Goal: Contribute content: Add original content to the website for others to see

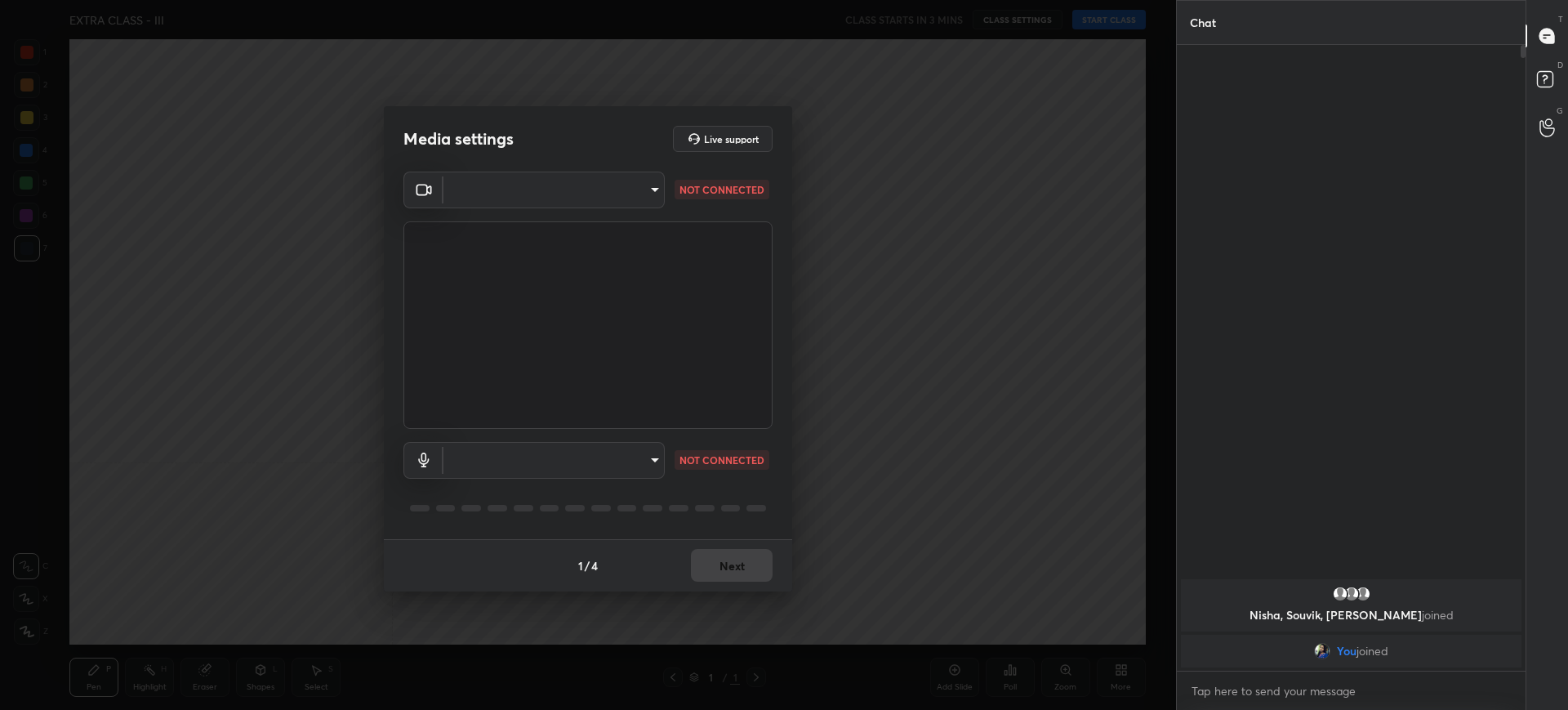
type input "d9115b2f929475016315a2c25d8338b72e881f843449f6f30eb7e1e03e8f855d"
type input "default"
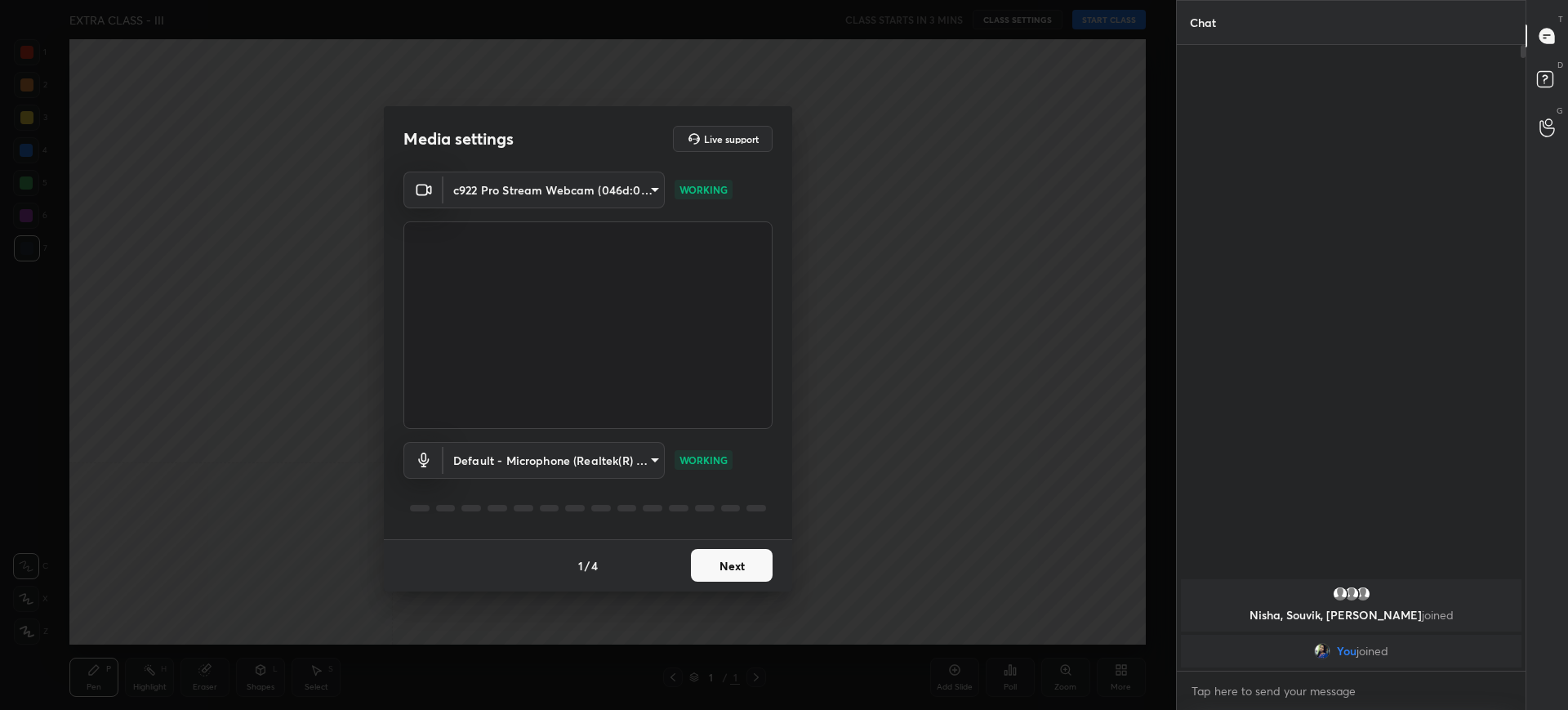
scroll to position [502, 344]
click at [741, 562] on button "Next" at bounding box center [731, 565] width 82 height 33
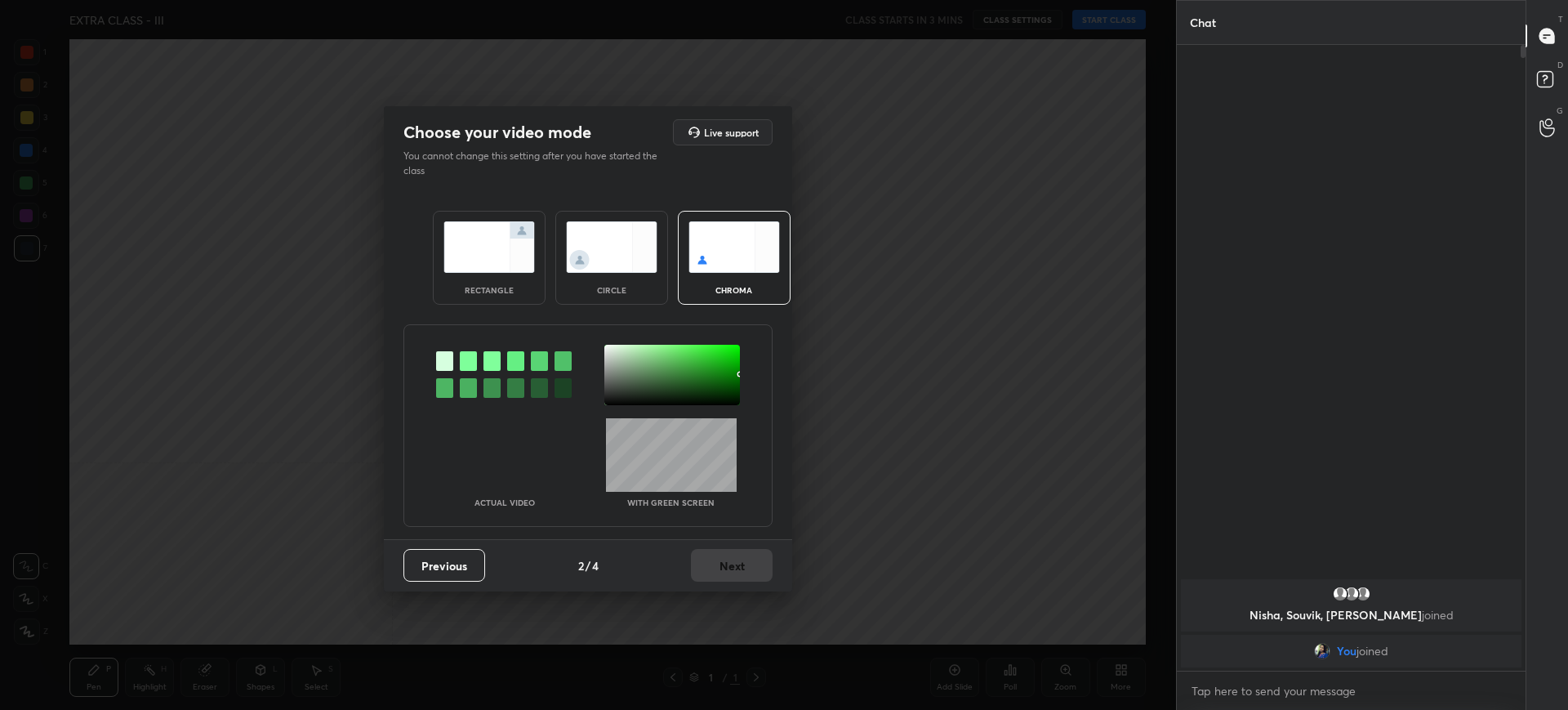
click at [726, 549] on div "Previous 2 / 4 Next" at bounding box center [588, 565] width 408 height 52
click at [458, 232] on img at bounding box center [488, 247] width 91 height 51
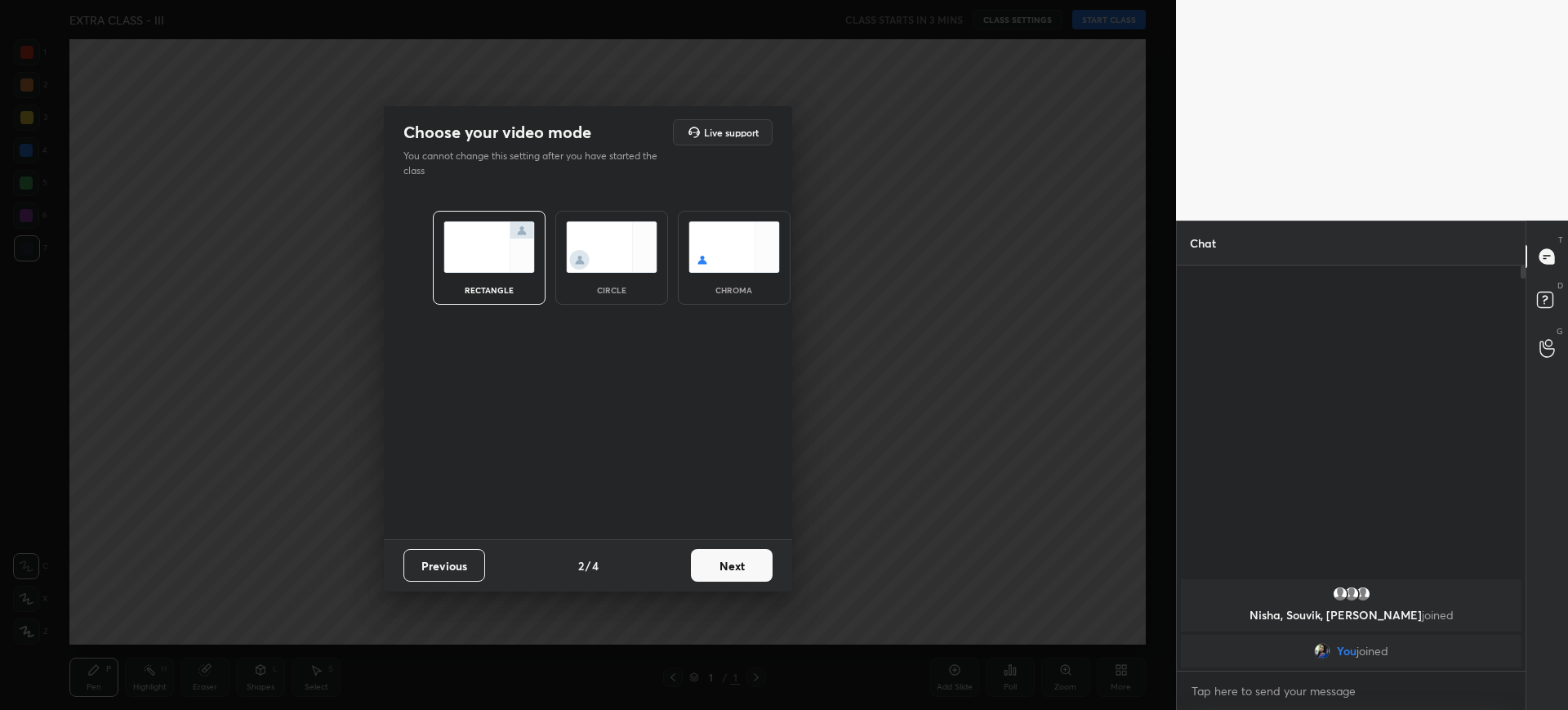
click at [745, 558] on button "Next" at bounding box center [731, 565] width 82 height 33
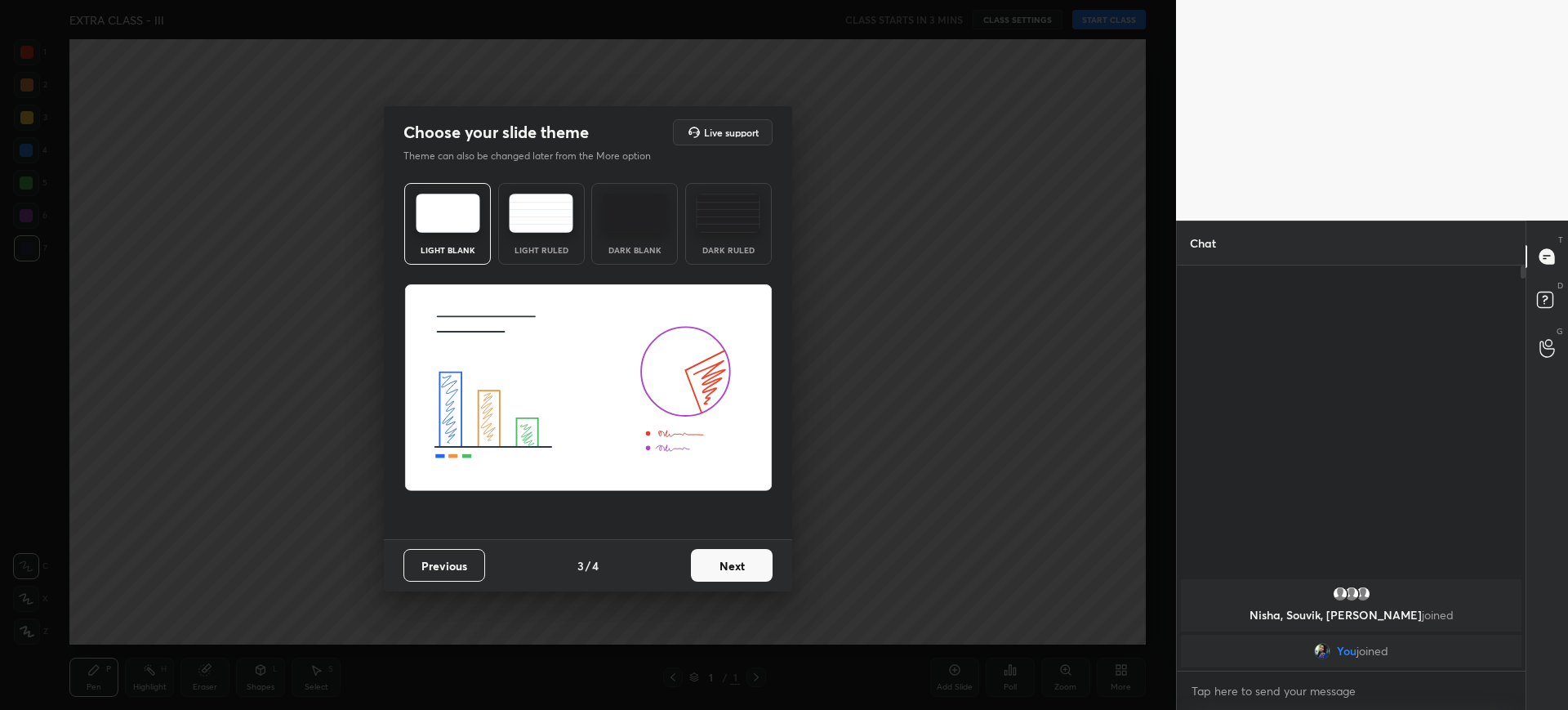
click at [736, 566] on button "Next" at bounding box center [731, 565] width 82 height 33
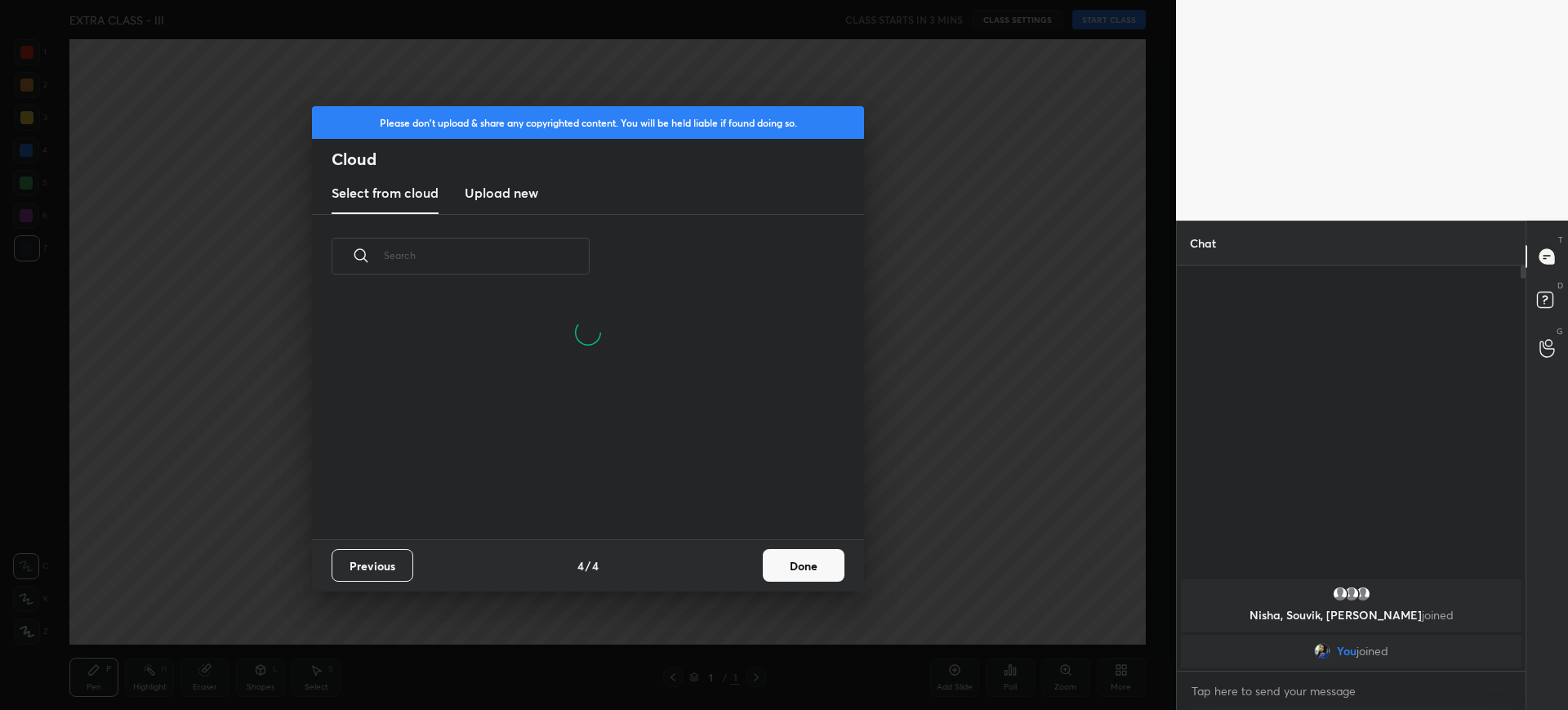
scroll to position [241, 525]
click at [787, 567] on button "Done" at bounding box center [803, 565] width 82 height 33
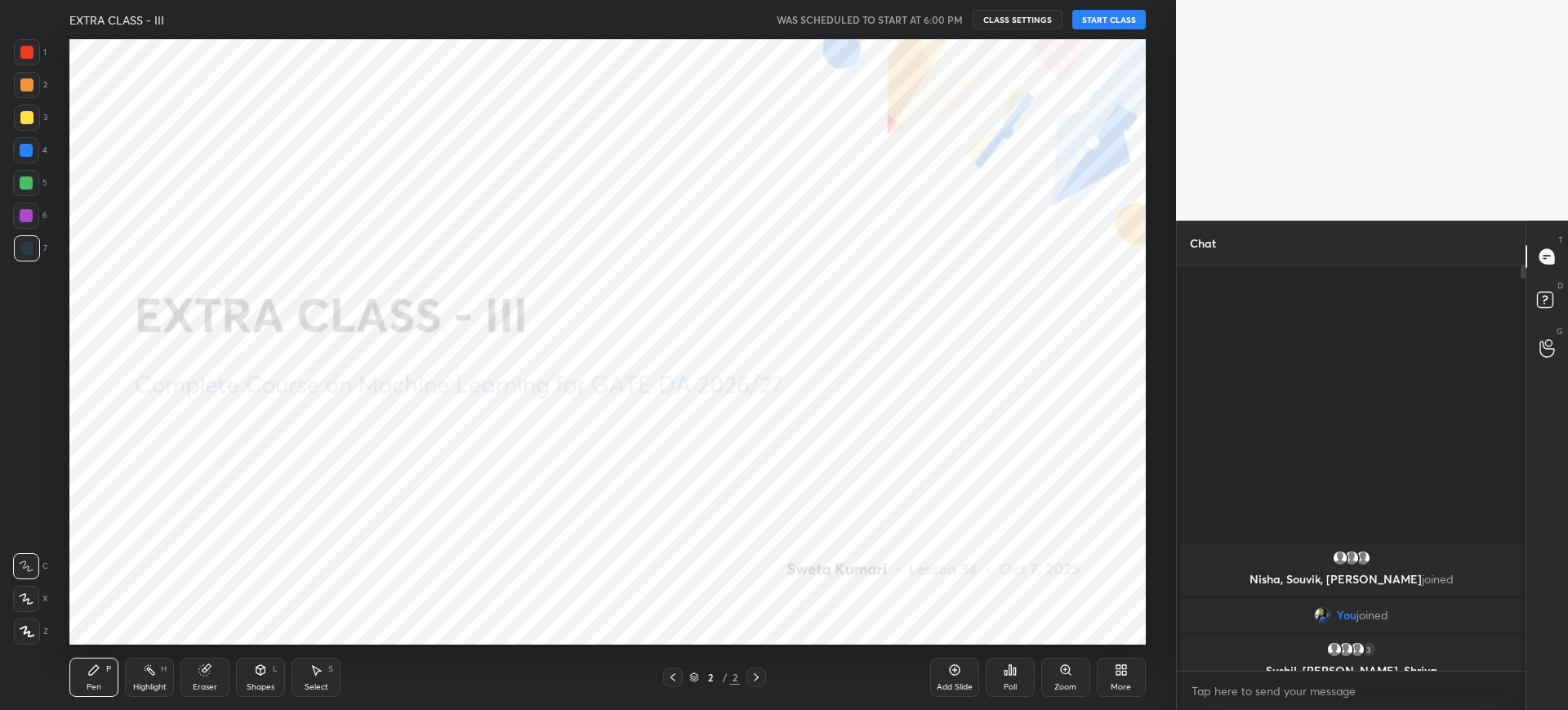
click at [1116, 25] on button "START CLASS" at bounding box center [1108, 20] width 73 height 20
click at [1107, 665] on div "More" at bounding box center [1122, 677] width 49 height 40
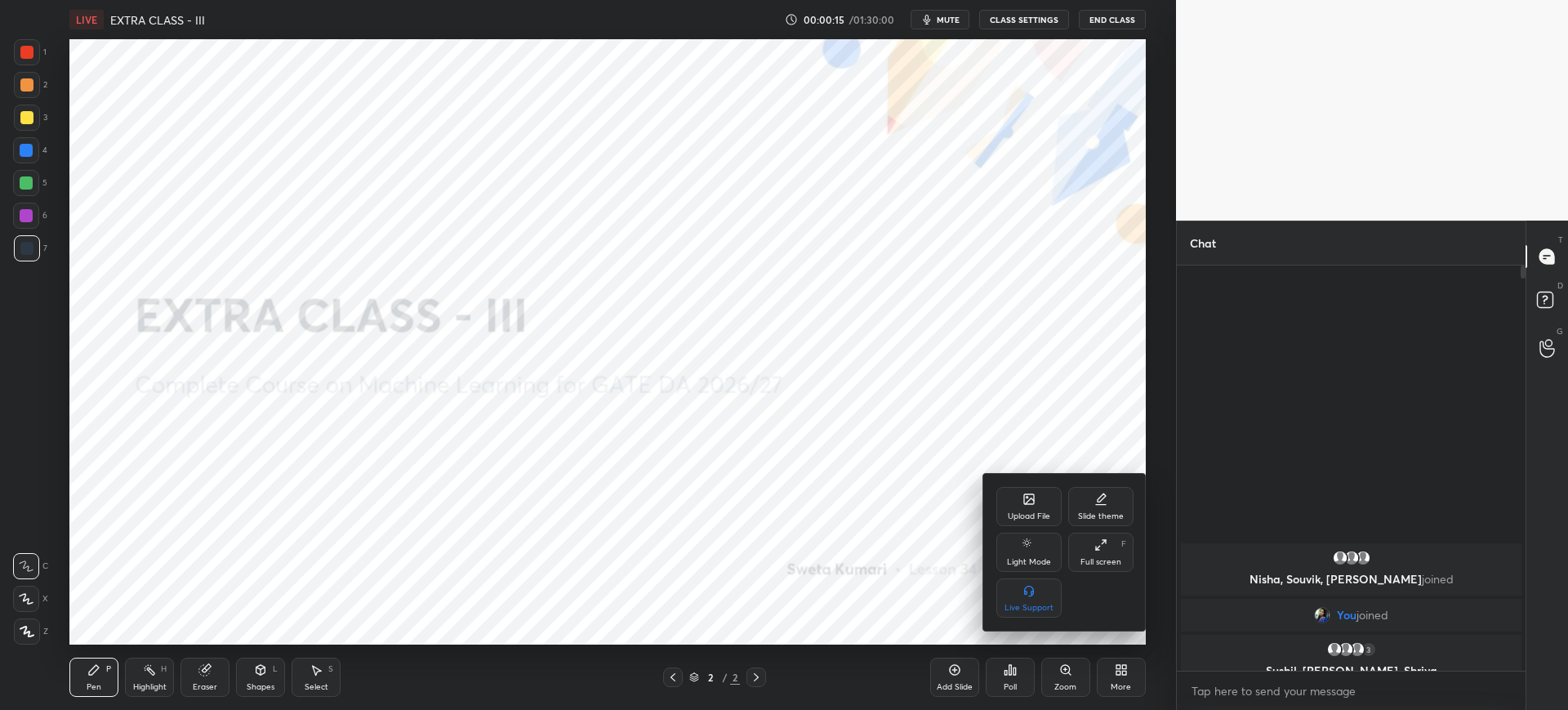
click at [1034, 504] on icon at bounding box center [1029, 499] width 13 height 13
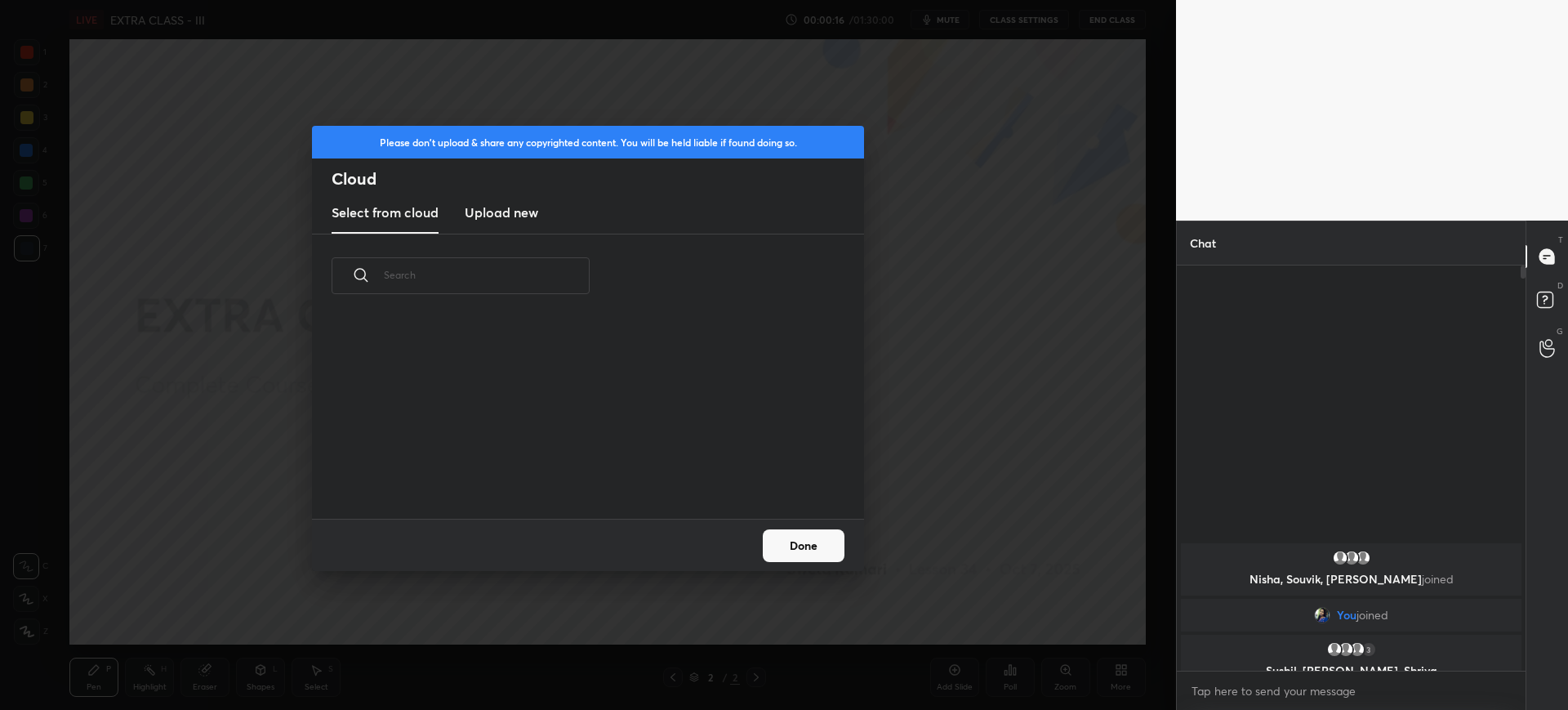
scroll to position [201, 525]
click at [502, 210] on h3 "Upload new" at bounding box center [501, 213] width 73 height 20
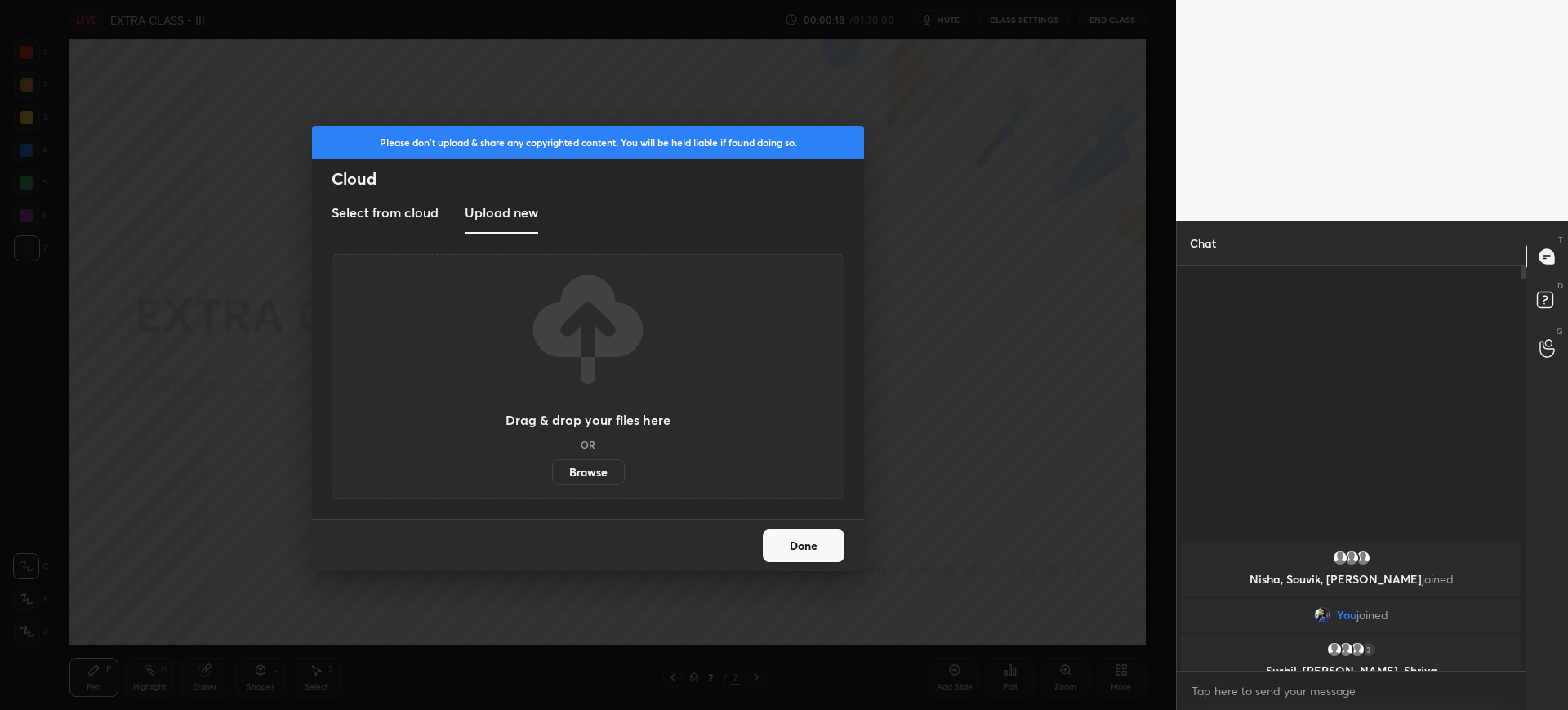
click at [581, 467] on label "Browse" at bounding box center [588, 472] width 72 height 26
click at [552, 467] on input "Browse" at bounding box center [552, 472] width 0 height 26
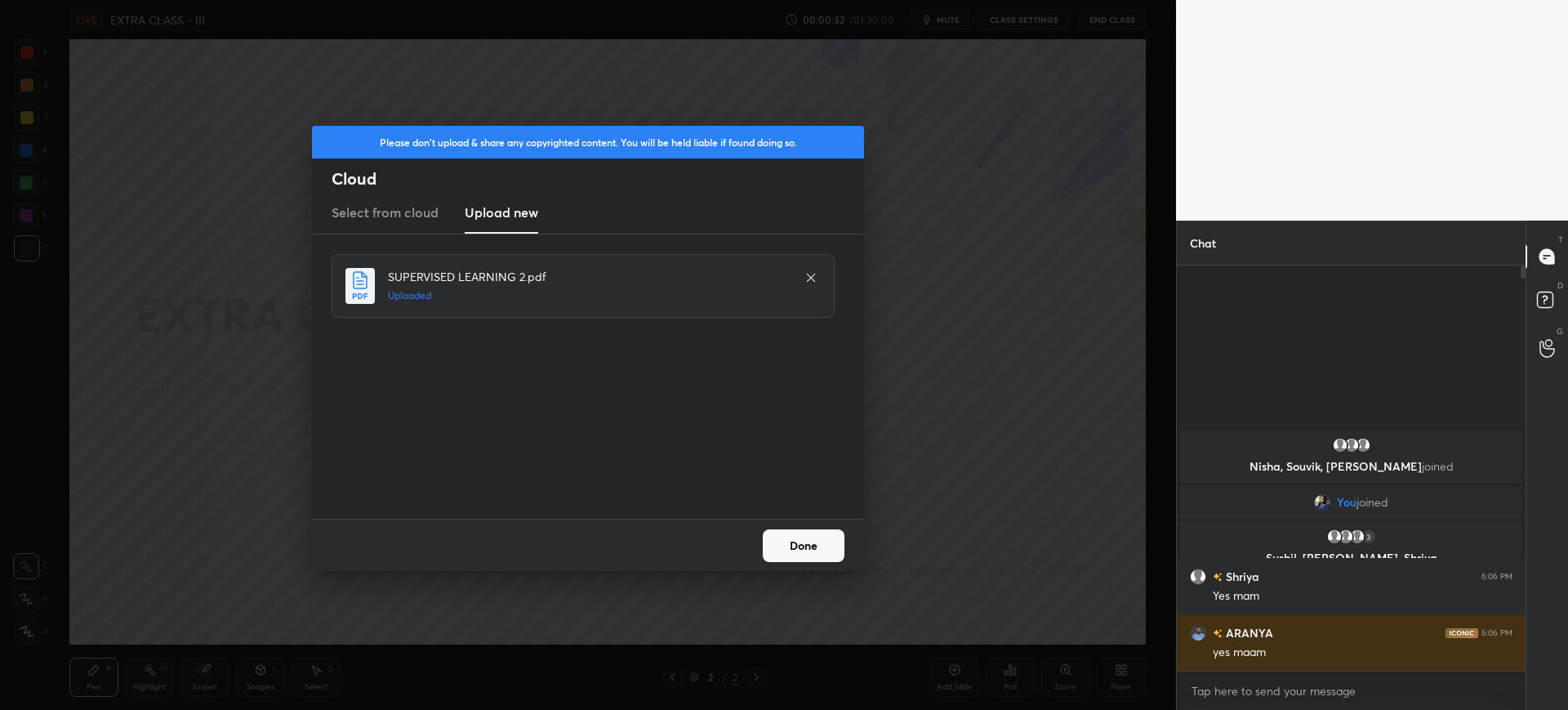
click at [810, 543] on button "Done" at bounding box center [803, 546] width 82 height 33
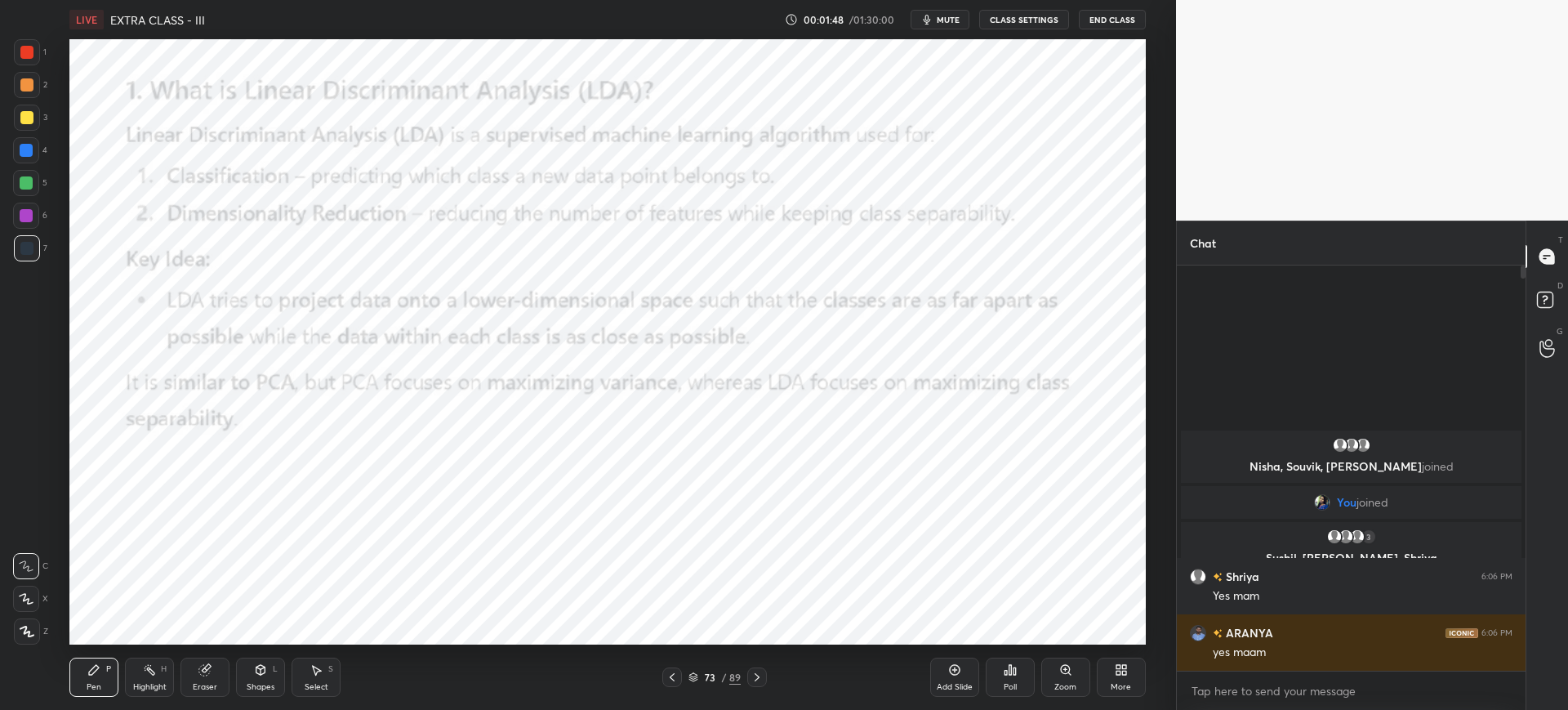
click at [25, 61] on div at bounding box center [27, 53] width 26 height 26
click at [25, 623] on div at bounding box center [27, 632] width 26 height 26
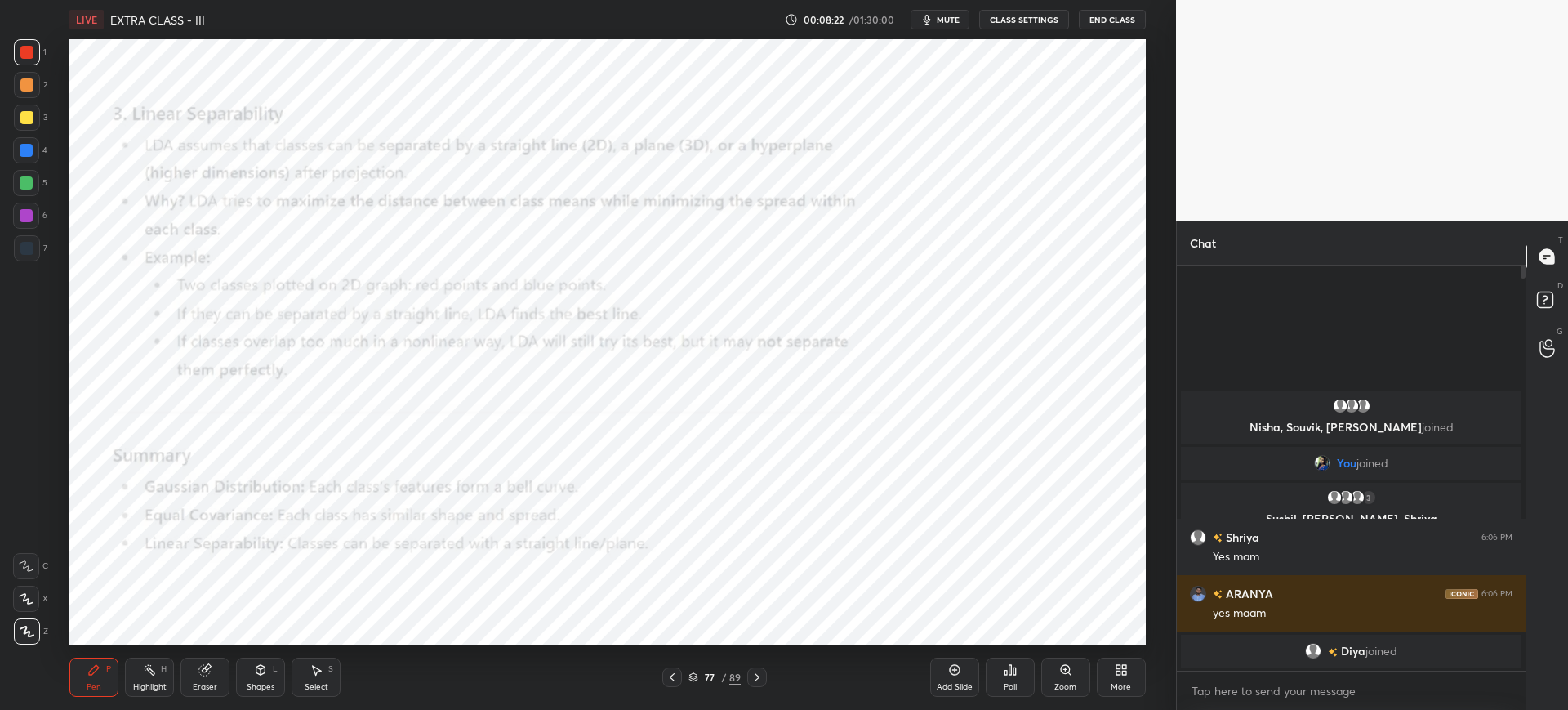
click at [1008, 661] on div "Poll" at bounding box center [1010, 677] width 49 height 40
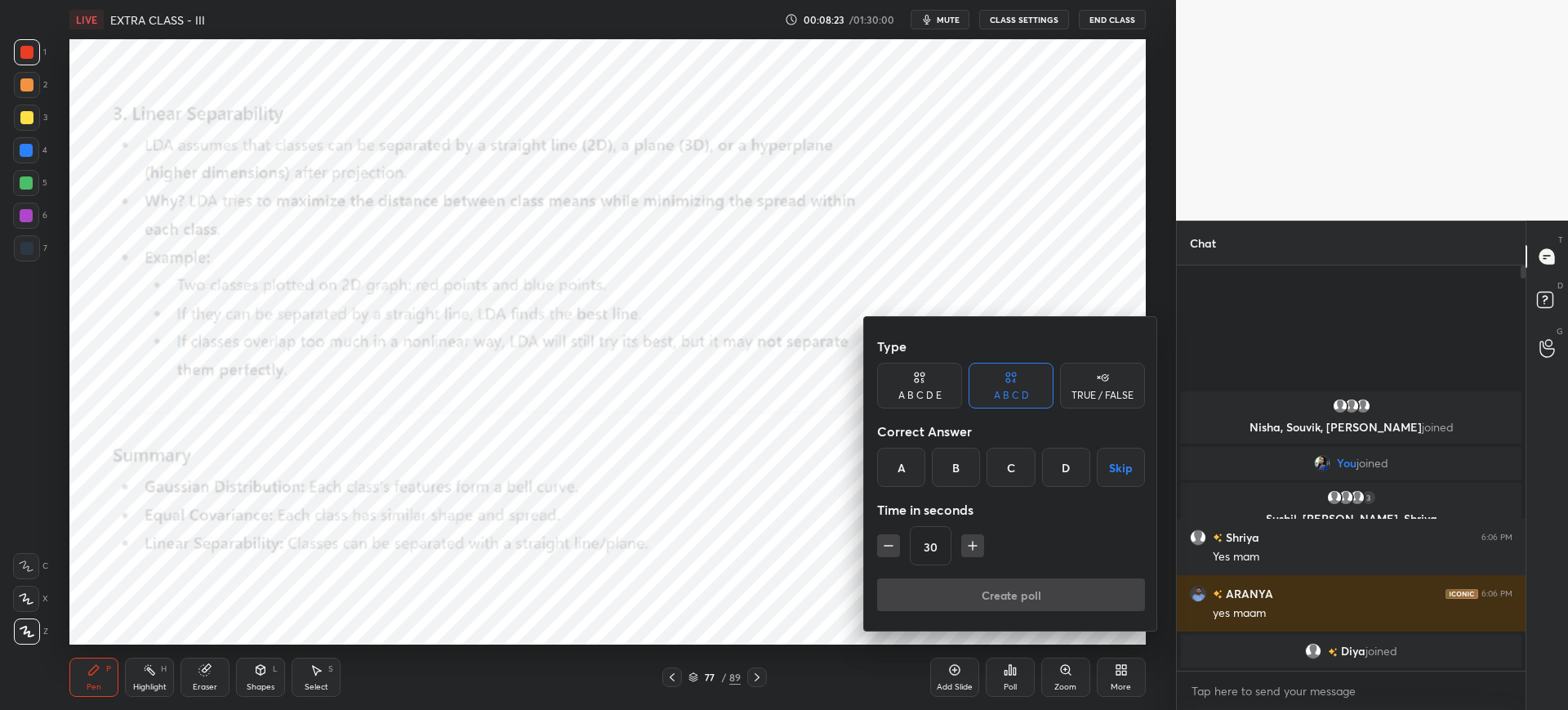
click at [915, 466] on div "A" at bounding box center [901, 467] width 49 height 40
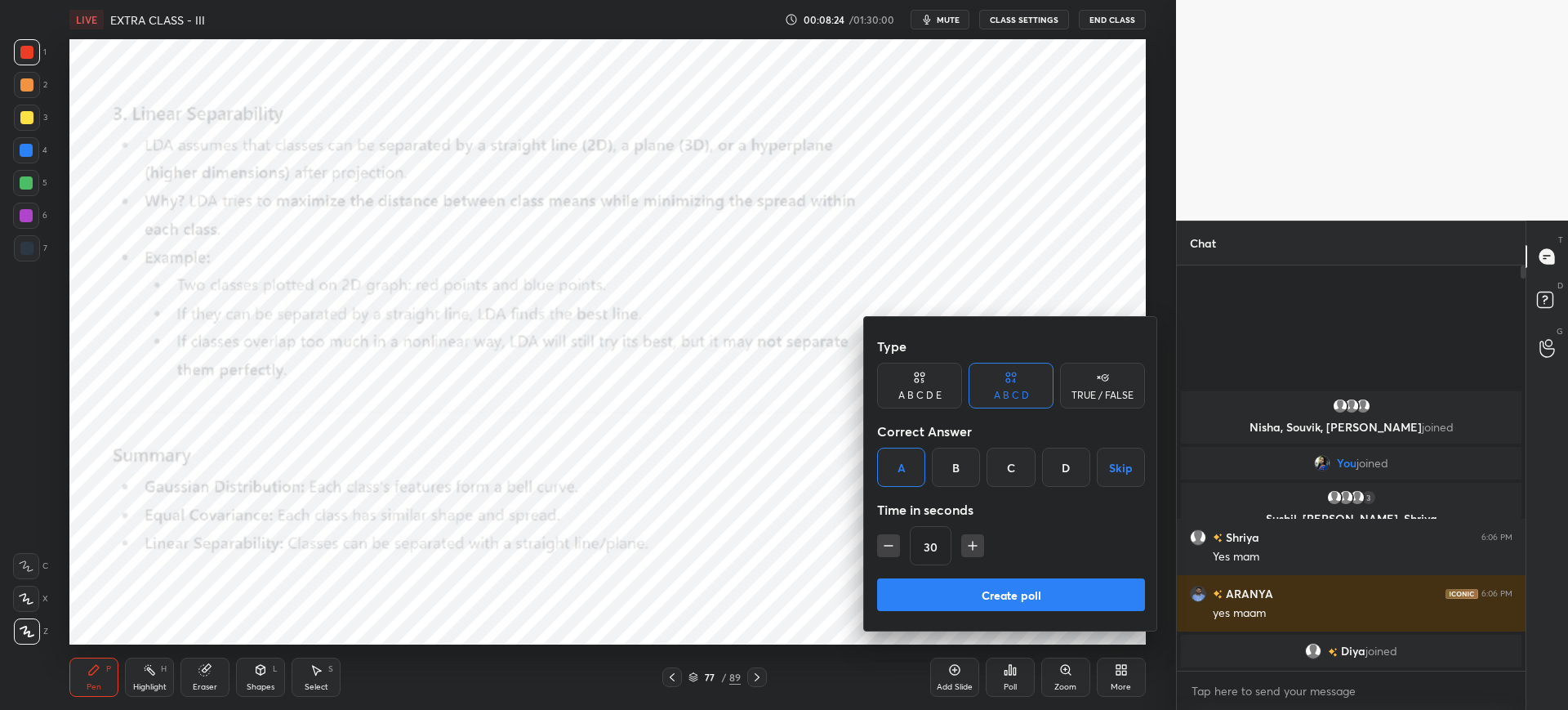
drag, startPoint x: 946, startPoint y: 600, endPoint x: 925, endPoint y: 577, distance: 31.1
click at [948, 597] on button "Create poll" at bounding box center [1010, 595] width 268 height 33
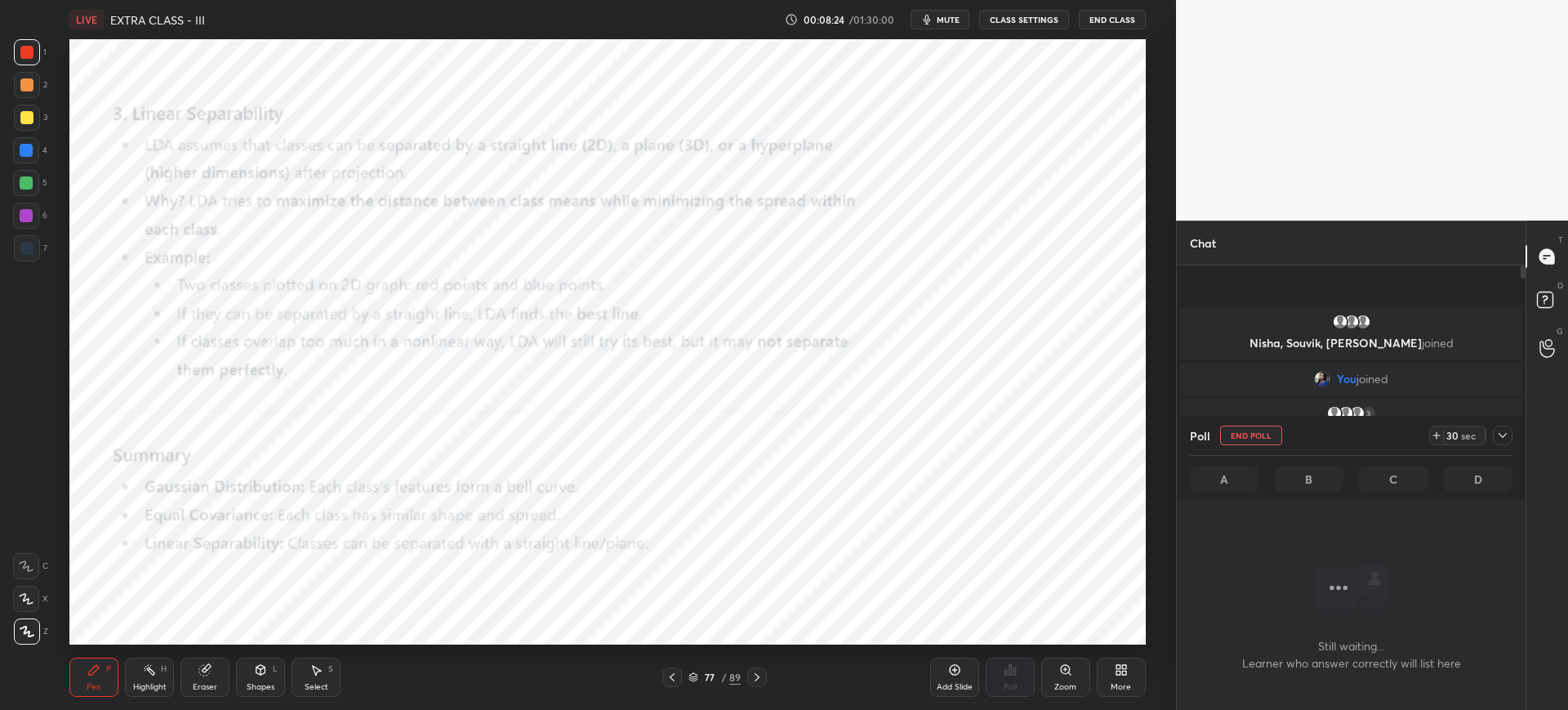
scroll to position [196, 344]
click at [947, 668] on div "Add Slide" at bounding box center [955, 677] width 49 height 40
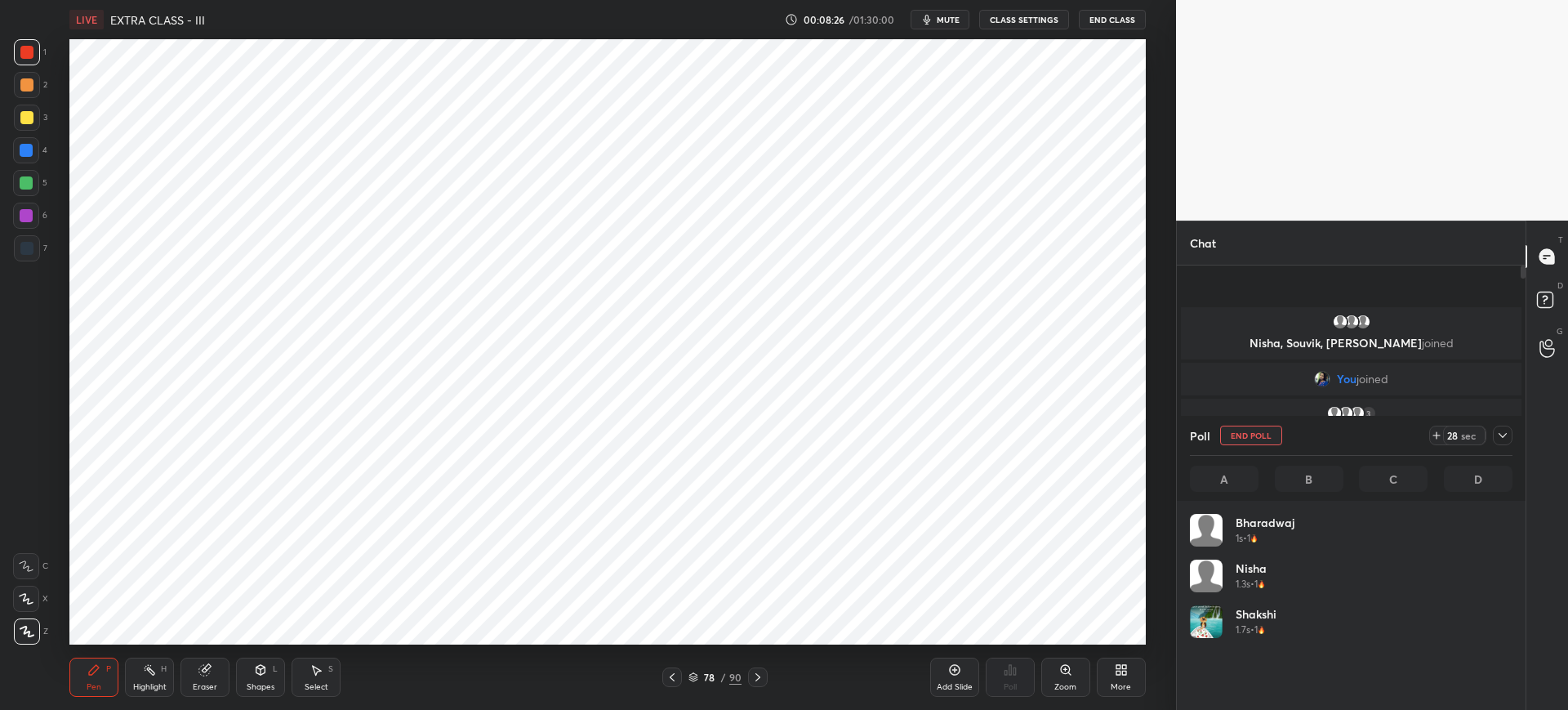
scroll to position [191, 318]
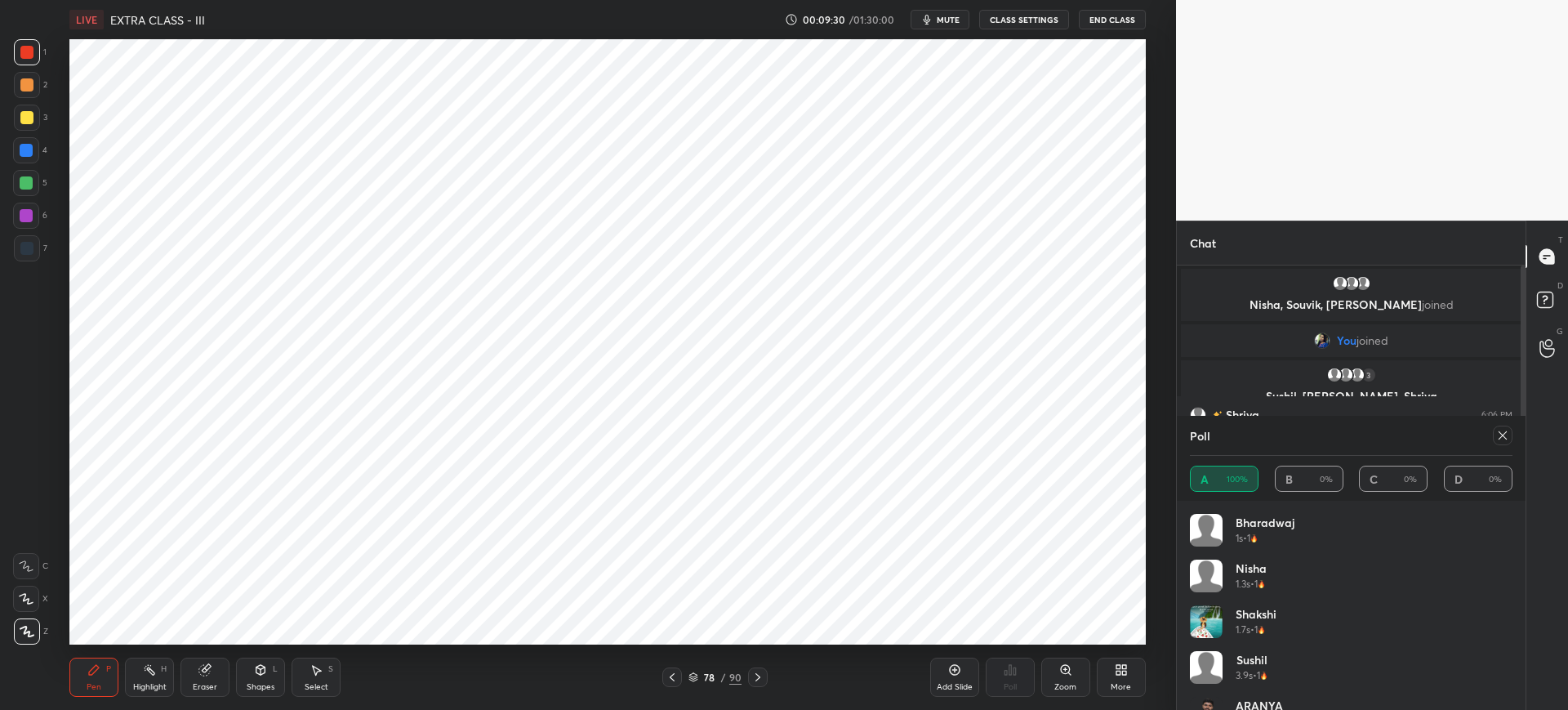
click at [1504, 432] on icon at bounding box center [1503, 436] width 13 height 13
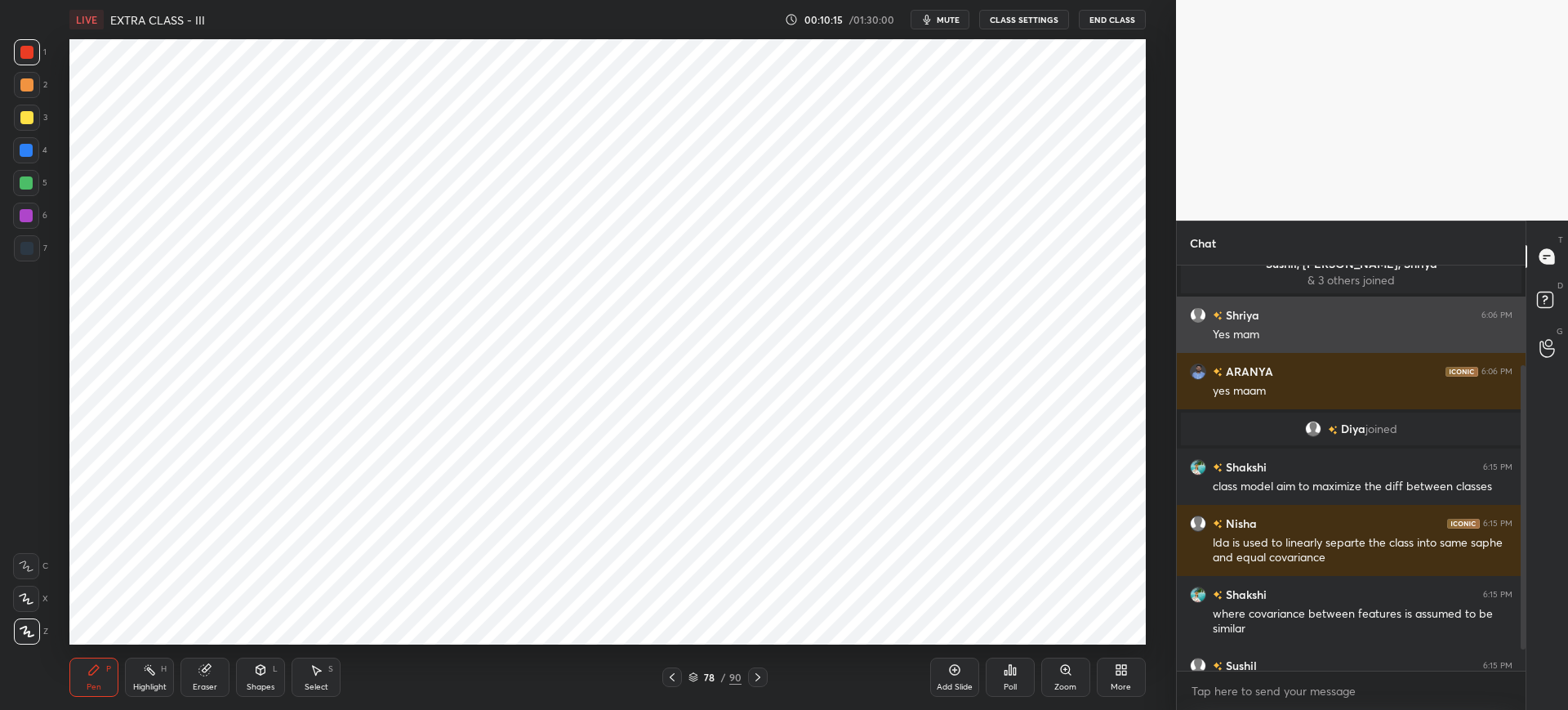
scroll to position [204, 0]
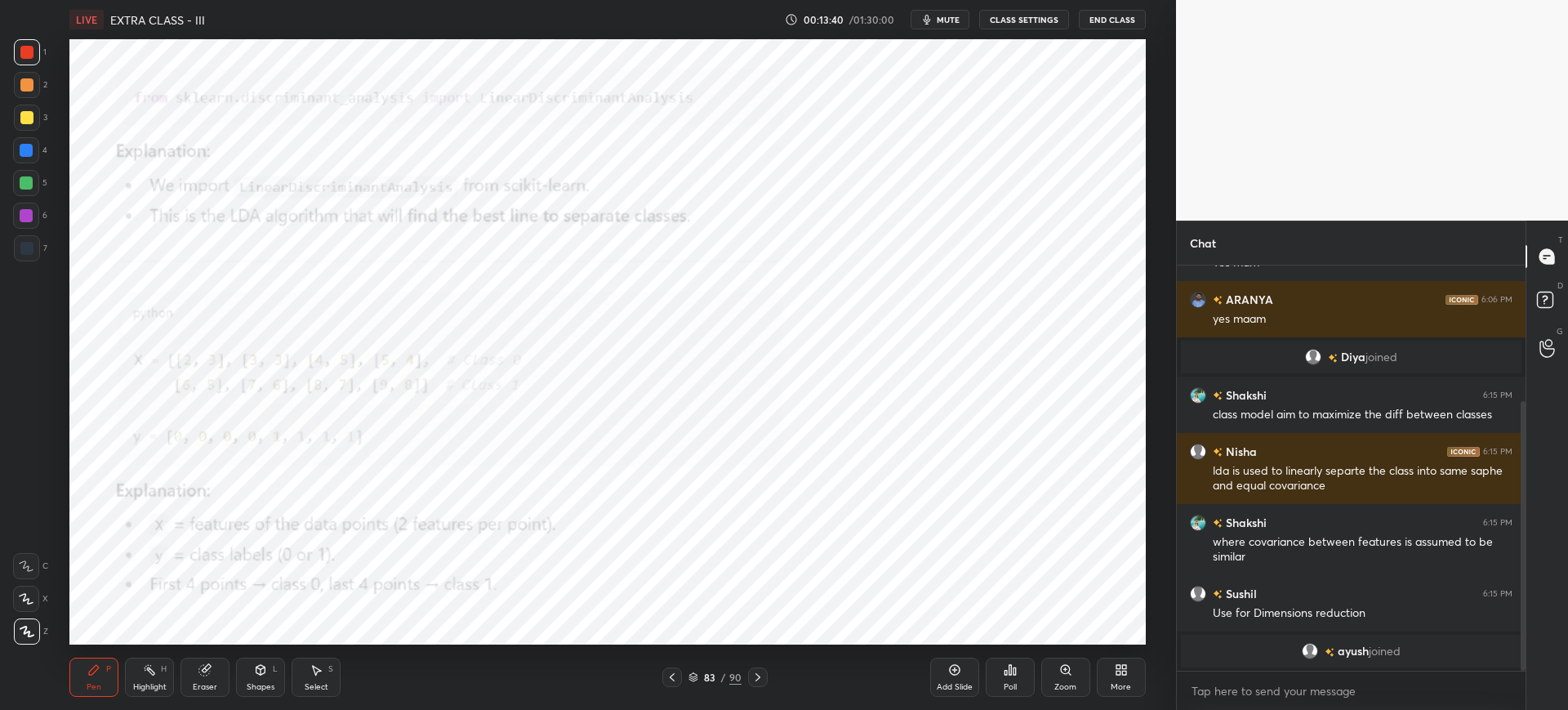
drag, startPoint x: 1062, startPoint y: 665, endPoint x: 1045, endPoint y: 639, distance: 31.1
click at [1062, 664] on icon at bounding box center [1066, 670] width 13 height 13
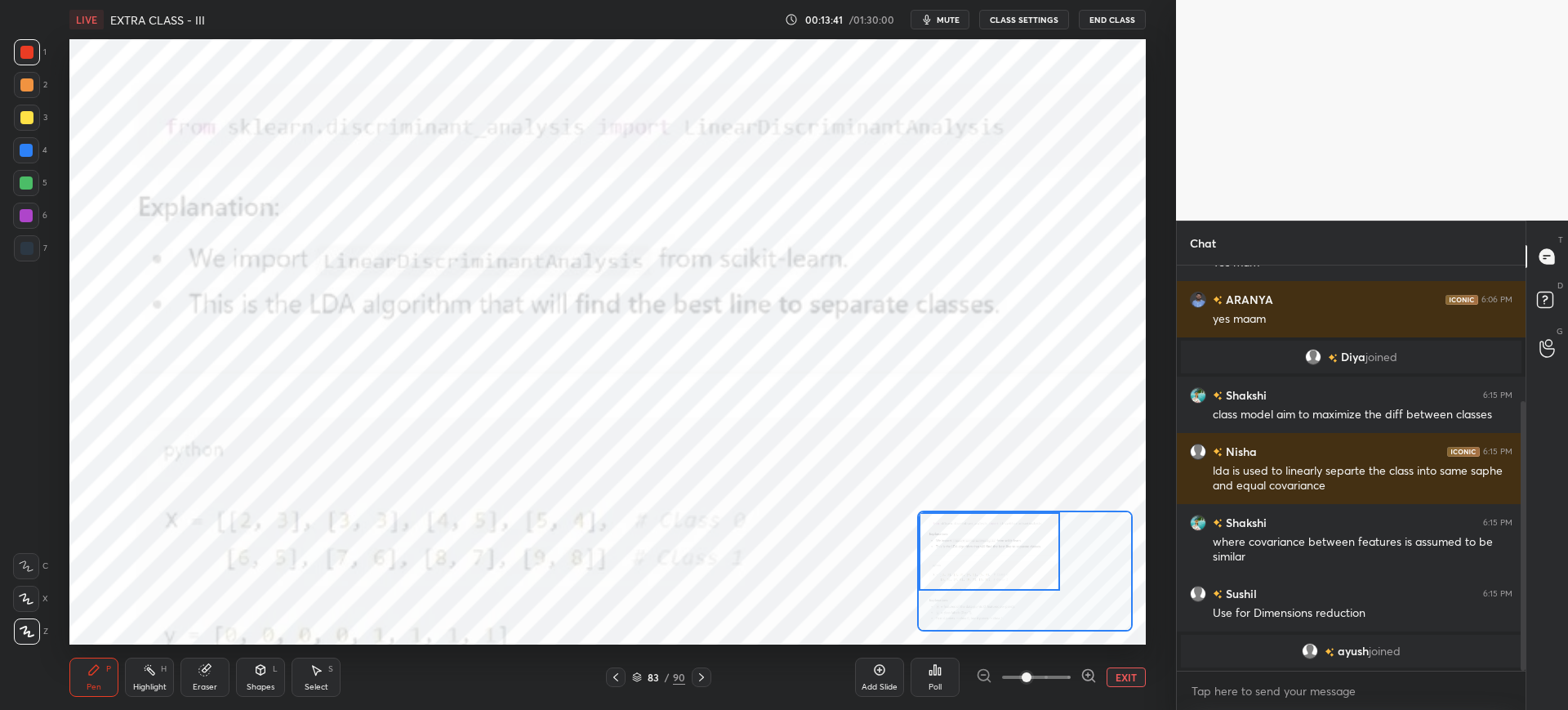
drag, startPoint x: 982, startPoint y: 537, endPoint x: 965, endPoint y: 511, distance: 31.1
click at [968, 520] on div at bounding box center [990, 551] width 142 height 78
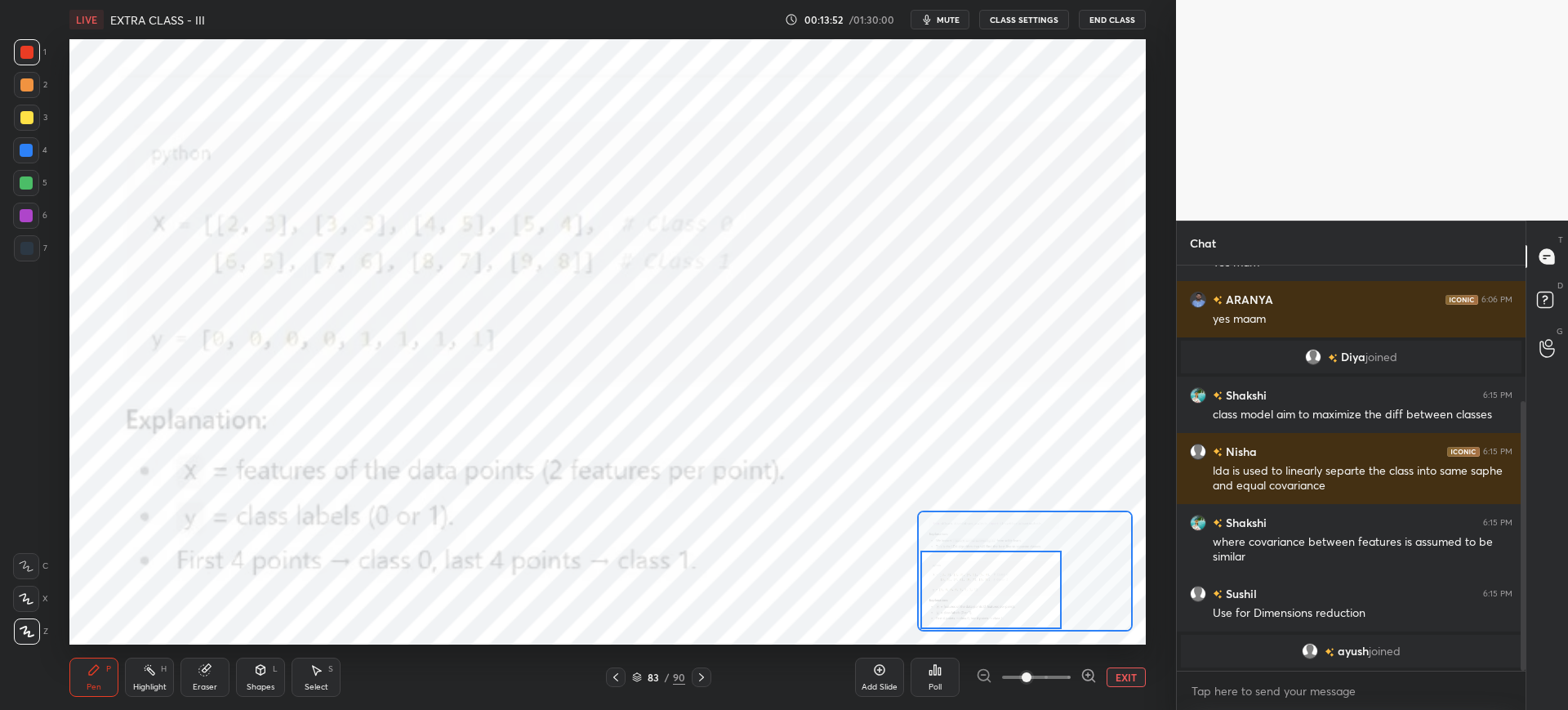
drag, startPoint x: 1013, startPoint y: 536, endPoint x: 1018, endPoint y: 550, distance: 14.9
click at [1015, 573] on div at bounding box center [992, 589] width 142 height 78
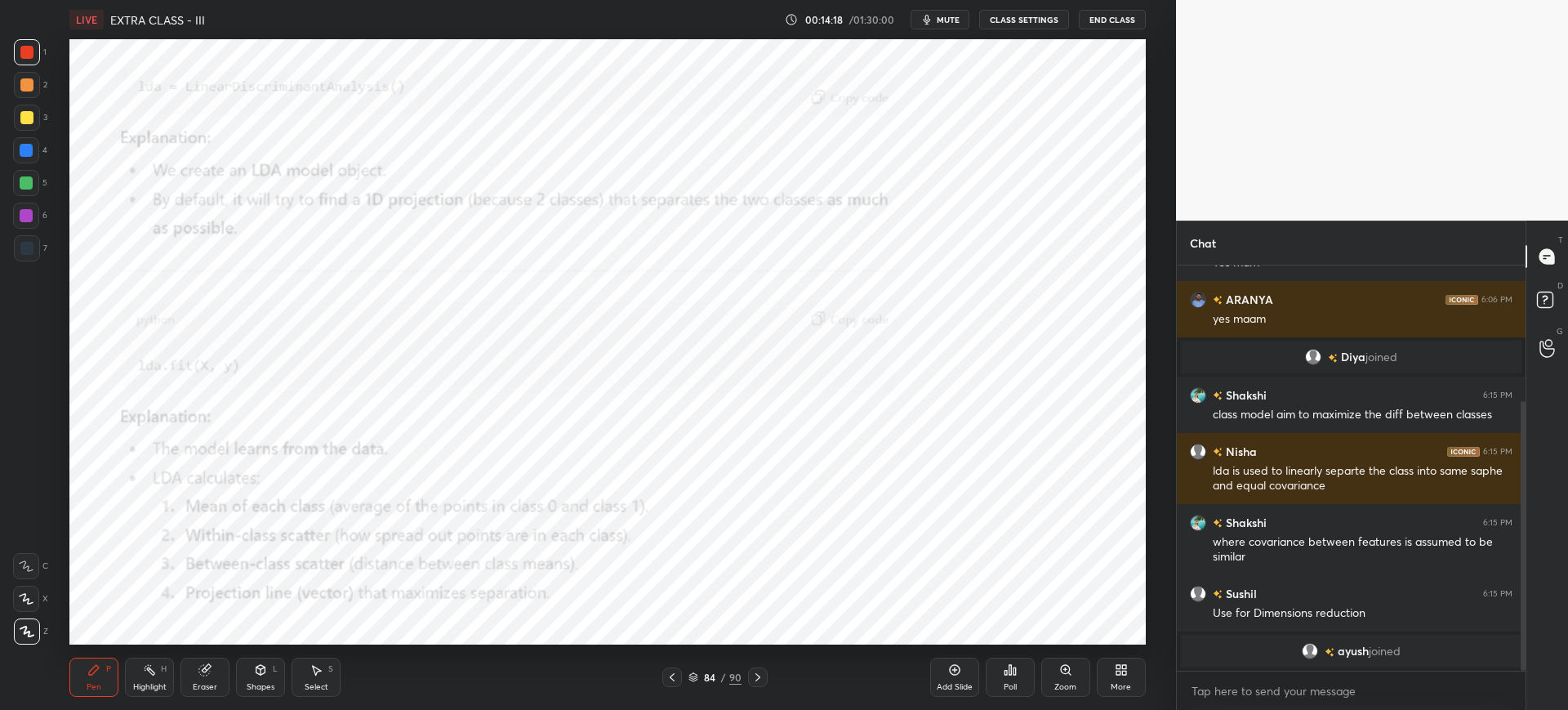
drag, startPoint x: 1058, startPoint y: 669, endPoint x: 1057, endPoint y: 661, distance: 8.1
click at [1059, 666] on icon at bounding box center [1066, 670] width 13 height 13
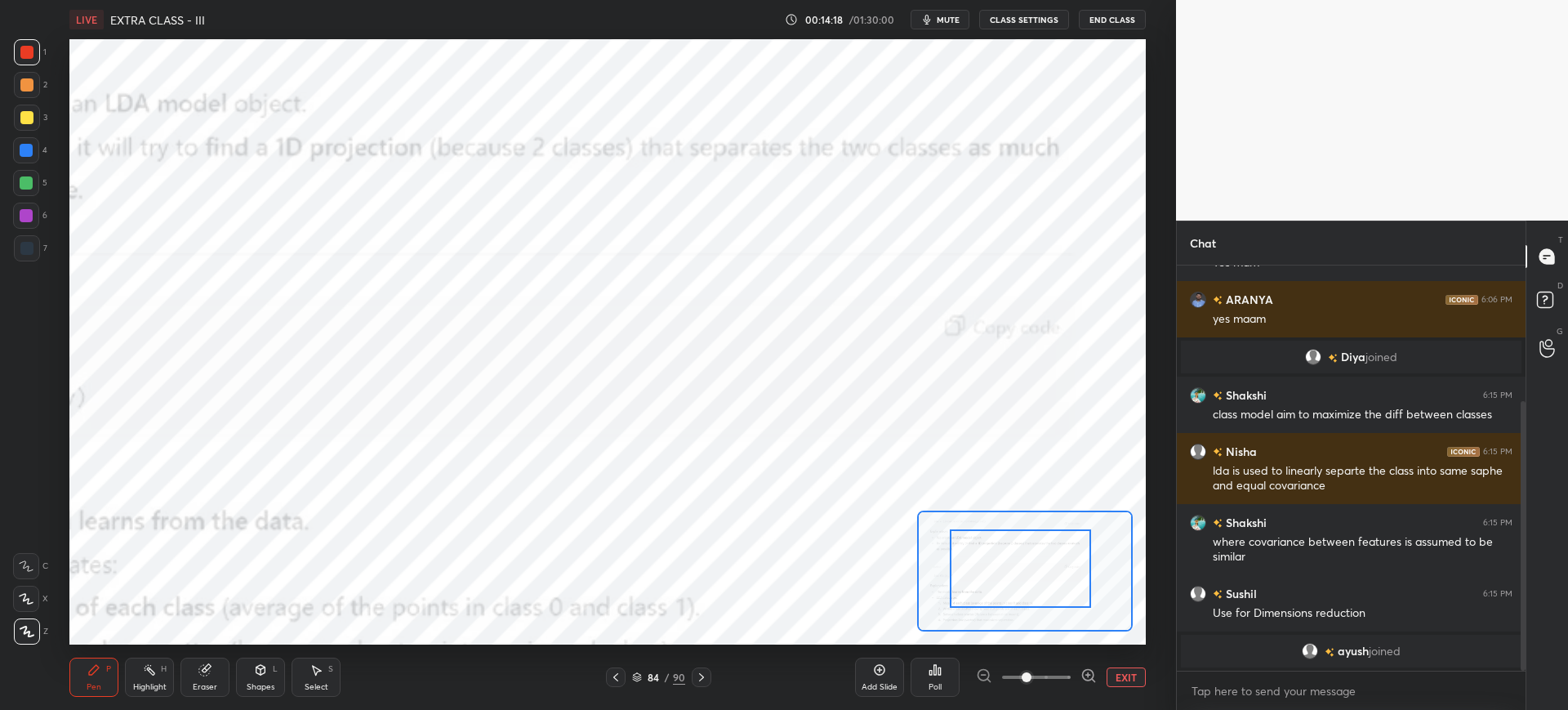
drag, startPoint x: 1027, startPoint y: 572, endPoint x: 1002, endPoint y: 557, distance: 29.2
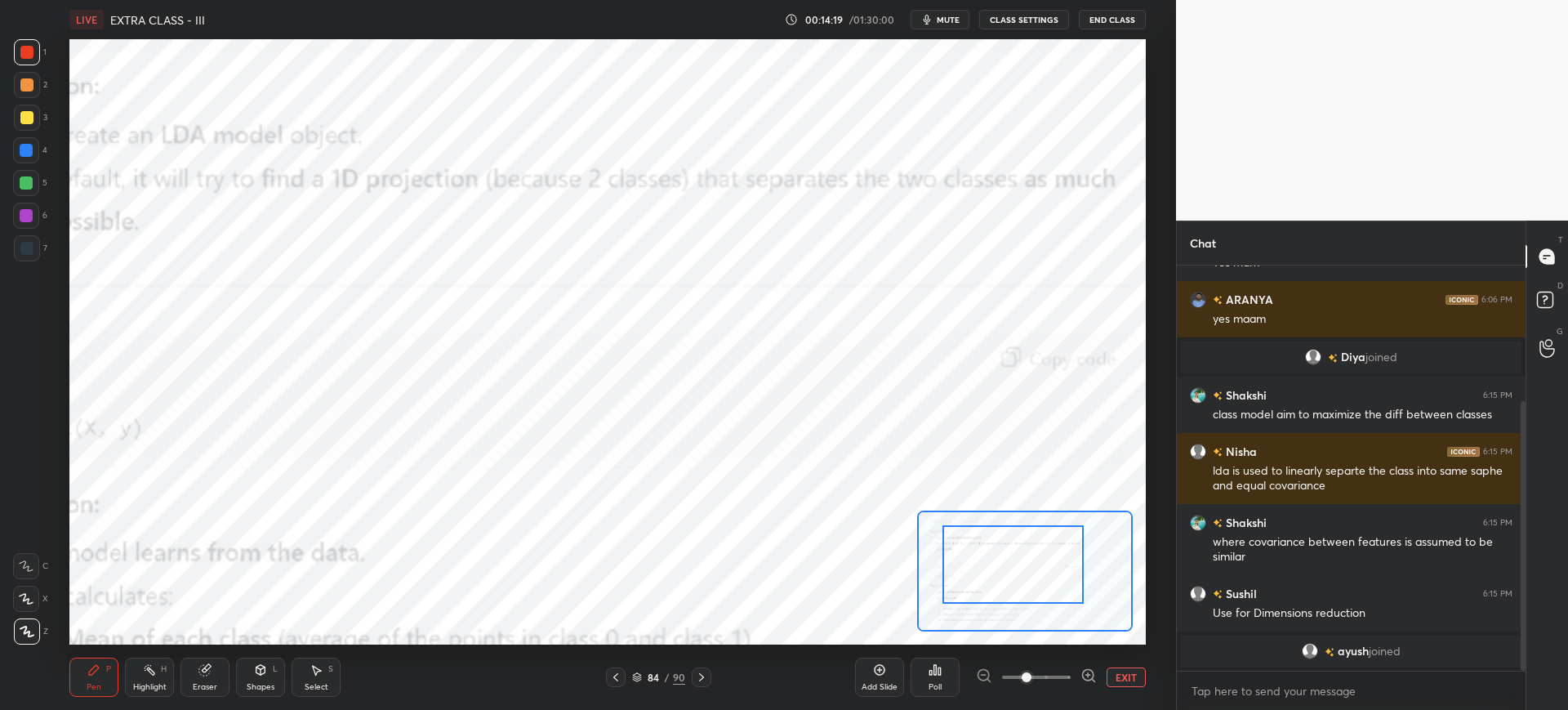
drag, startPoint x: 1004, startPoint y: 558, endPoint x: 986, endPoint y: 545, distance: 22.2
click at [966, 540] on div at bounding box center [1013, 564] width 142 height 78
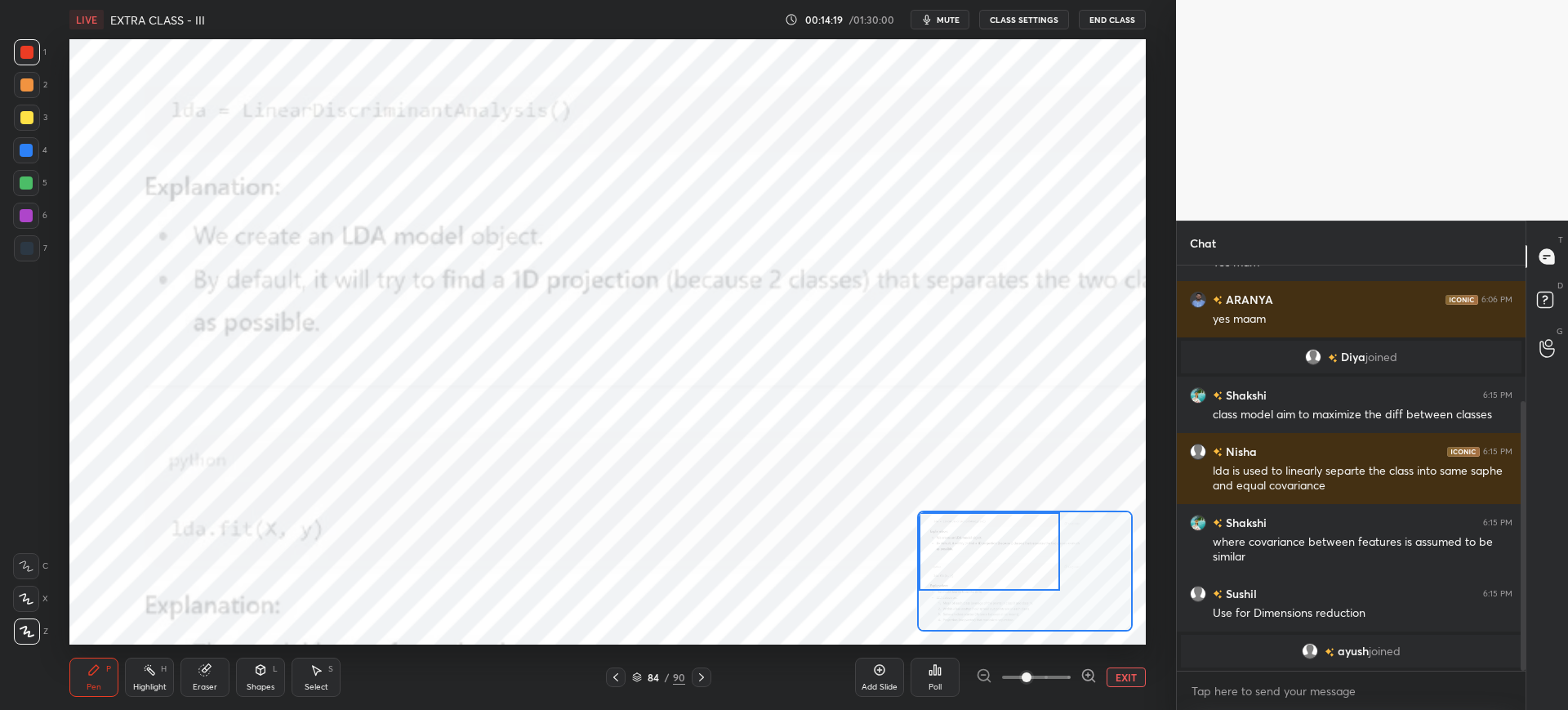
drag, startPoint x: 979, startPoint y: 542, endPoint x: 968, endPoint y: 535, distance: 13.0
click at [973, 540] on div at bounding box center [990, 551] width 142 height 78
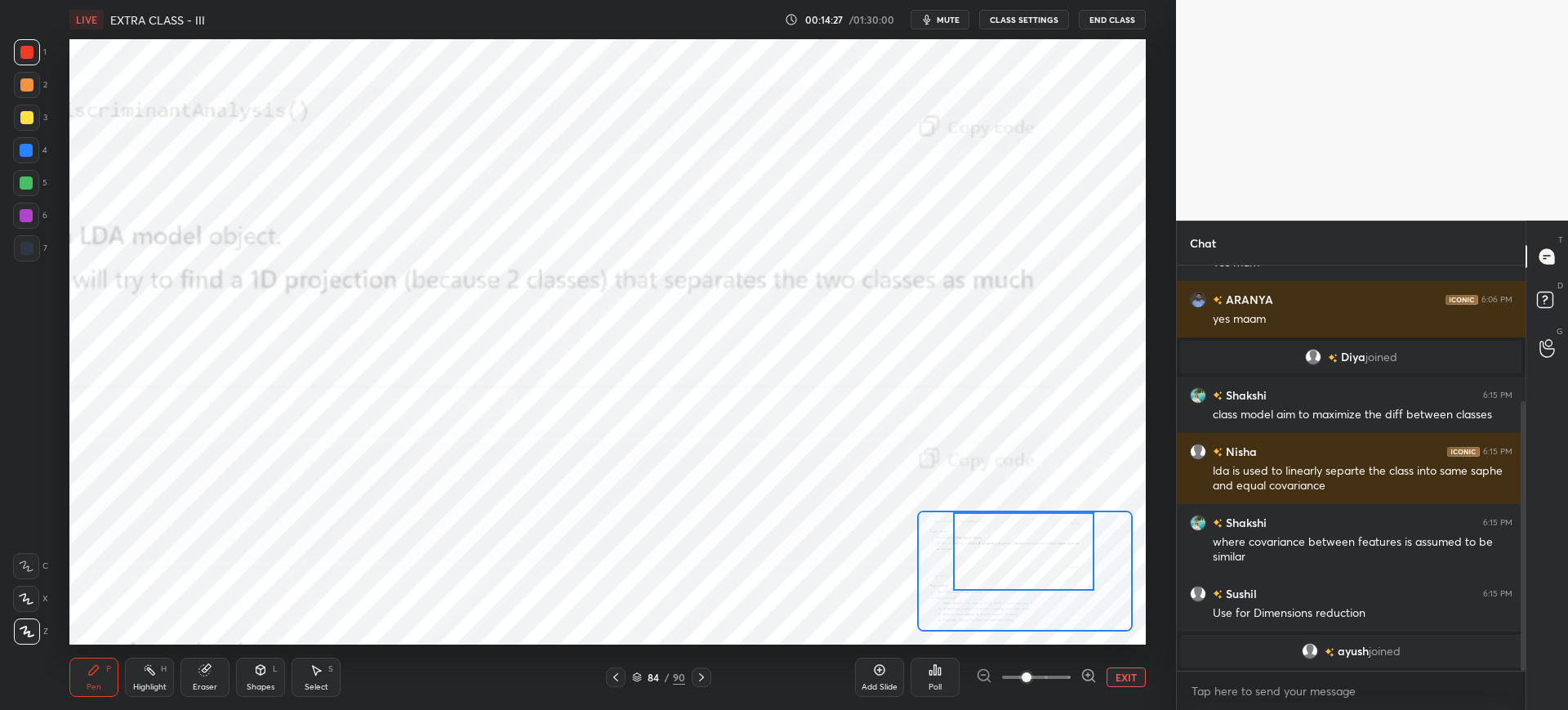
drag, startPoint x: 1010, startPoint y: 552, endPoint x: 1034, endPoint y: 521, distance: 39.2
click at [1045, 545] on div at bounding box center [1024, 551] width 142 height 78
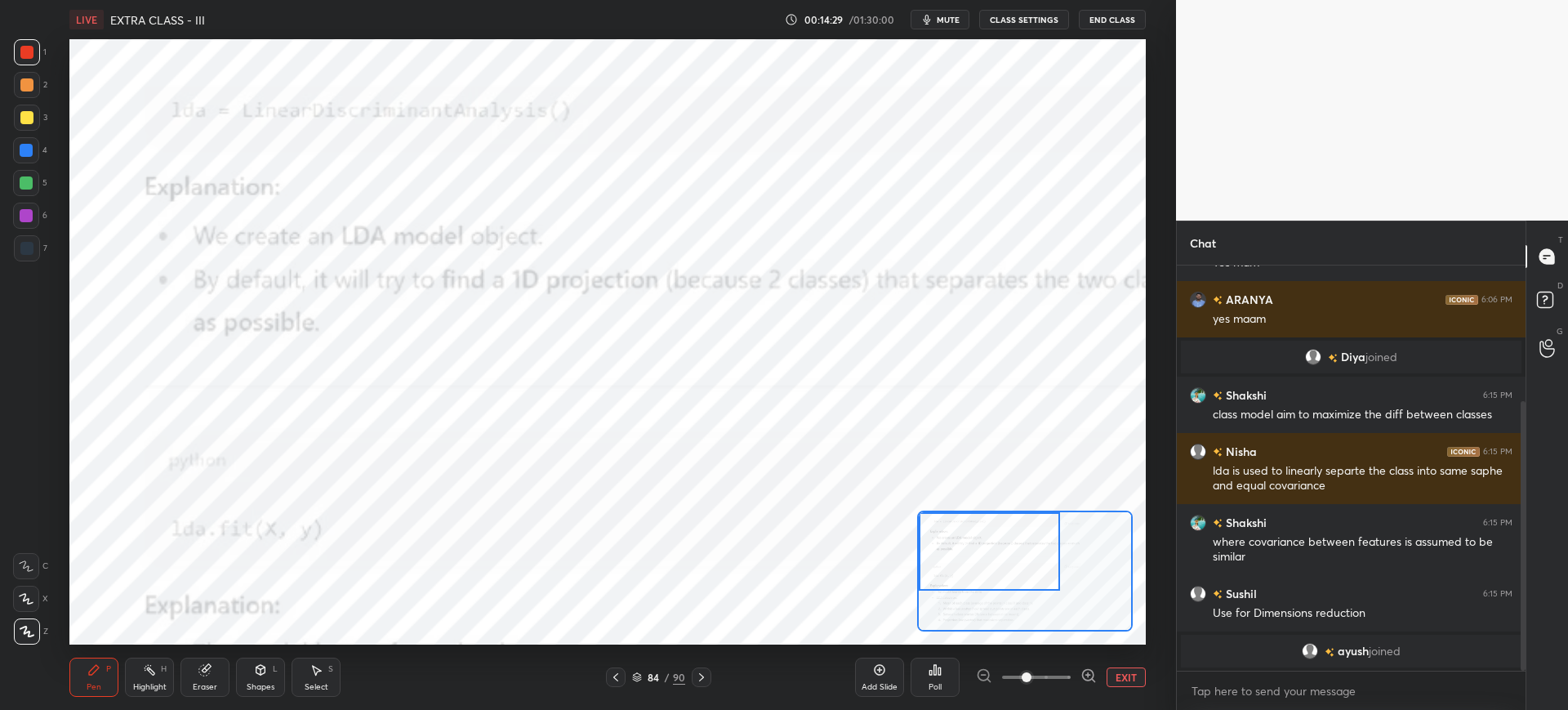
drag, startPoint x: 1038, startPoint y: 539, endPoint x: 994, endPoint y: 530, distance: 44.9
click at [992, 531] on div at bounding box center [990, 551] width 142 height 78
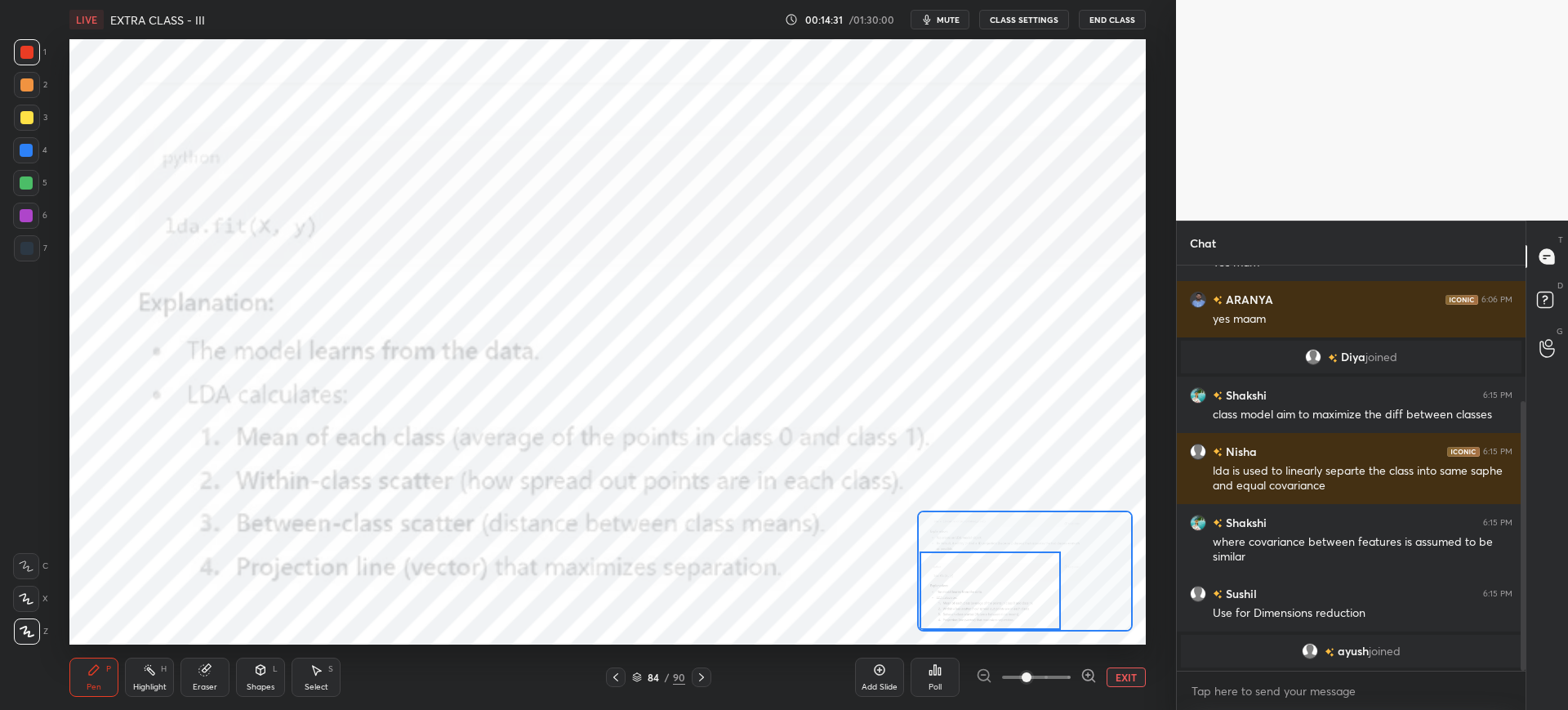
drag, startPoint x: 997, startPoint y: 540, endPoint x: 997, endPoint y: 572, distance: 32.0
click at [1000, 579] on div at bounding box center [991, 590] width 142 height 78
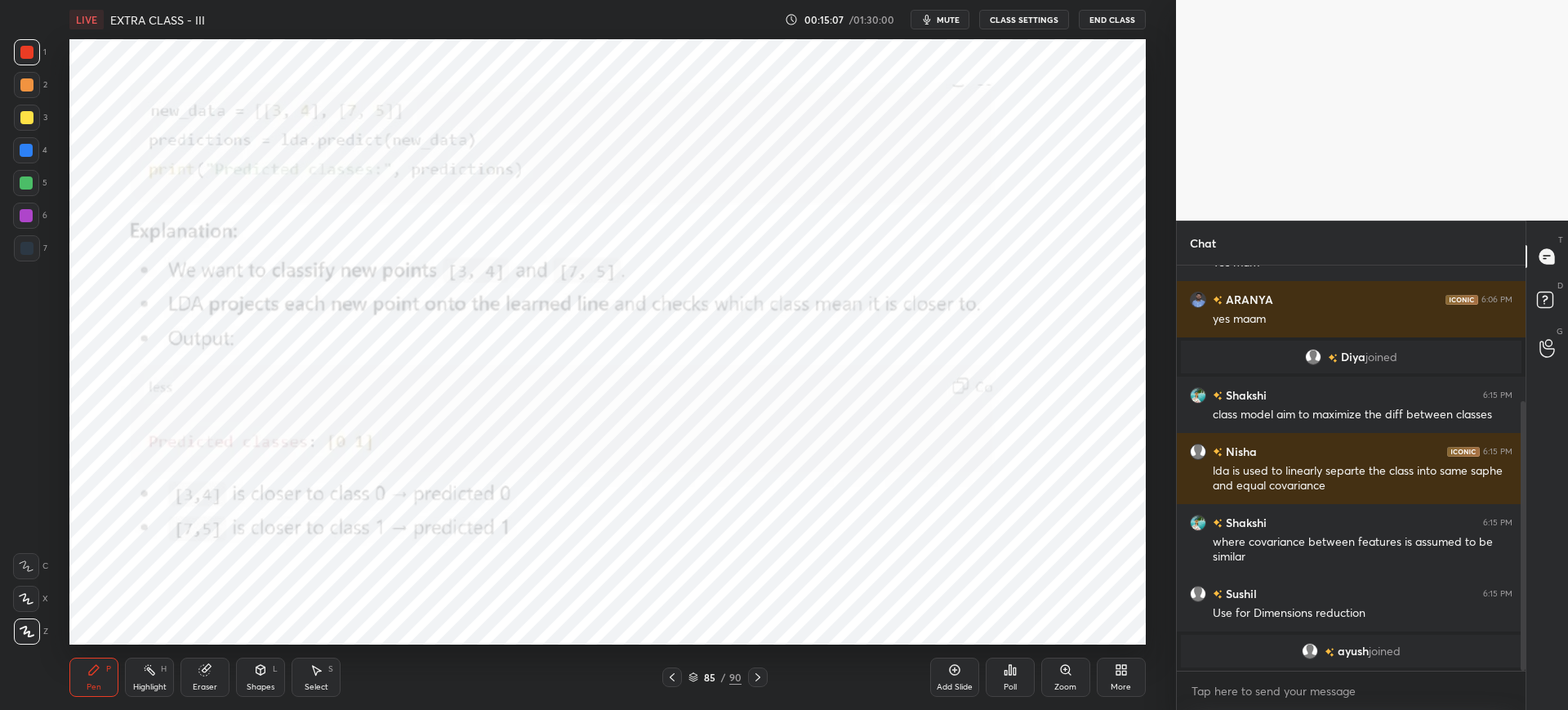
click at [1051, 664] on div "Zoom" at bounding box center [1066, 677] width 49 height 40
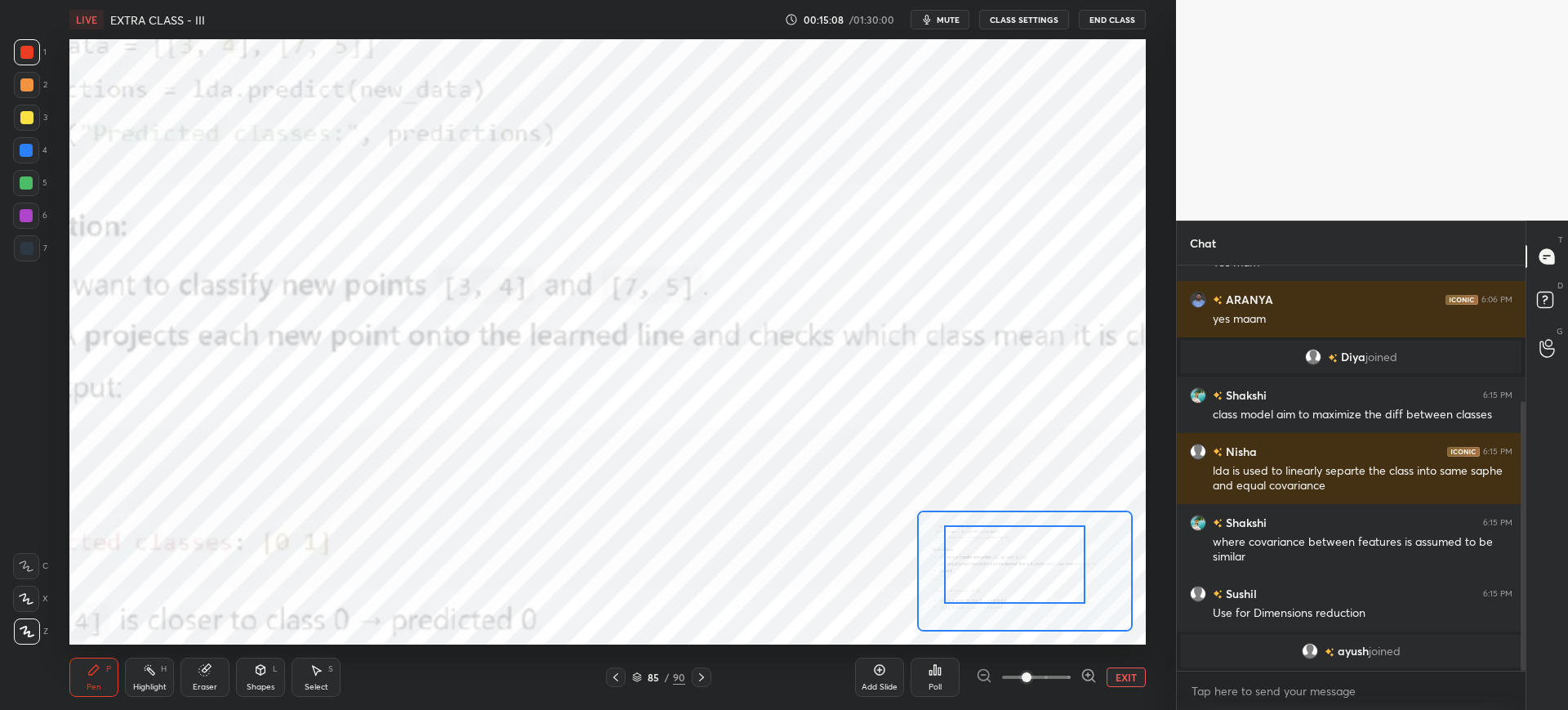
drag, startPoint x: 1015, startPoint y: 595, endPoint x: 973, endPoint y: 573, distance: 47.4
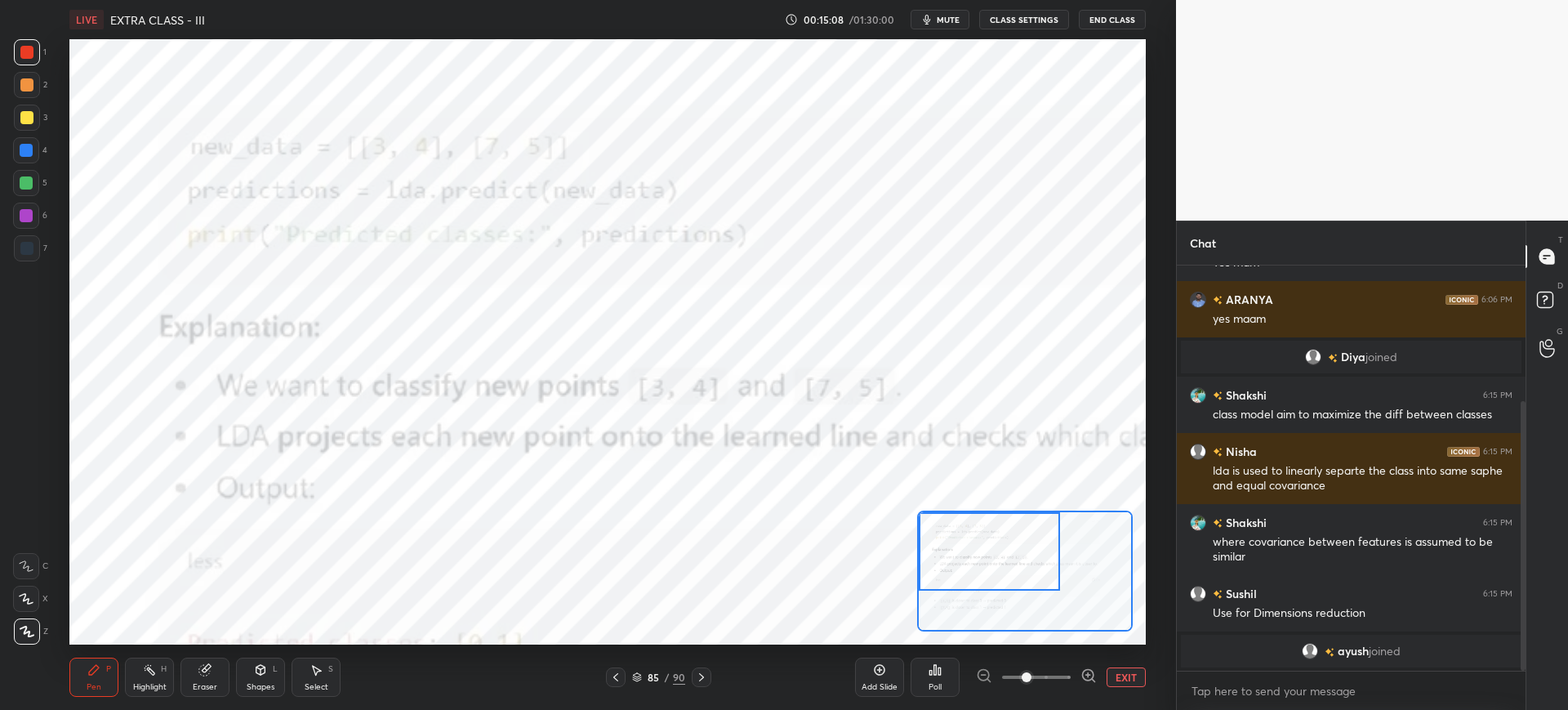
drag, startPoint x: 994, startPoint y: 574, endPoint x: 964, endPoint y: 559, distance: 33.5
click at [964, 559] on div at bounding box center [990, 551] width 142 height 78
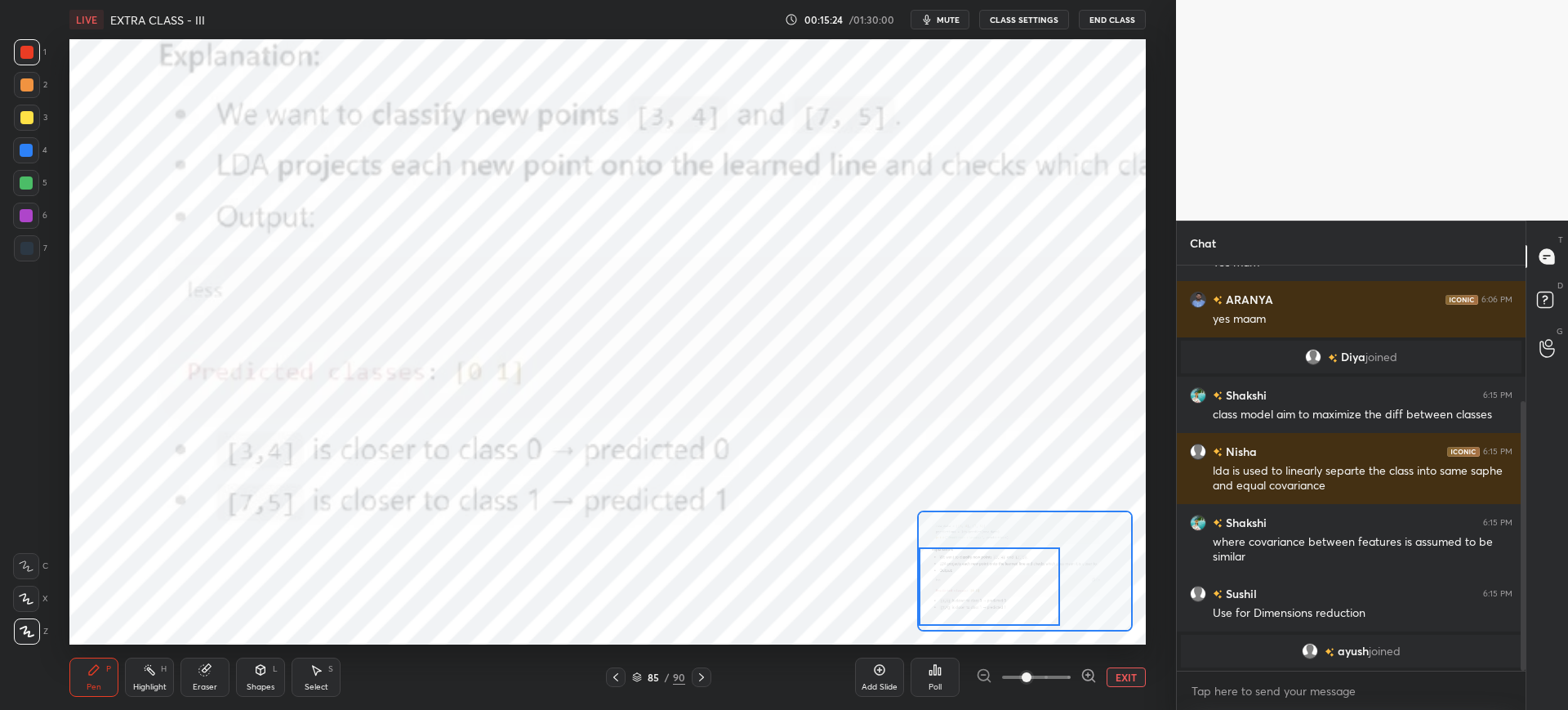
drag, startPoint x: 998, startPoint y: 552, endPoint x: 991, endPoint y: 582, distance: 30.8
click at [994, 584] on div at bounding box center [990, 586] width 142 height 78
click at [618, 678] on icon at bounding box center [616, 677] width 13 height 13
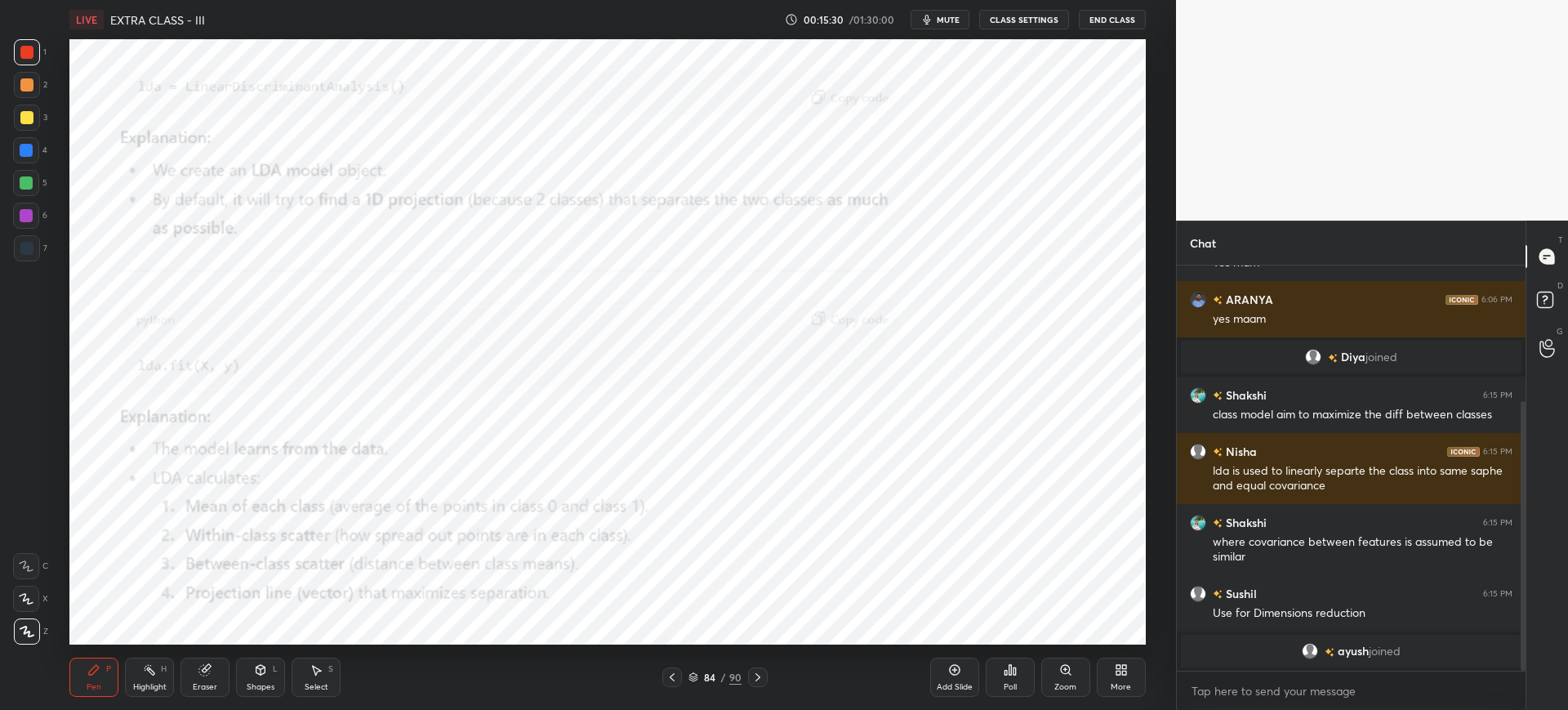
click at [623, 671] on div "84 / 90" at bounding box center [715, 677] width 431 height 20
click at [1014, 667] on icon at bounding box center [1015, 670] width 2 height 7
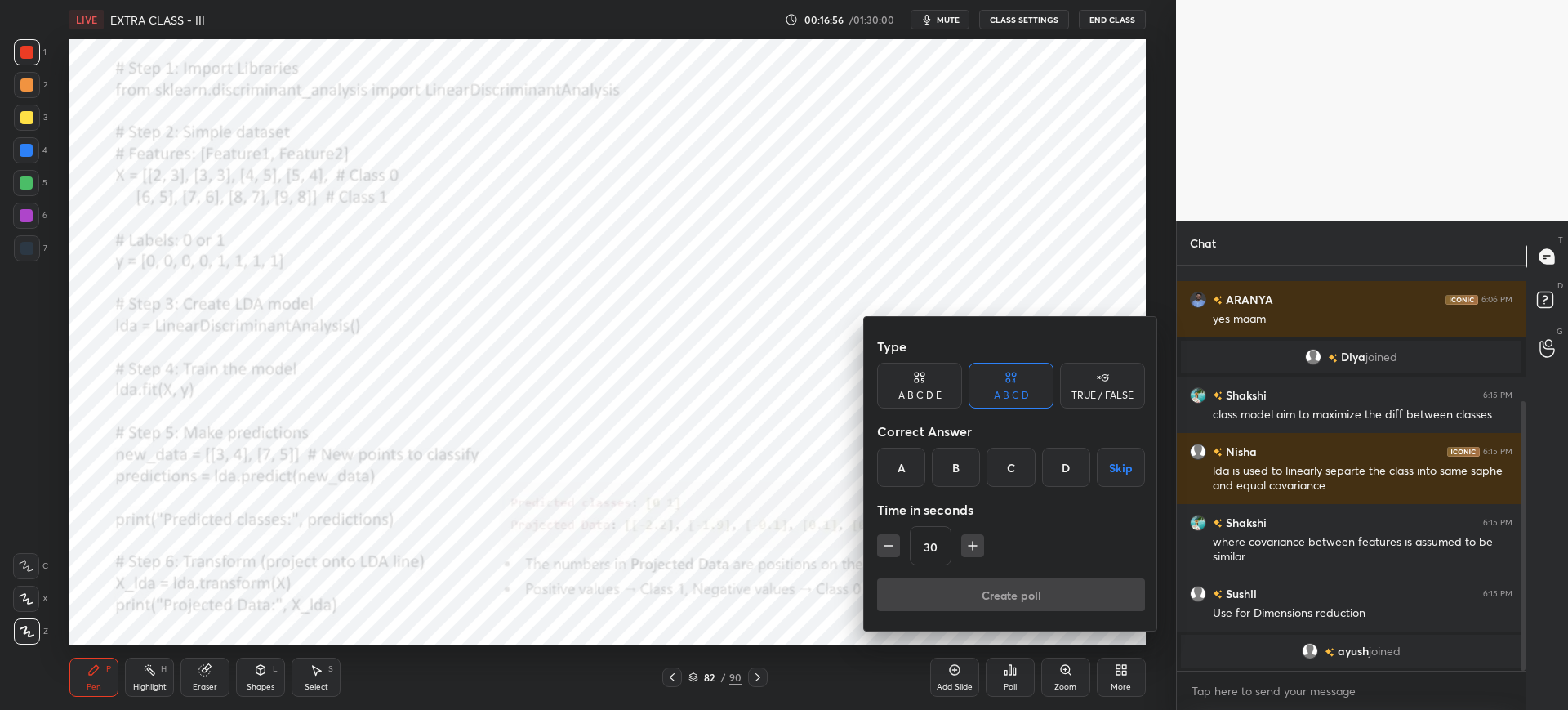
click at [904, 457] on div "A" at bounding box center [901, 467] width 49 height 40
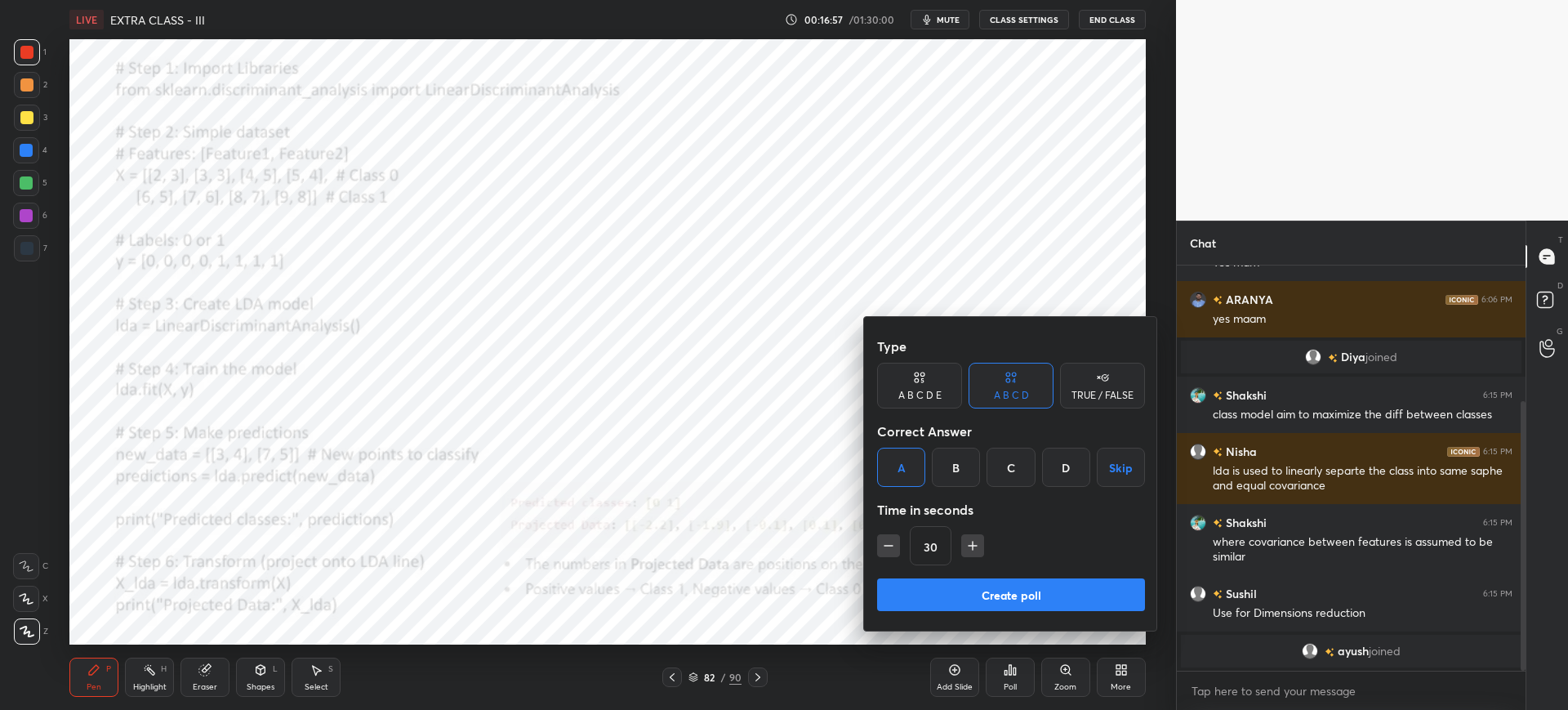
drag, startPoint x: 936, startPoint y: 582, endPoint x: 929, endPoint y: 574, distance: 10.6
click at [936, 580] on button "Create poll" at bounding box center [1010, 595] width 268 height 33
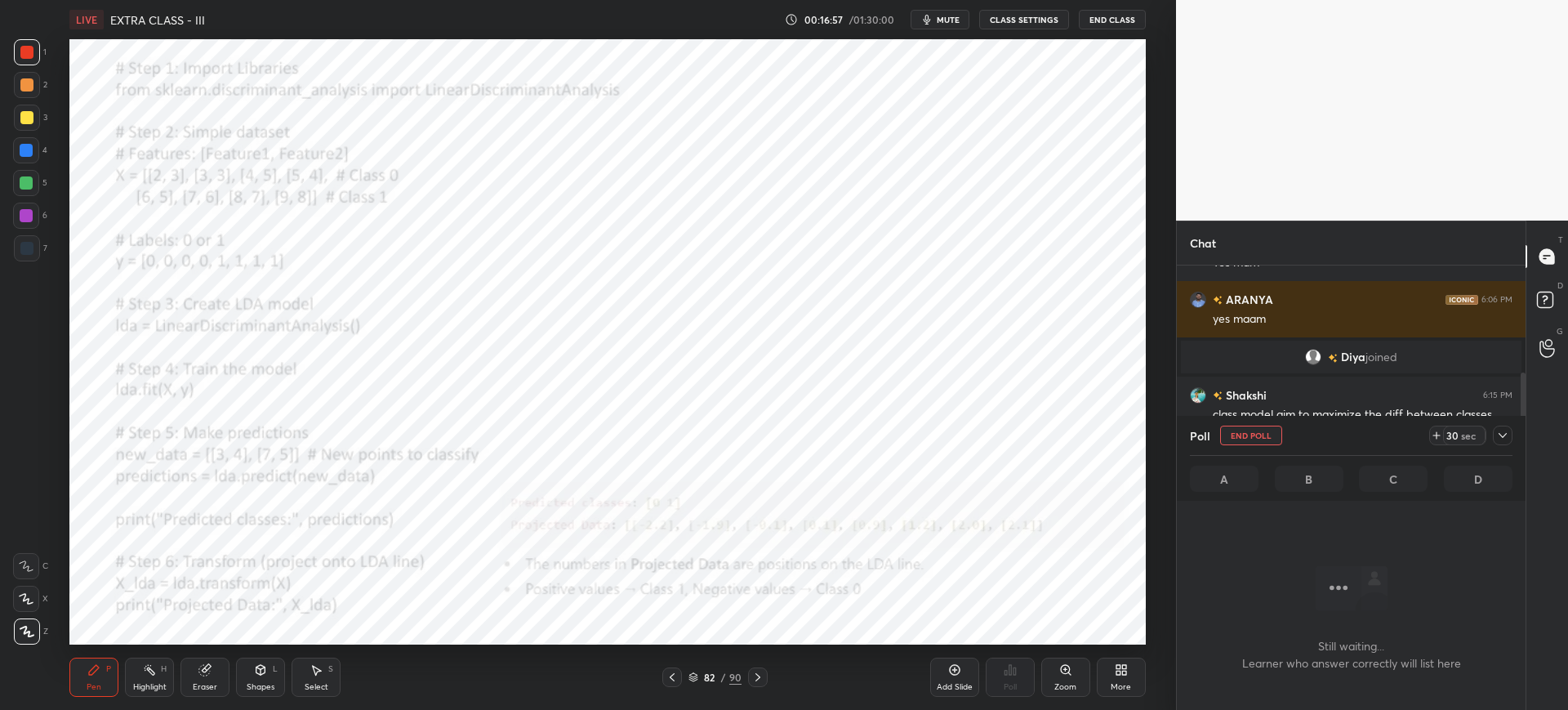
scroll to position [196, 344]
click at [1440, 436] on icon at bounding box center [1436, 436] width 13 height 13
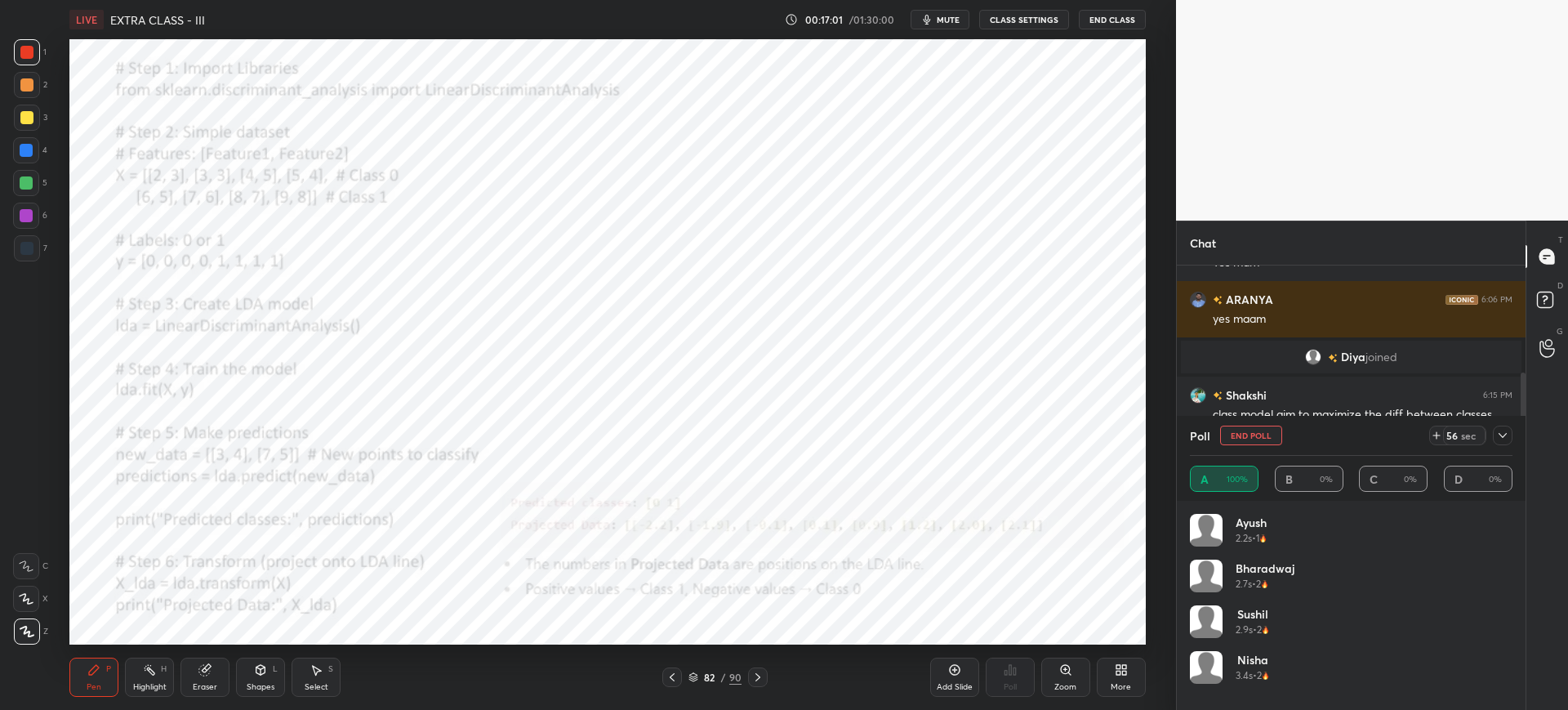
scroll to position [191, 318]
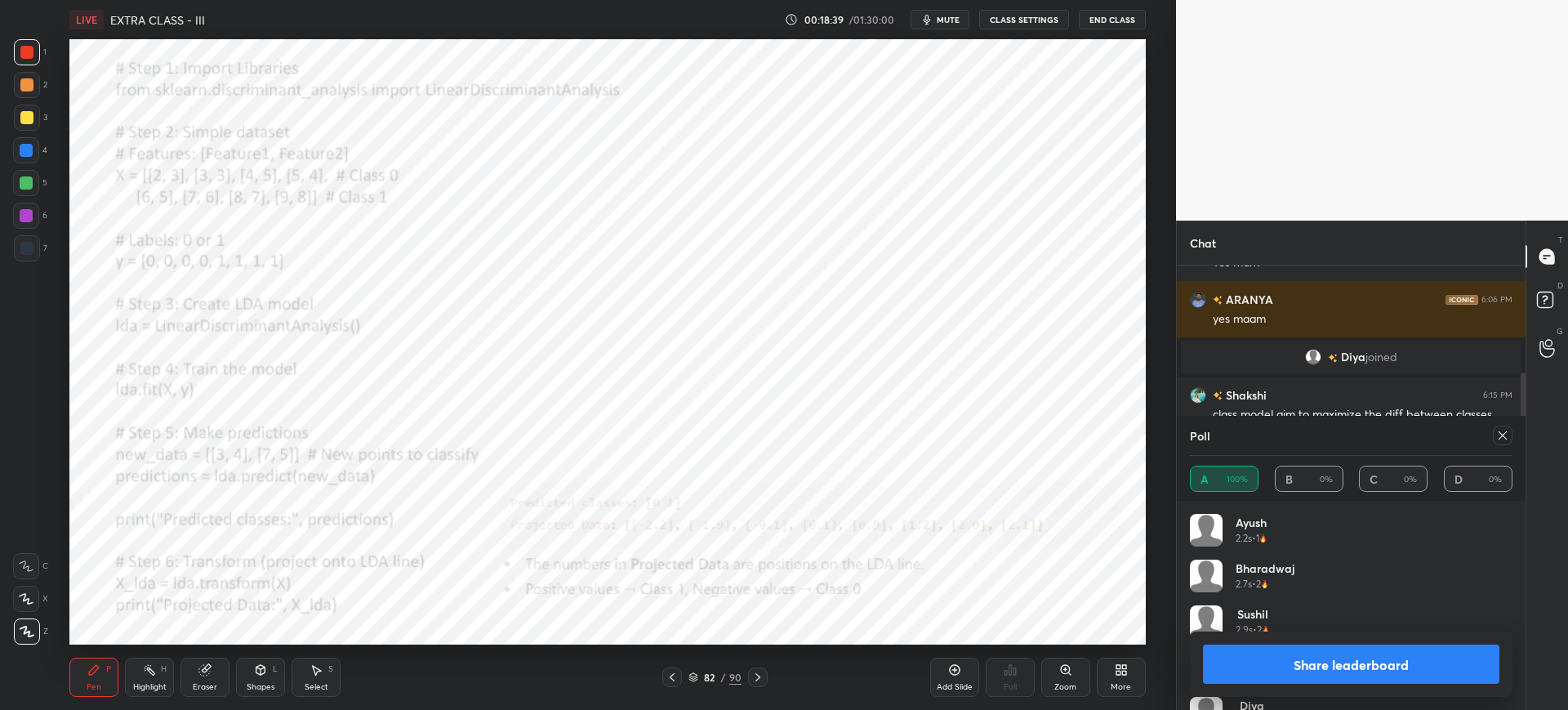
click at [1395, 651] on button "Share leaderboard" at bounding box center [1351, 664] width 296 height 40
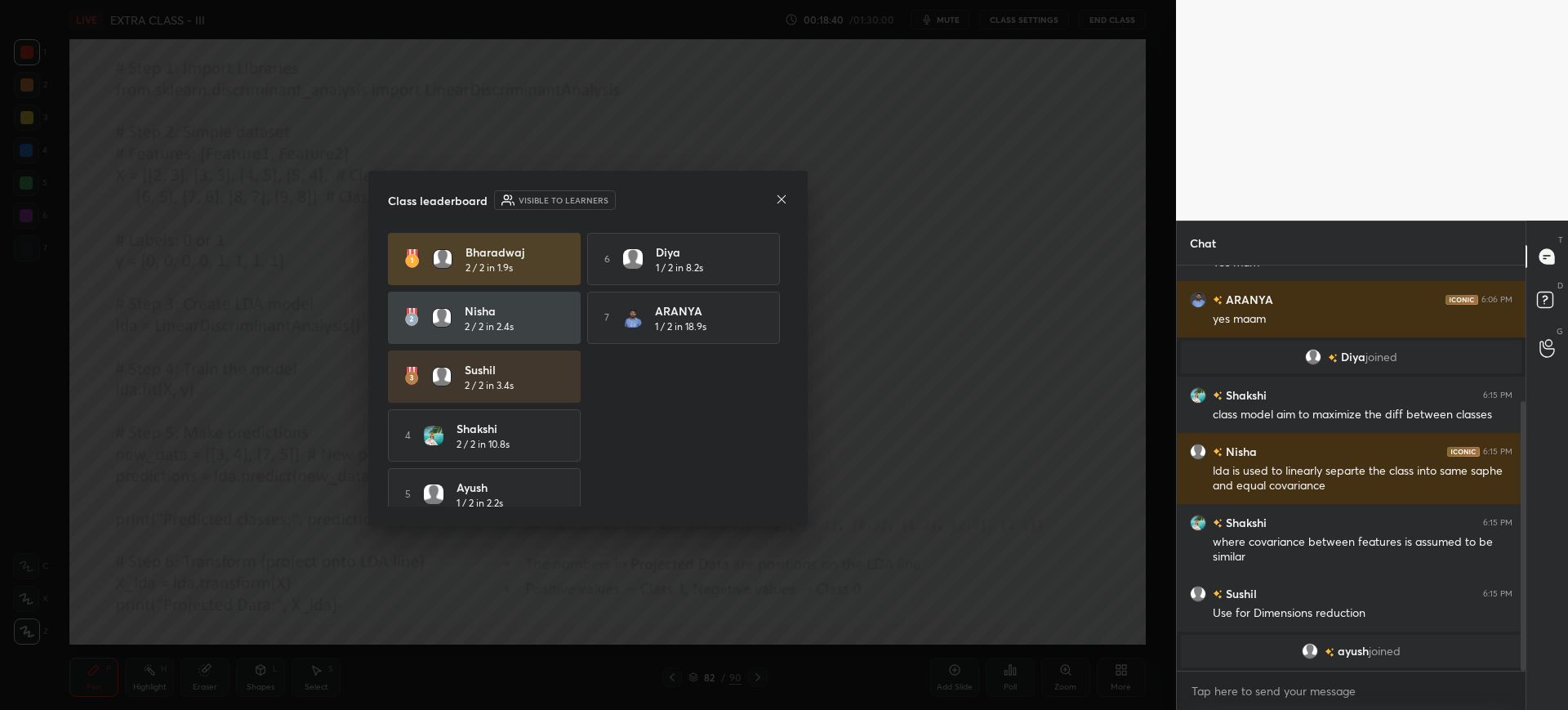
scroll to position [281, 344]
click at [786, 198] on icon at bounding box center [782, 199] width 13 height 13
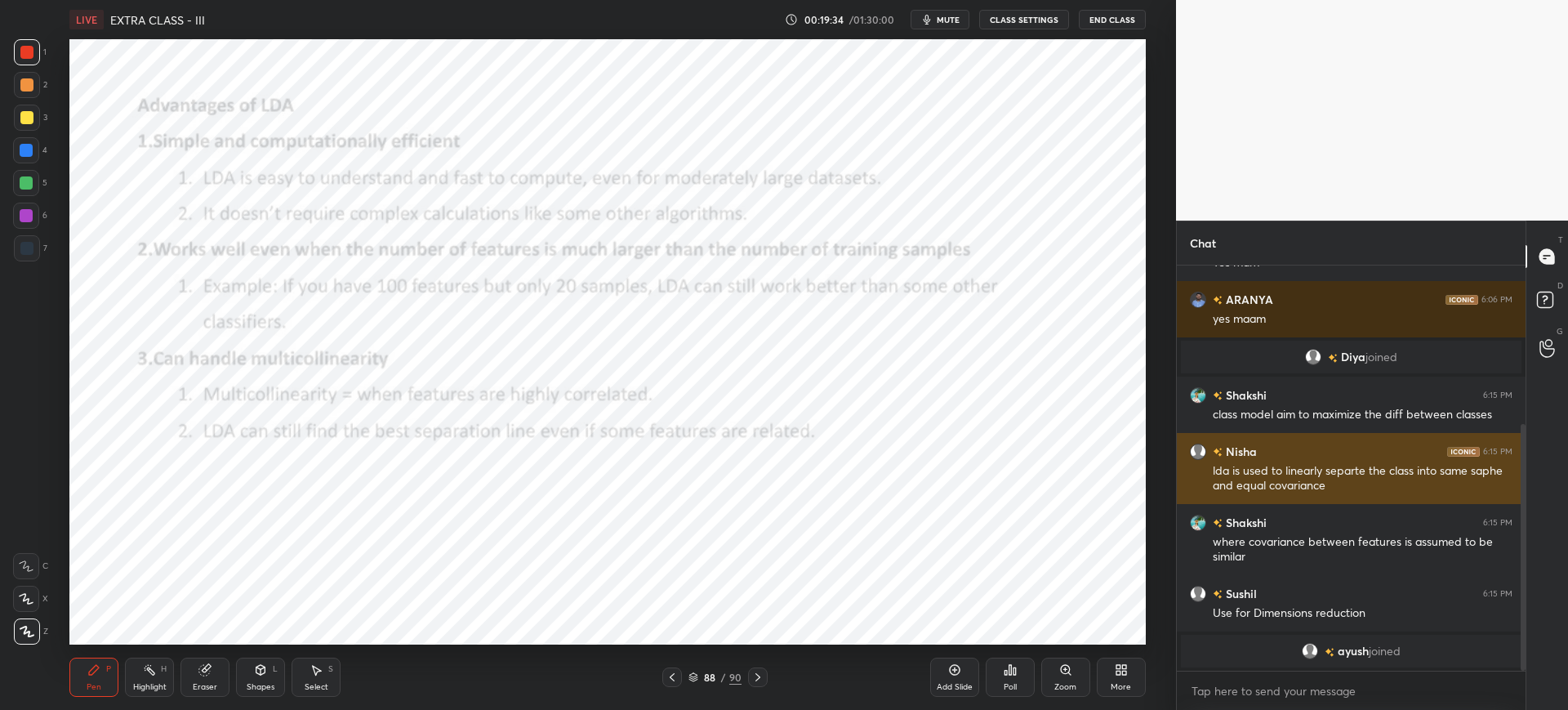
scroll to position [260, 0]
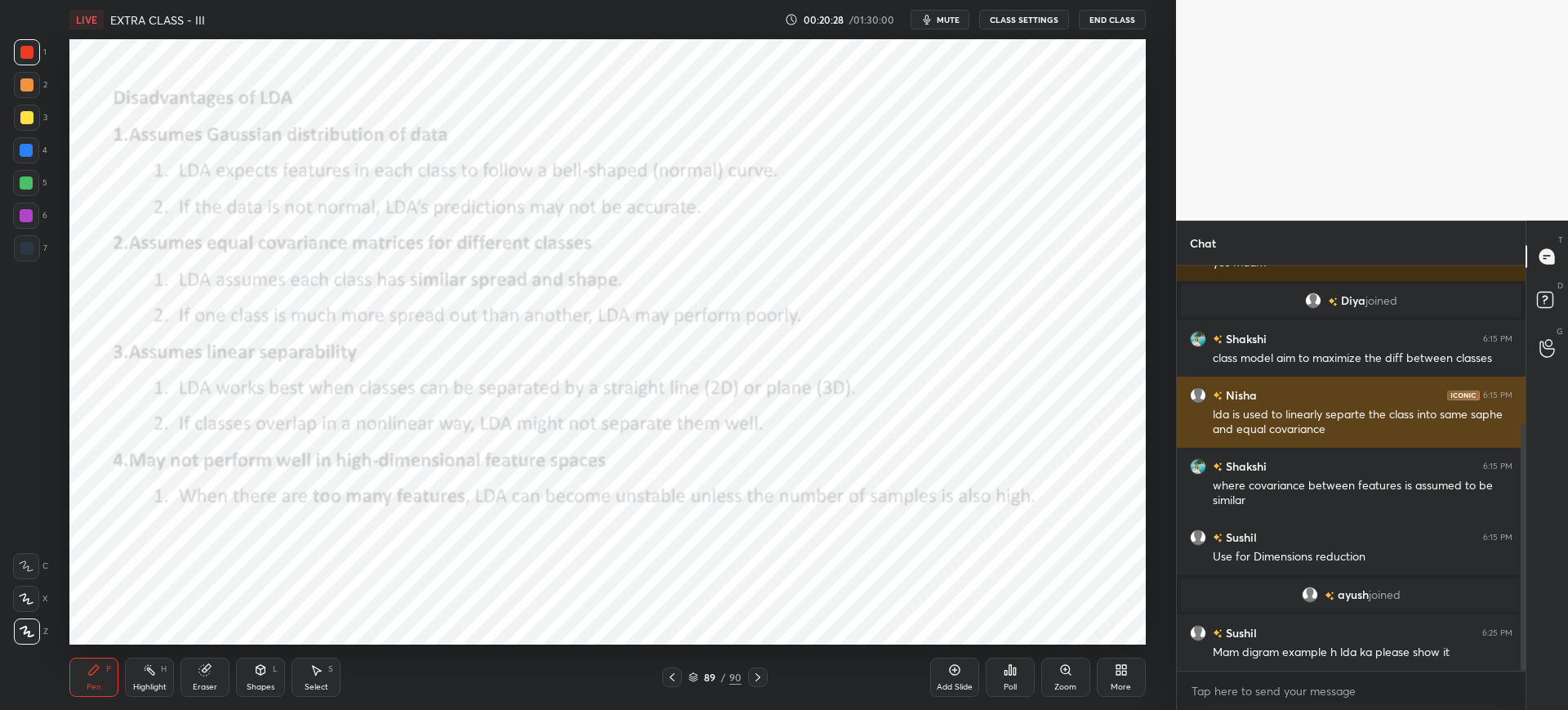
click at [578, 330] on body "1 2 3 4 5 6 7 C X Z C X Z E E Erase all H H LIVE EXTRA CLASS - III 00:20:28 / 0…" at bounding box center [784, 355] width 1568 height 710
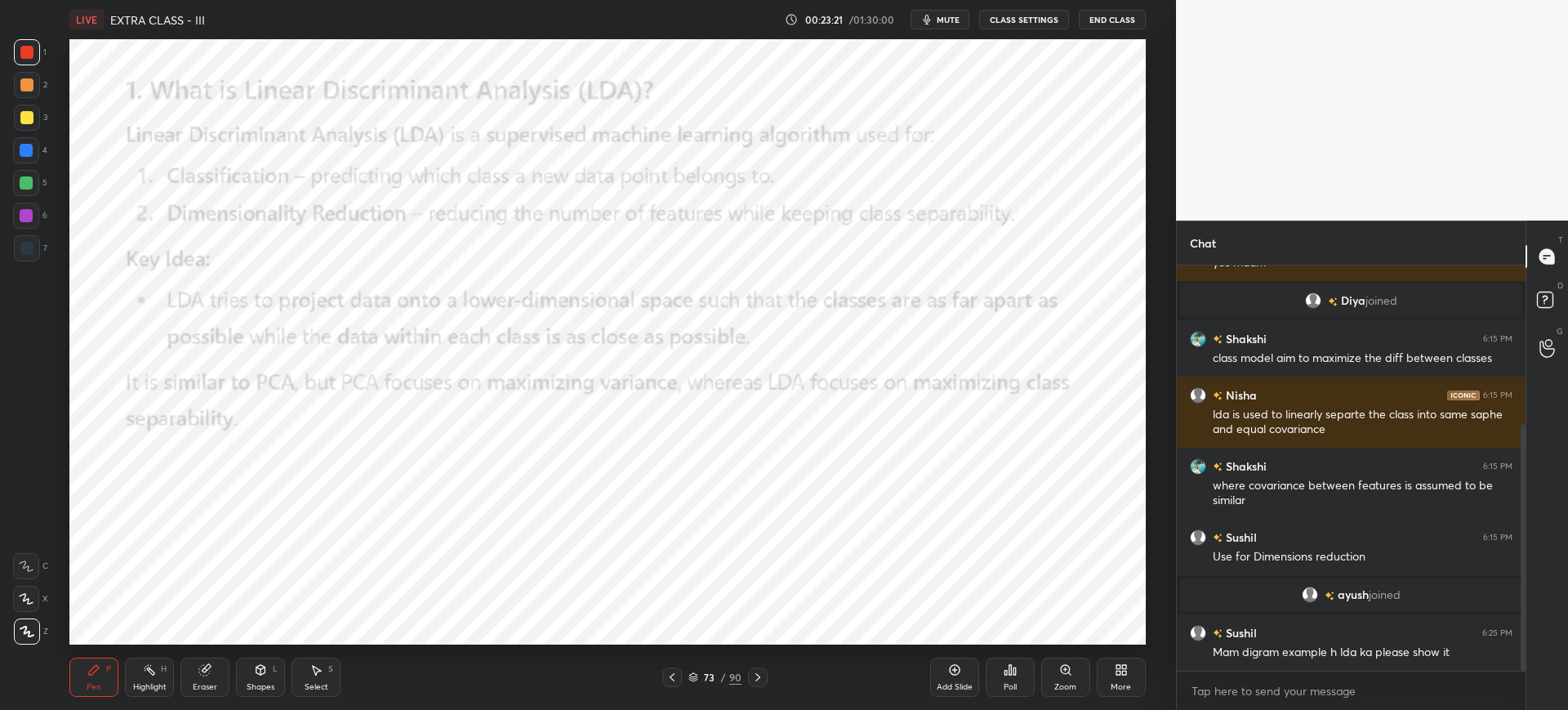
click at [752, 679] on icon at bounding box center [758, 677] width 13 height 13
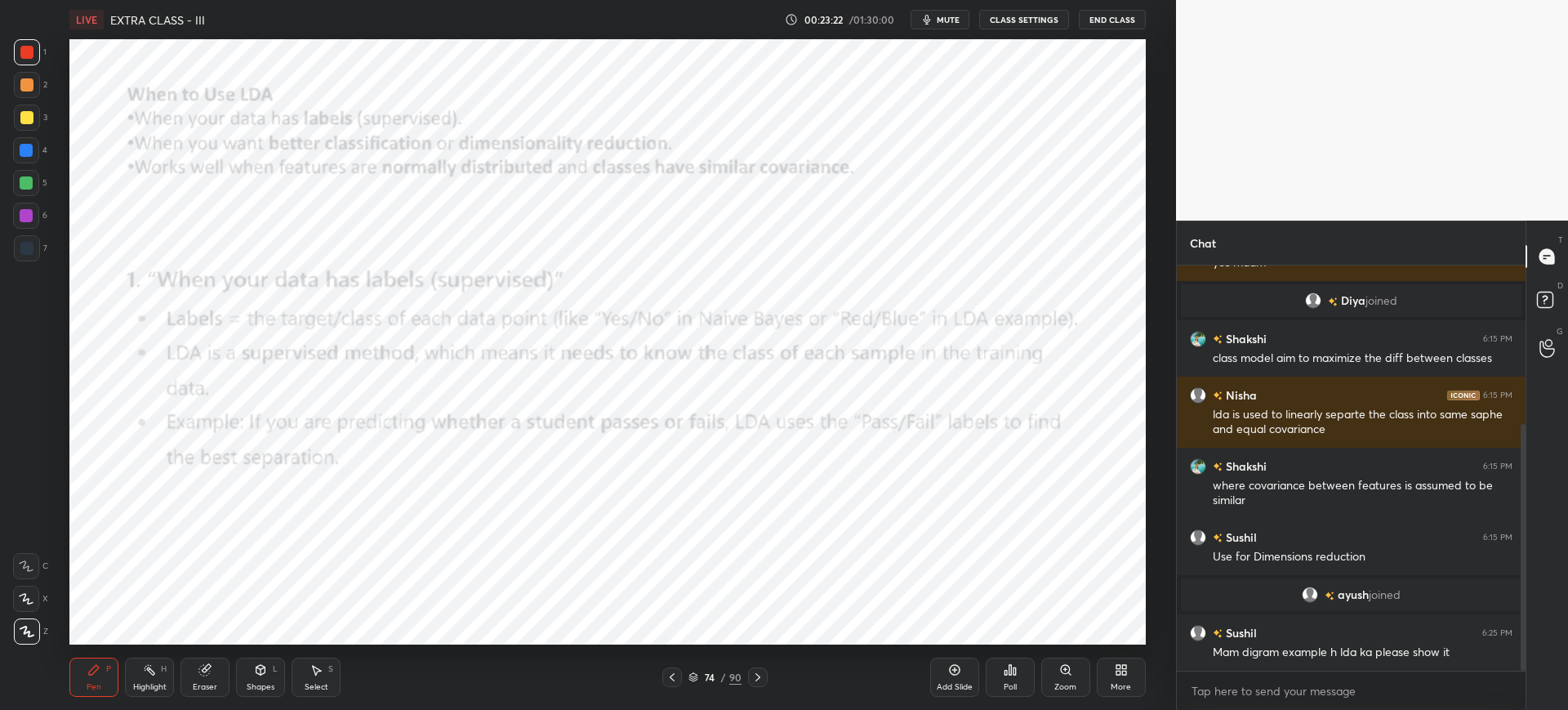
click at [680, 677] on div at bounding box center [672, 677] width 20 height 20
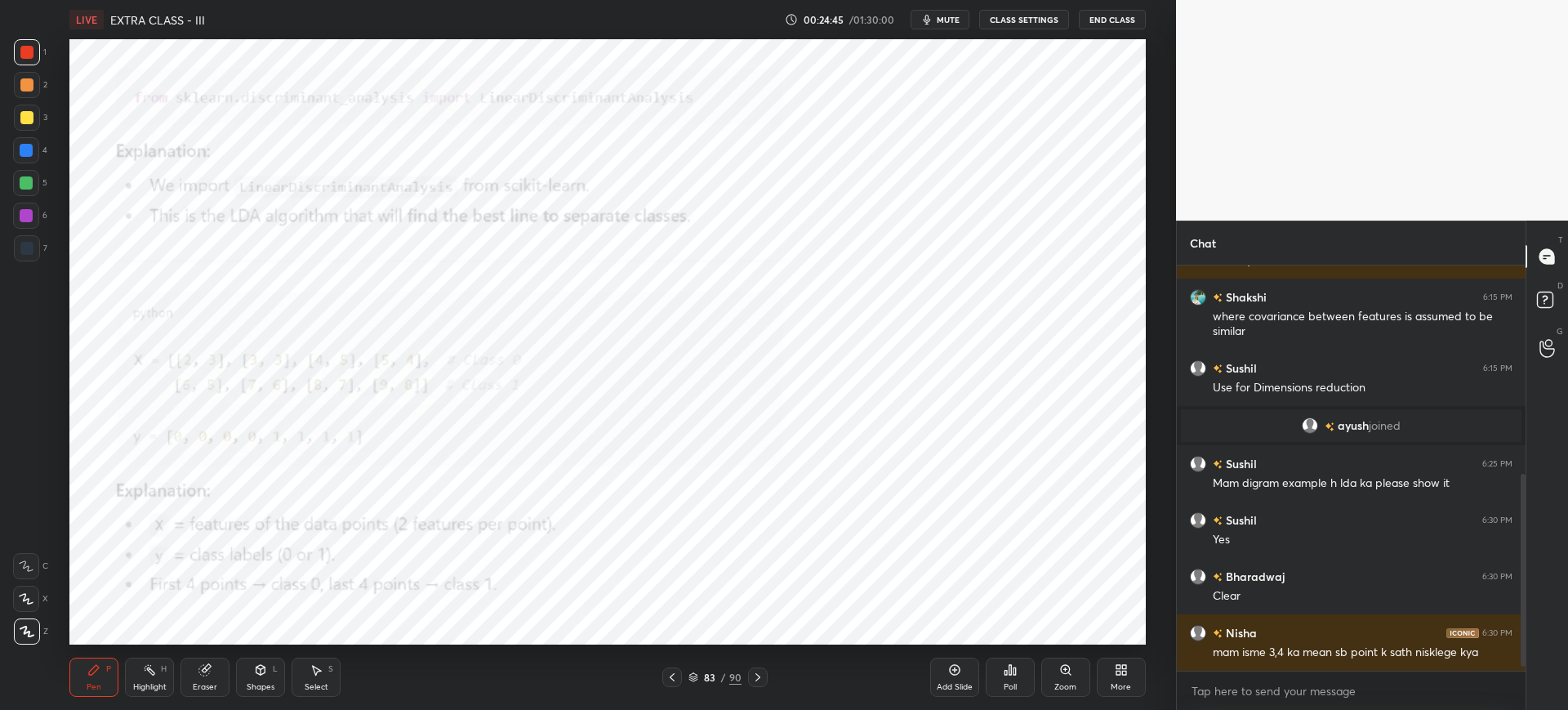
scroll to position [430, 0]
drag, startPoint x: 674, startPoint y: 671, endPoint x: 669, endPoint y: 663, distance: 9.4
click at [674, 671] on div at bounding box center [672, 677] width 20 height 20
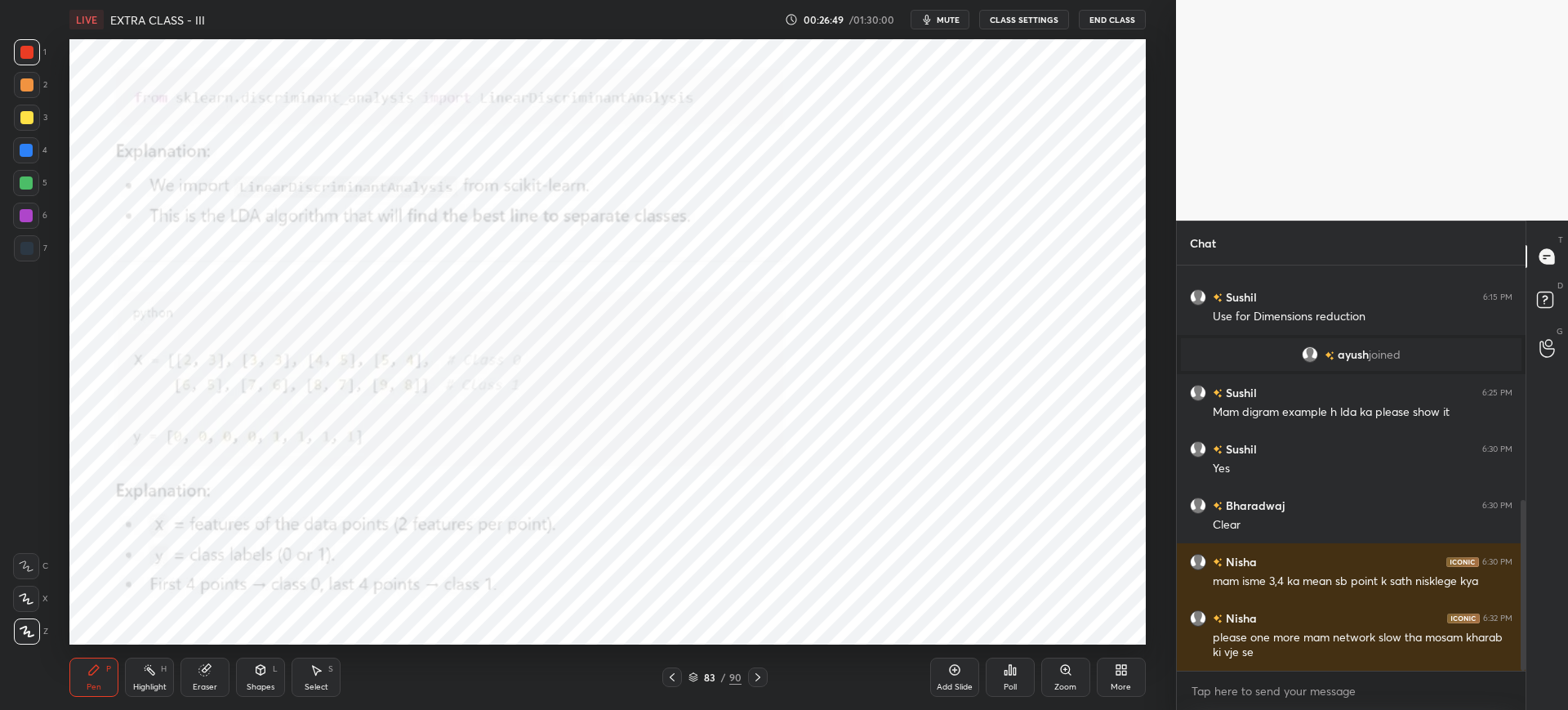
scroll to position [557, 0]
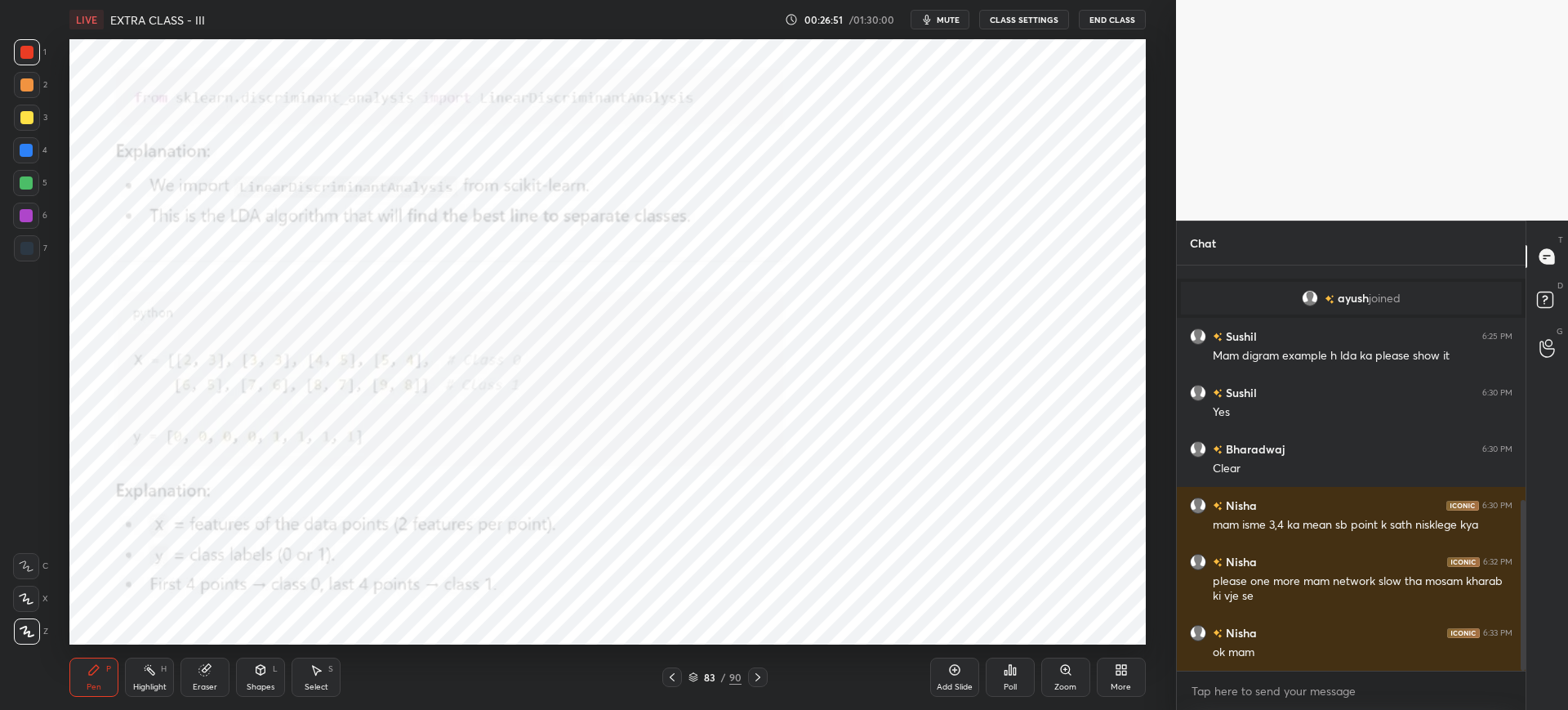
click at [756, 671] on icon at bounding box center [758, 677] width 13 height 13
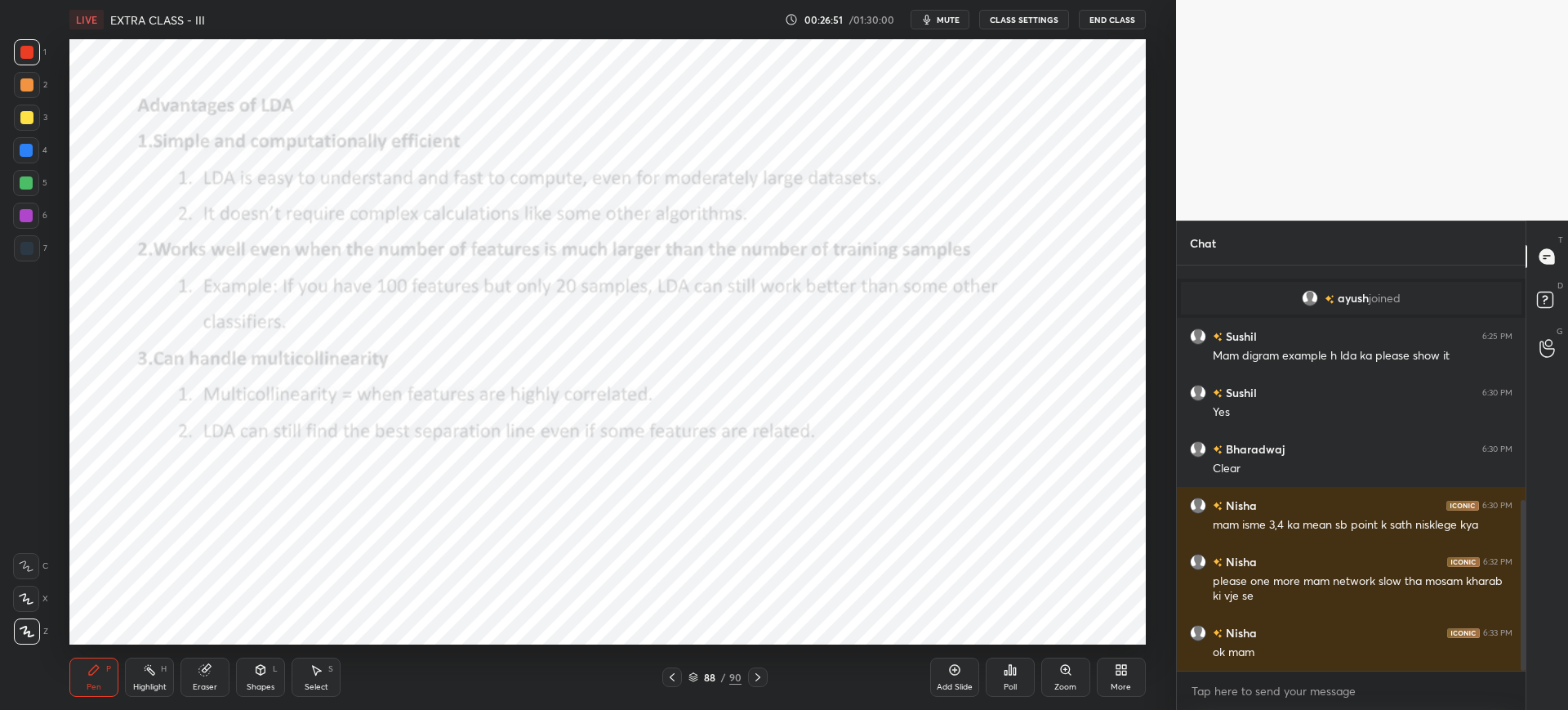
click at [756, 671] on icon at bounding box center [758, 677] width 13 height 13
click at [756, 677] on icon at bounding box center [758, 677] width 13 height 13
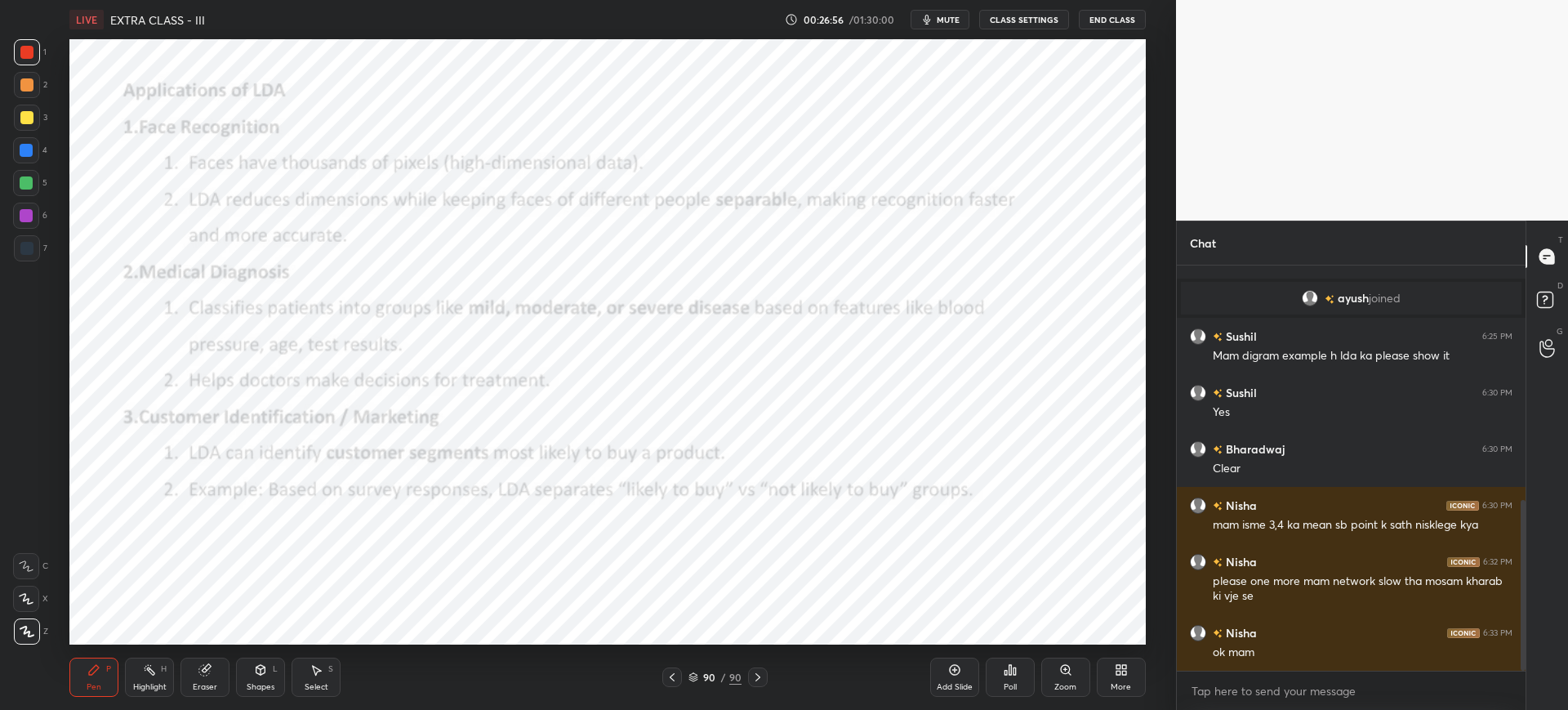
click at [1122, 685] on div "More" at bounding box center [1121, 687] width 21 height 8
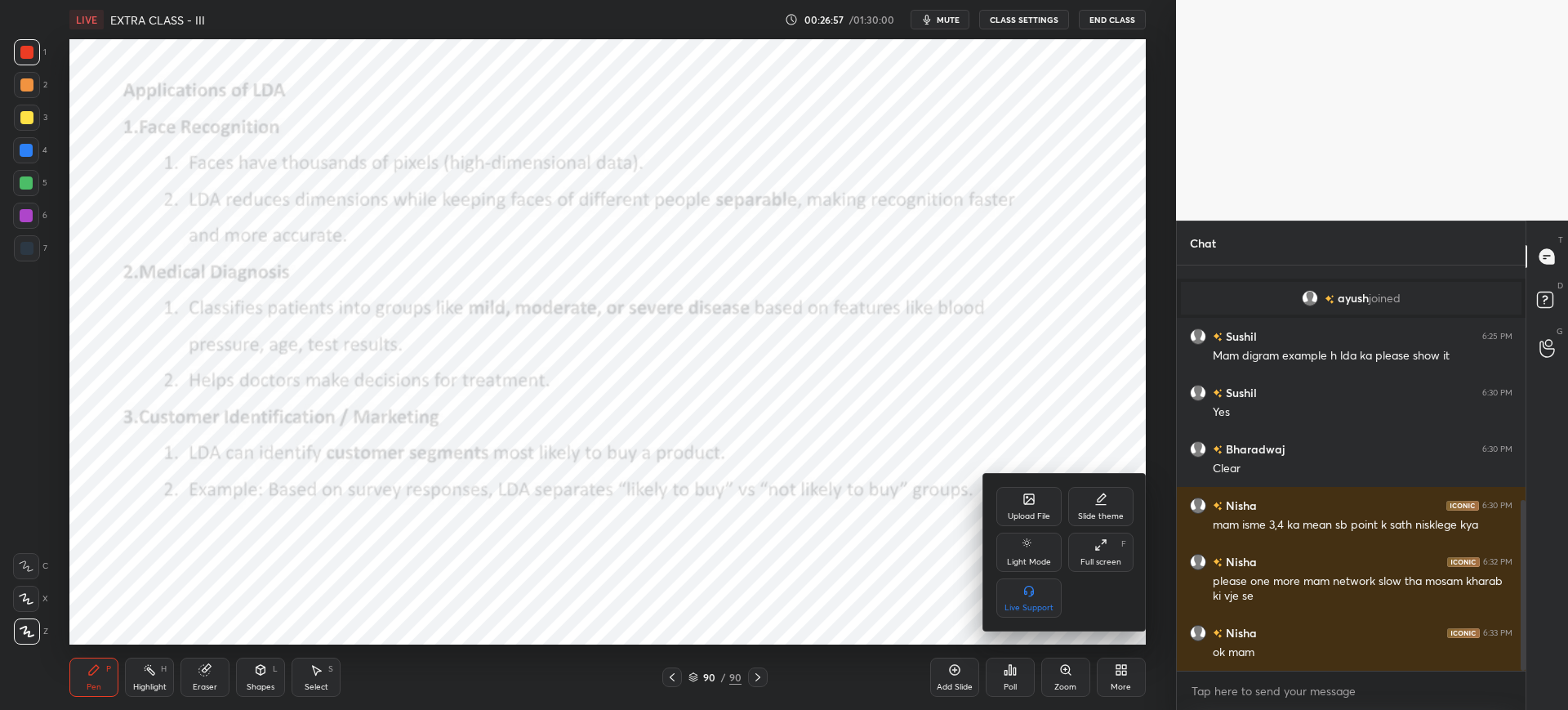
click at [1024, 512] on div "Upload File" at bounding box center [1029, 516] width 43 height 8
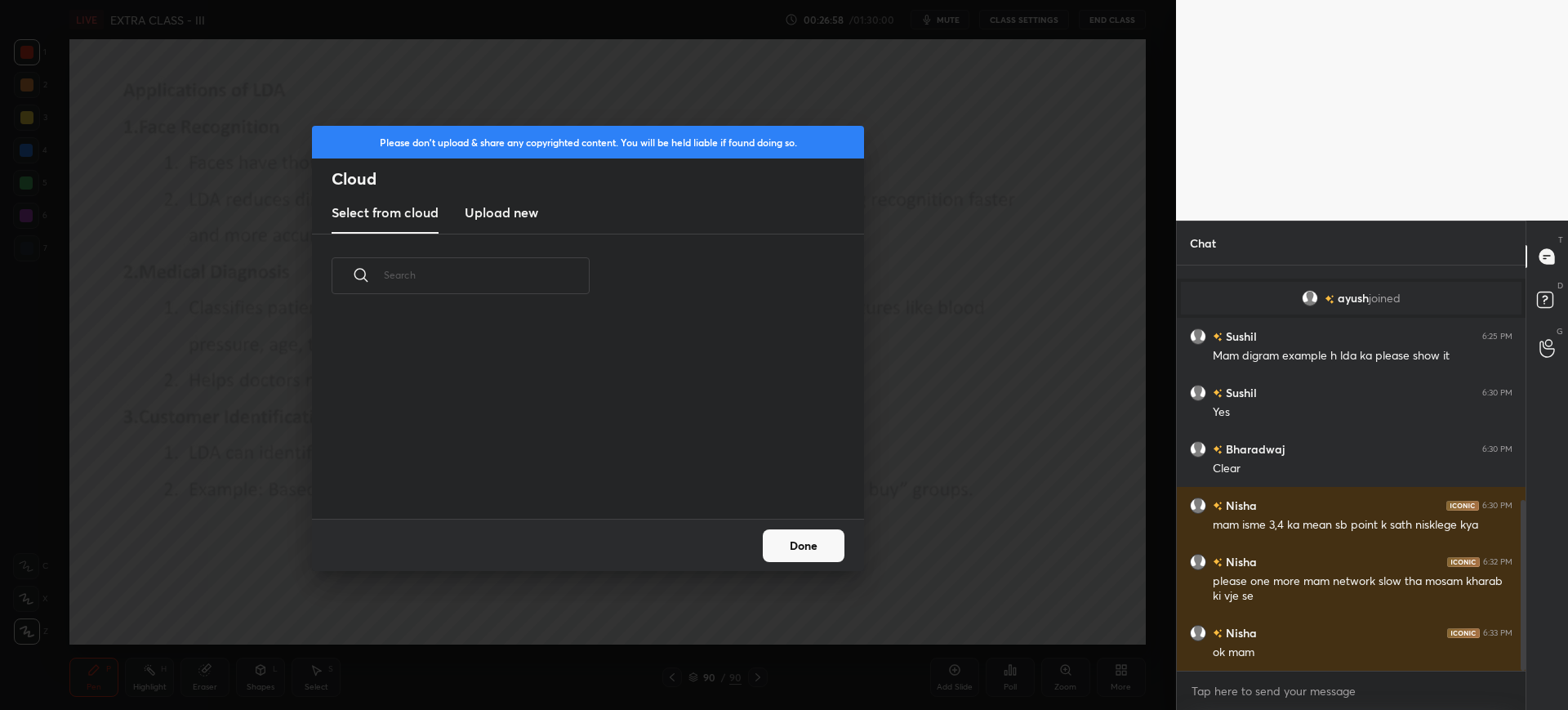
scroll to position [201, 525]
click at [530, 208] on h3 "Upload new" at bounding box center [501, 213] width 73 height 20
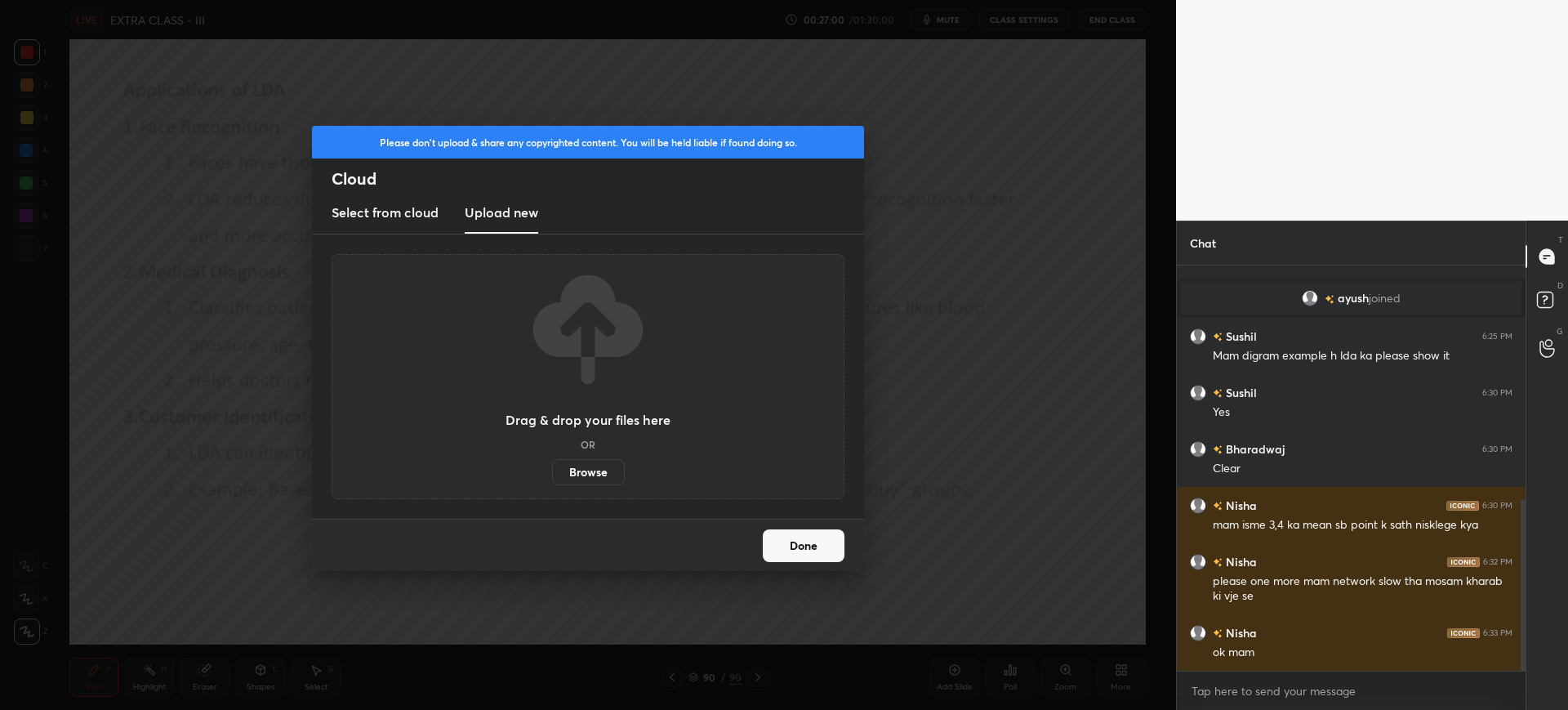
click at [598, 478] on label "Browse" at bounding box center [588, 472] width 72 height 26
click at [552, 478] on input "Browse" at bounding box center [552, 472] width 0 height 26
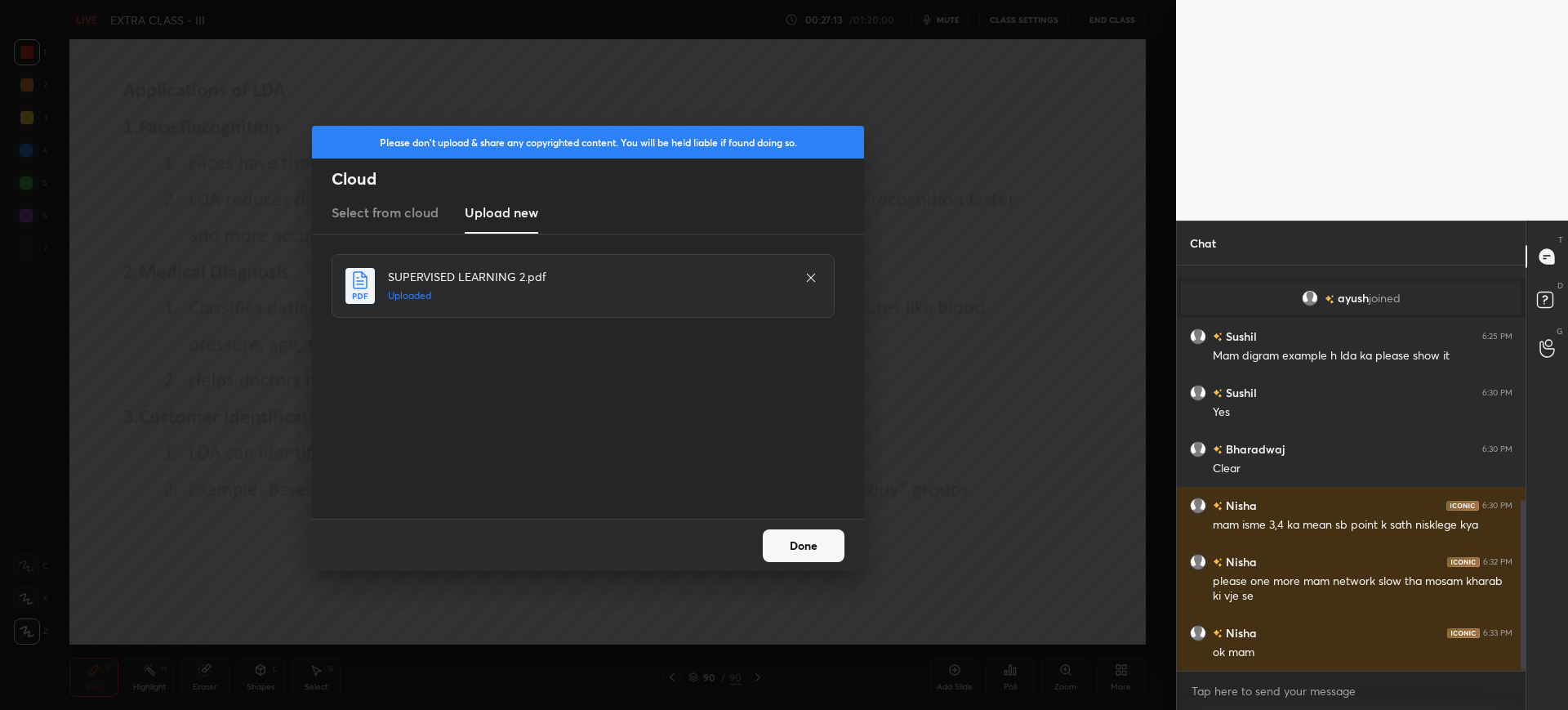
click at [807, 541] on button "Done" at bounding box center [803, 546] width 82 height 33
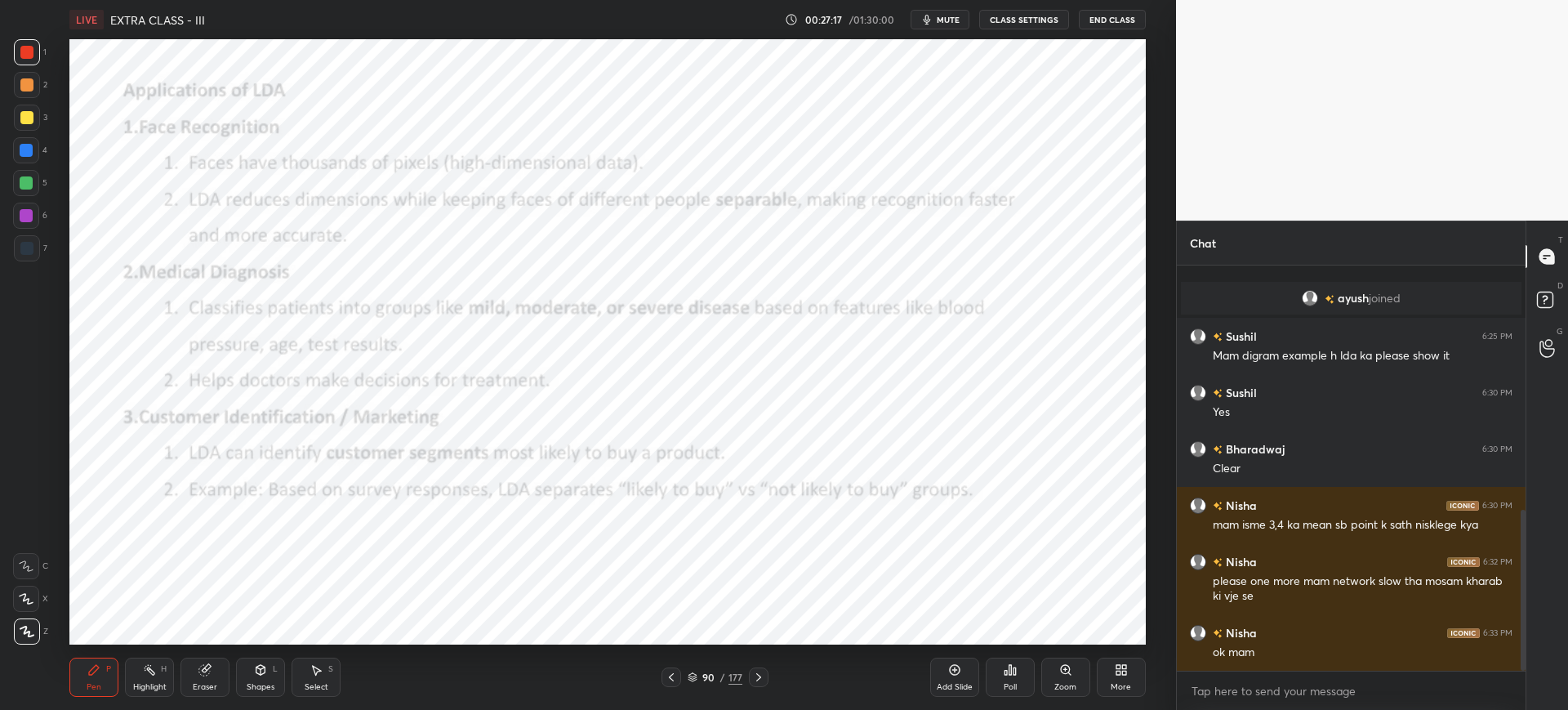
scroll to position [614, 0]
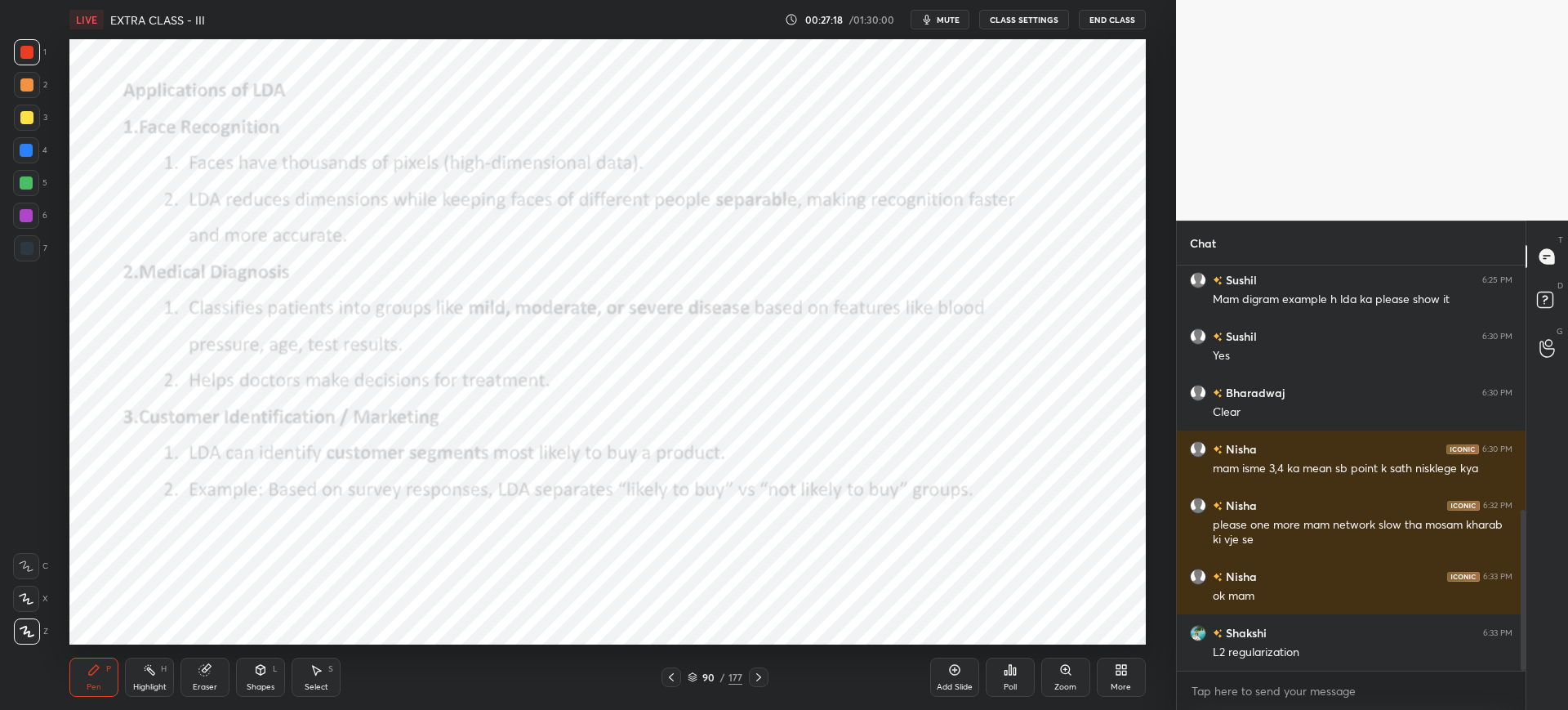
click at [949, 673] on icon at bounding box center [954, 670] width 13 height 13
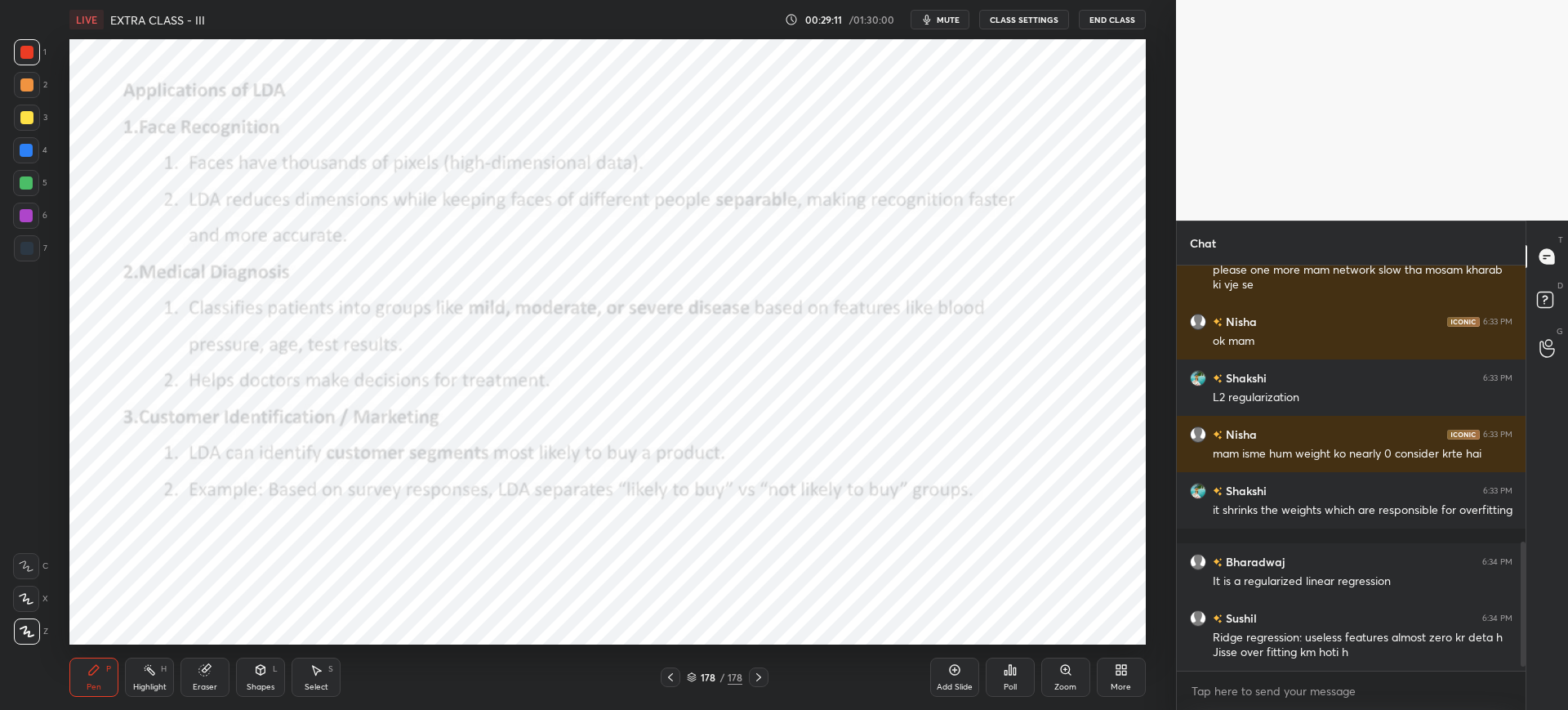
scroll to position [908, 0]
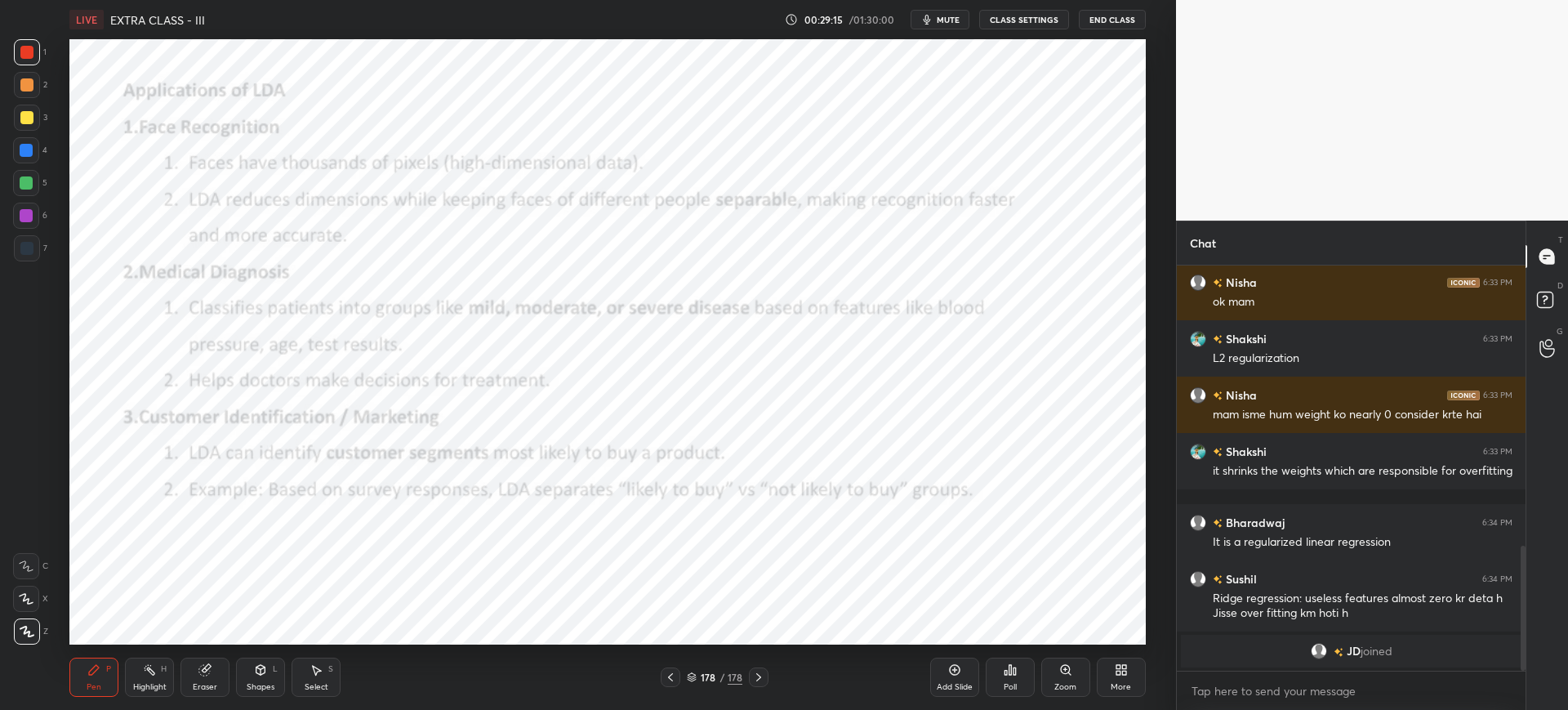
click at [1099, 674] on div "More" at bounding box center [1122, 677] width 49 height 40
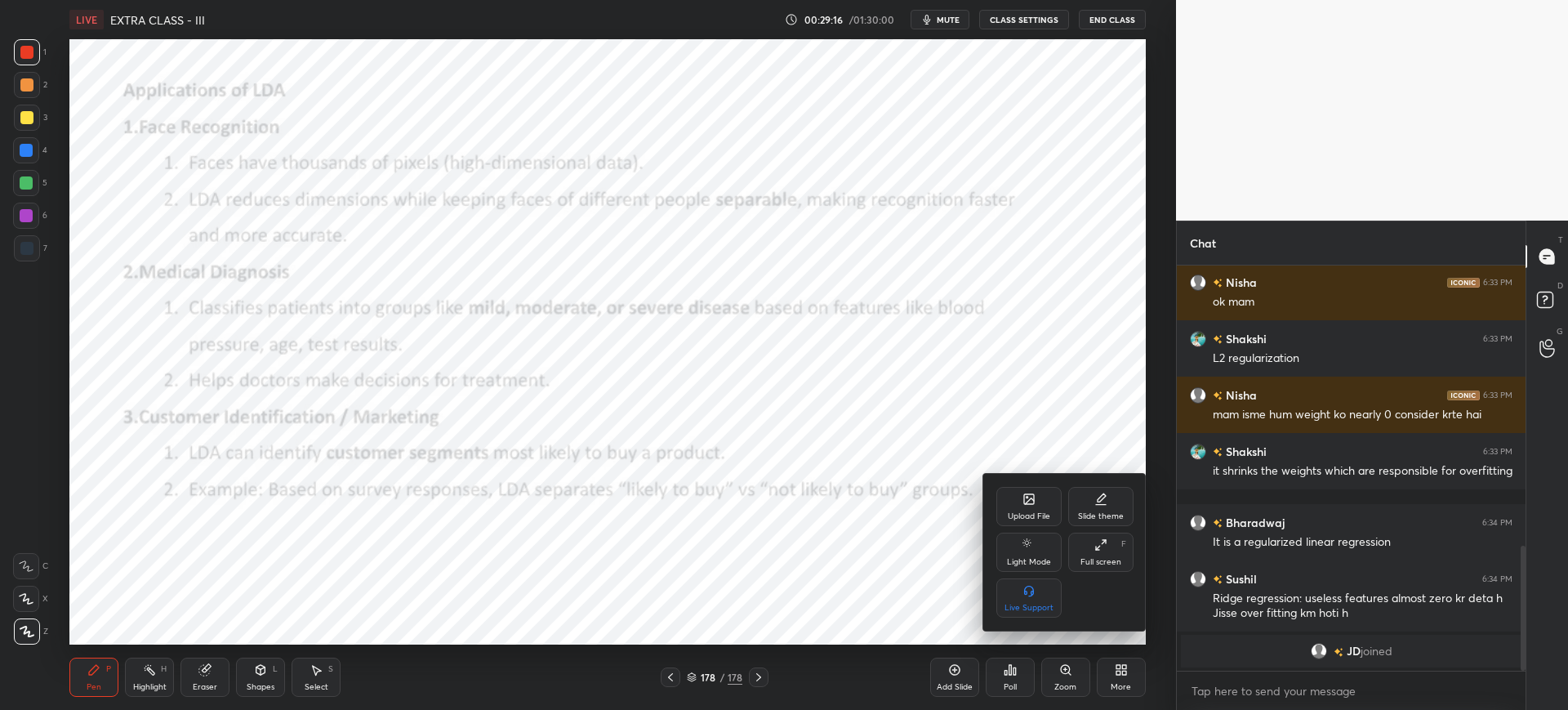
click at [1034, 516] on div "Upload File" at bounding box center [1029, 516] width 43 height 8
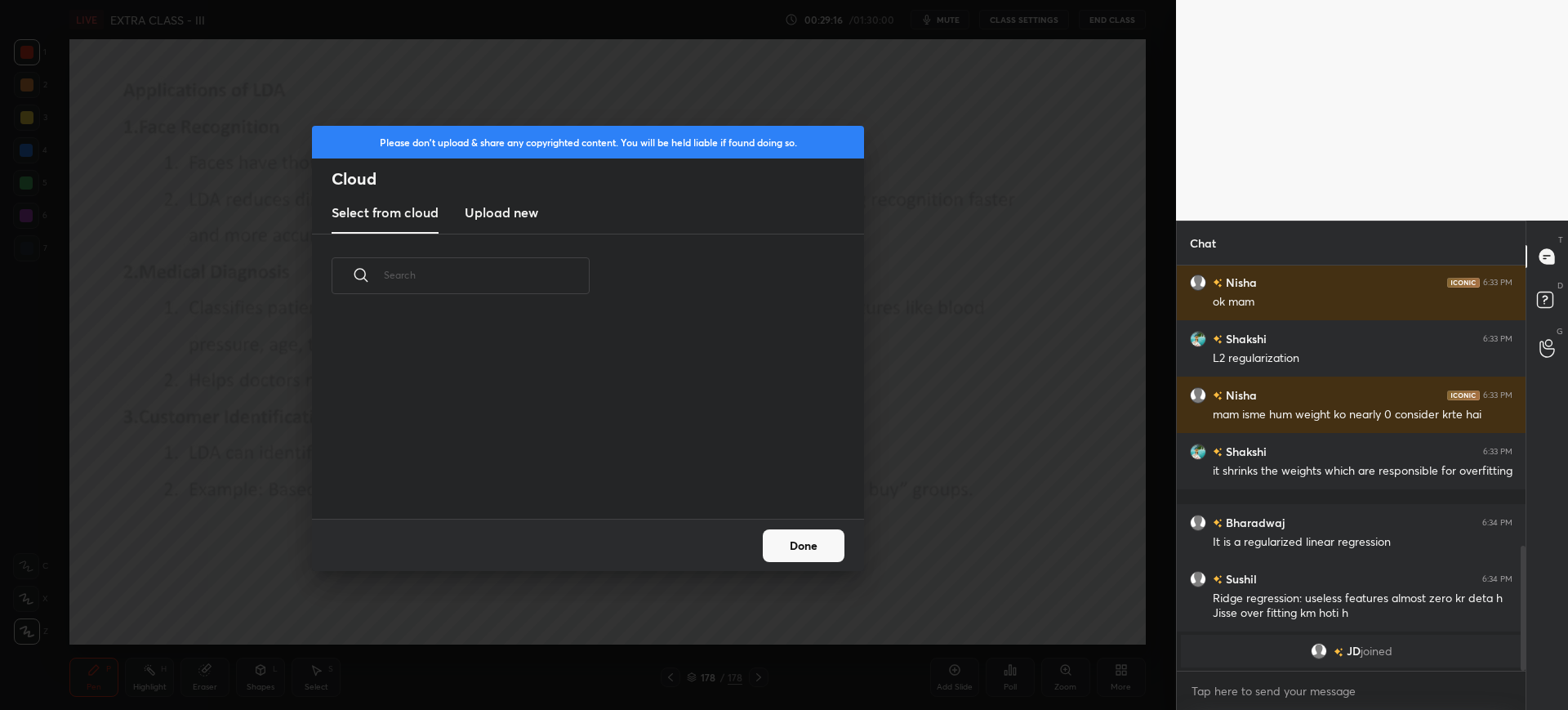
scroll to position [201, 525]
click at [531, 218] on h3 "Upload new" at bounding box center [501, 213] width 73 height 20
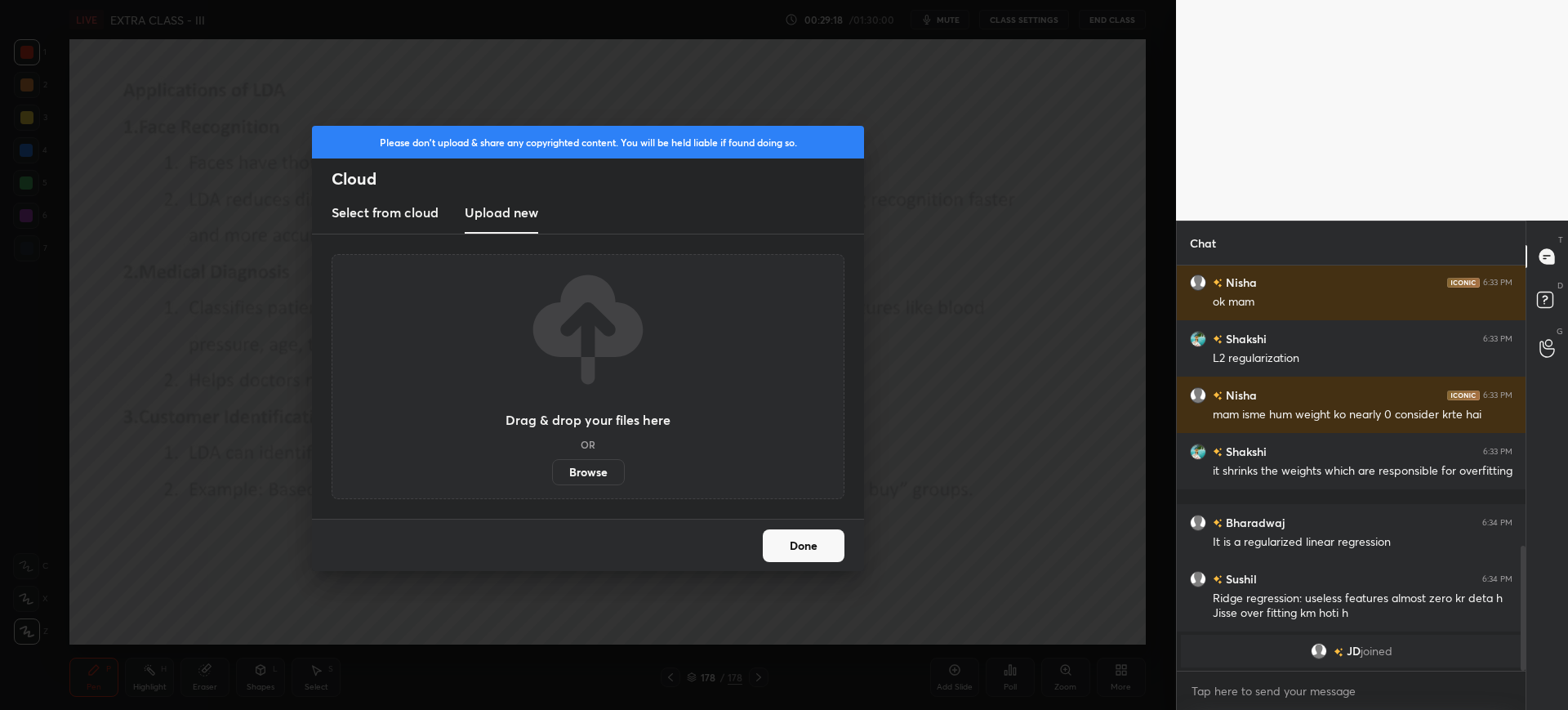
click at [581, 469] on label "Browse" at bounding box center [588, 472] width 72 height 26
click at [552, 469] on input "Browse" at bounding box center [552, 472] width 0 height 26
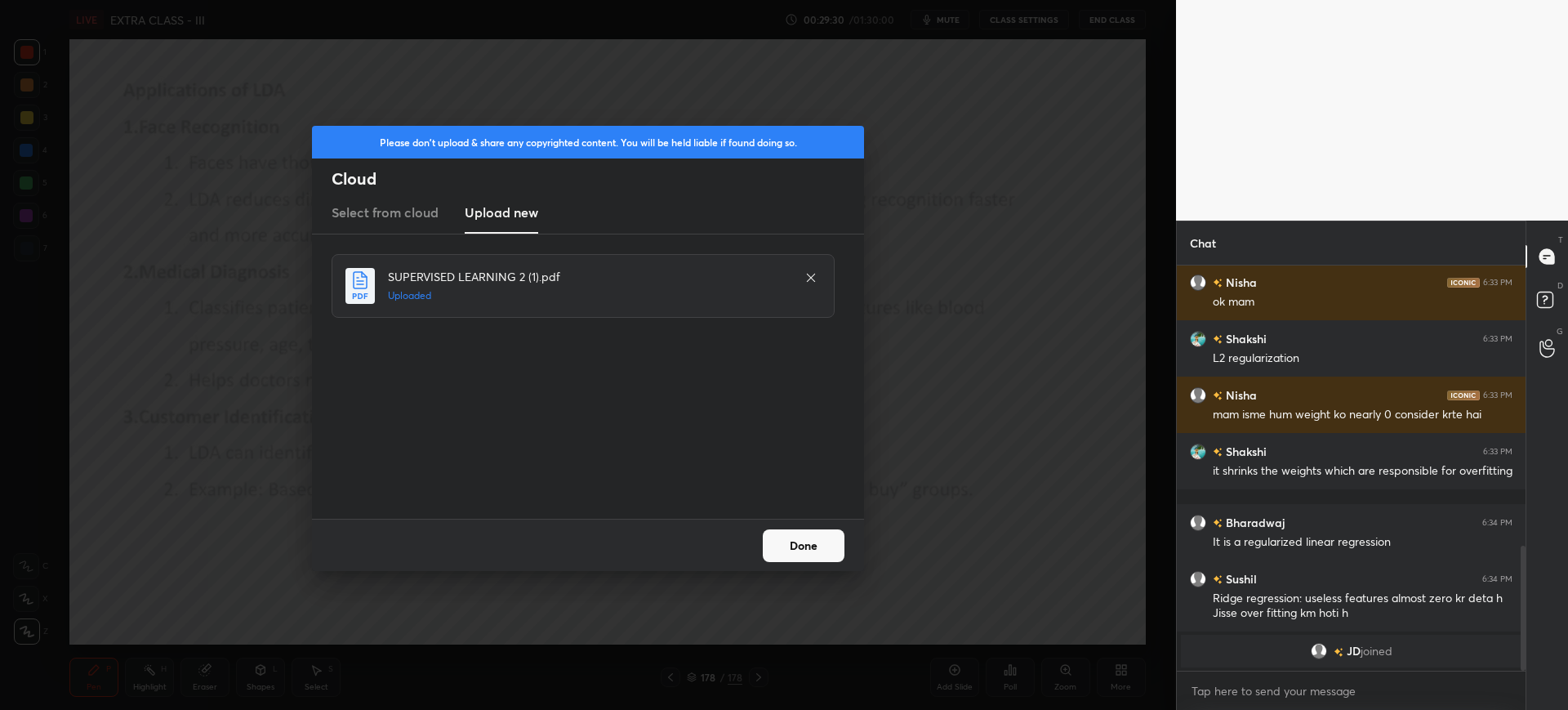
click at [806, 542] on button "Done" at bounding box center [803, 546] width 82 height 33
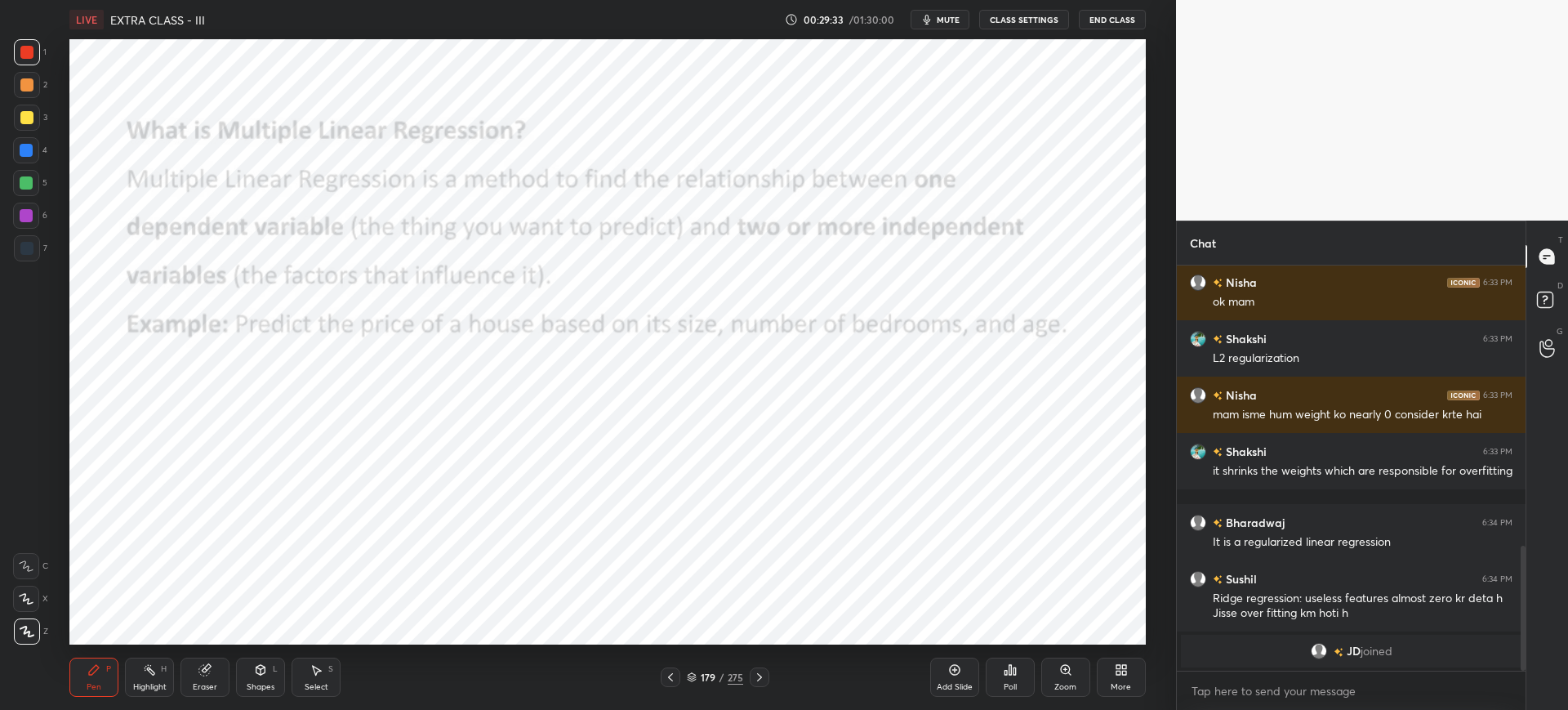
click at [693, 674] on icon at bounding box center [692, 677] width 10 height 10
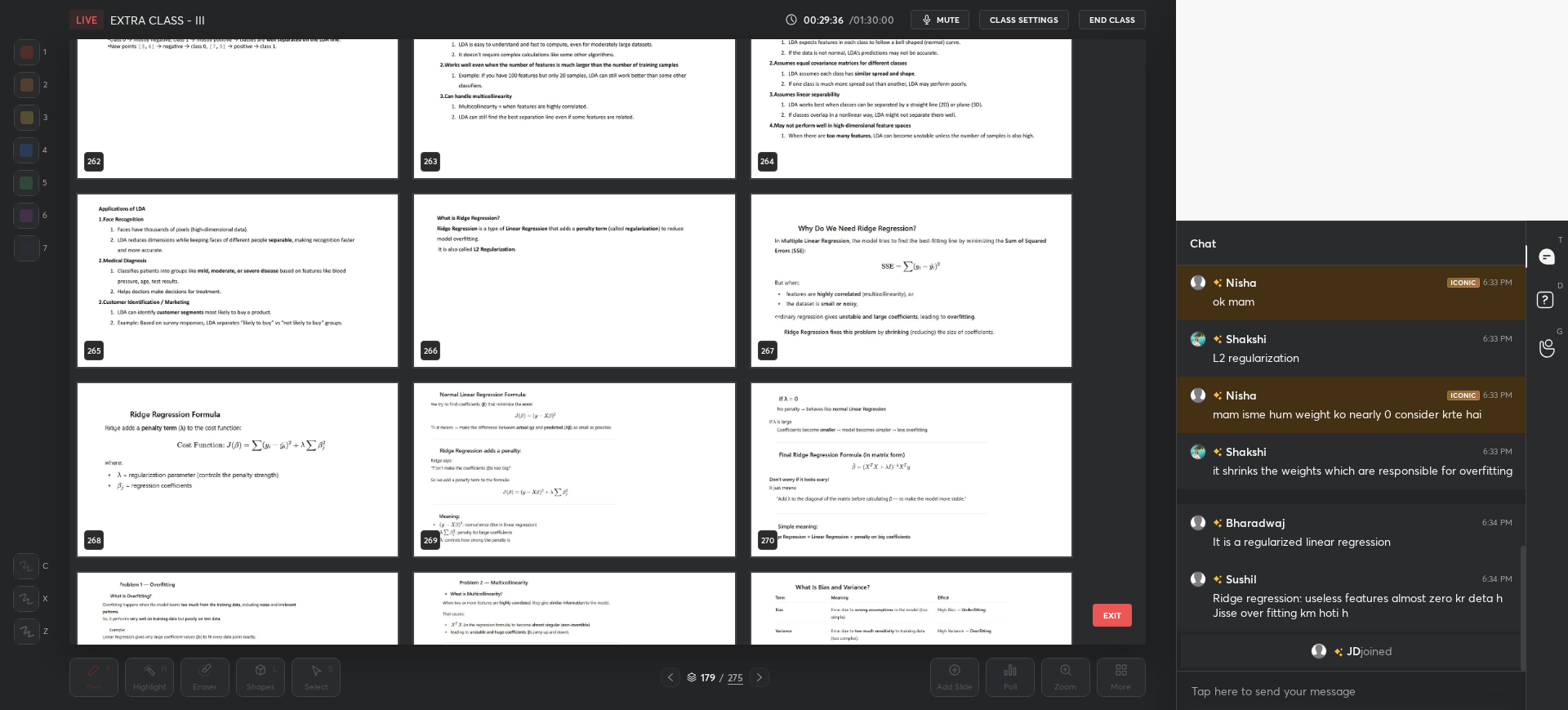
scroll to position [16524, 0]
click at [674, 275] on img "grid" at bounding box center [575, 282] width 320 height 173
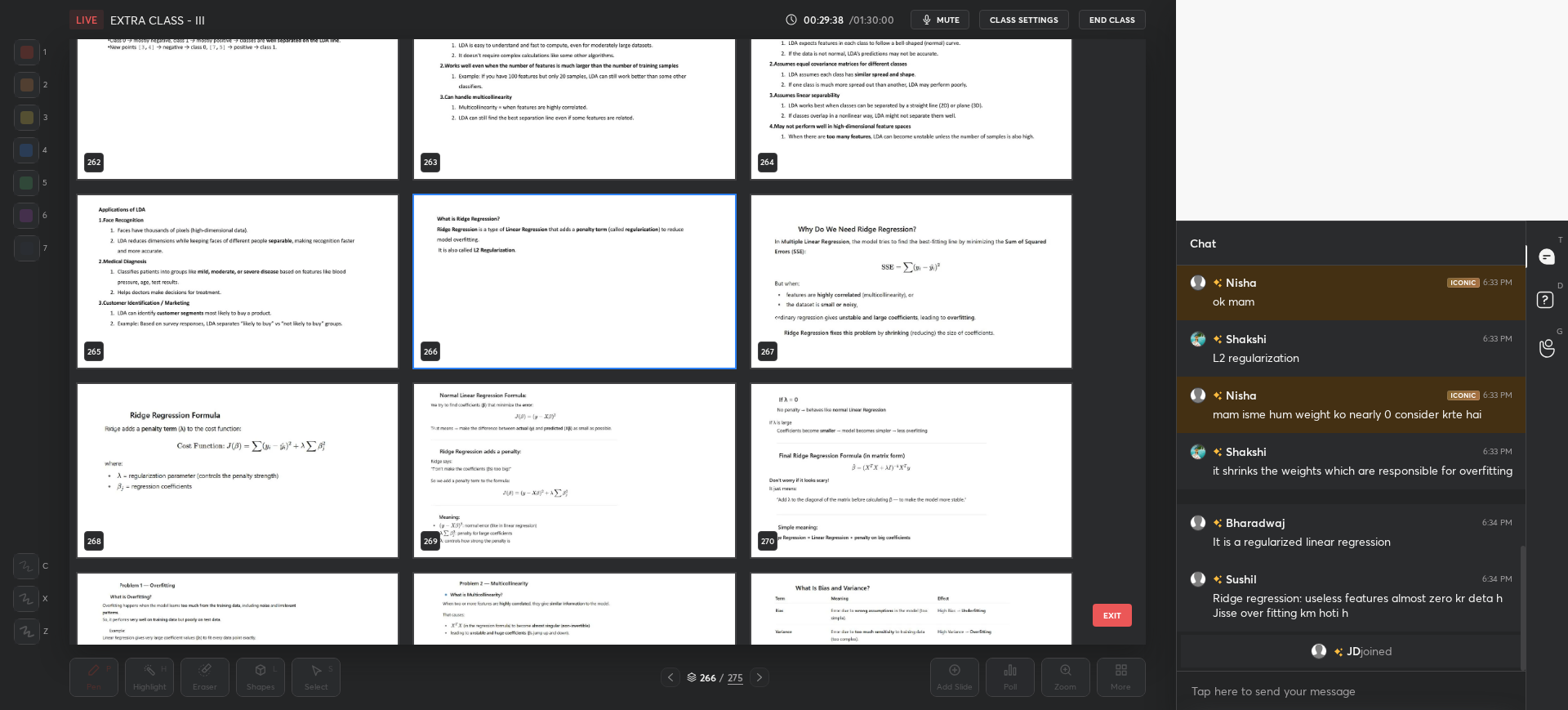
click at [1111, 610] on button "EXIT" at bounding box center [1113, 615] width 40 height 23
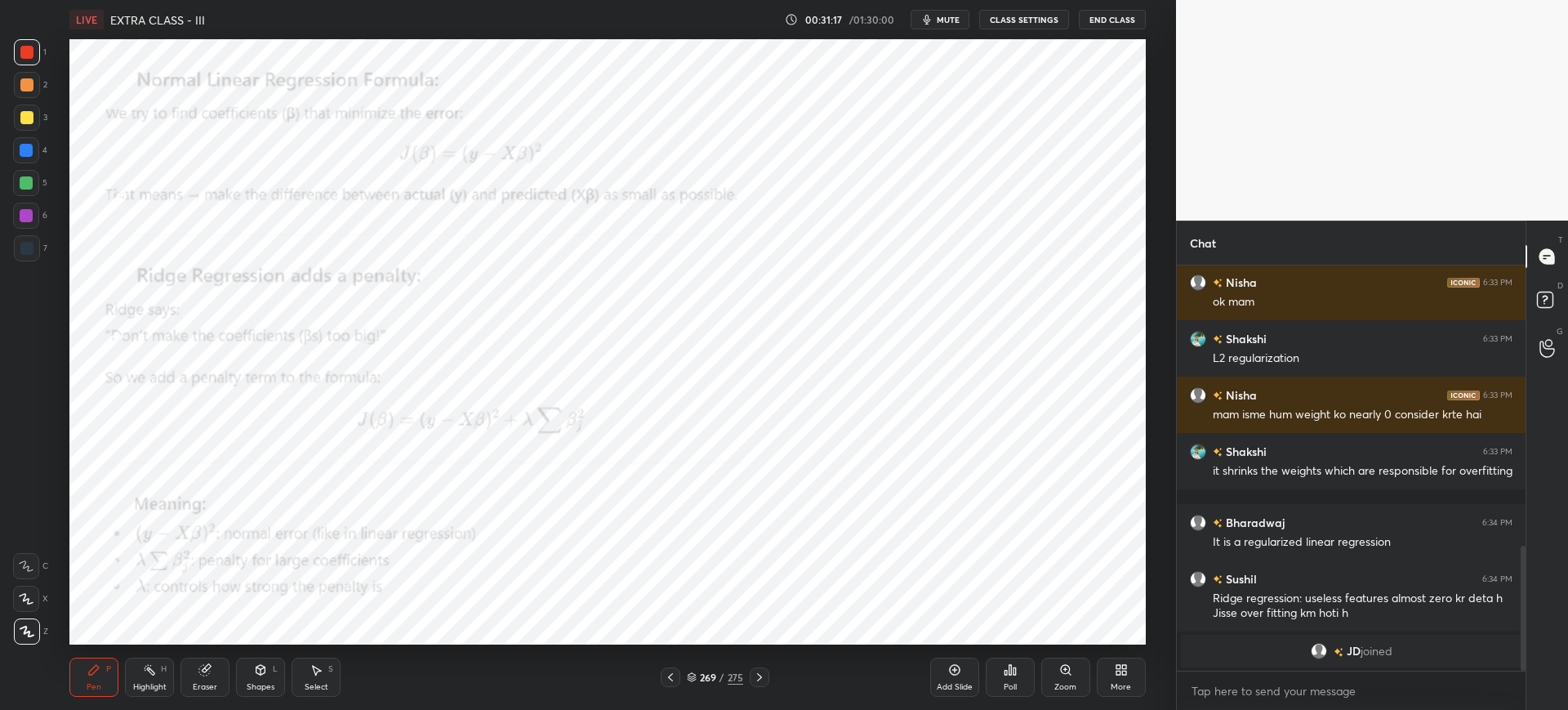
click at [1056, 665] on div "Zoom" at bounding box center [1066, 677] width 49 height 40
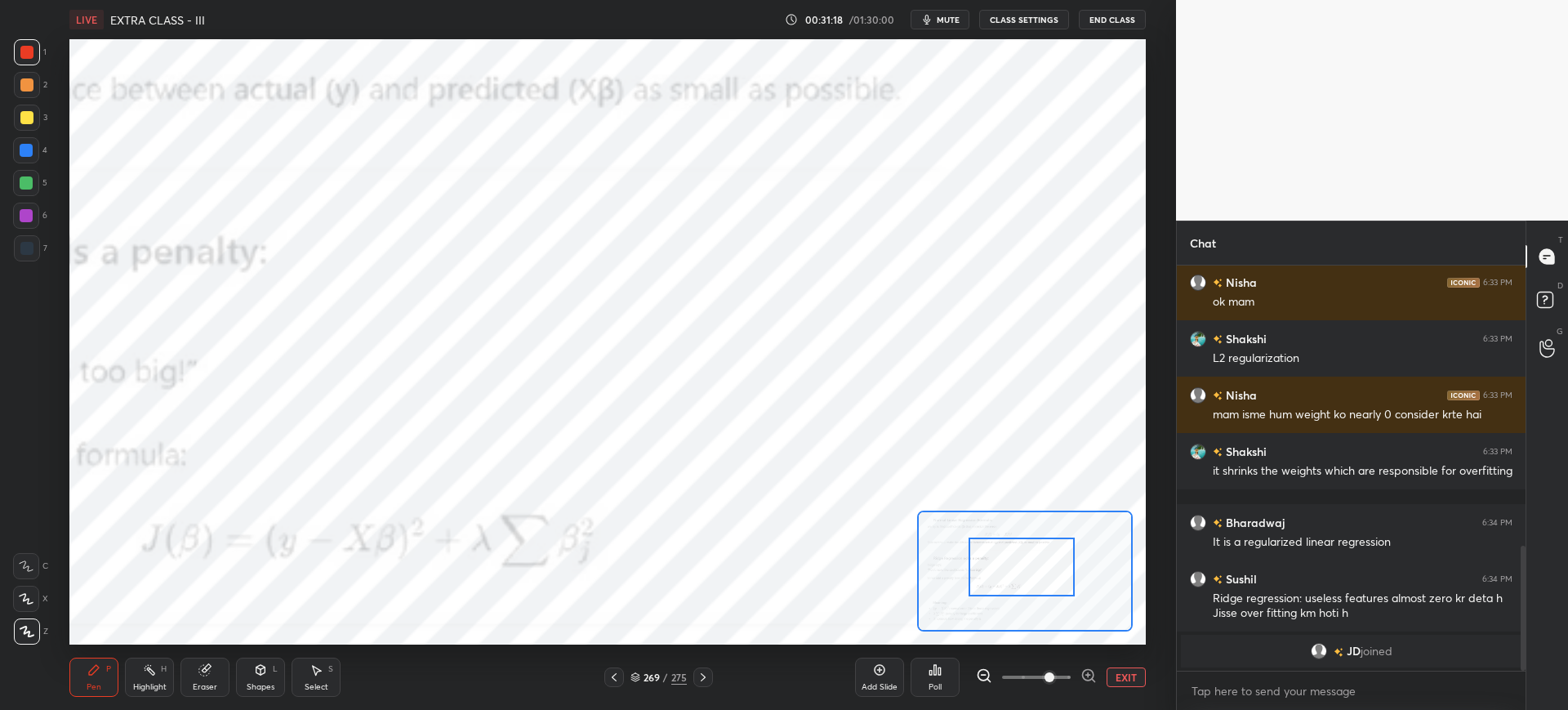
drag, startPoint x: 1040, startPoint y: 573, endPoint x: 1001, endPoint y: 552, distance: 44.3
click at [993, 552] on div at bounding box center [1021, 567] width 106 height 58
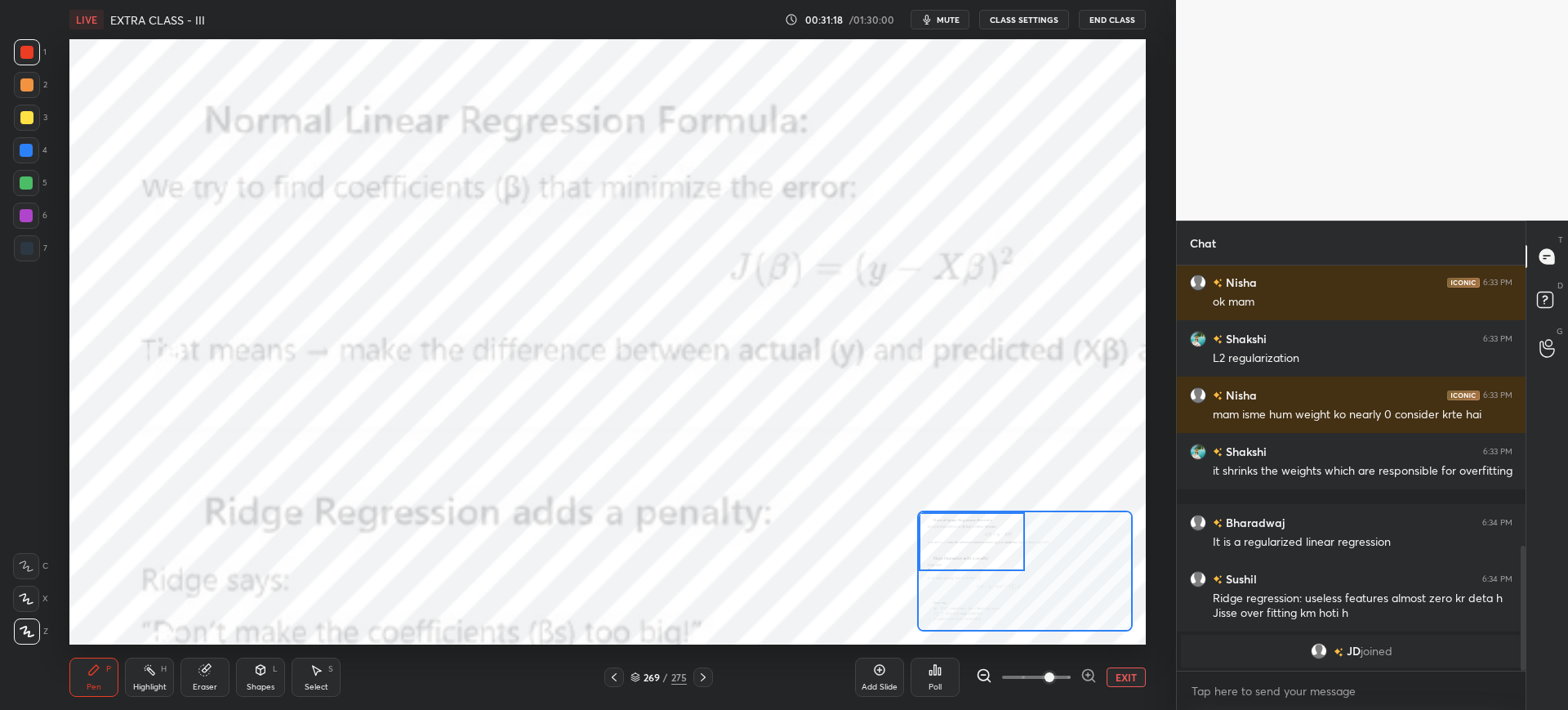
drag, startPoint x: 1004, startPoint y: 555, endPoint x: 996, endPoint y: 558, distance: 8.5
click at [1000, 549] on div at bounding box center [972, 541] width 106 height 58
drag, startPoint x: 1020, startPoint y: 677, endPoint x: 1016, endPoint y: 667, distance: 10.8
click at [1021, 675] on span at bounding box center [1036, 677] width 68 height 25
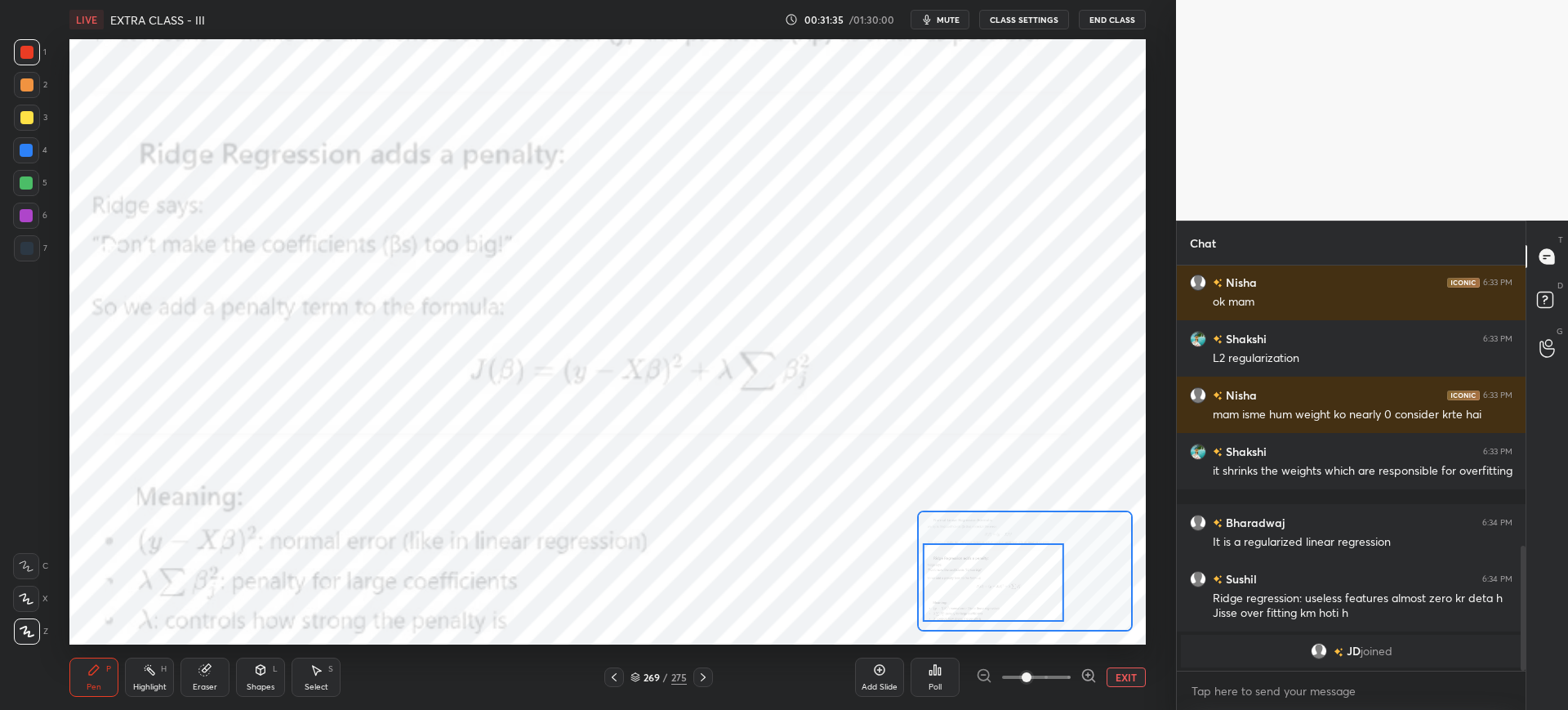
drag, startPoint x: 984, startPoint y: 563, endPoint x: 971, endPoint y: 559, distance: 13.6
click at [987, 593] on div at bounding box center [994, 582] width 142 height 78
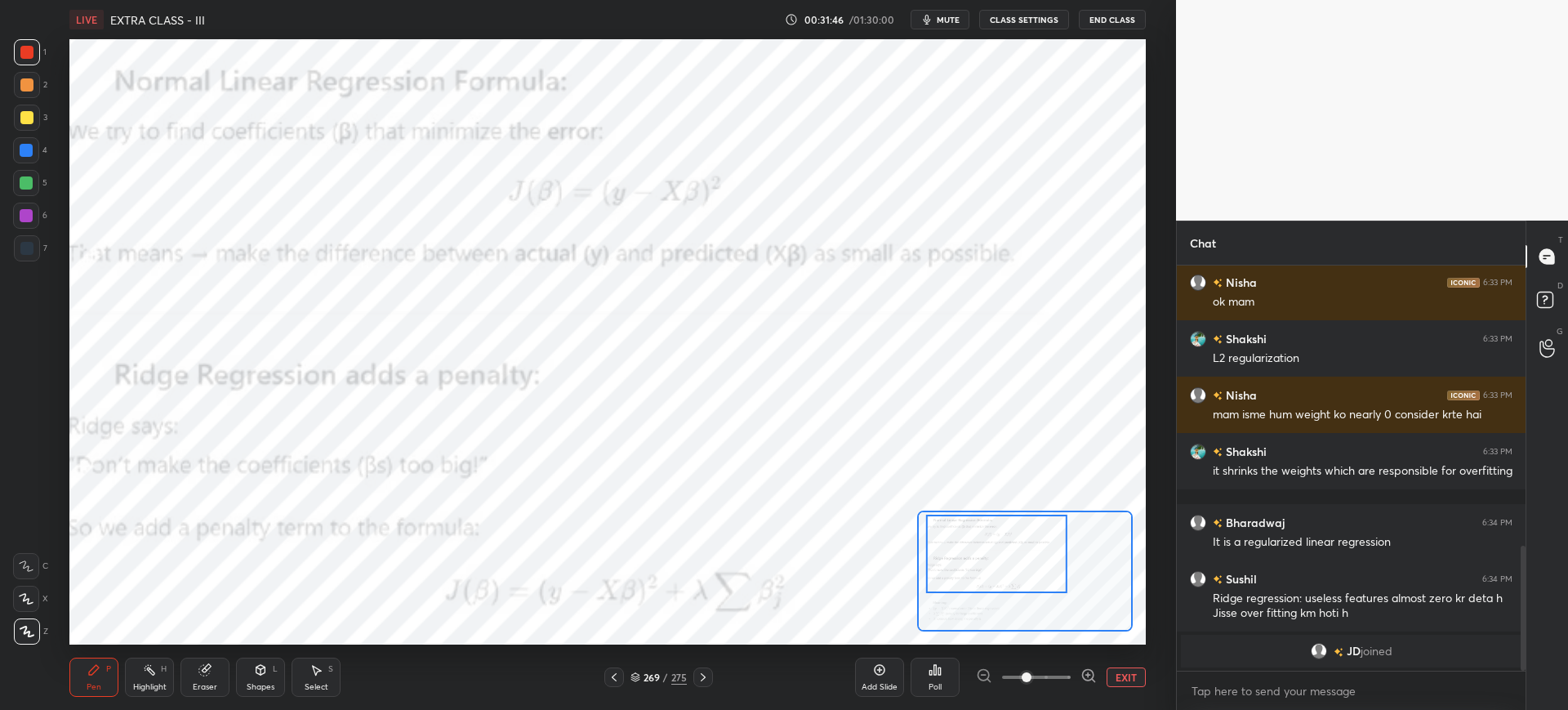
drag, startPoint x: 998, startPoint y: 581, endPoint x: 973, endPoint y: 515, distance: 70.6
click at [1002, 552] on div at bounding box center [997, 554] width 142 height 78
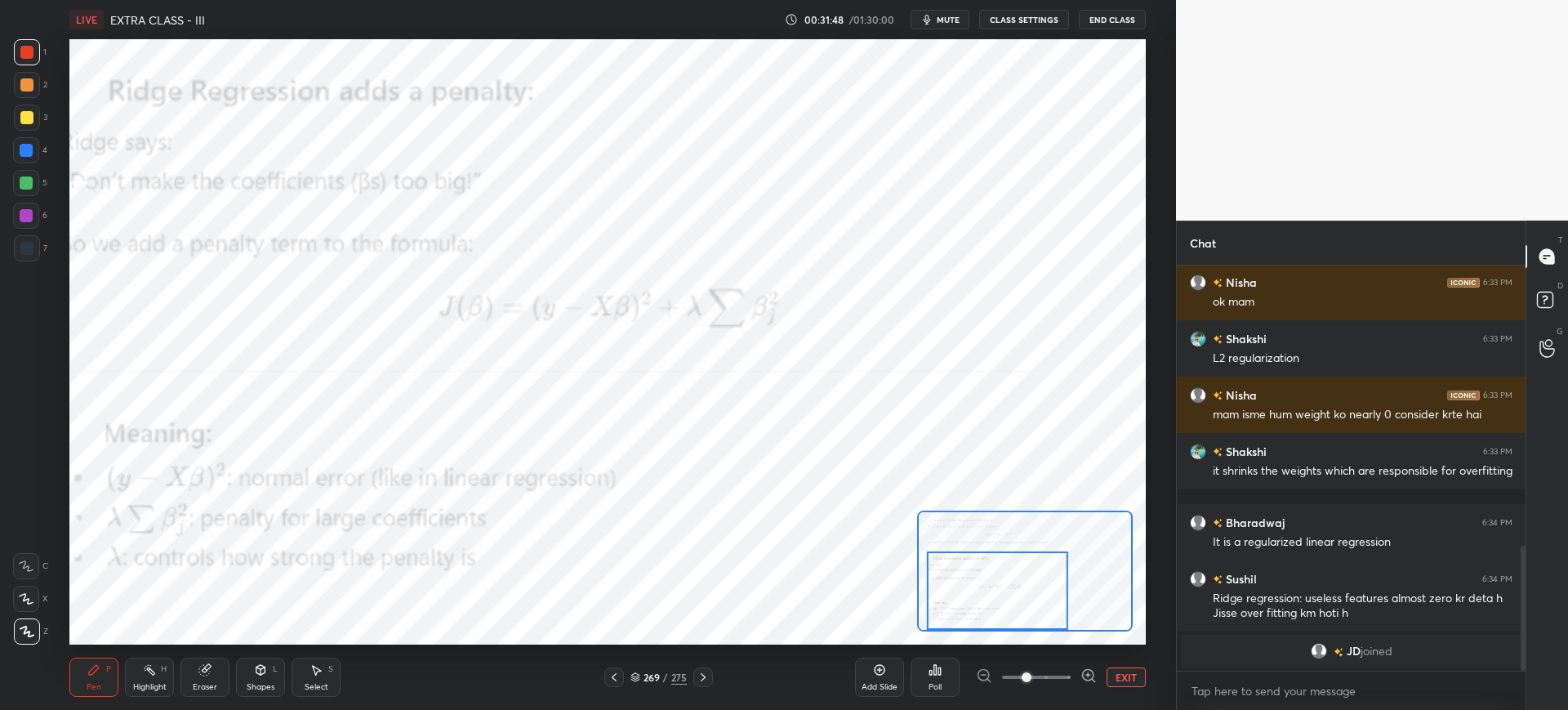
drag, startPoint x: 990, startPoint y: 557, endPoint x: 973, endPoint y: 569, distance: 20.8
click at [991, 603] on div at bounding box center [998, 590] width 142 height 78
click at [698, 679] on icon at bounding box center [703, 677] width 13 height 13
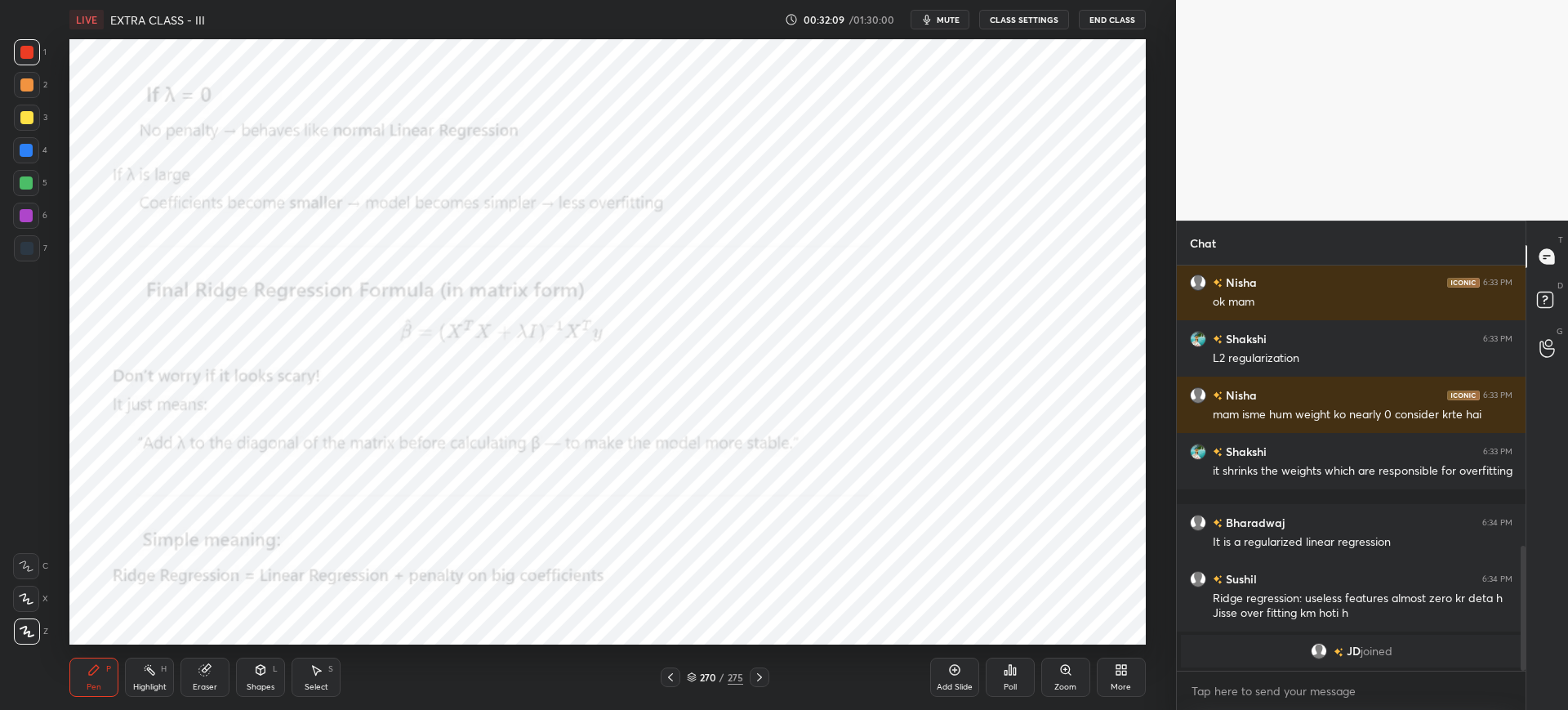
click at [1061, 674] on icon at bounding box center [1066, 670] width 13 height 13
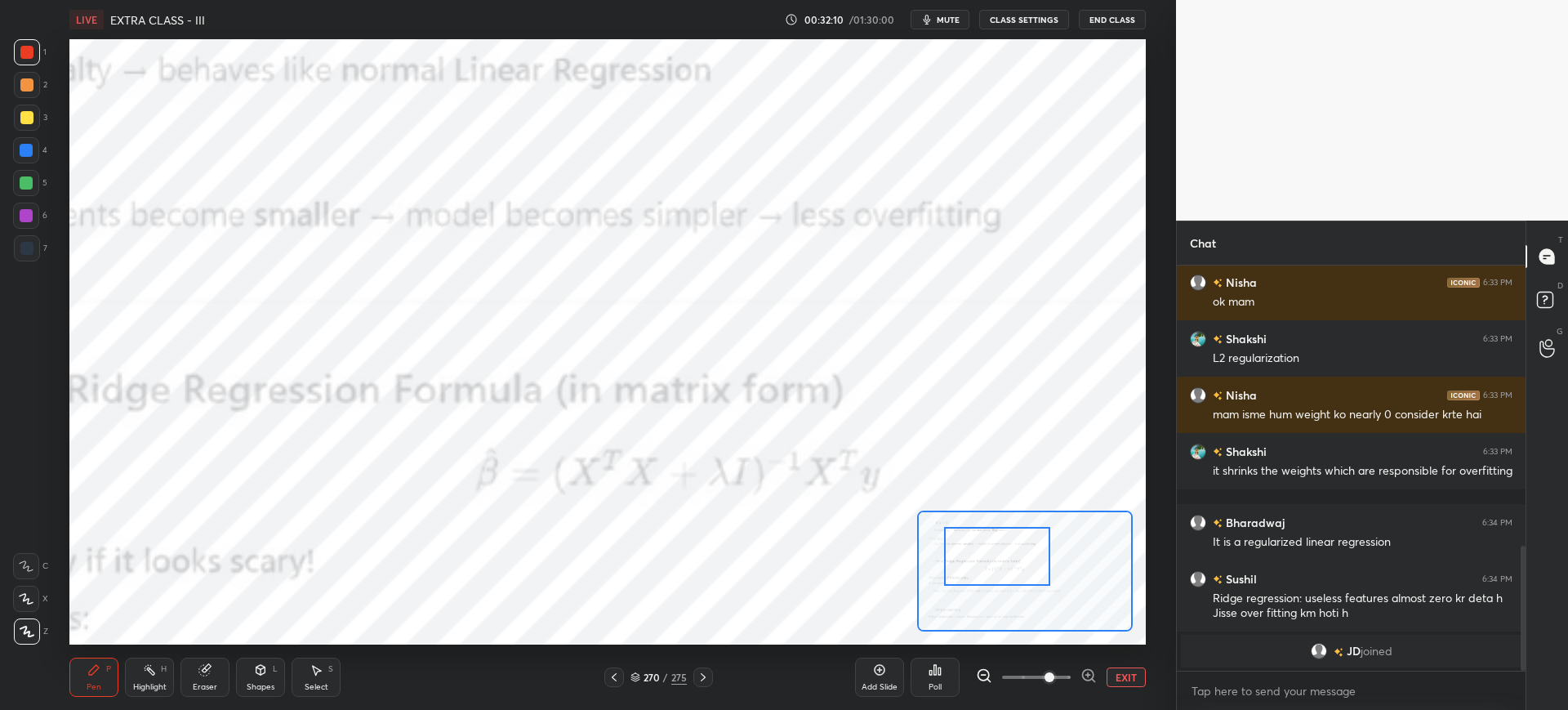
drag, startPoint x: 999, startPoint y: 571, endPoint x: 994, endPoint y: 563, distance: 9.4
click at [988, 562] on div at bounding box center [996, 556] width 106 height 58
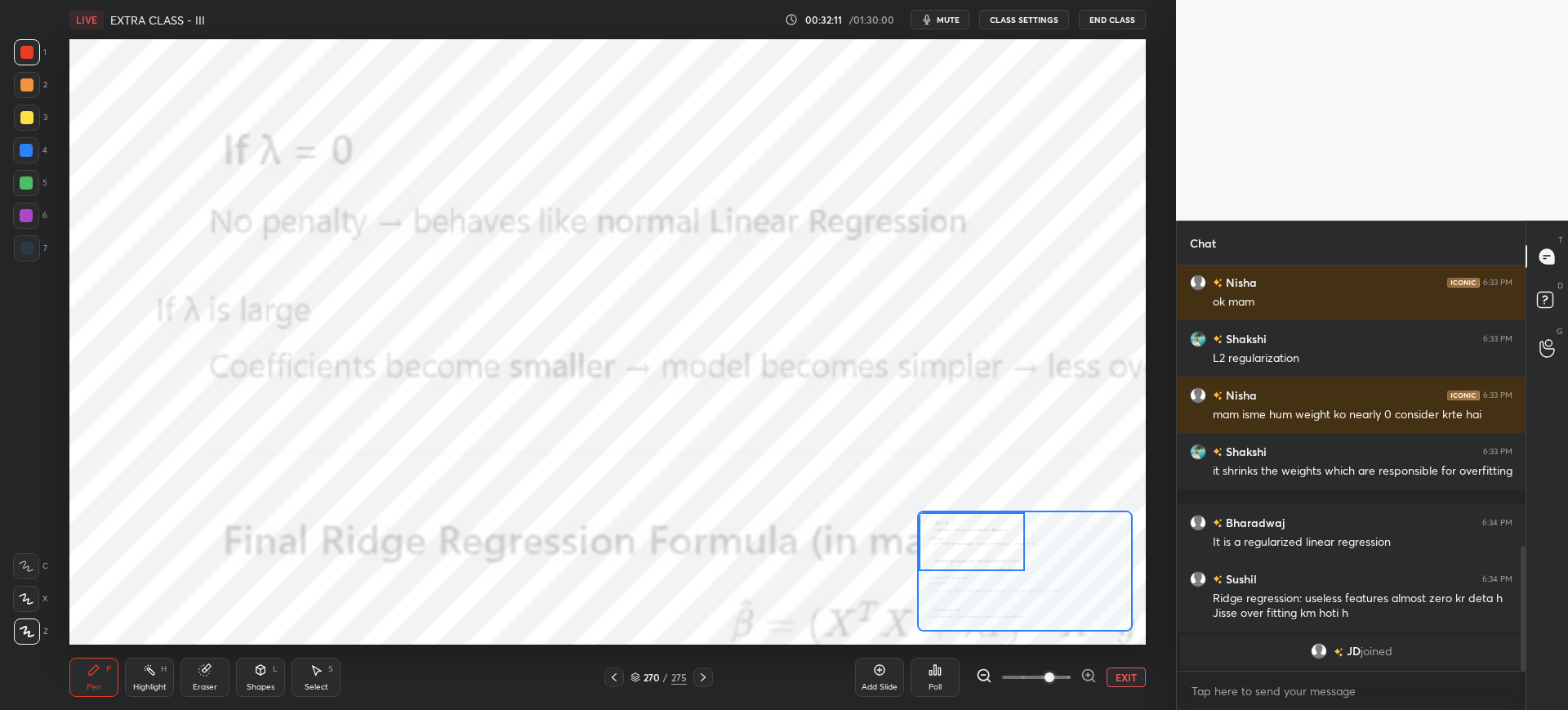
drag, startPoint x: 1001, startPoint y: 566, endPoint x: 983, endPoint y: 555, distance: 21.1
click at [983, 555] on div at bounding box center [972, 541] width 106 height 58
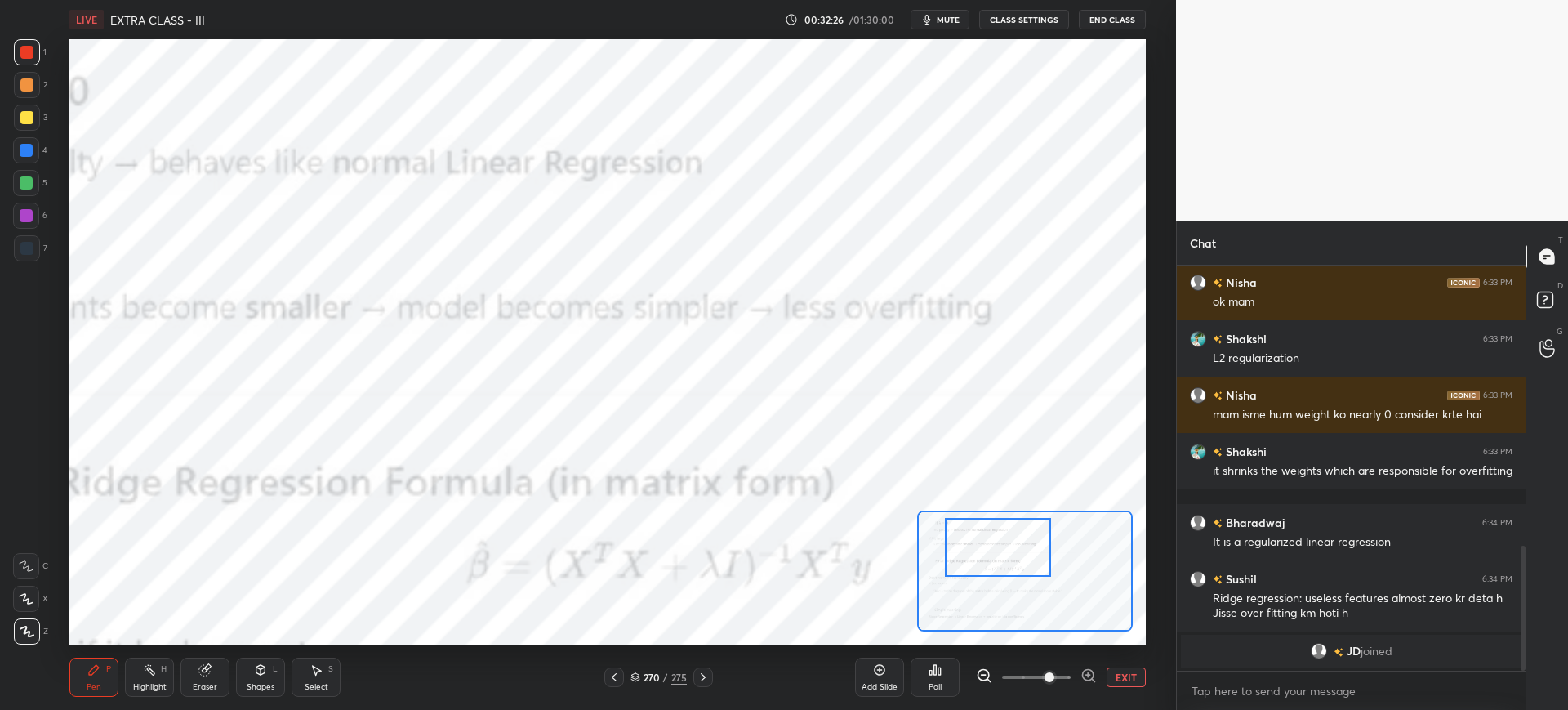
drag, startPoint x: 946, startPoint y: 544, endPoint x: 960, endPoint y: 545, distance: 14.0
click at [971, 550] on div at bounding box center [997, 547] width 106 height 58
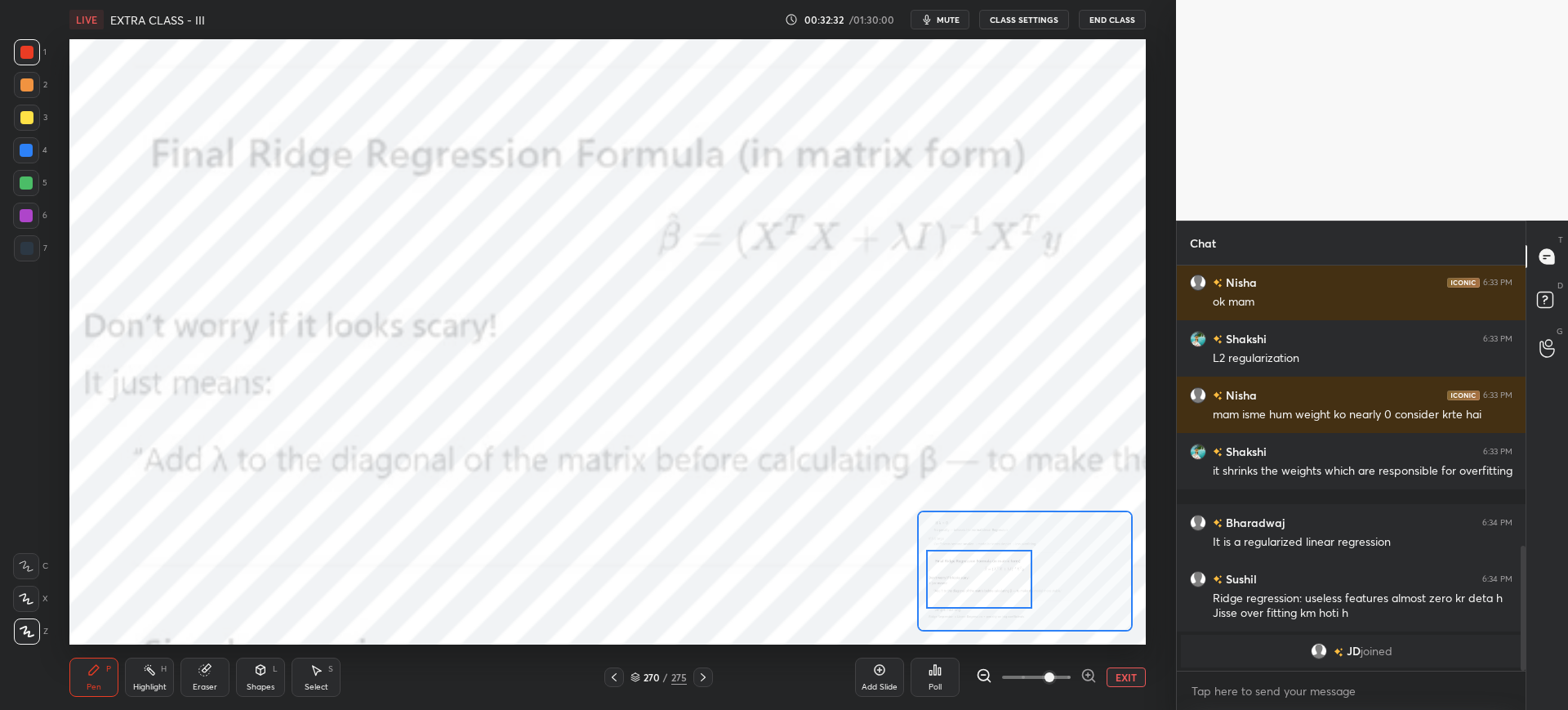
drag, startPoint x: 1000, startPoint y: 544, endPoint x: 984, endPoint y: 568, distance: 28.8
click at [986, 577] on div at bounding box center [979, 578] width 106 height 58
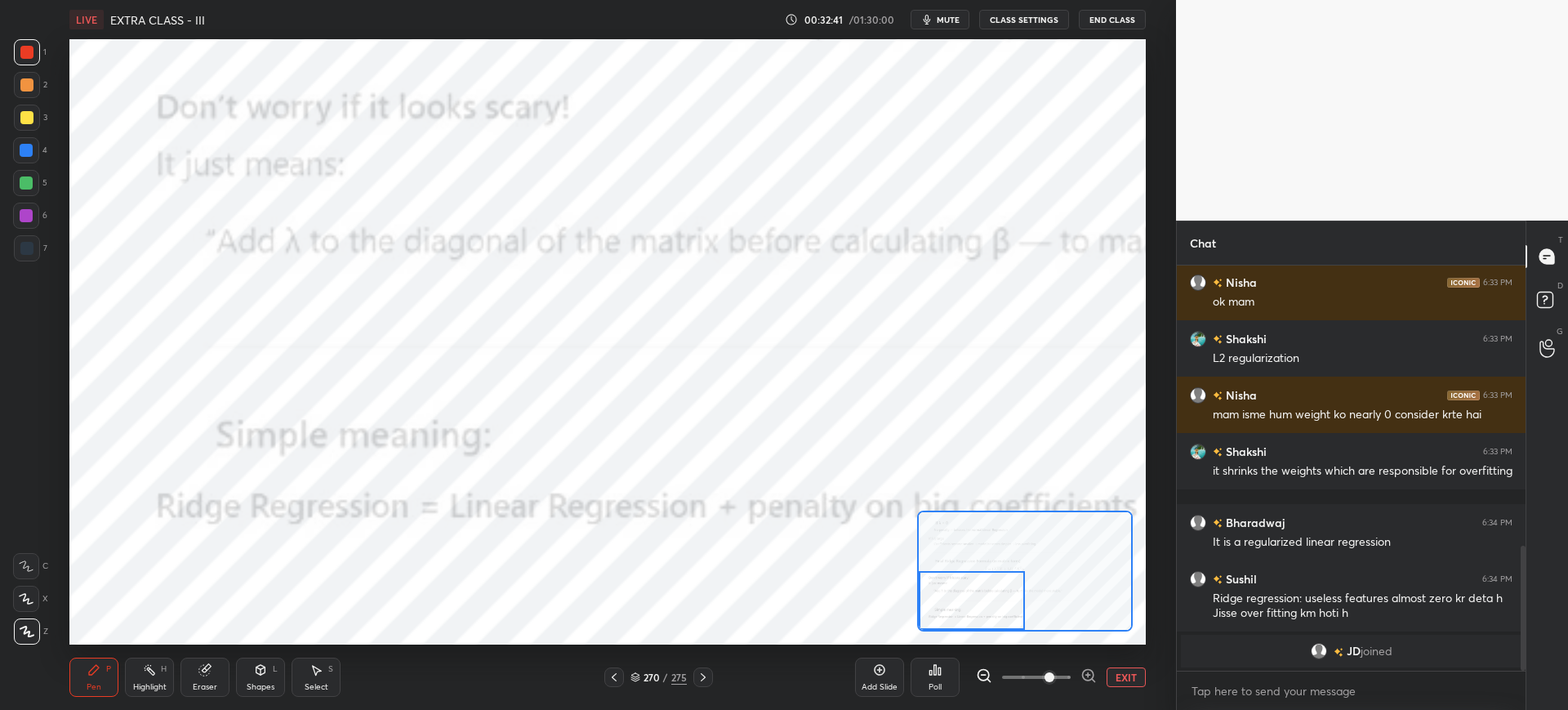
drag, startPoint x: 958, startPoint y: 557, endPoint x: 939, endPoint y: 600, distance: 47.0
click at [927, 585] on div at bounding box center [972, 600] width 106 height 58
click at [1124, 677] on button "EXIT" at bounding box center [1127, 677] width 40 height 20
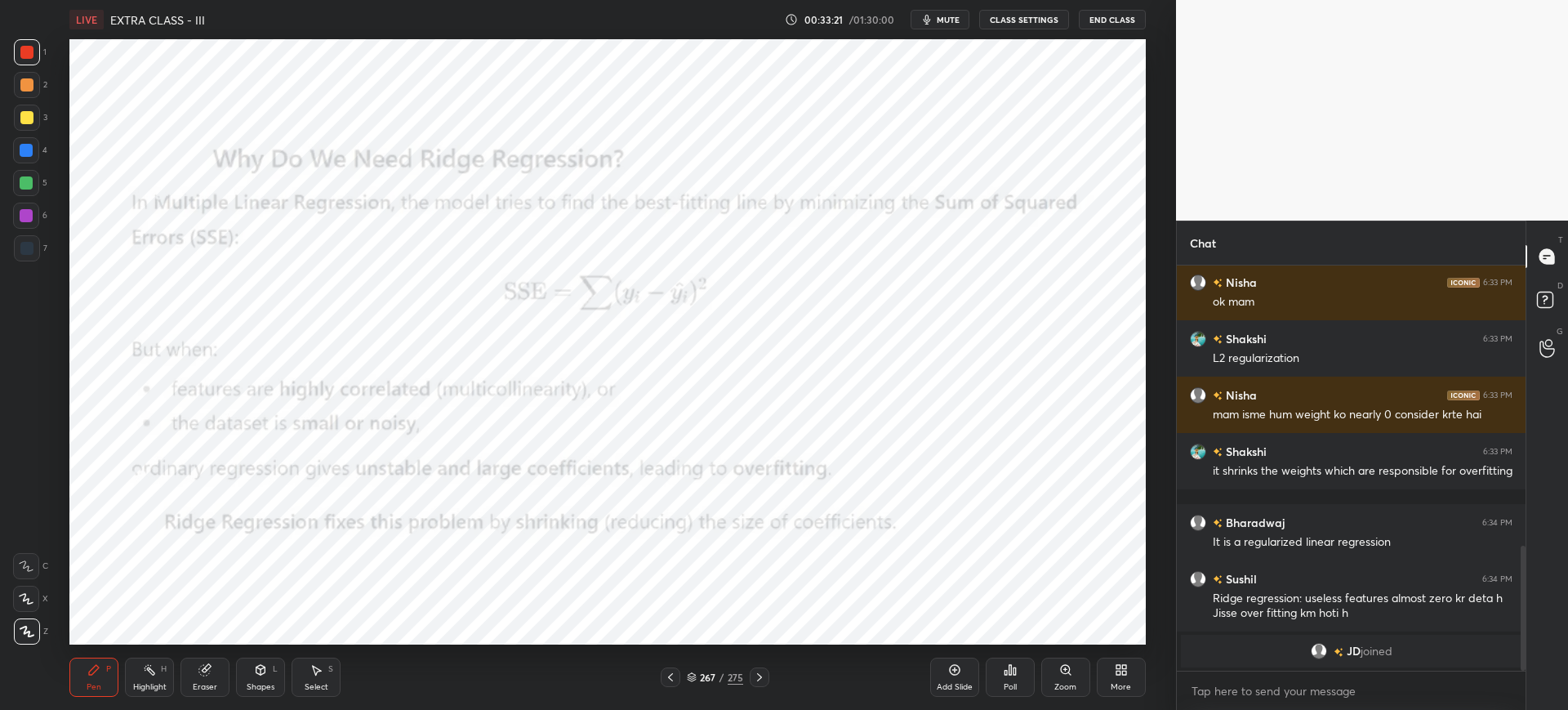
click at [948, 683] on div "Add Slide" at bounding box center [954, 687] width 36 height 8
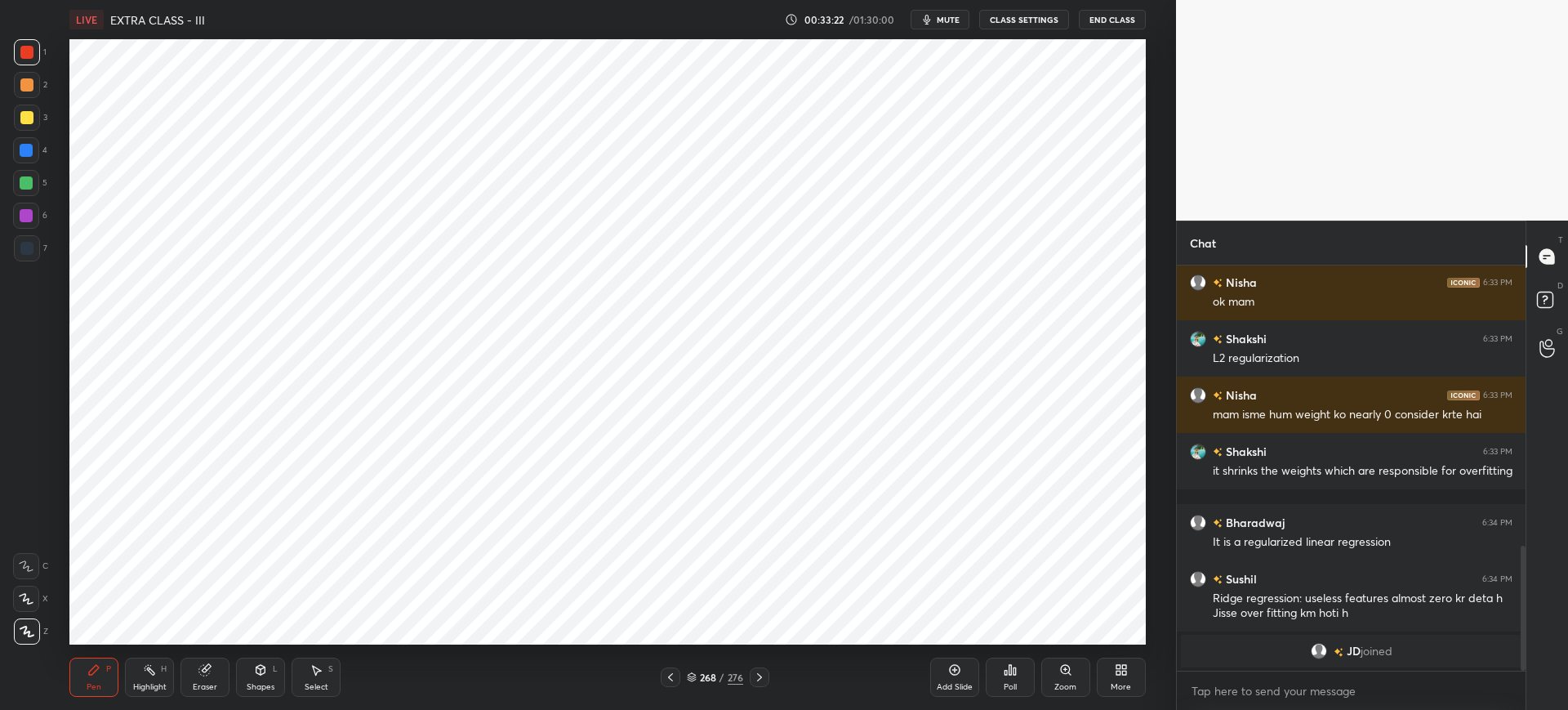
drag, startPoint x: 949, startPoint y: 680, endPoint x: 946, endPoint y: 661, distance: 19.2
click at [949, 679] on div "Add Slide" at bounding box center [955, 677] width 49 height 40
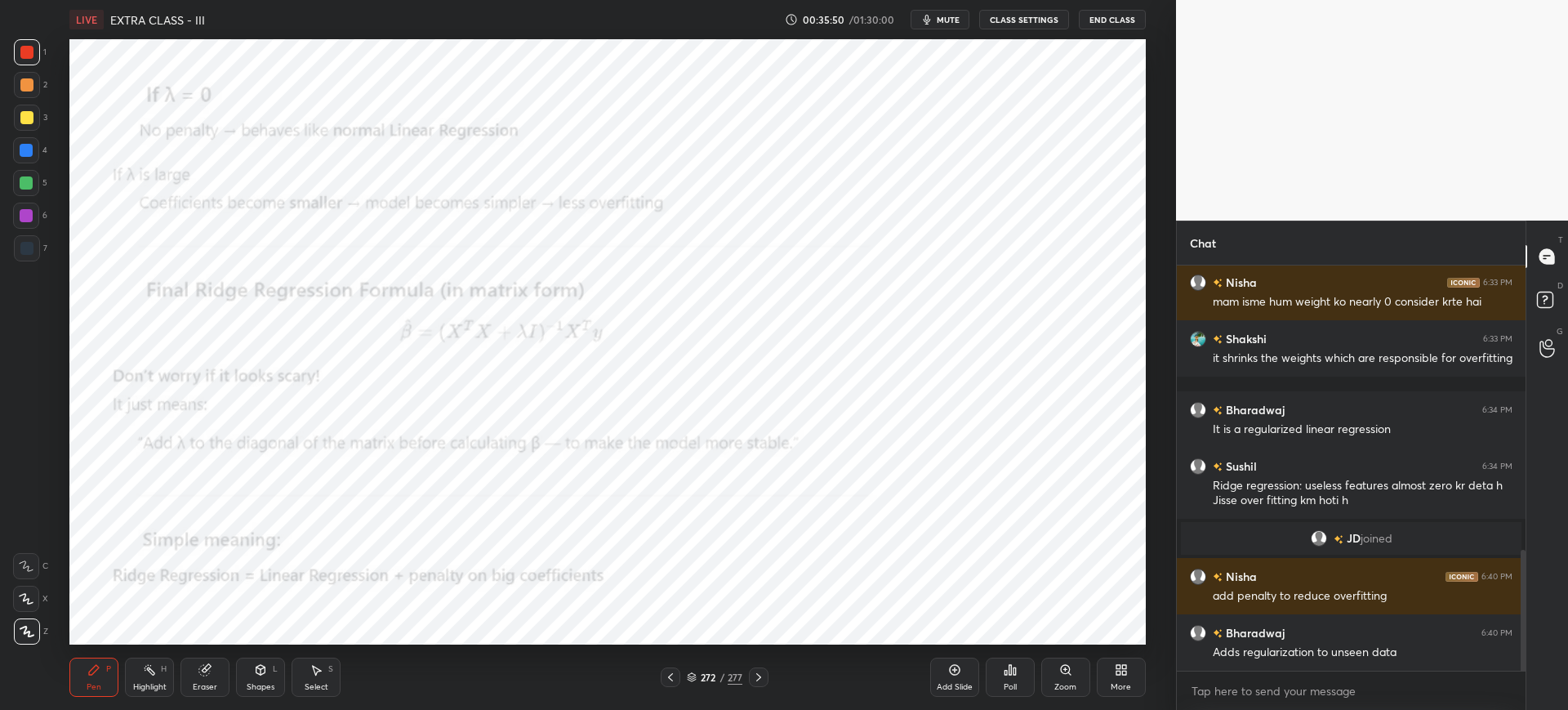
scroll to position [1005, 0]
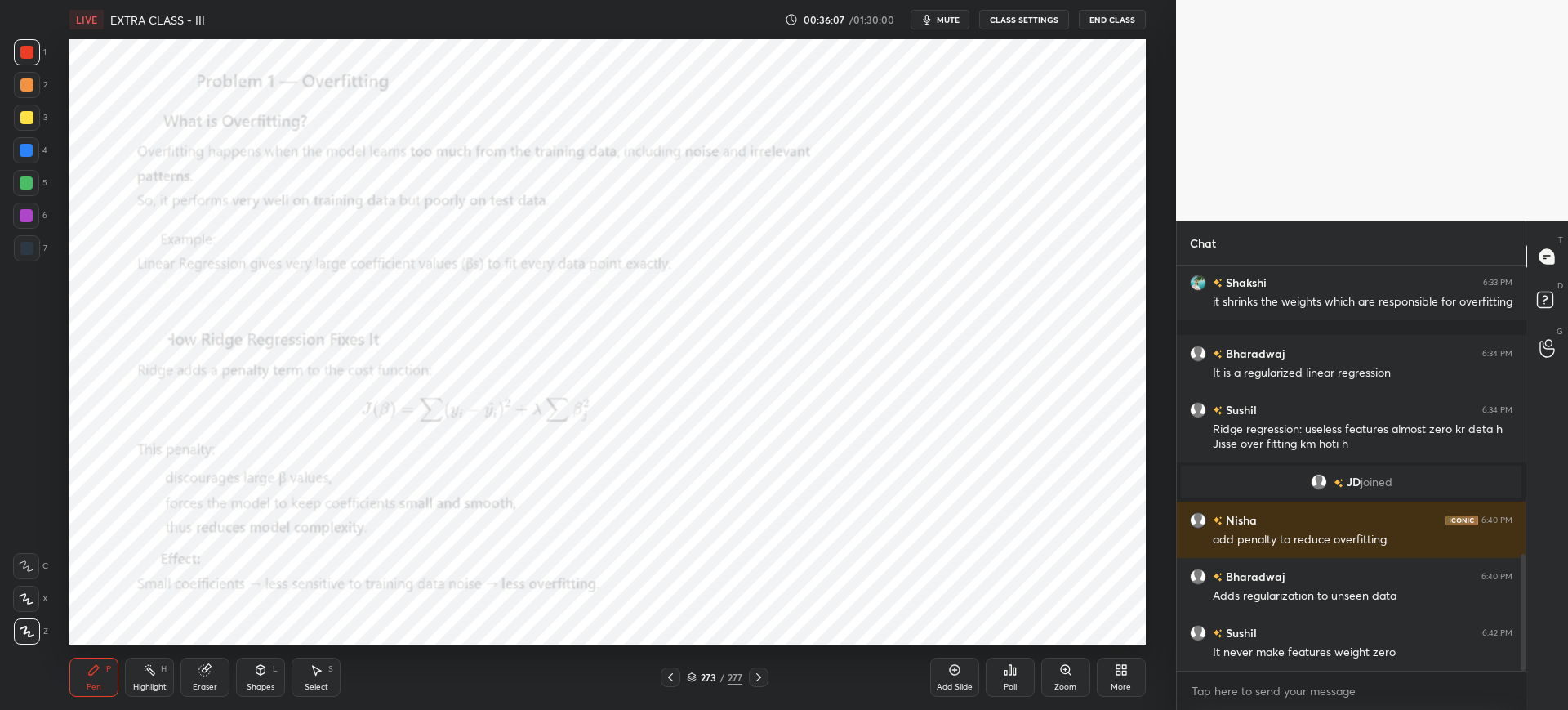
click at [1056, 676] on div "Zoom" at bounding box center [1066, 677] width 49 height 40
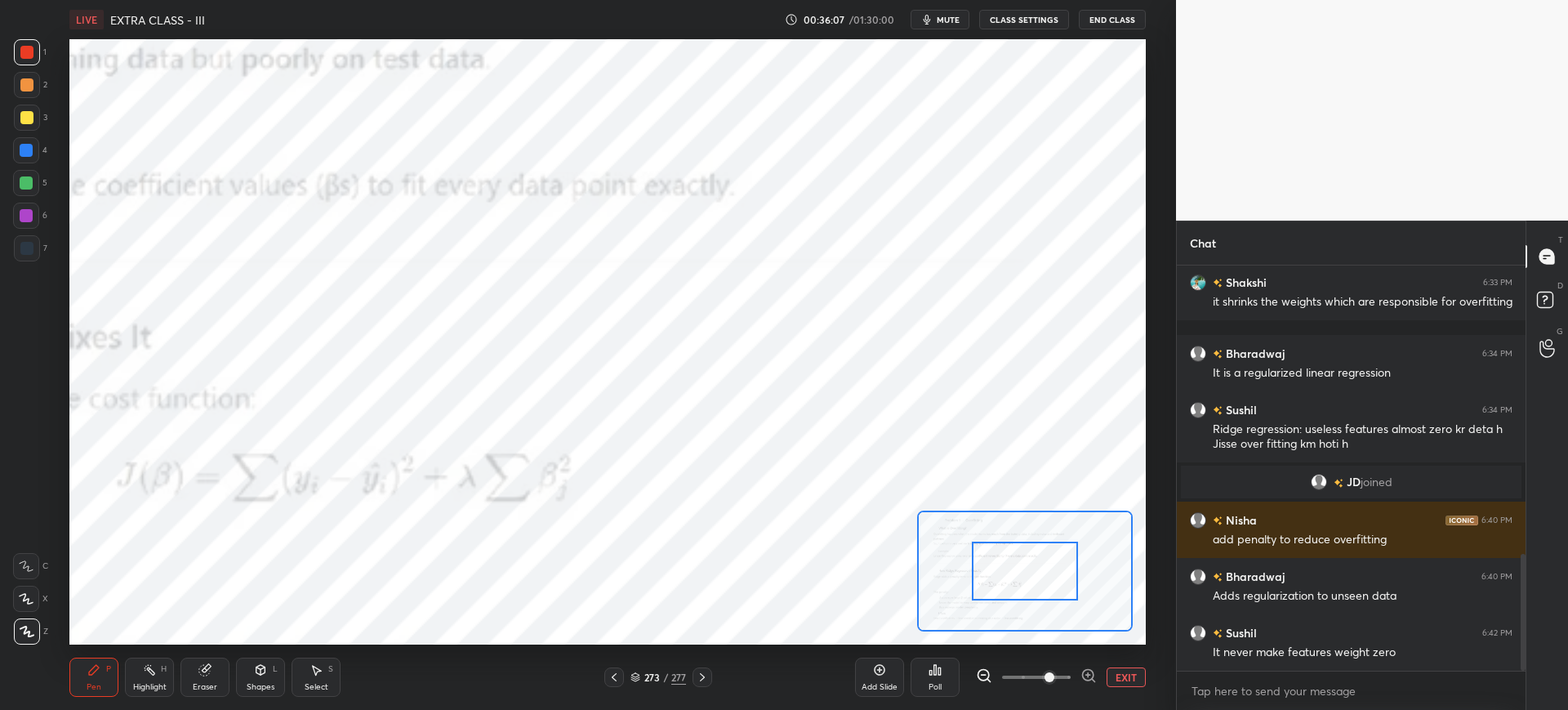
click at [1054, 678] on span at bounding box center [1049, 677] width 10 height 10
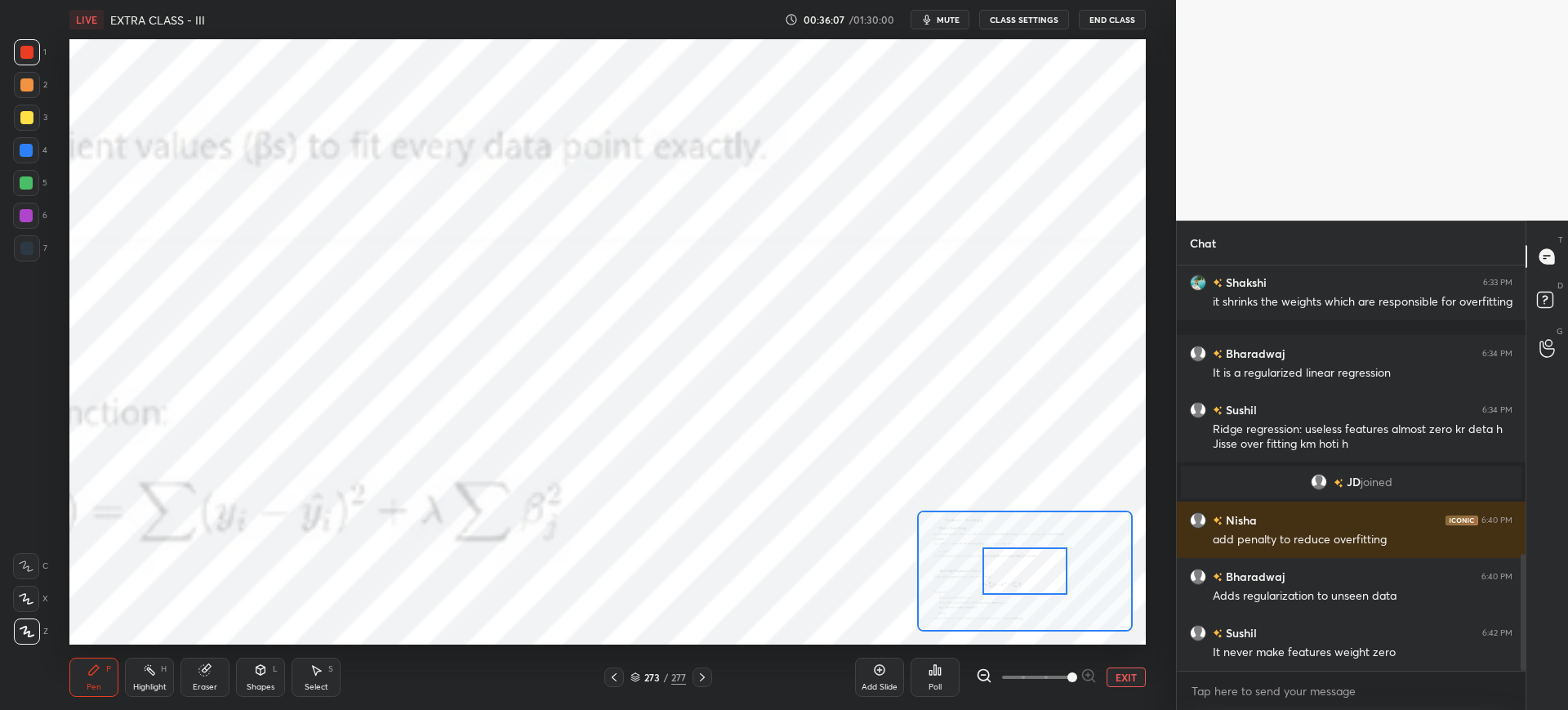
drag, startPoint x: 991, startPoint y: 563, endPoint x: 1004, endPoint y: 558, distance: 13.9
click at [991, 561] on div at bounding box center [1024, 571] width 85 height 48
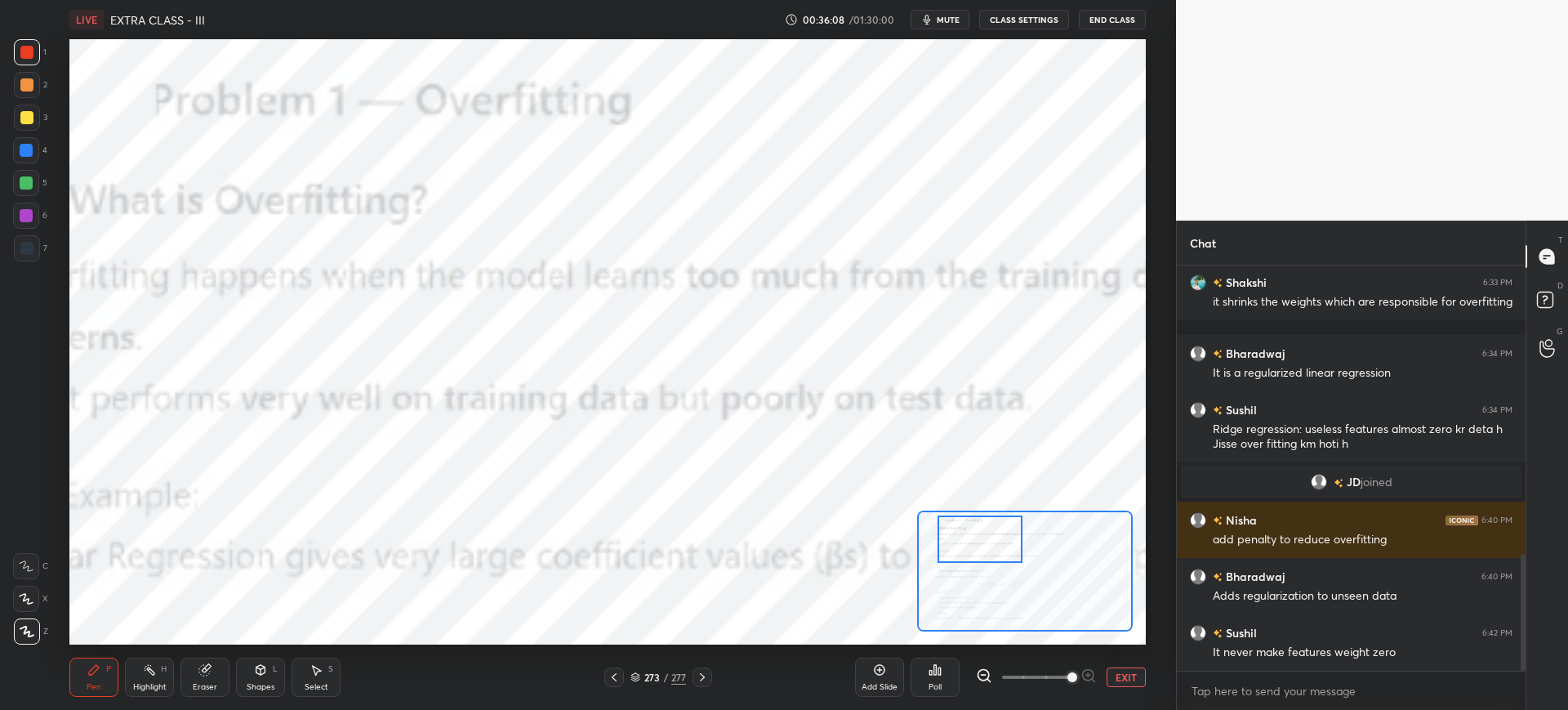
click at [984, 550] on div at bounding box center [1024, 571] width 215 height 121
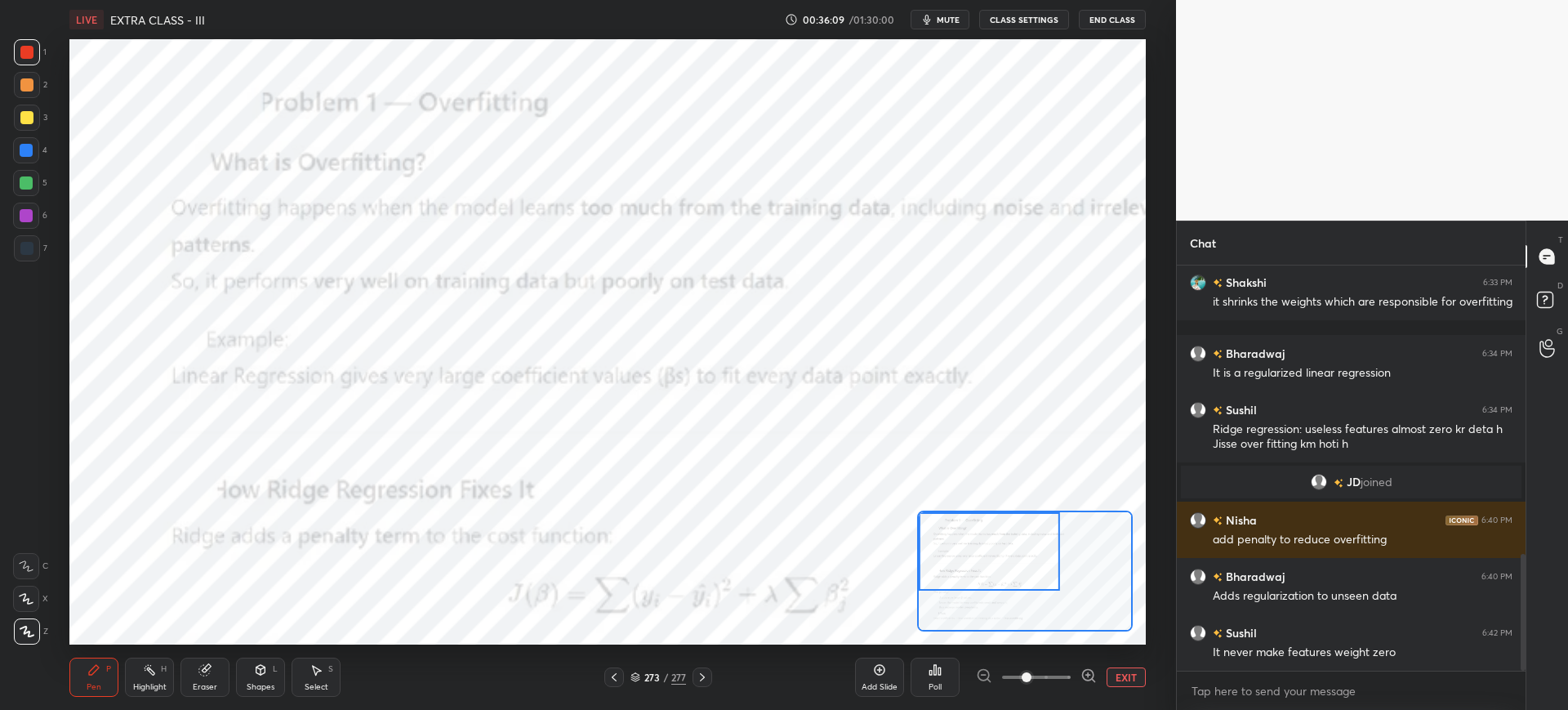
click at [1032, 673] on span at bounding box center [1036, 677] width 68 height 25
click at [1012, 582] on div at bounding box center [997, 551] width 142 height 78
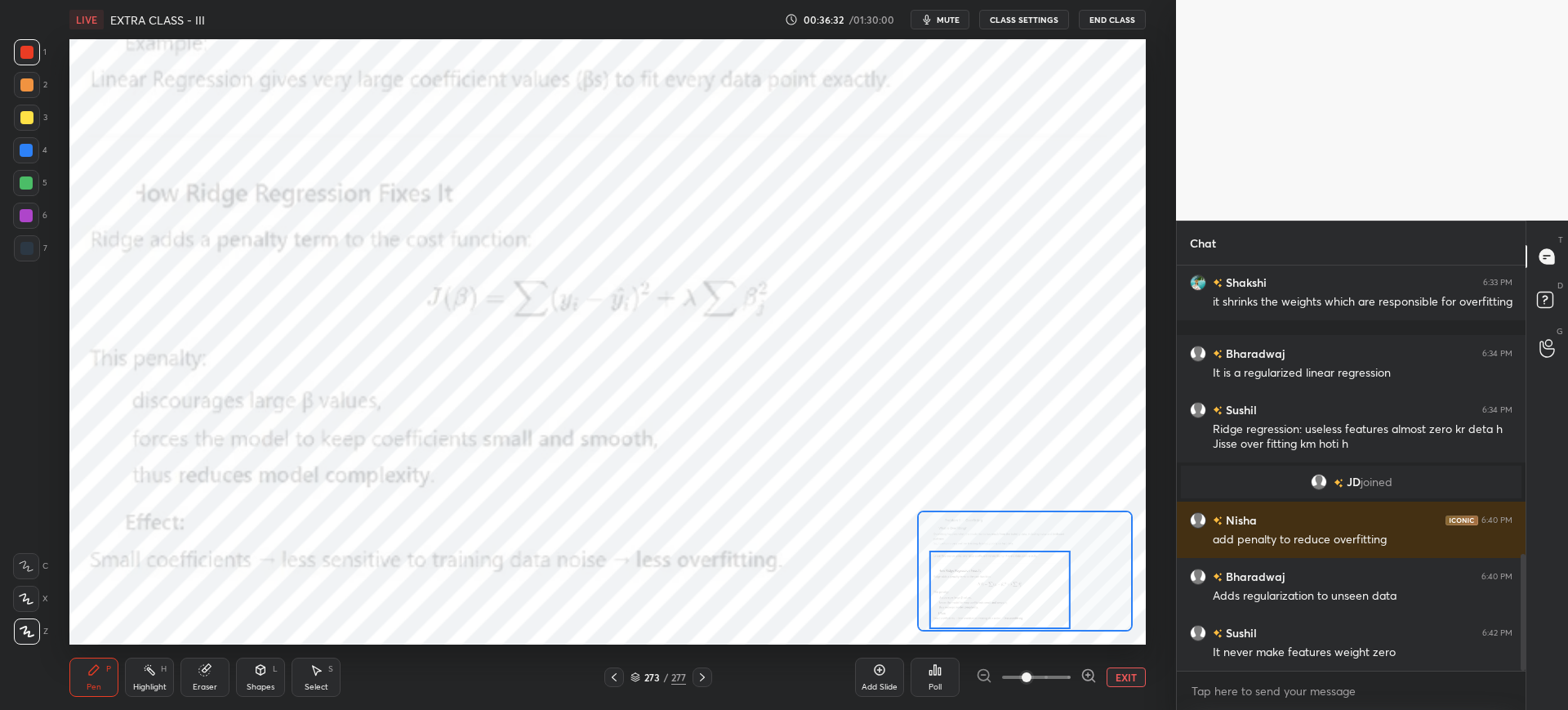
drag, startPoint x: 996, startPoint y: 572, endPoint x: 982, endPoint y: 560, distance: 18.4
click at [992, 605] on div at bounding box center [1001, 589] width 142 height 78
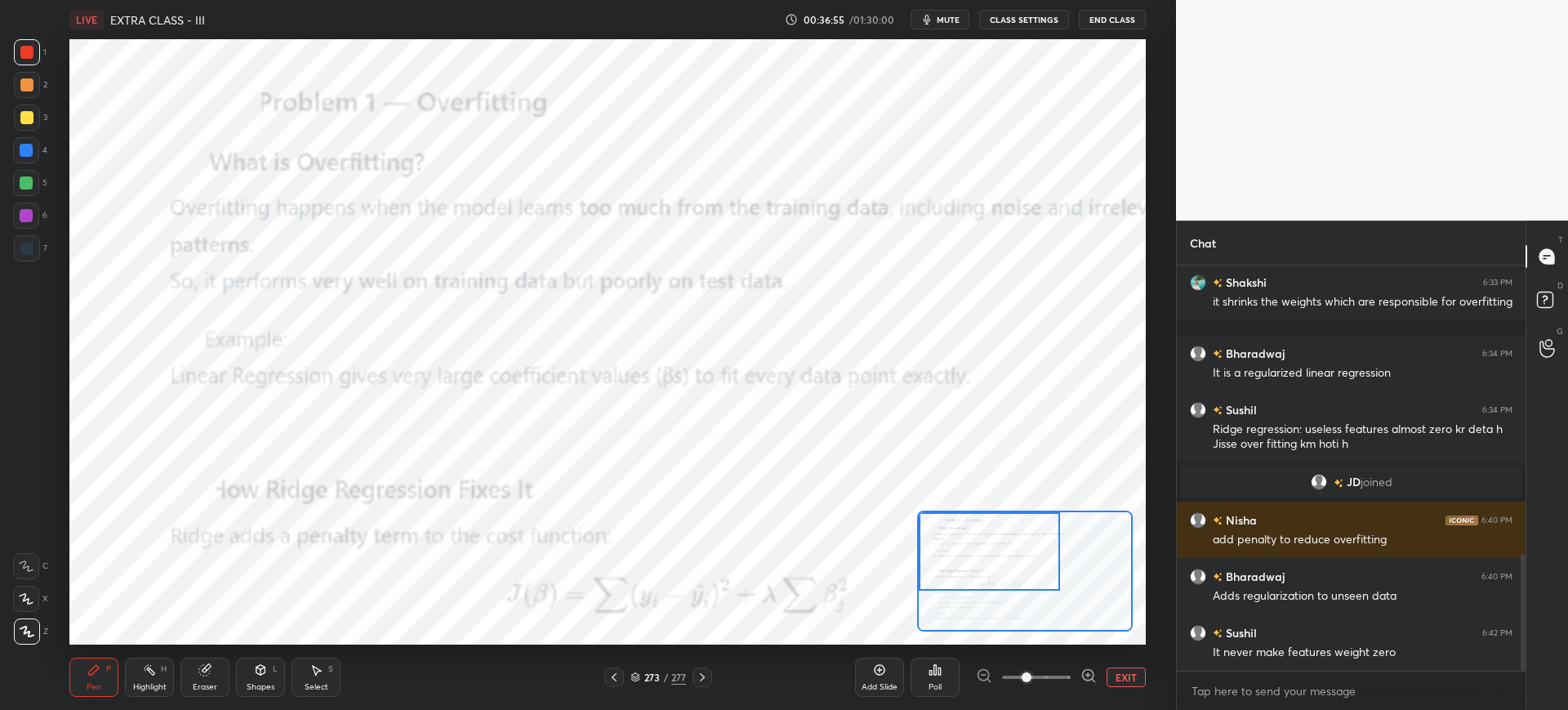
drag, startPoint x: 954, startPoint y: 577, endPoint x: 935, endPoint y: 533, distance: 47.9
click at [935, 533] on div at bounding box center [990, 551] width 142 height 78
click at [705, 672] on icon at bounding box center [702, 677] width 13 height 13
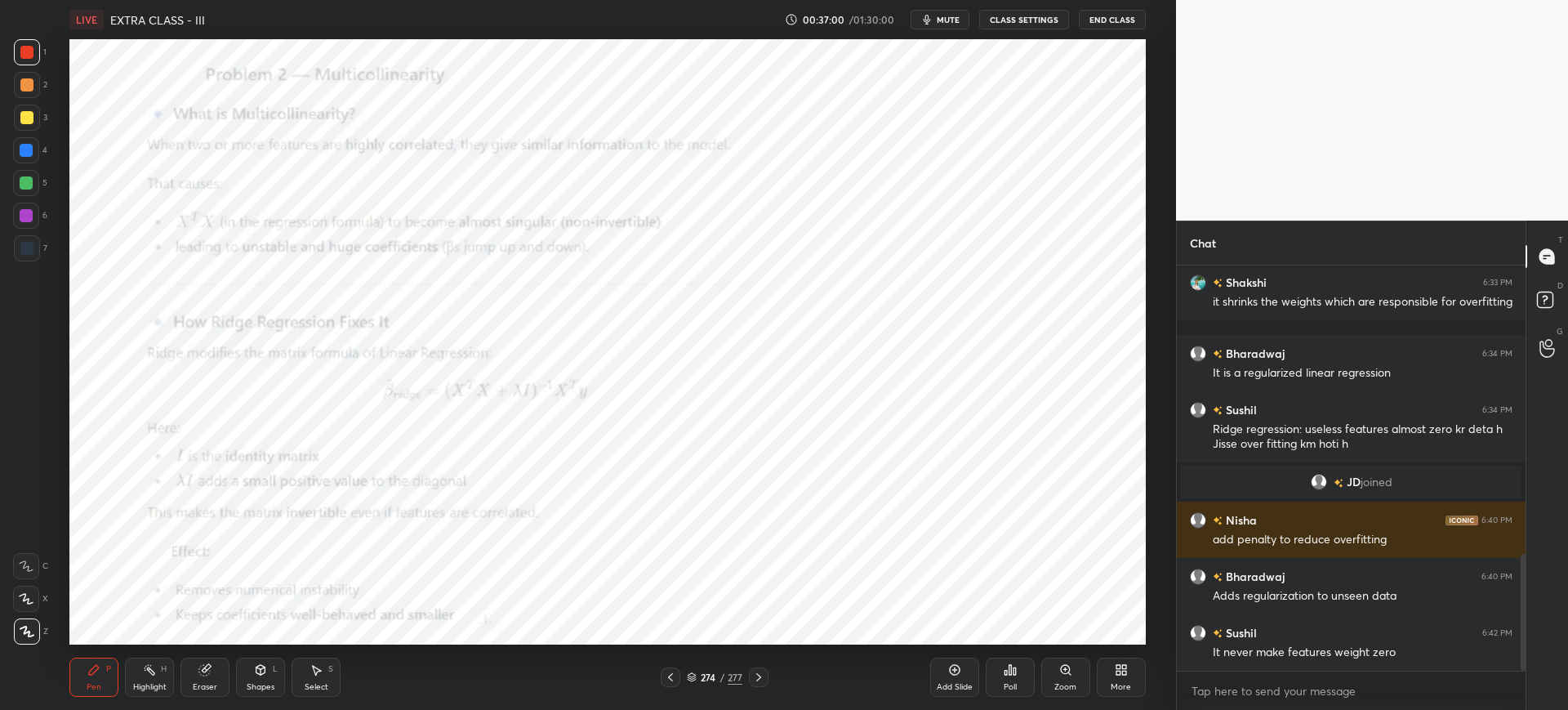
click at [1064, 670] on icon at bounding box center [1065, 669] width 9 height 9
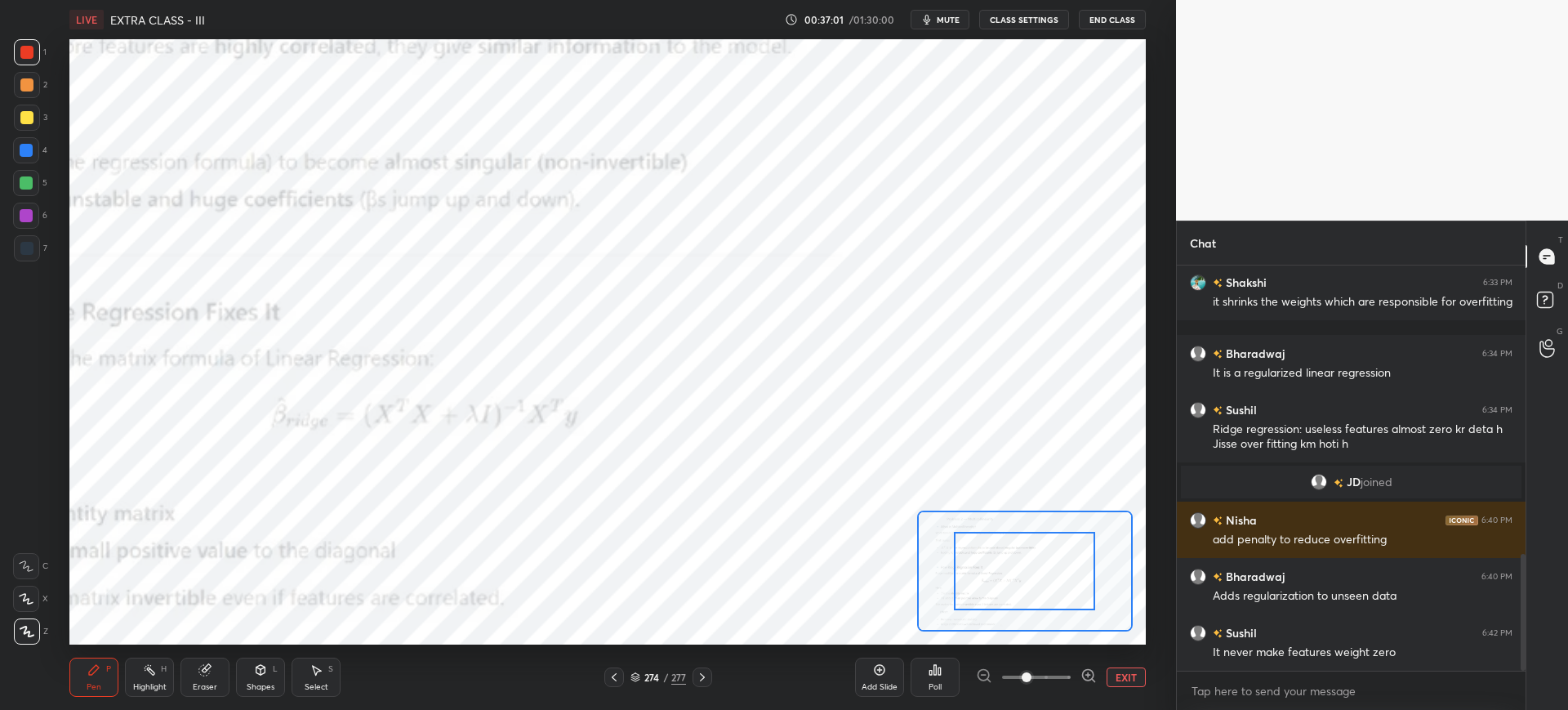
click at [1066, 671] on span at bounding box center [1036, 677] width 68 height 25
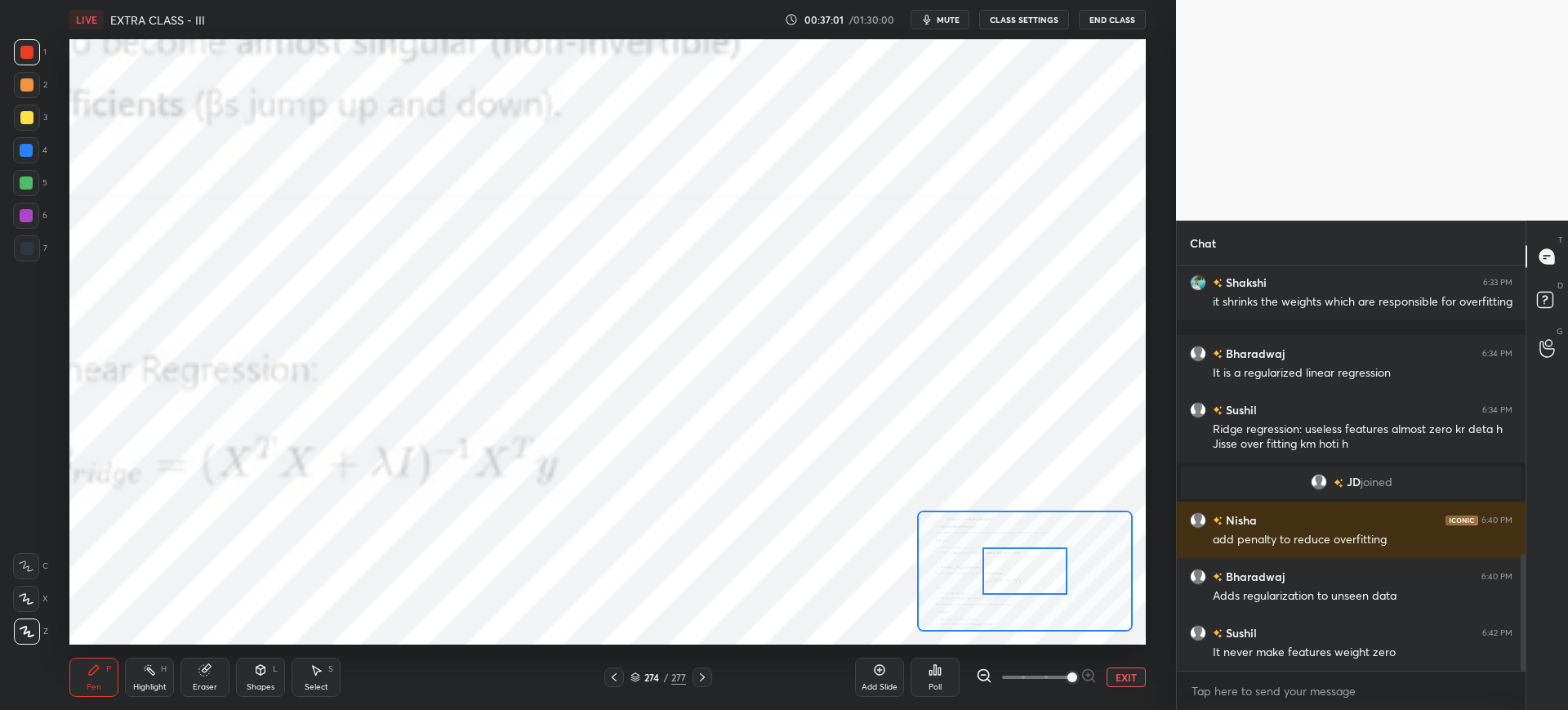
drag, startPoint x: 1031, startPoint y: 580, endPoint x: 1005, endPoint y: 560, distance: 32.8
click at [1004, 559] on div at bounding box center [1024, 571] width 85 height 48
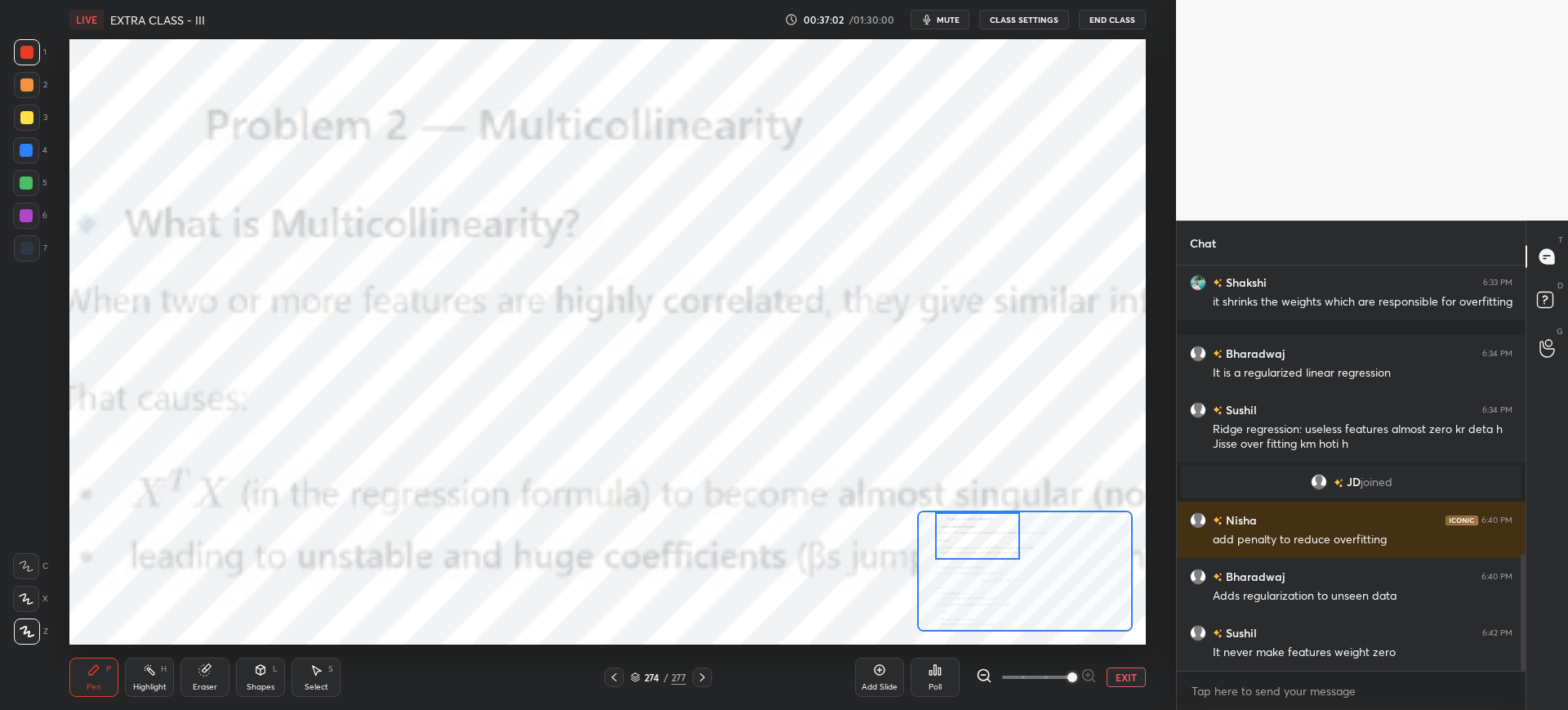
drag, startPoint x: 1009, startPoint y: 562, endPoint x: 992, endPoint y: 558, distance: 17.5
click at [992, 542] on div at bounding box center [978, 536] width 85 height 48
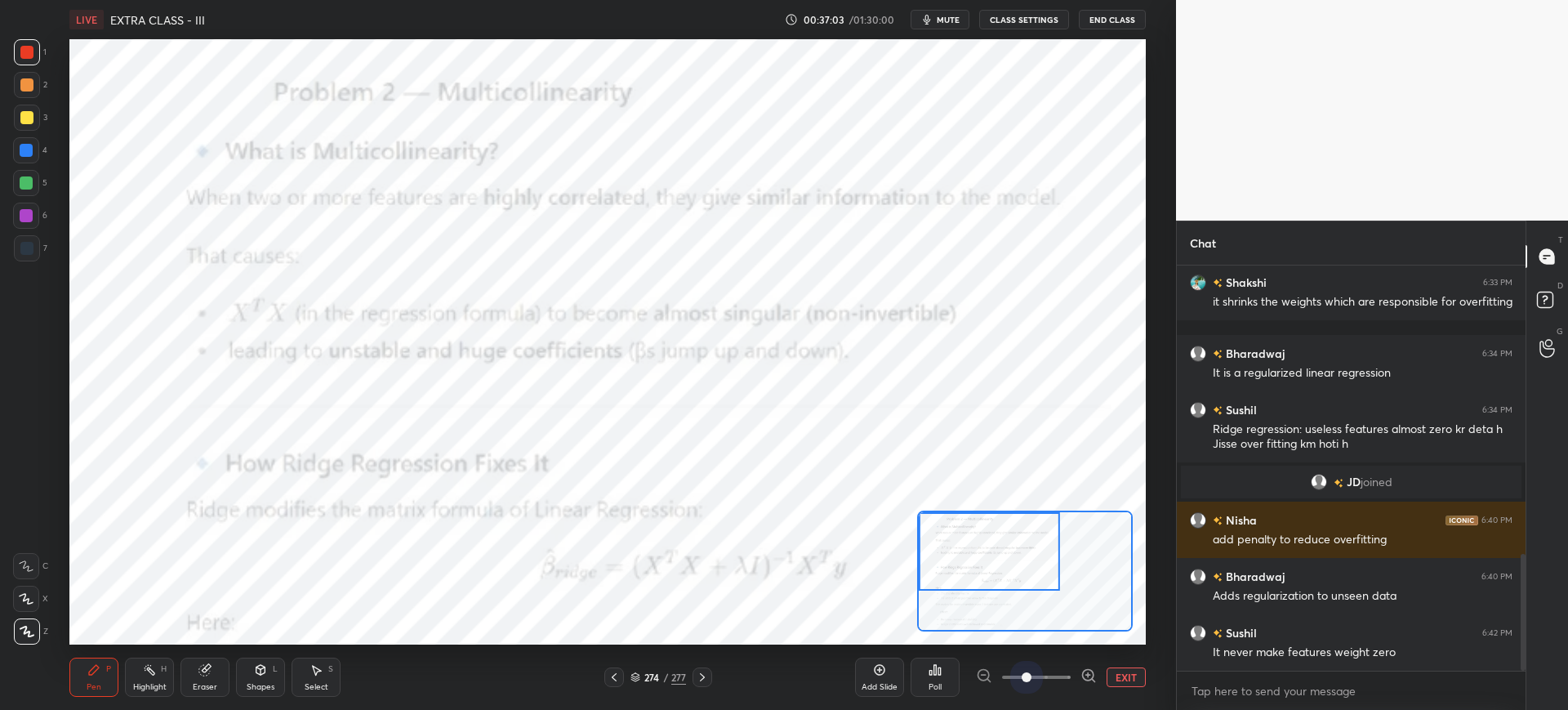
click at [1024, 671] on span at bounding box center [1036, 677] width 68 height 25
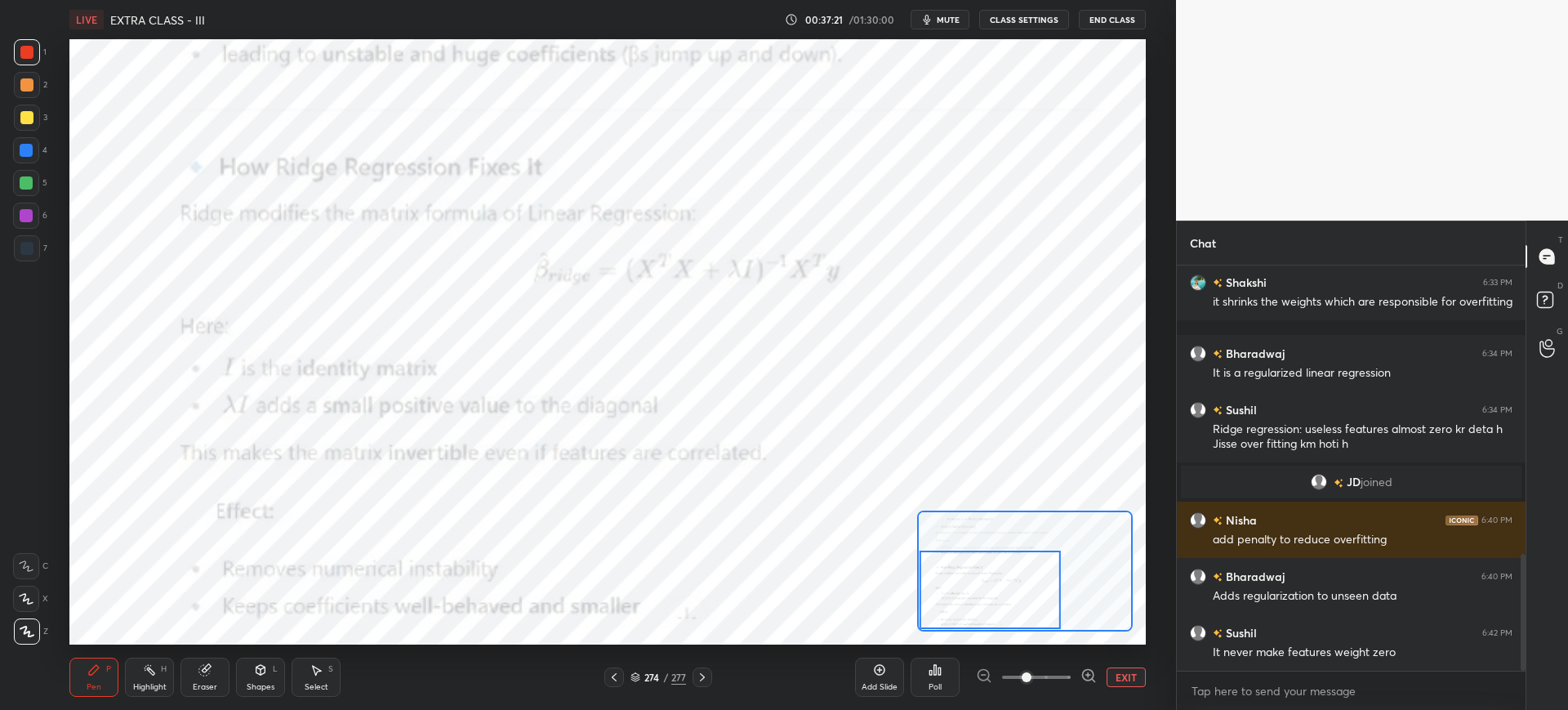
drag, startPoint x: 992, startPoint y: 535, endPoint x: 988, endPoint y: 567, distance: 32.2
click at [992, 571] on div at bounding box center [991, 589] width 142 height 78
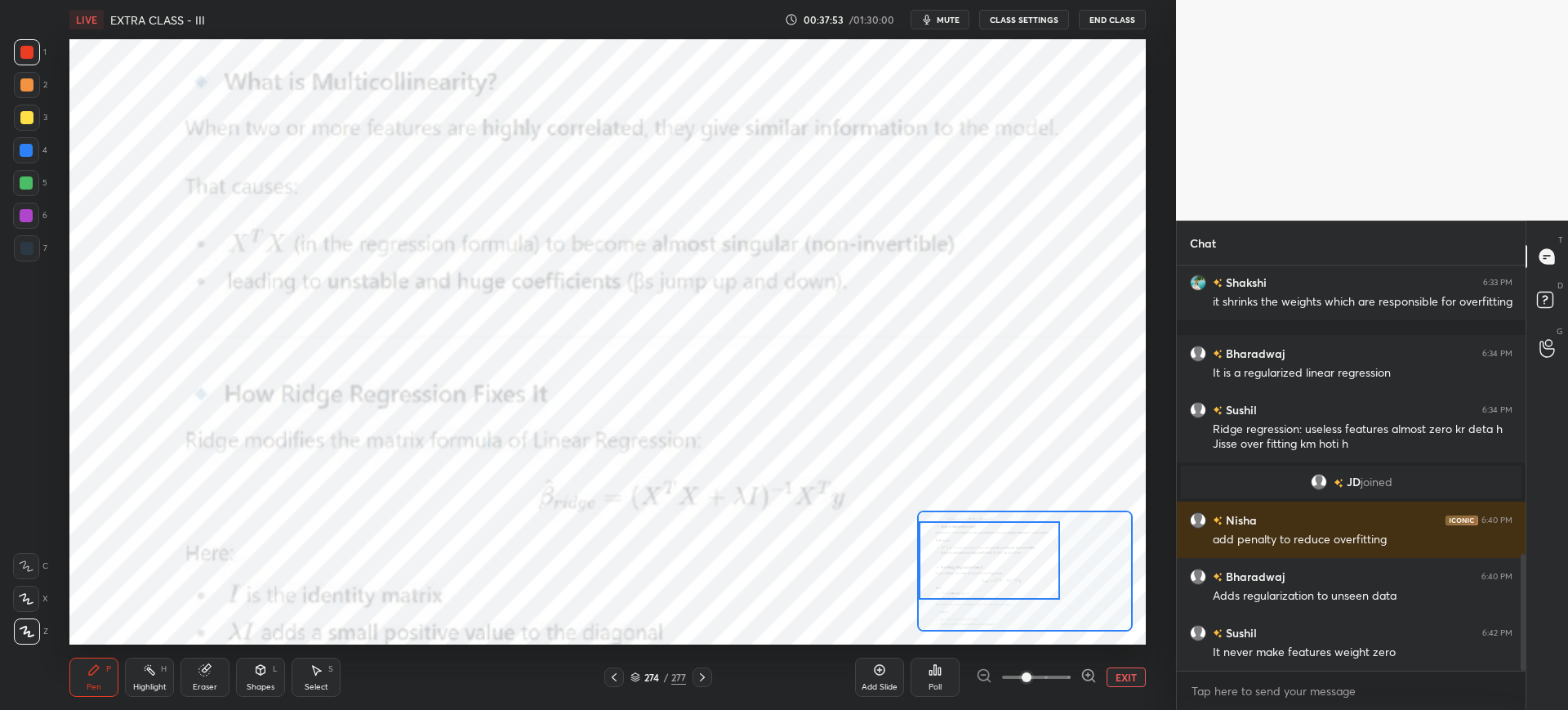
drag, startPoint x: 965, startPoint y: 563, endPoint x: 954, endPoint y: 526, distance: 38.6
click at [963, 533] on div at bounding box center [990, 560] width 142 height 78
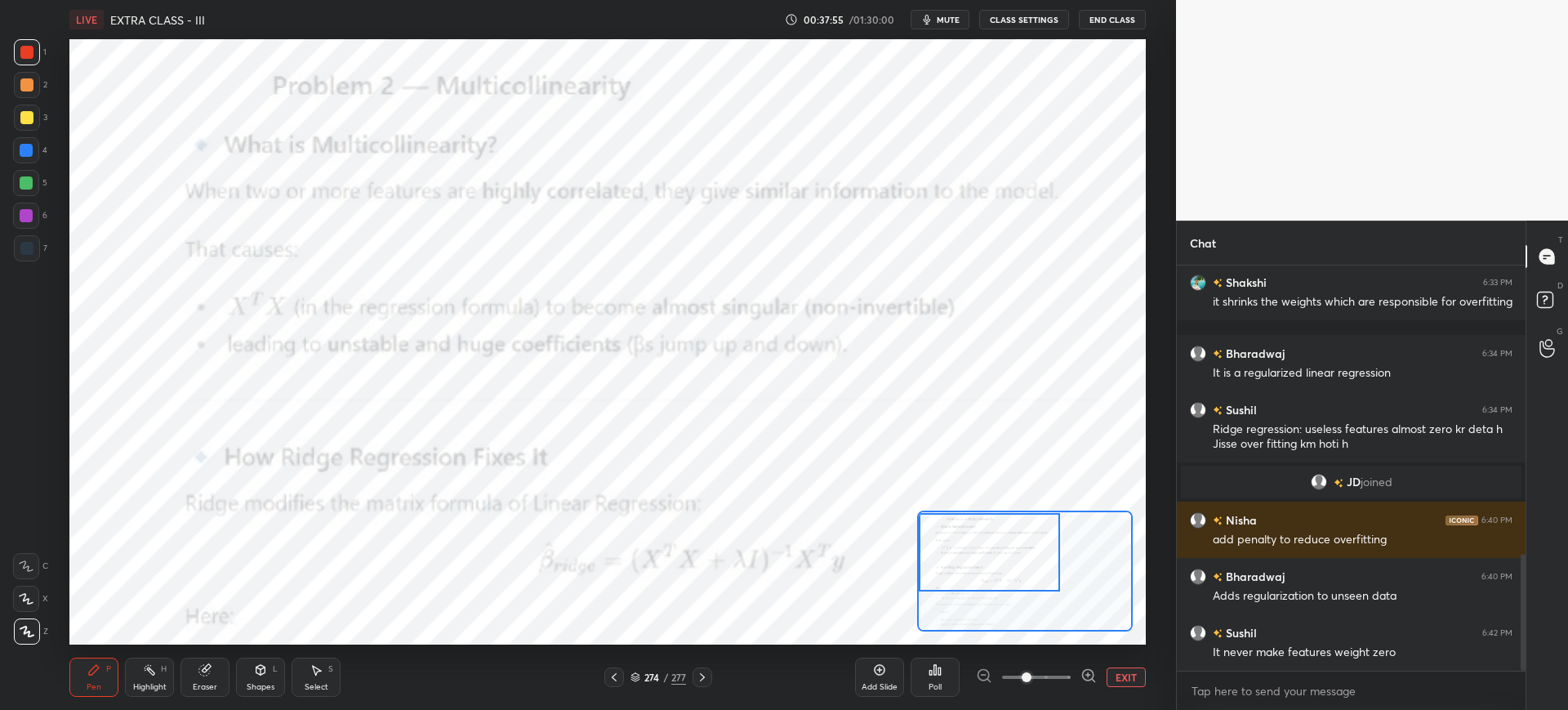
drag, startPoint x: 955, startPoint y: 550, endPoint x: 956, endPoint y: 538, distance: 12.0
click at [956, 538] on div at bounding box center [990, 552] width 142 height 78
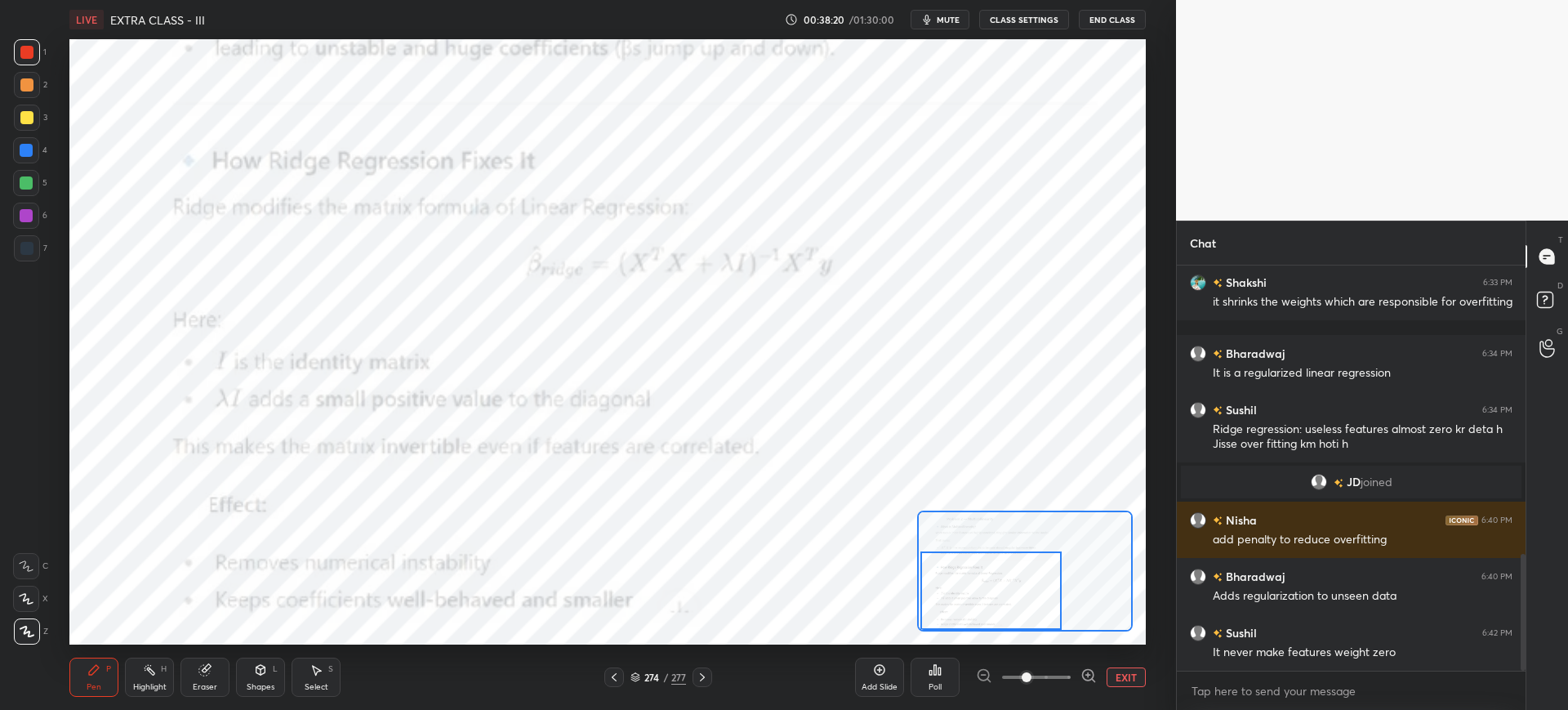
drag, startPoint x: 963, startPoint y: 540, endPoint x: 962, endPoint y: 563, distance: 23.0
click at [962, 568] on div at bounding box center [992, 590] width 142 height 78
drag, startPoint x: 946, startPoint y: 577, endPoint x: 945, endPoint y: 594, distance: 17.0
click at [945, 596] on div at bounding box center [990, 590] width 142 height 78
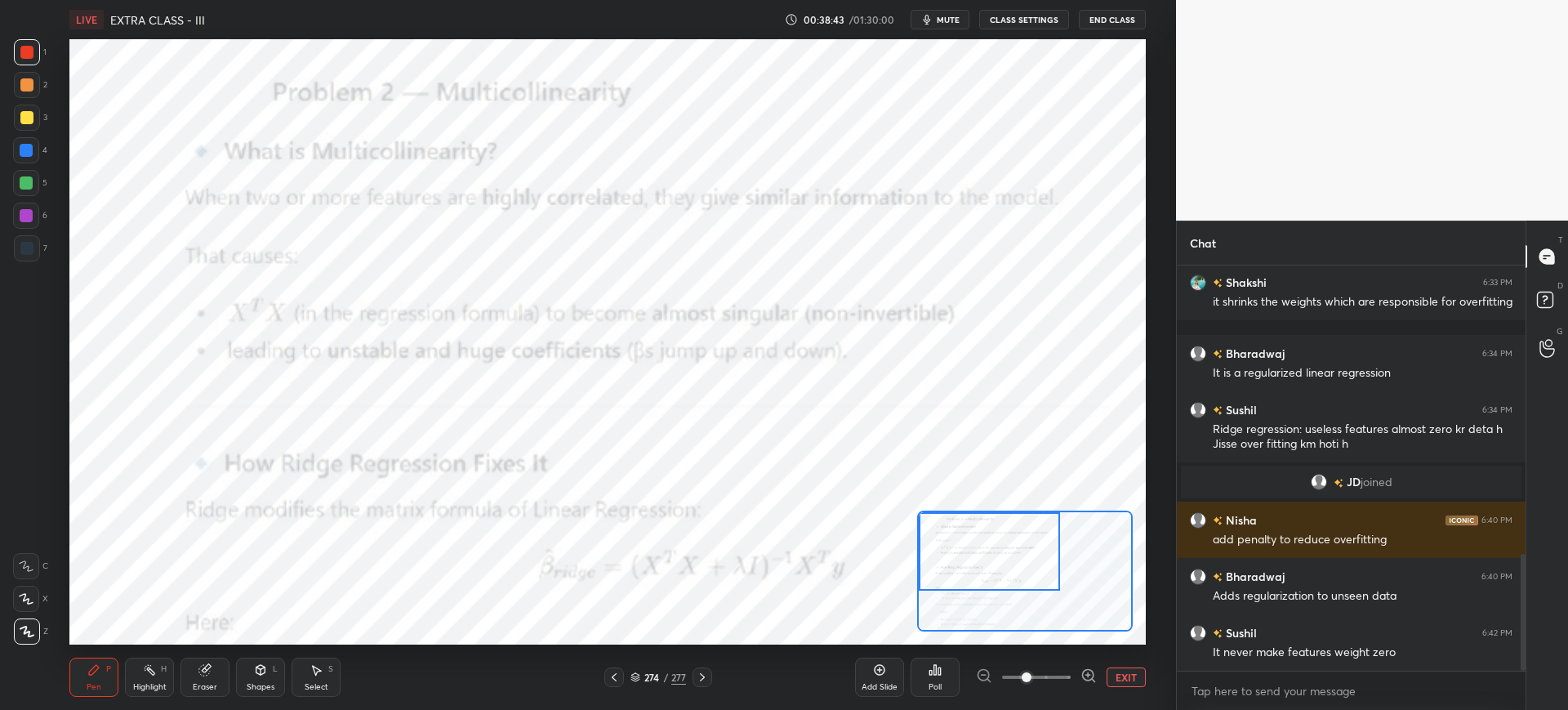
drag, startPoint x: 963, startPoint y: 584, endPoint x: 955, endPoint y: 528, distance: 56.6
click at [958, 526] on div at bounding box center [990, 551] width 142 height 78
click at [701, 670] on icon at bounding box center [702, 677] width 13 height 13
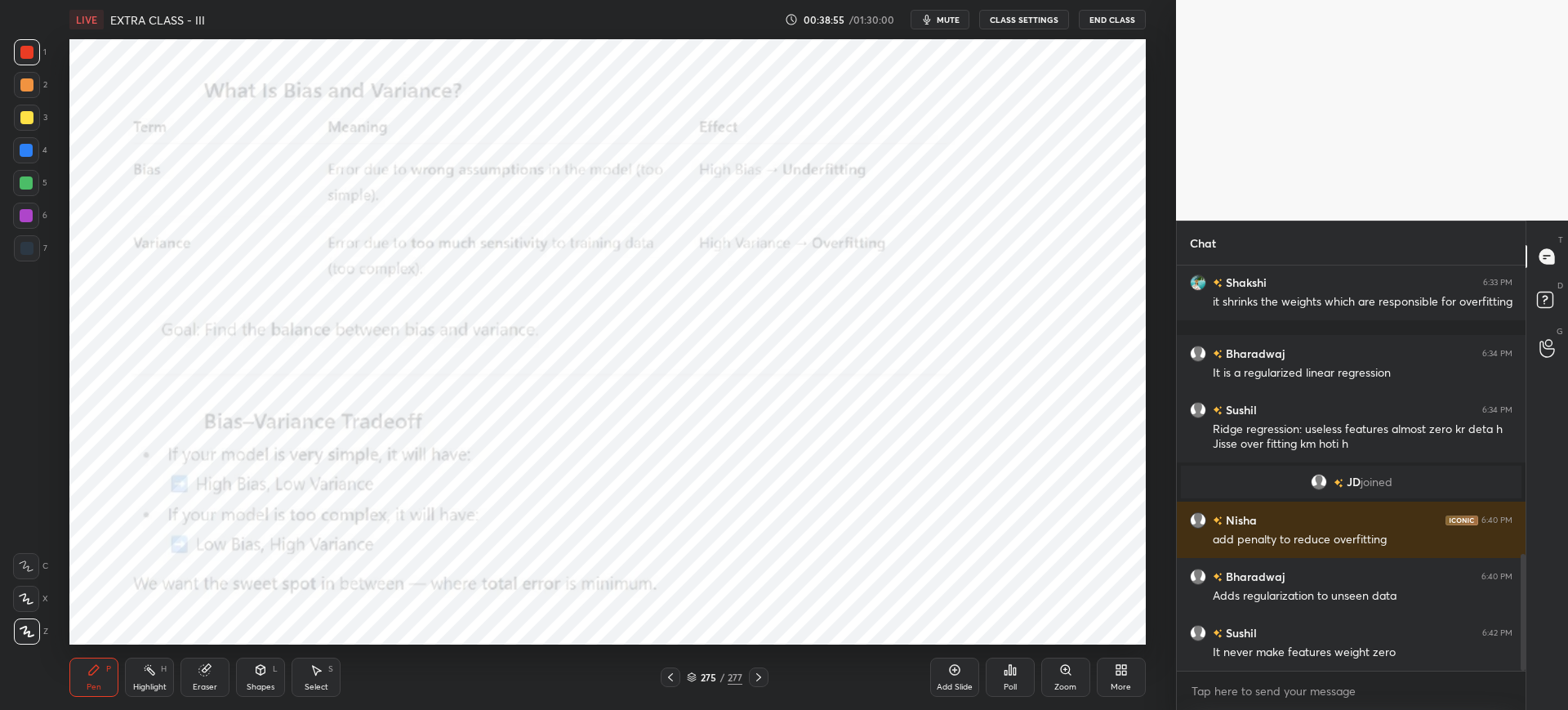
click at [1043, 682] on div "Zoom" at bounding box center [1066, 677] width 49 height 40
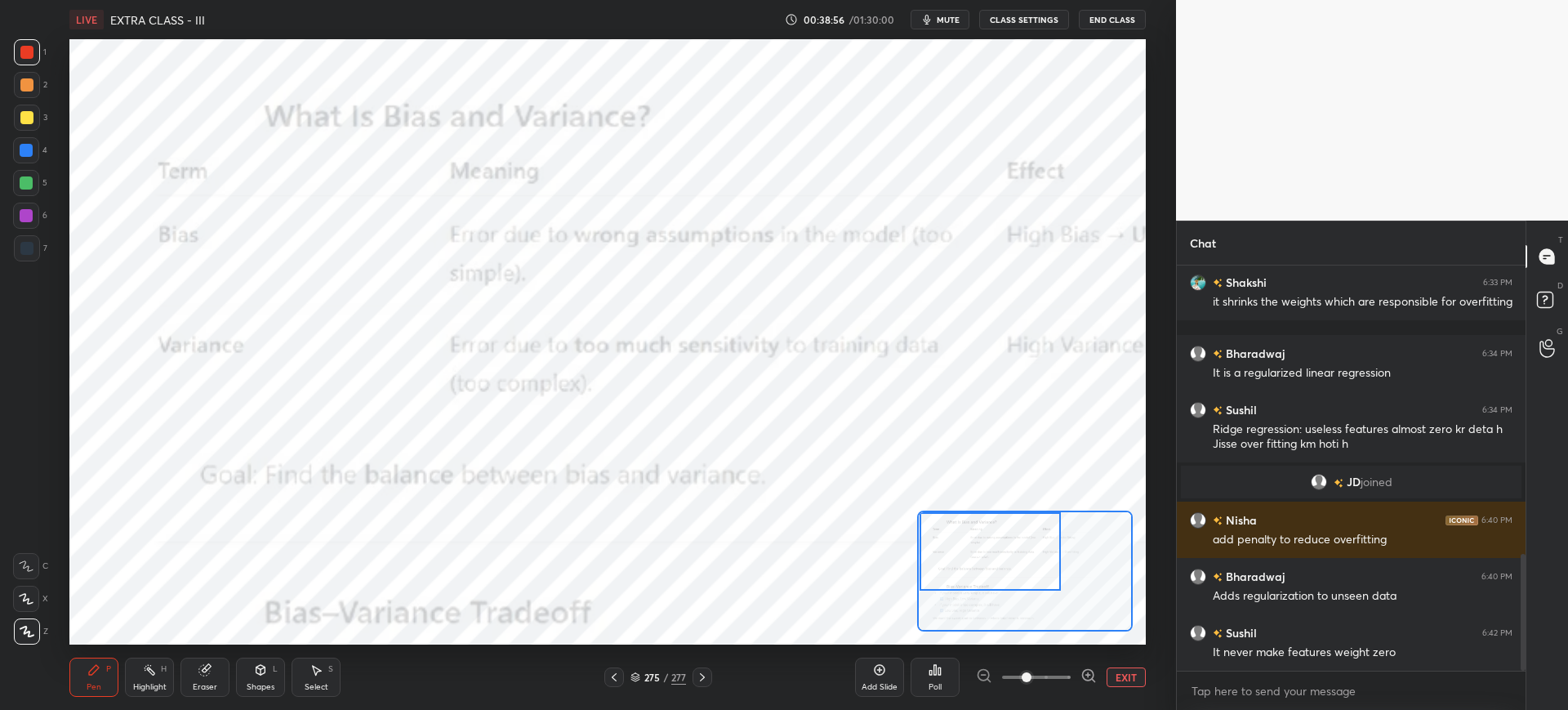
drag, startPoint x: 1005, startPoint y: 565, endPoint x: 986, endPoint y: 545, distance: 27.6
click at [986, 545] on div at bounding box center [991, 551] width 142 height 78
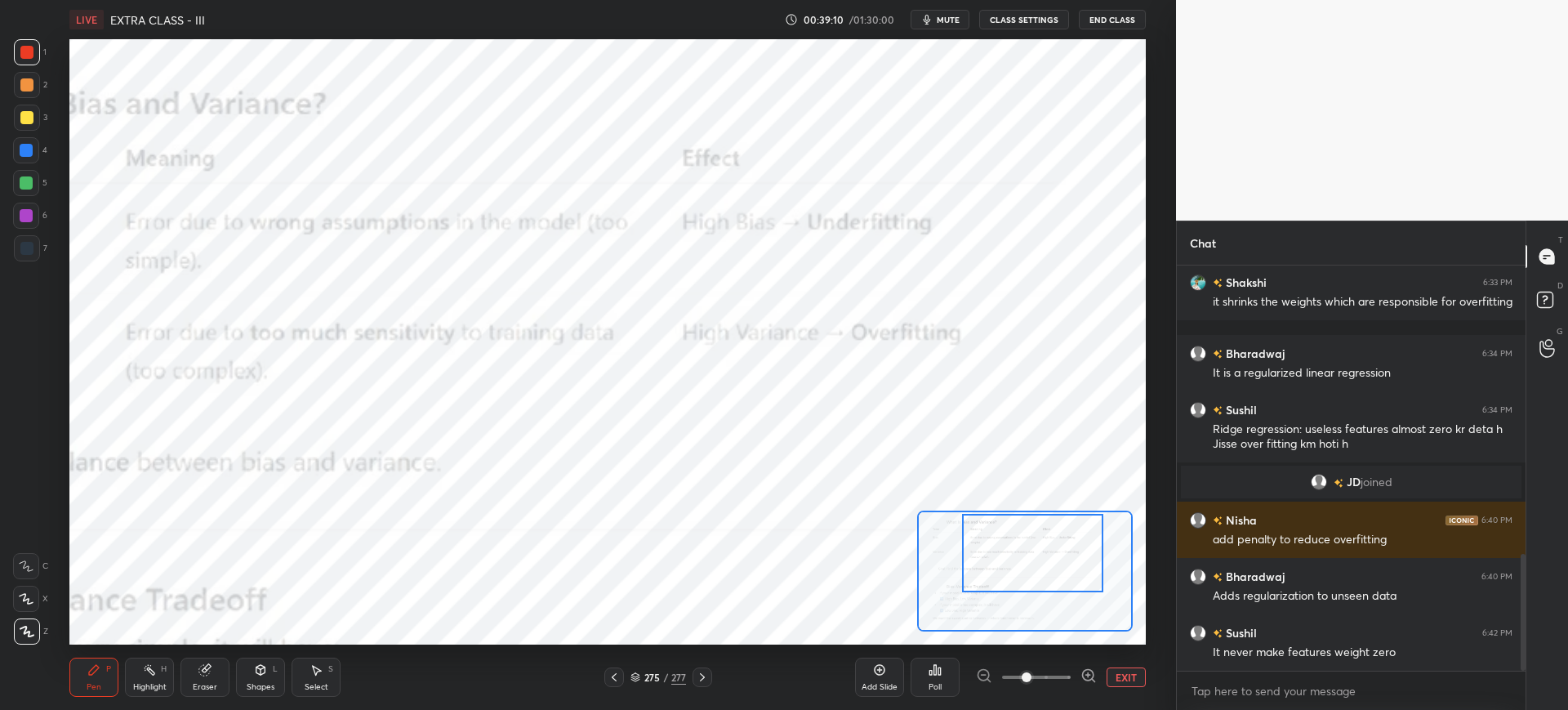
drag, startPoint x: 1004, startPoint y: 565, endPoint x: 1054, endPoint y: 568, distance: 50.1
click at [1055, 568] on div at bounding box center [1033, 553] width 142 height 78
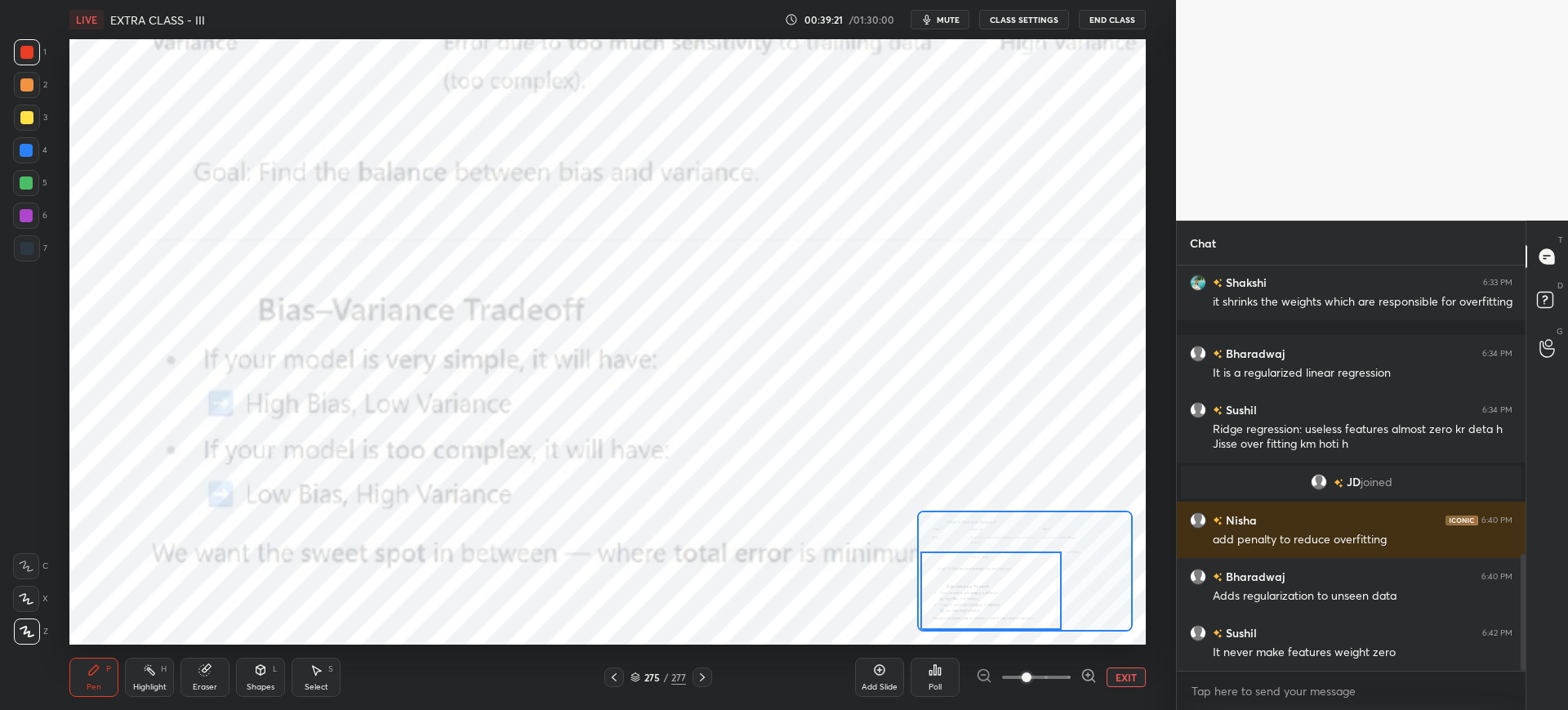
drag, startPoint x: 1042, startPoint y: 559, endPoint x: 992, endPoint y: 596, distance: 62.2
click at [992, 596] on div at bounding box center [992, 590] width 142 height 78
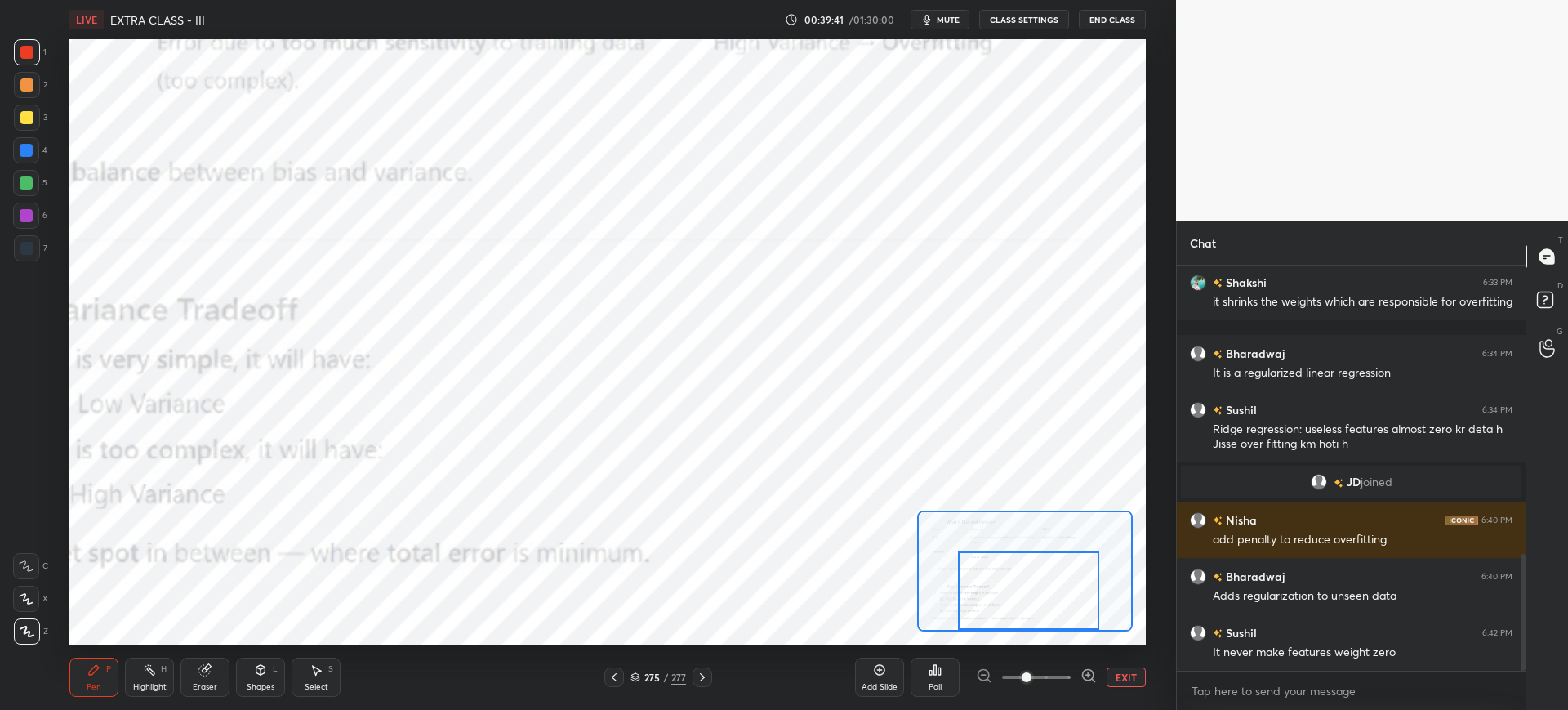
drag, startPoint x: 959, startPoint y: 574, endPoint x: 994, endPoint y: 573, distance: 35.0
click at [996, 573] on div at bounding box center [1029, 590] width 142 height 78
click at [703, 680] on icon at bounding box center [702, 677] width 13 height 13
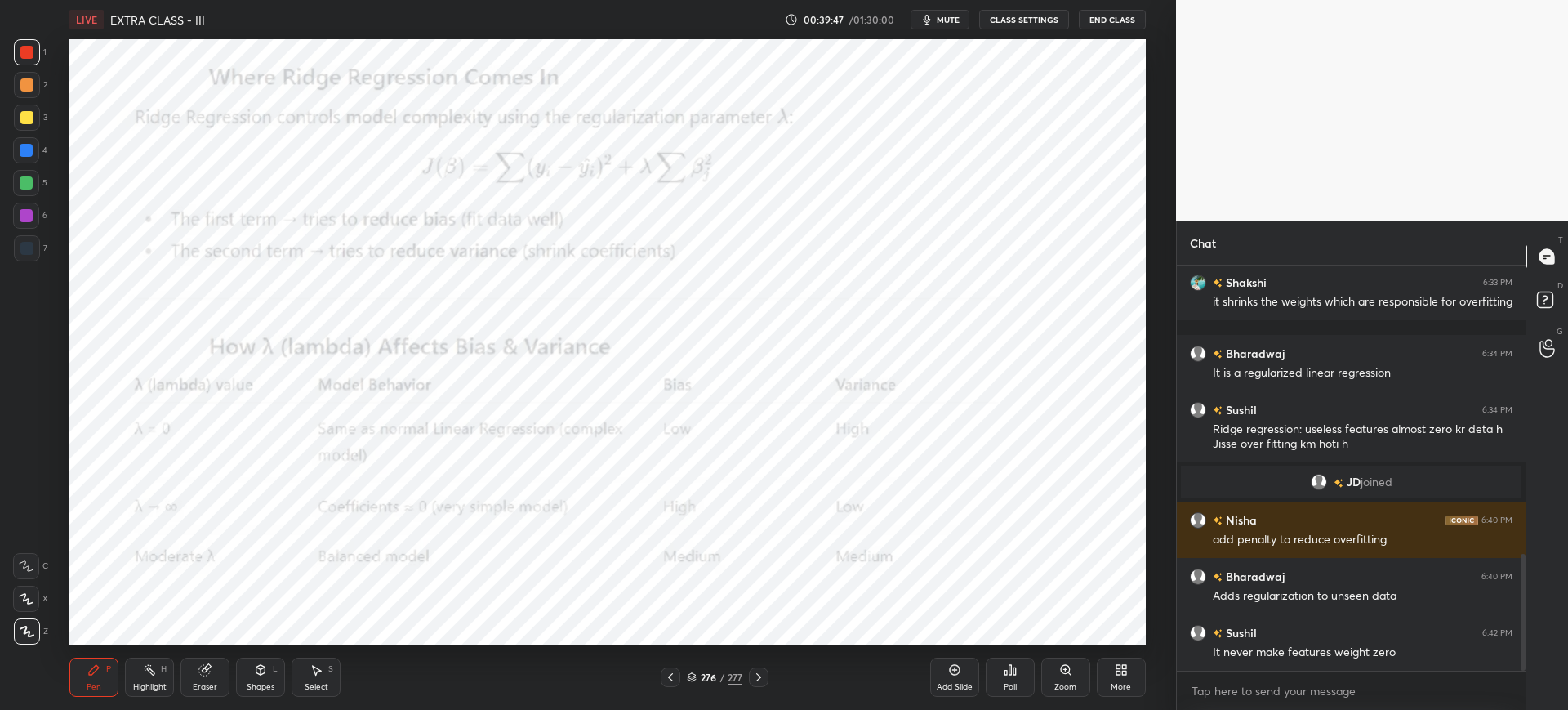
drag, startPoint x: 1063, startPoint y: 666, endPoint x: 1053, endPoint y: 655, distance: 14.9
click at [1062, 666] on icon at bounding box center [1065, 669] width 9 height 9
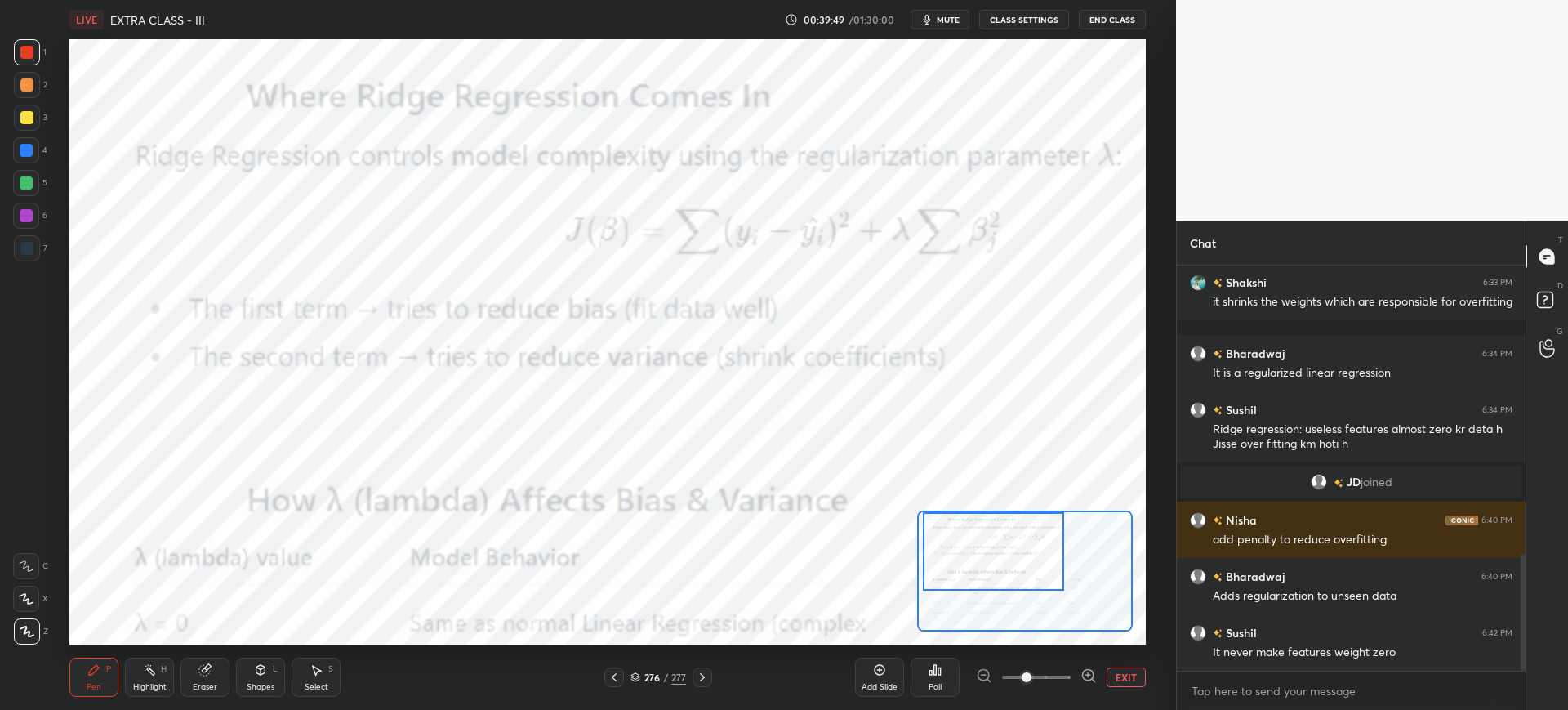
drag, startPoint x: 1024, startPoint y: 572, endPoint x: 999, endPoint y: 542, distance: 39.1
click at [999, 542] on div at bounding box center [994, 551] width 142 height 78
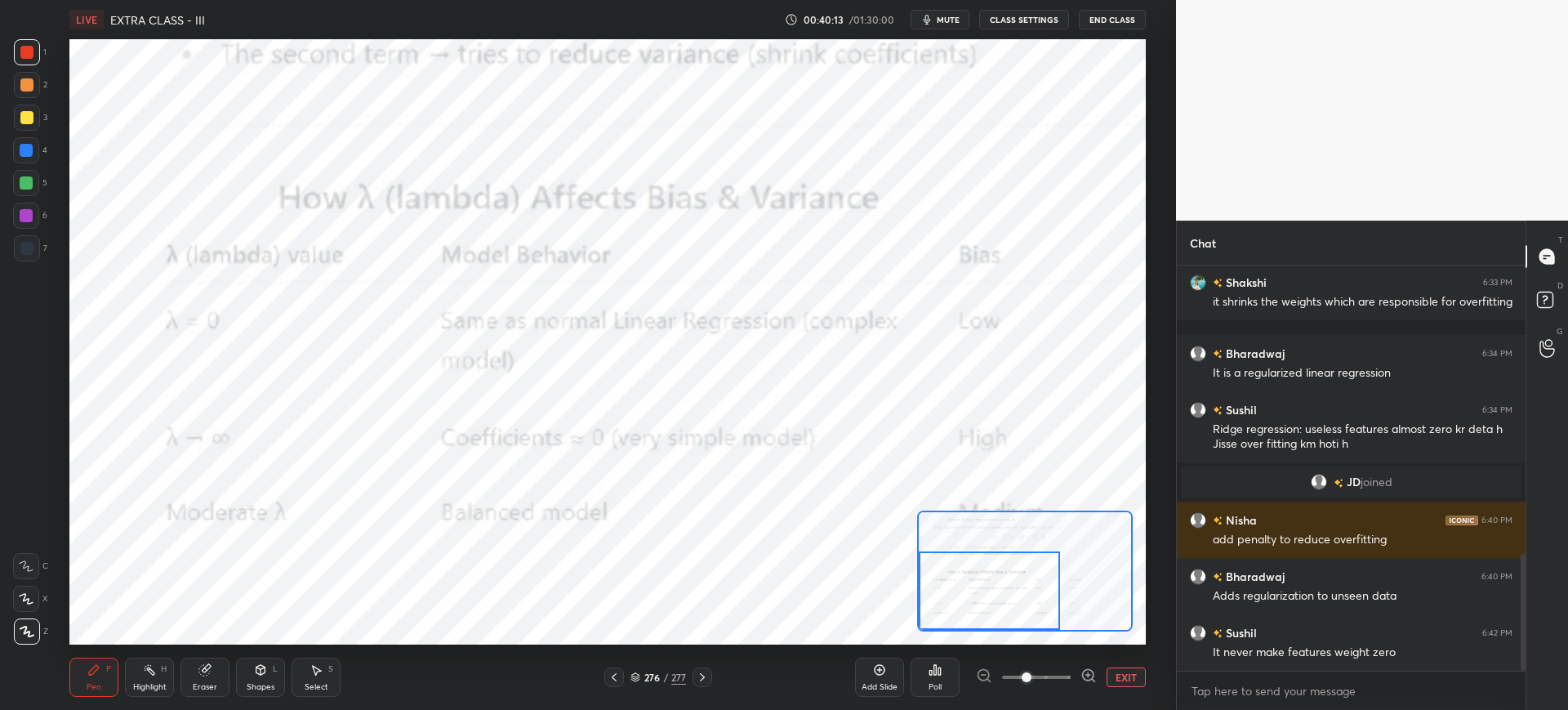
drag, startPoint x: 970, startPoint y: 550, endPoint x: 946, endPoint y: 576, distance: 35.4
click at [964, 593] on div at bounding box center [990, 590] width 142 height 78
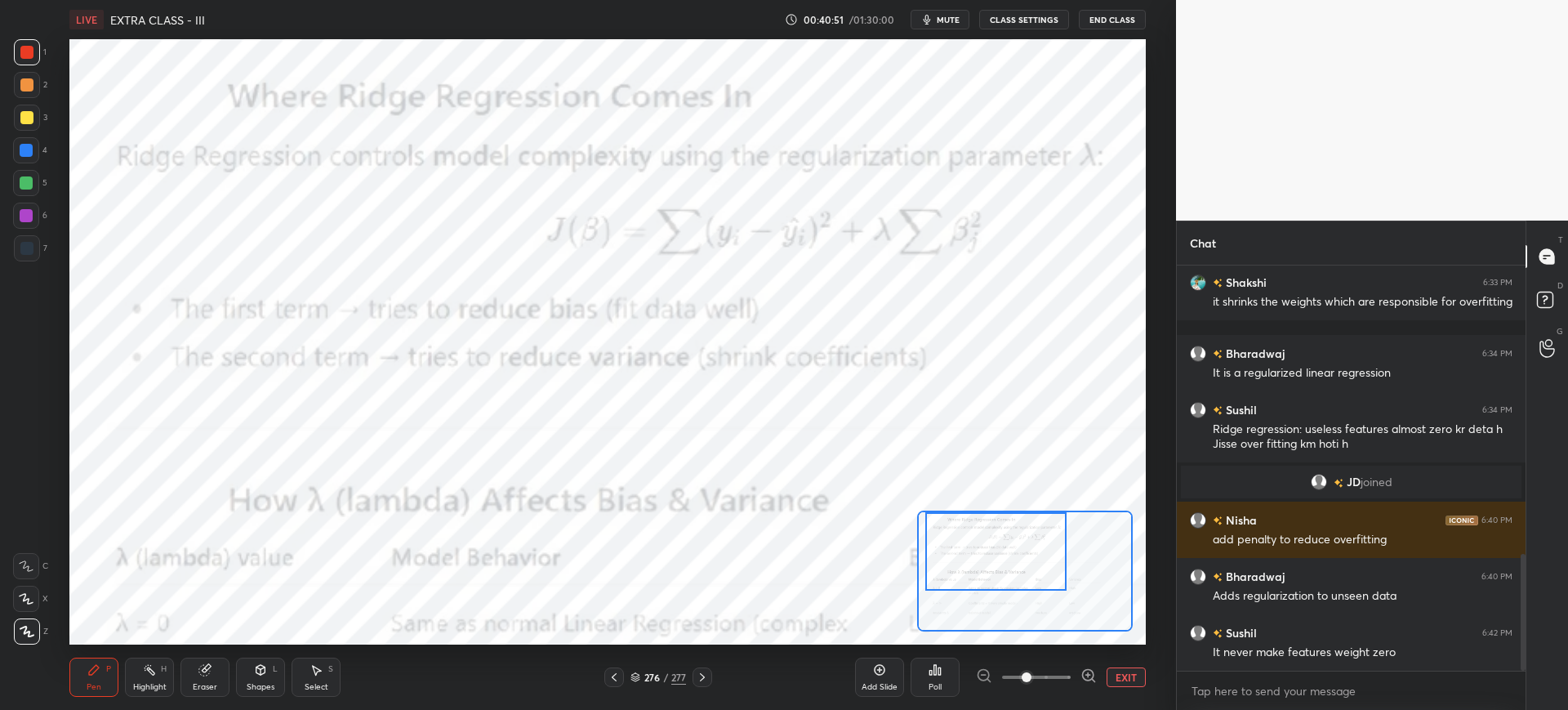
drag, startPoint x: 996, startPoint y: 581, endPoint x: 1001, endPoint y: 511, distance: 70.2
click at [1002, 523] on div at bounding box center [996, 551] width 142 height 78
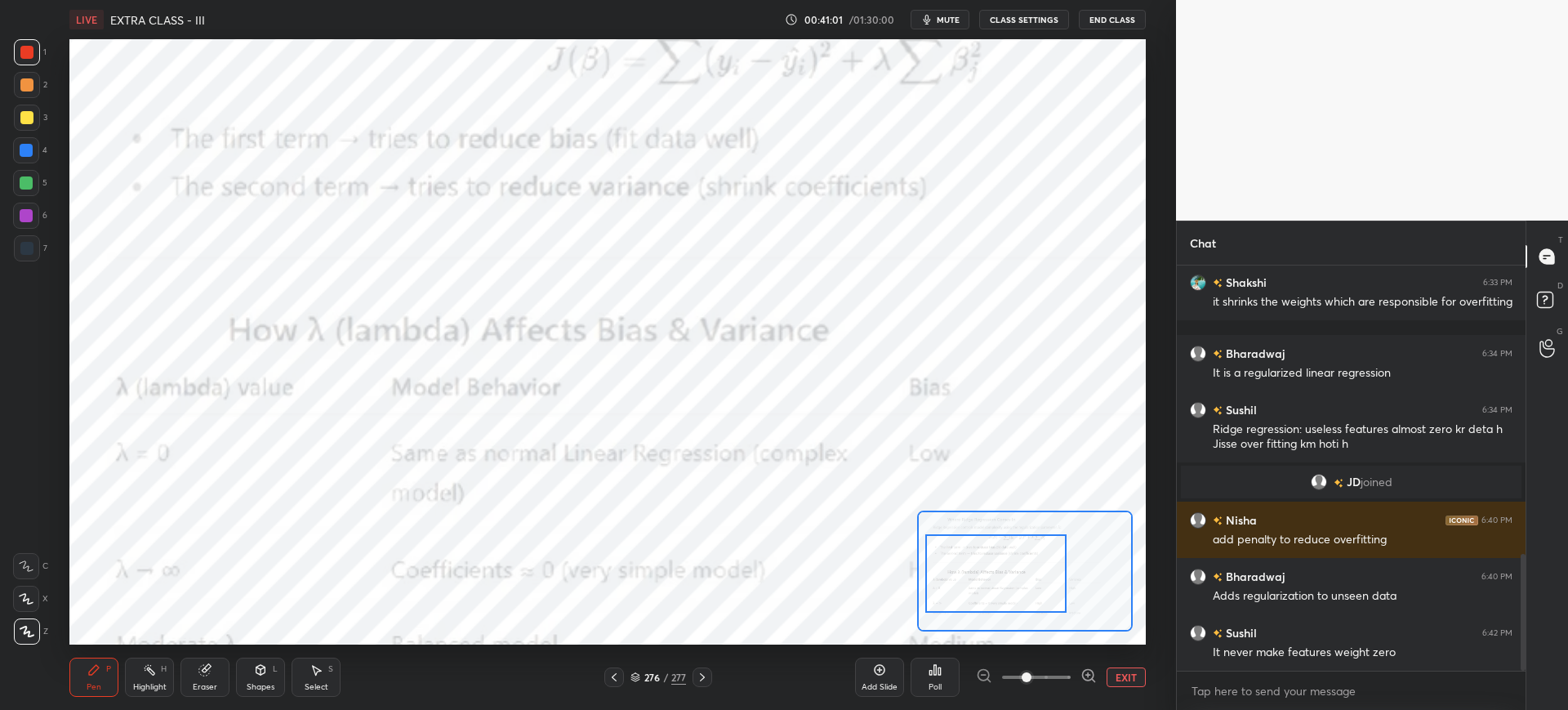
drag, startPoint x: 973, startPoint y: 544, endPoint x: 972, endPoint y: 570, distance: 26.0
click at [973, 574] on div at bounding box center [996, 573] width 142 height 78
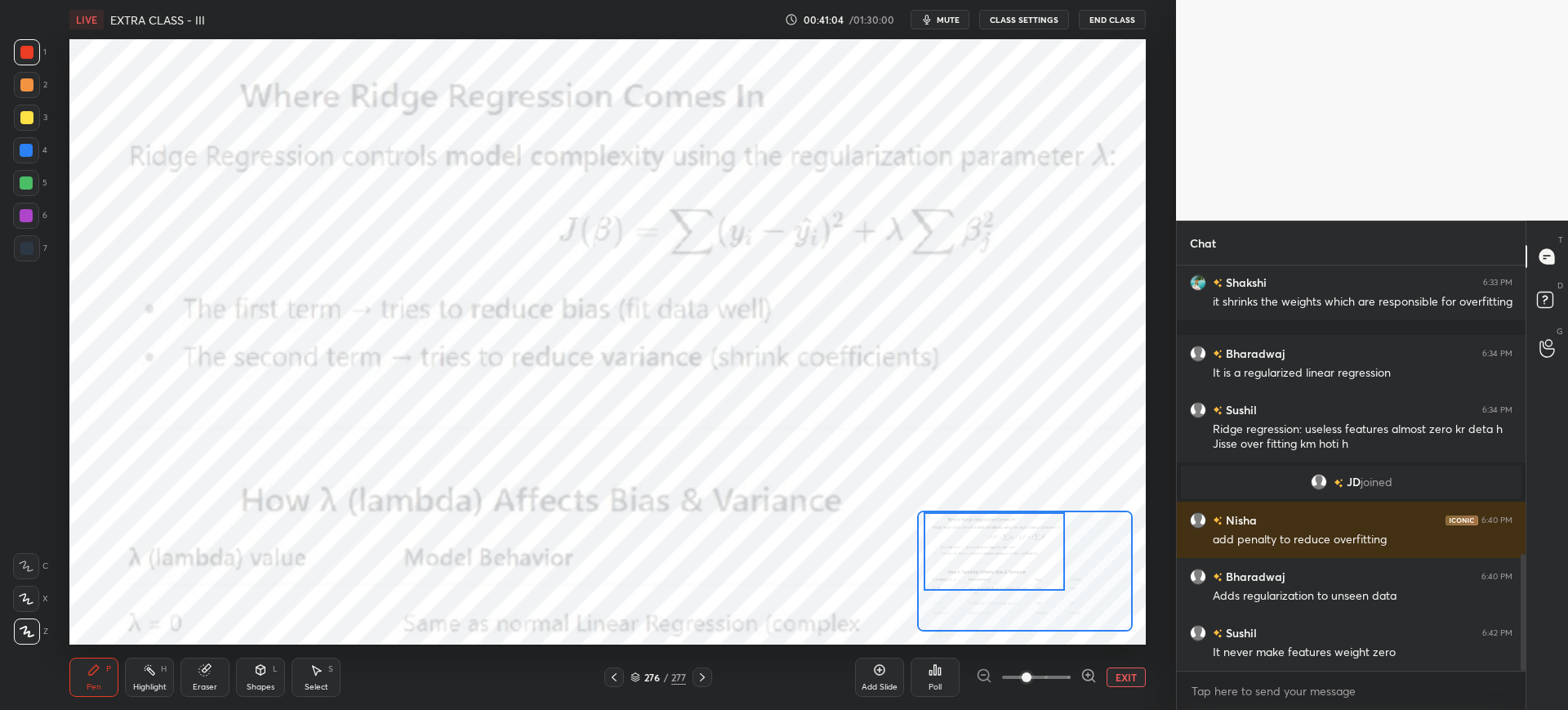
drag, startPoint x: 960, startPoint y: 563, endPoint x: 953, endPoint y: 525, distance: 38.6
click at [961, 525] on div at bounding box center [995, 551] width 142 height 78
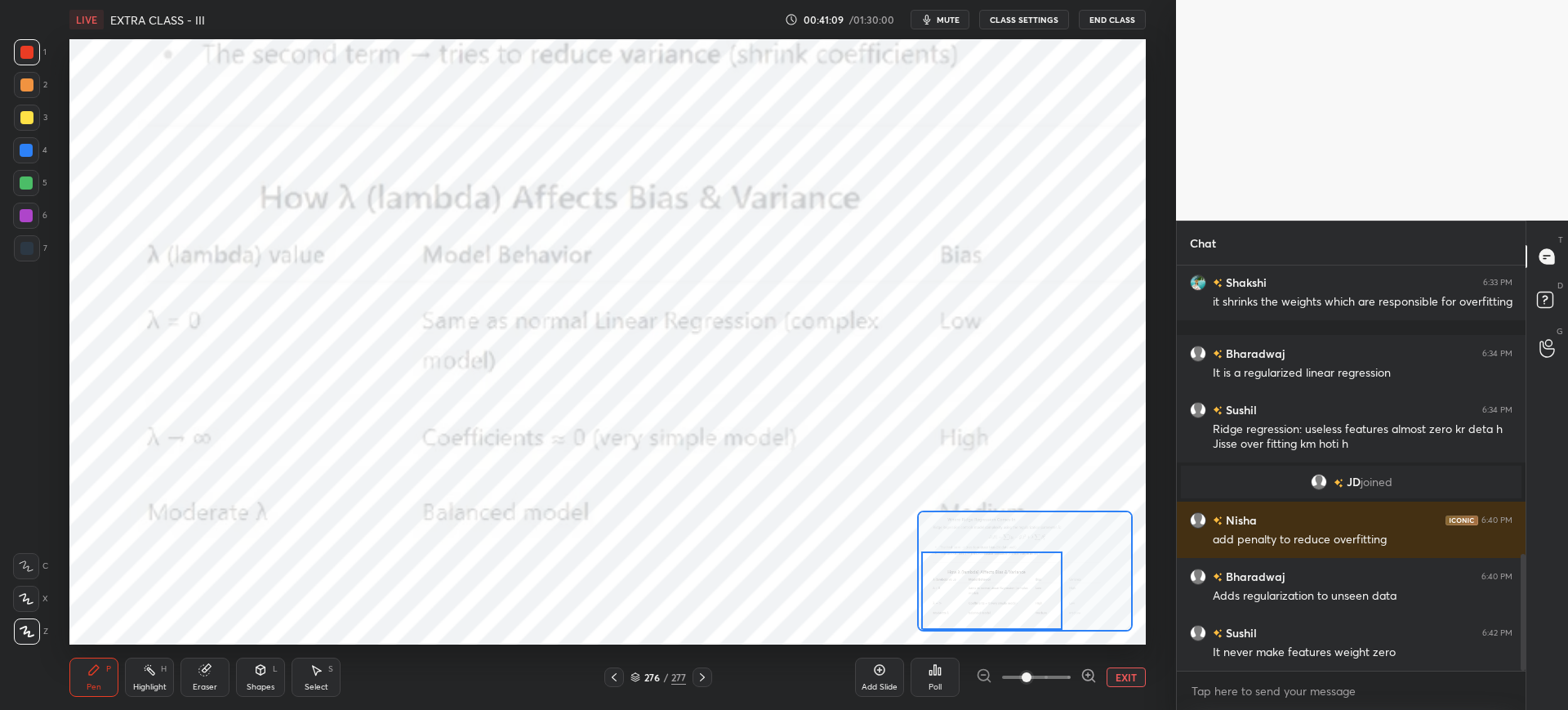
drag, startPoint x: 976, startPoint y: 538, endPoint x: 961, endPoint y: 562, distance: 28.3
click at [973, 580] on div at bounding box center [992, 590] width 142 height 78
click at [703, 674] on icon at bounding box center [702, 677] width 13 height 13
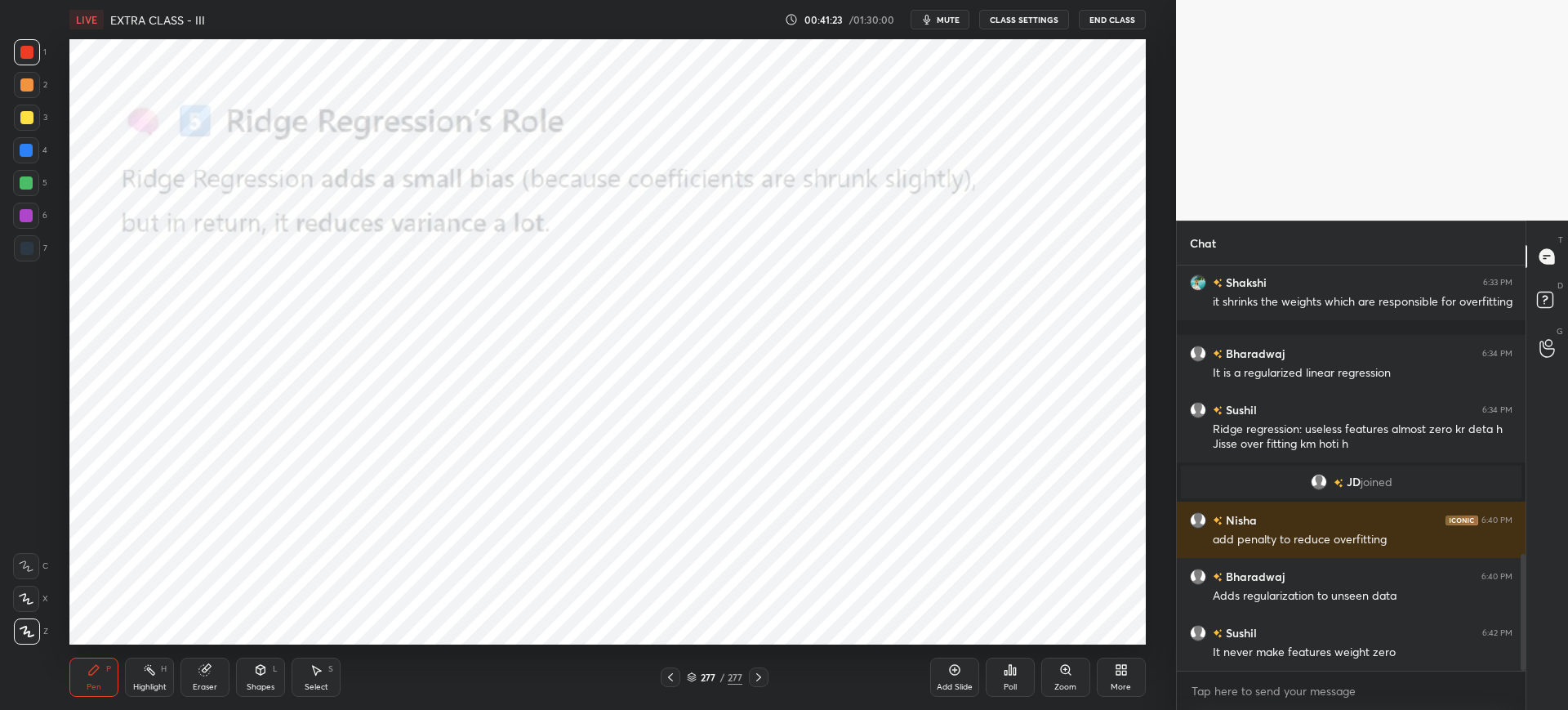
click at [334, 34] on div "LIVE EXTRA CLASS - III 00:41:23 / 01:30:00 mute CLASS SETTINGS End Class Settin…" at bounding box center [607, 355] width 1111 height 710
click at [676, 672] on icon at bounding box center [670, 677] width 13 height 13
click at [692, 676] on icon at bounding box center [692, 675] width 8 height 4
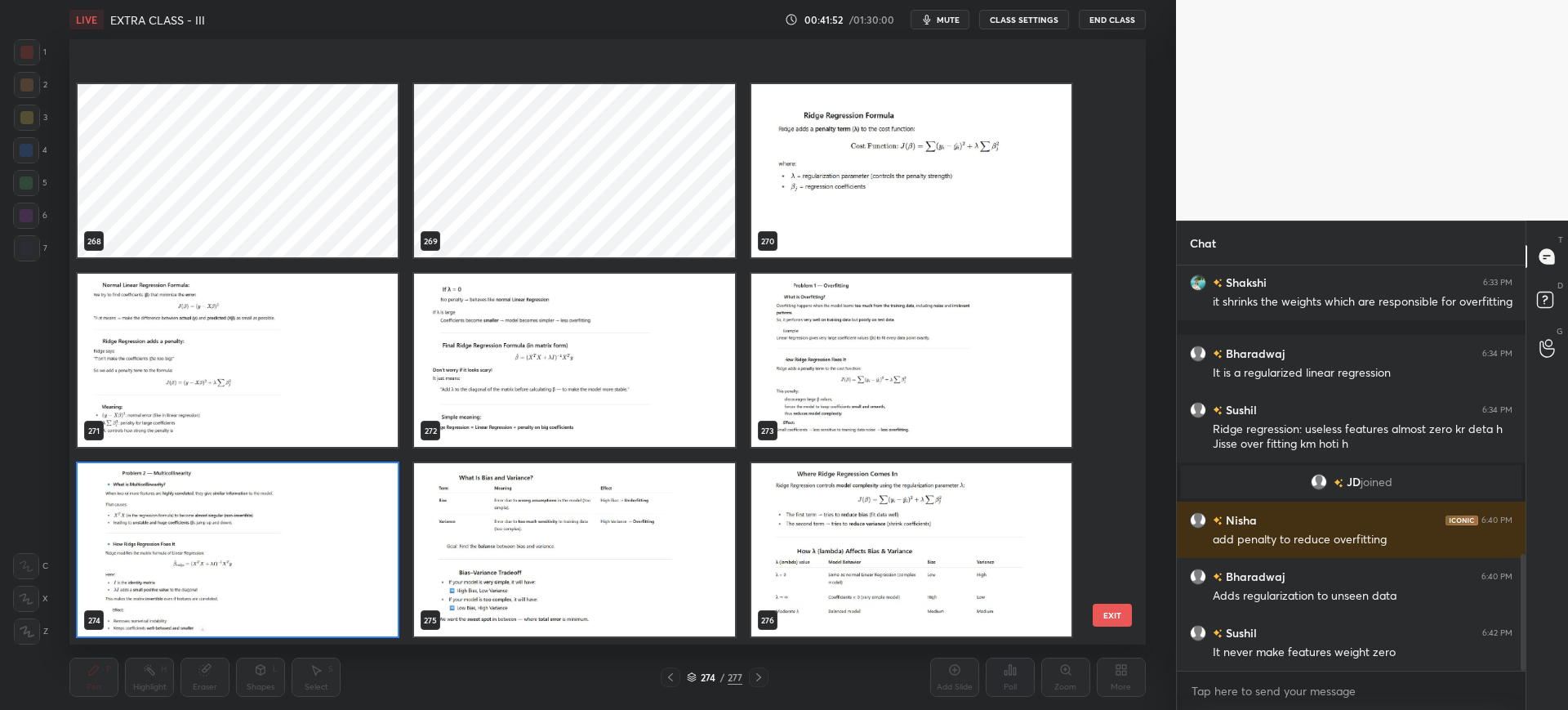
scroll to position [17014, 0]
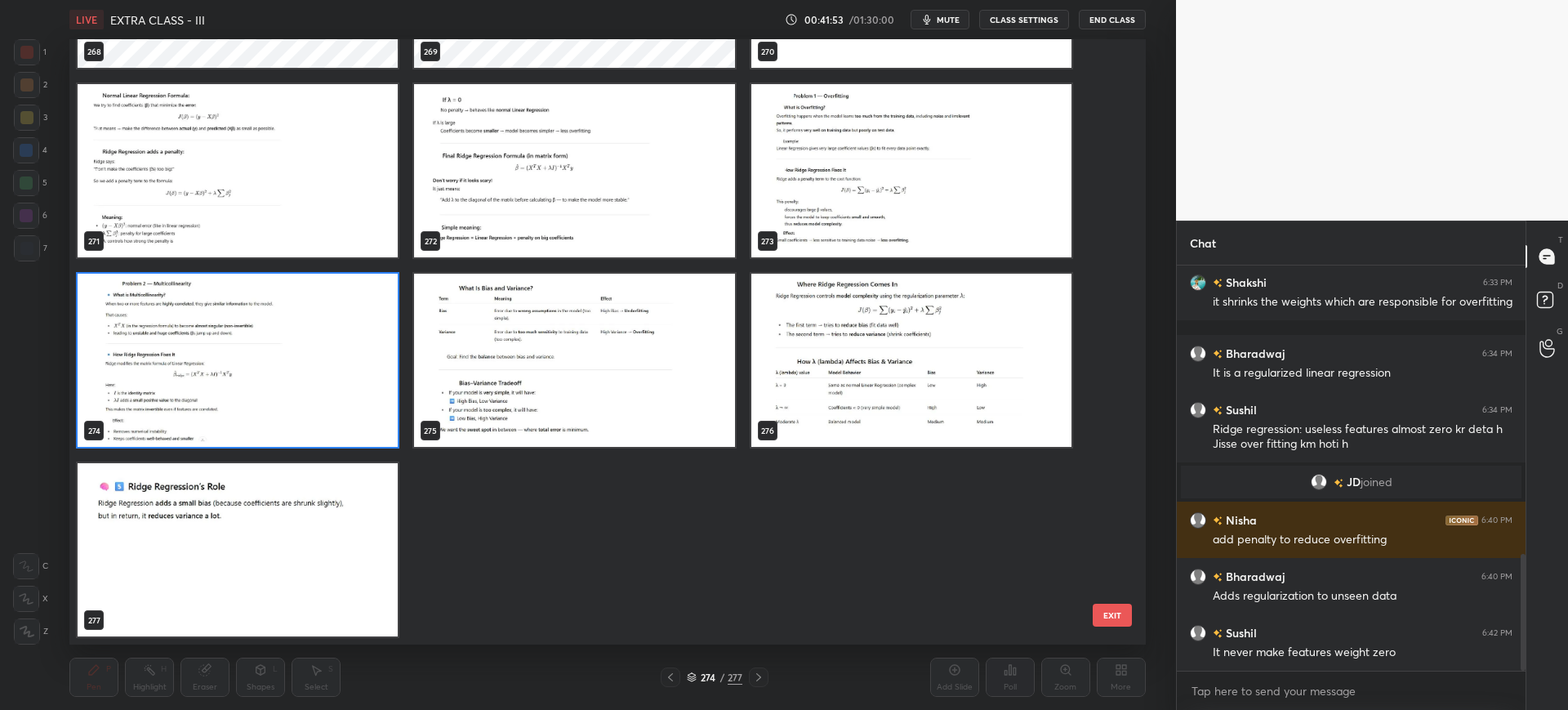
click at [392, 583] on img "grid" at bounding box center [237, 549] width 320 height 173
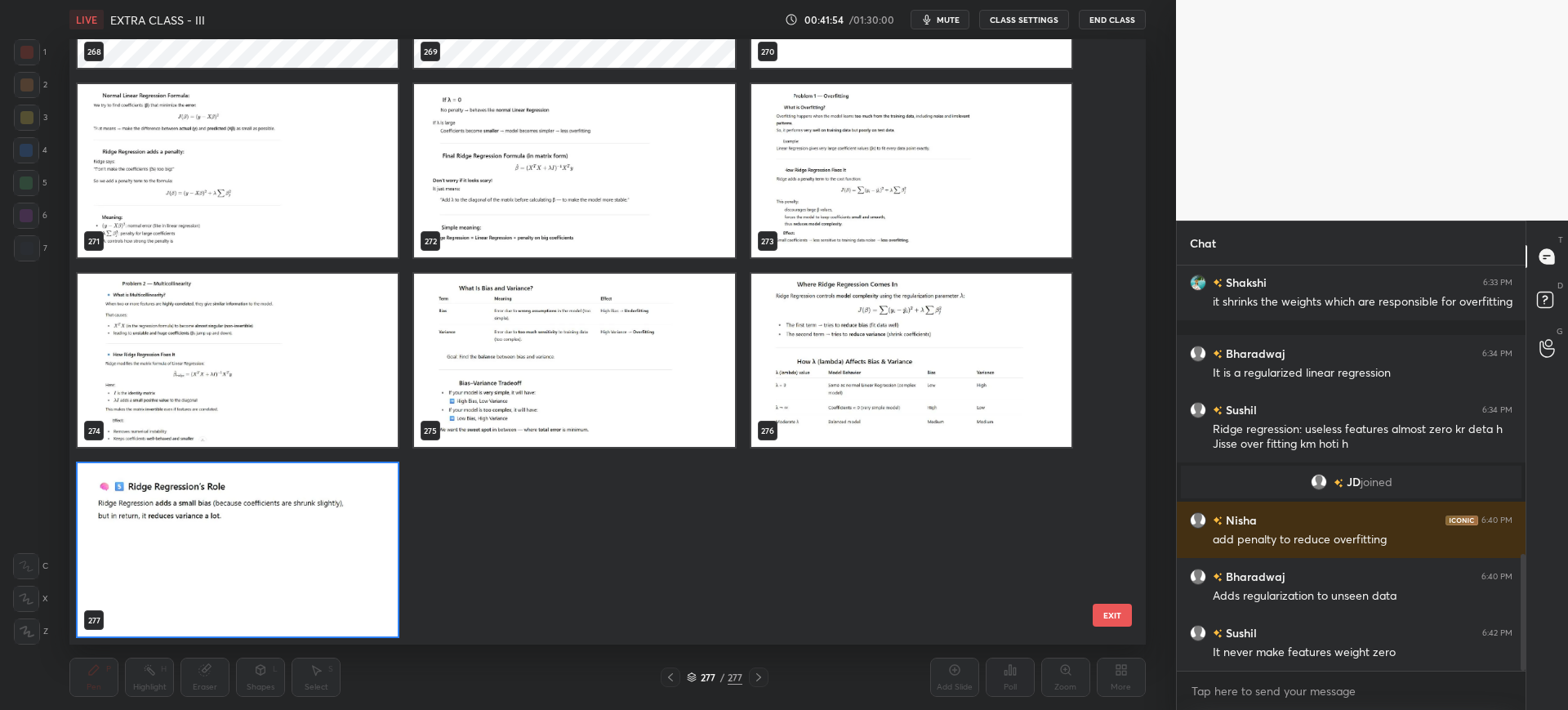
click at [1124, 611] on button "EXIT" at bounding box center [1113, 615] width 40 height 23
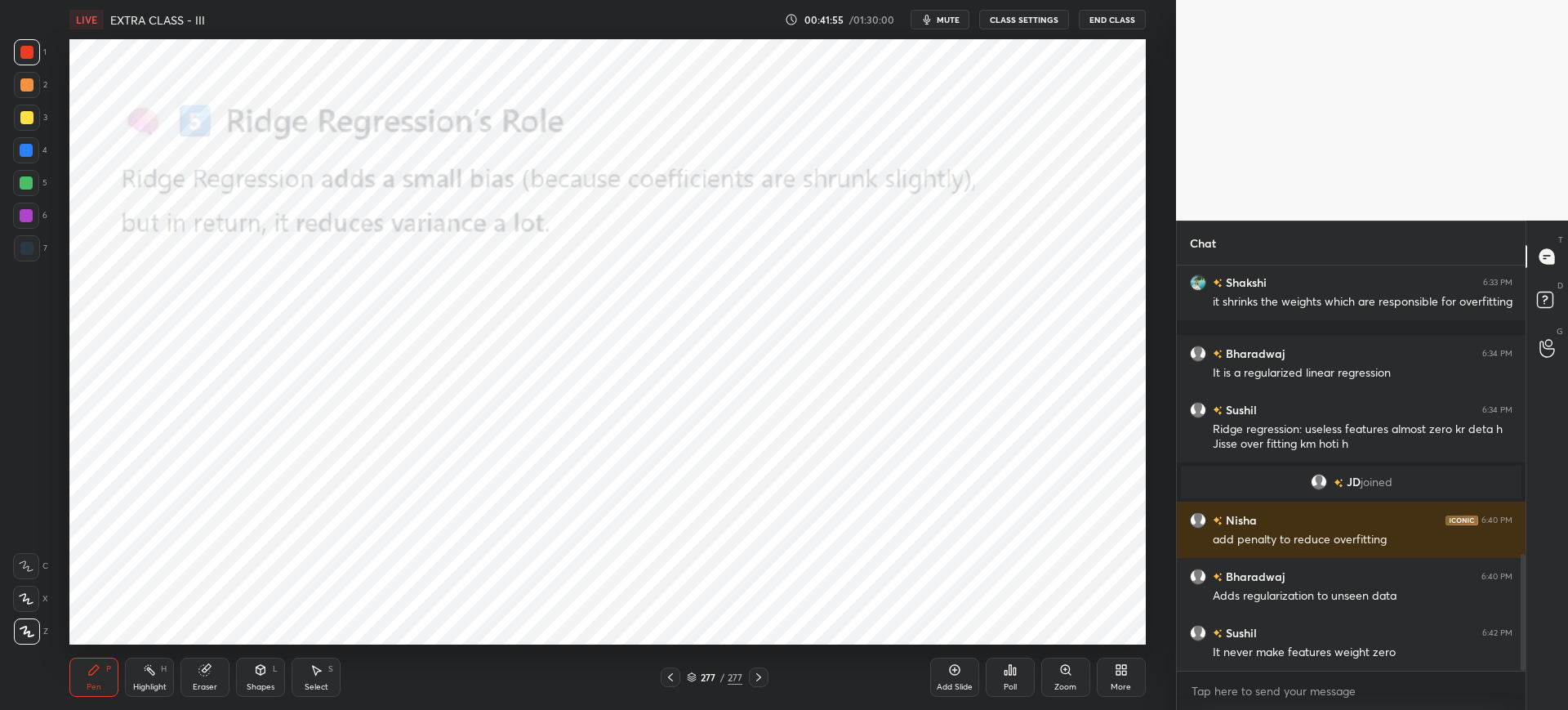
click at [942, 673] on div "Add Slide" at bounding box center [955, 677] width 49 height 40
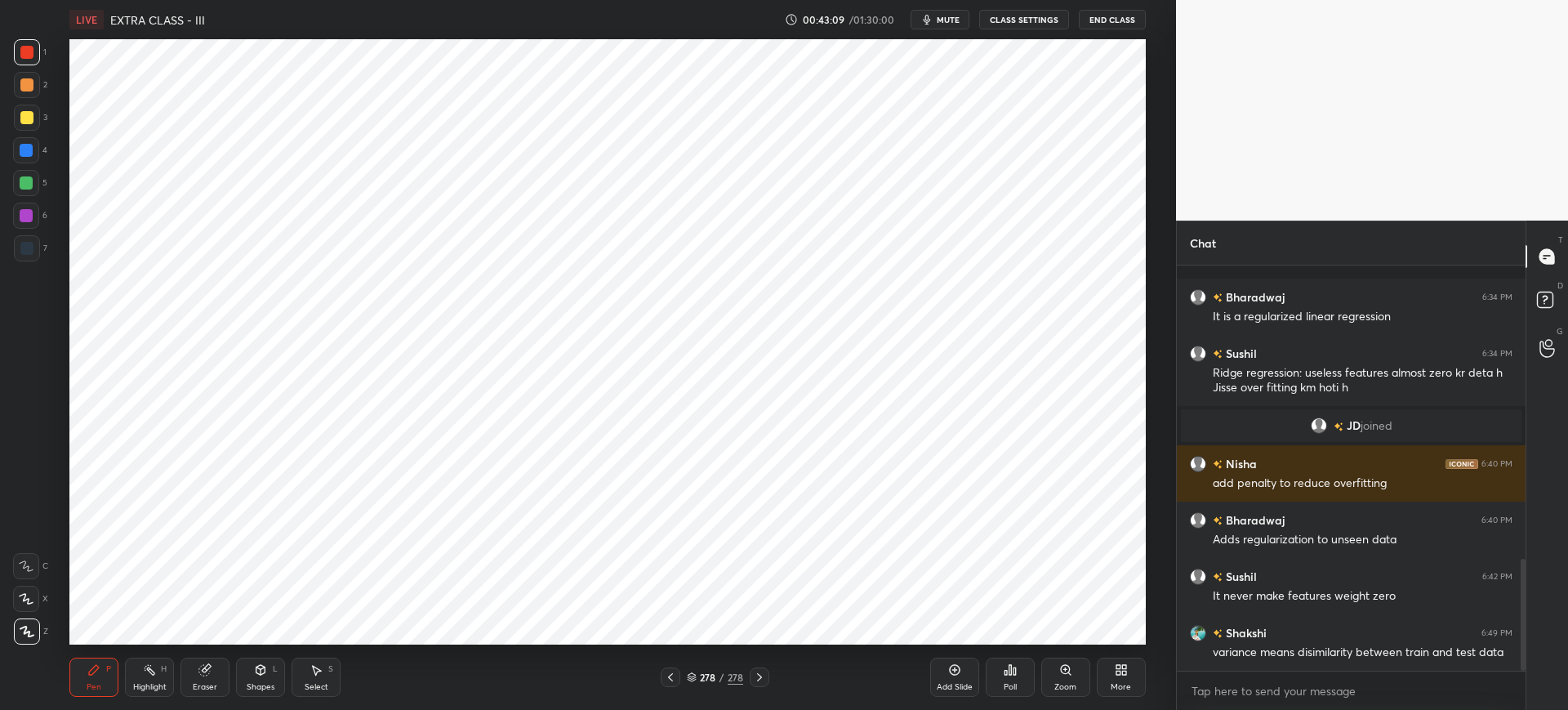
click at [1134, 658] on div "More" at bounding box center [1122, 677] width 49 height 40
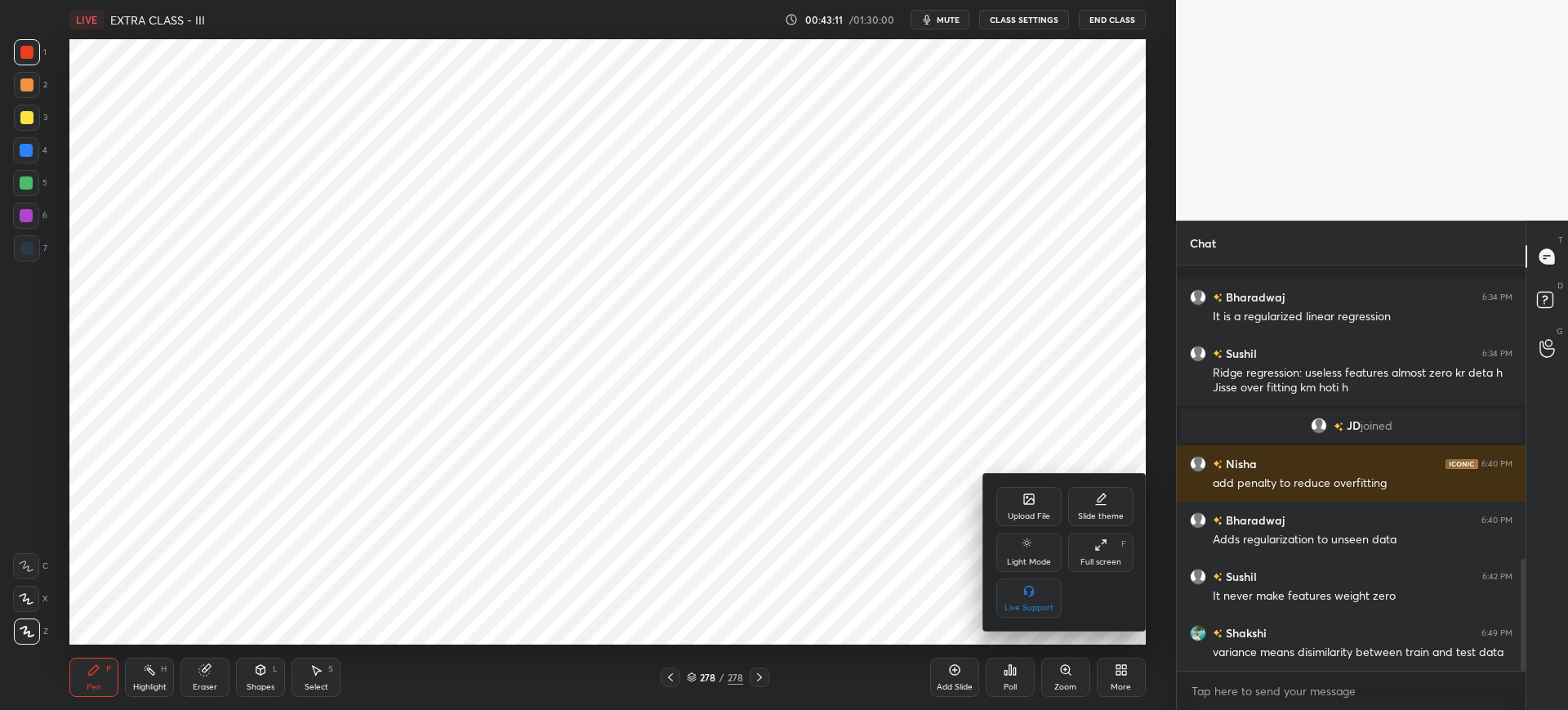
click at [1044, 512] on div "Upload File" at bounding box center [1029, 516] width 43 height 8
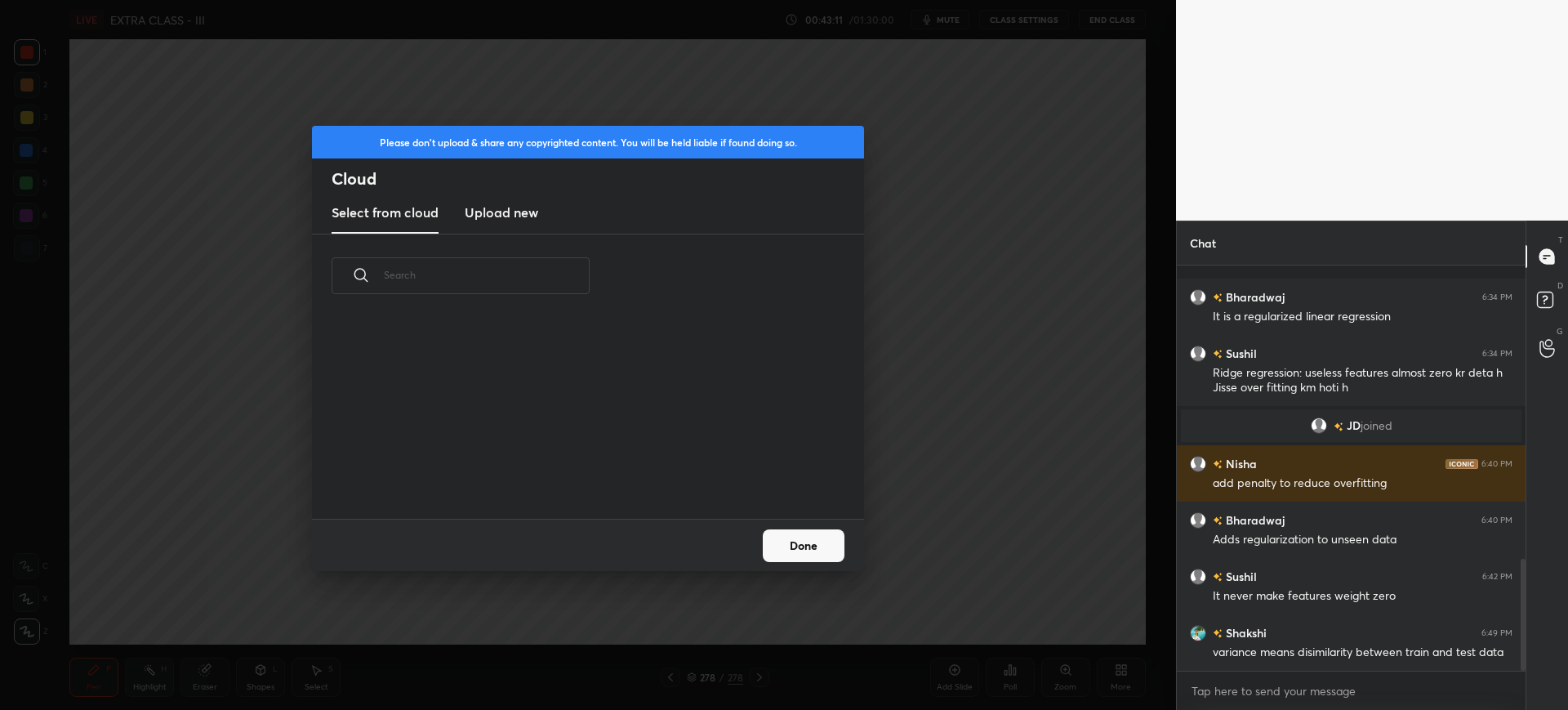
scroll to position [201, 525]
click at [534, 208] on h3 "Upload new" at bounding box center [501, 213] width 73 height 20
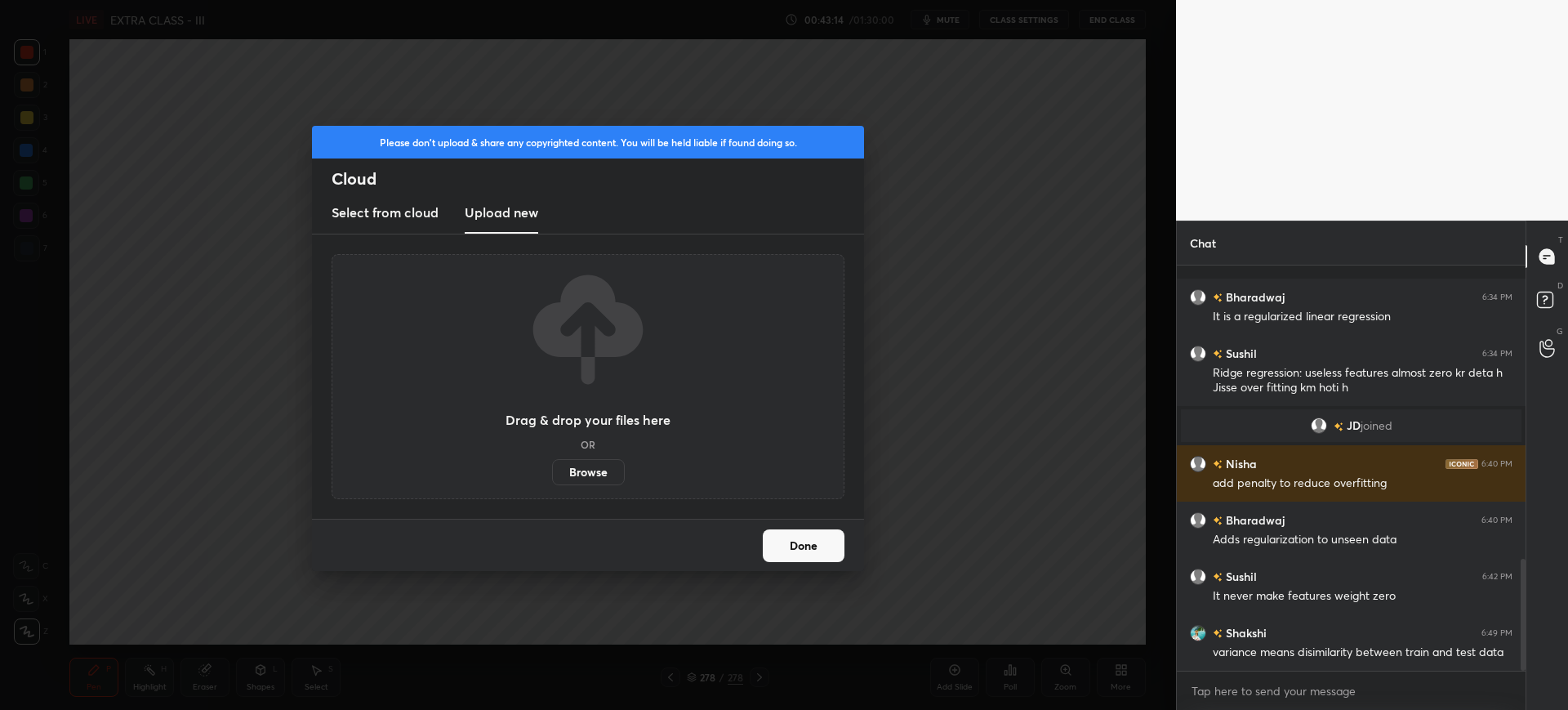
click at [577, 478] on label "Browse" at bounding box center [588, 472] width 72 height 26
click at [552, 478] on input "Browse" at bounding box center [552, 472] width 0 height 26
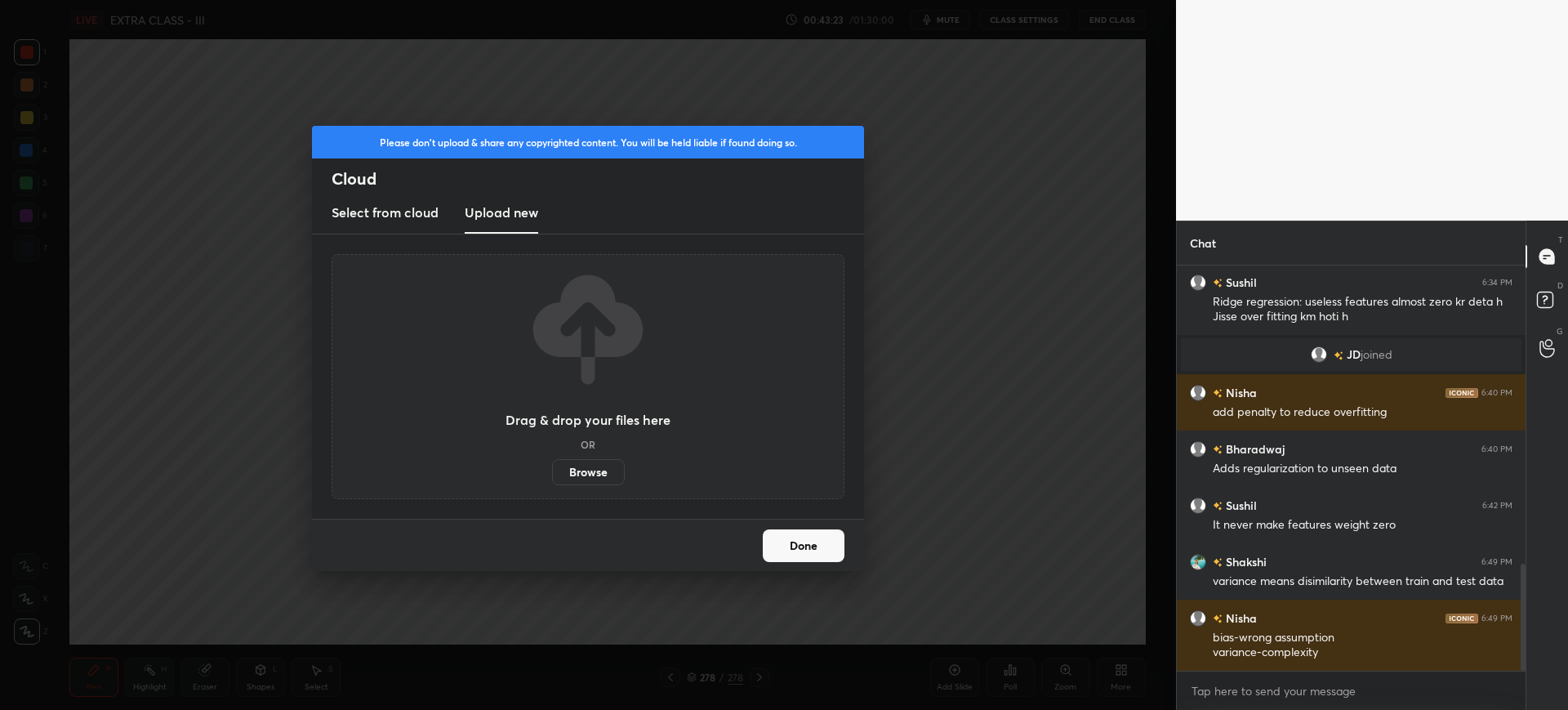
scroll to position [1218, 0]
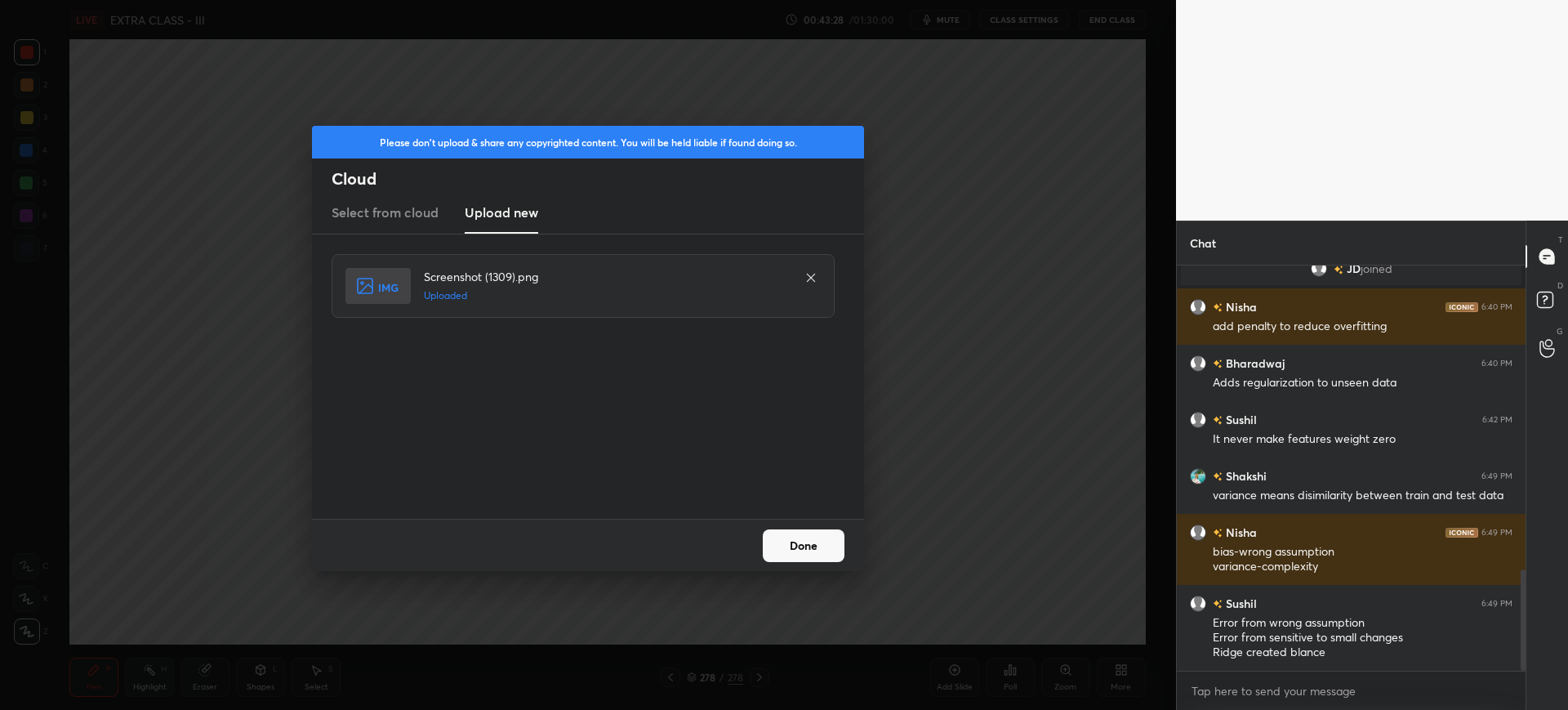
click at [814, 544] on button "Done" at bounding box center [803, 546] width 82 height 33
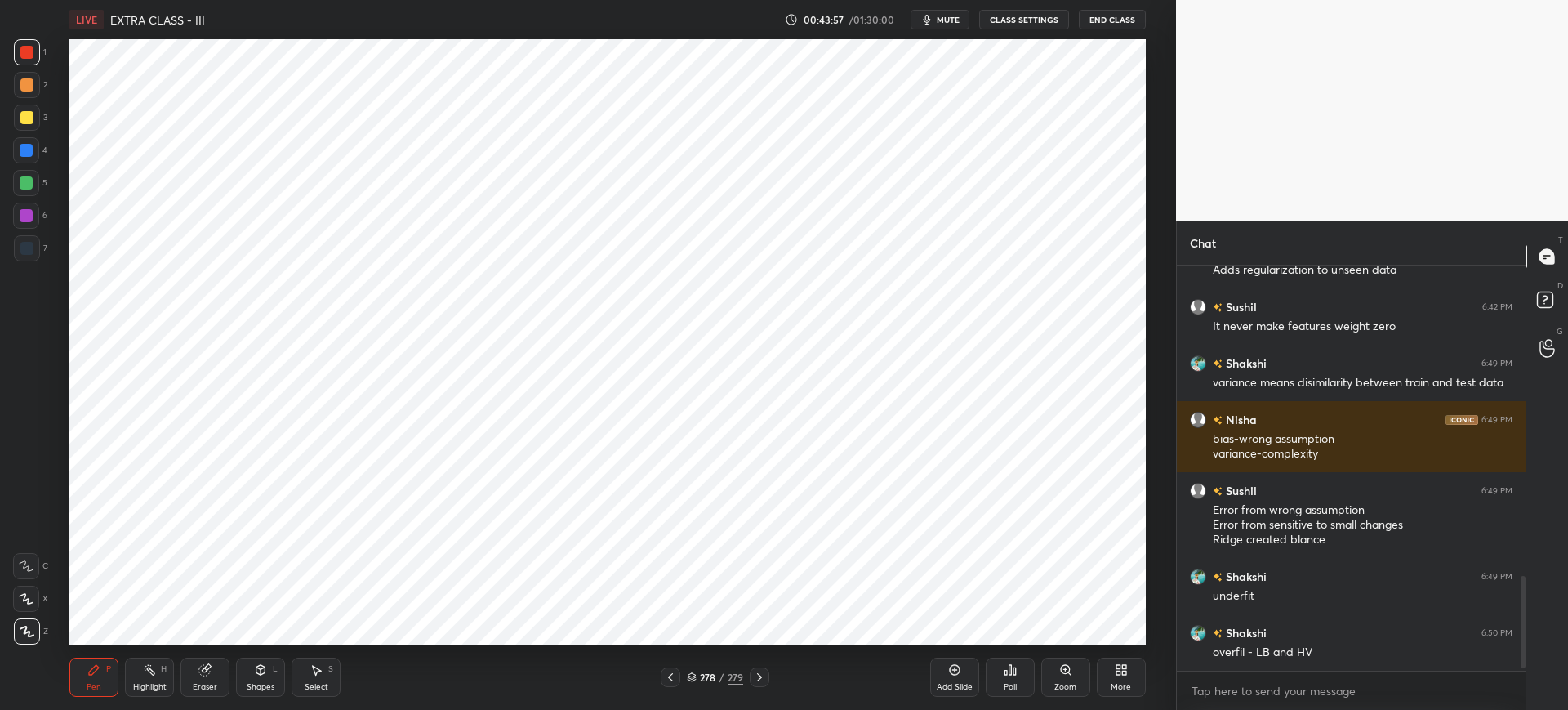
scroll to position [1347, 0]
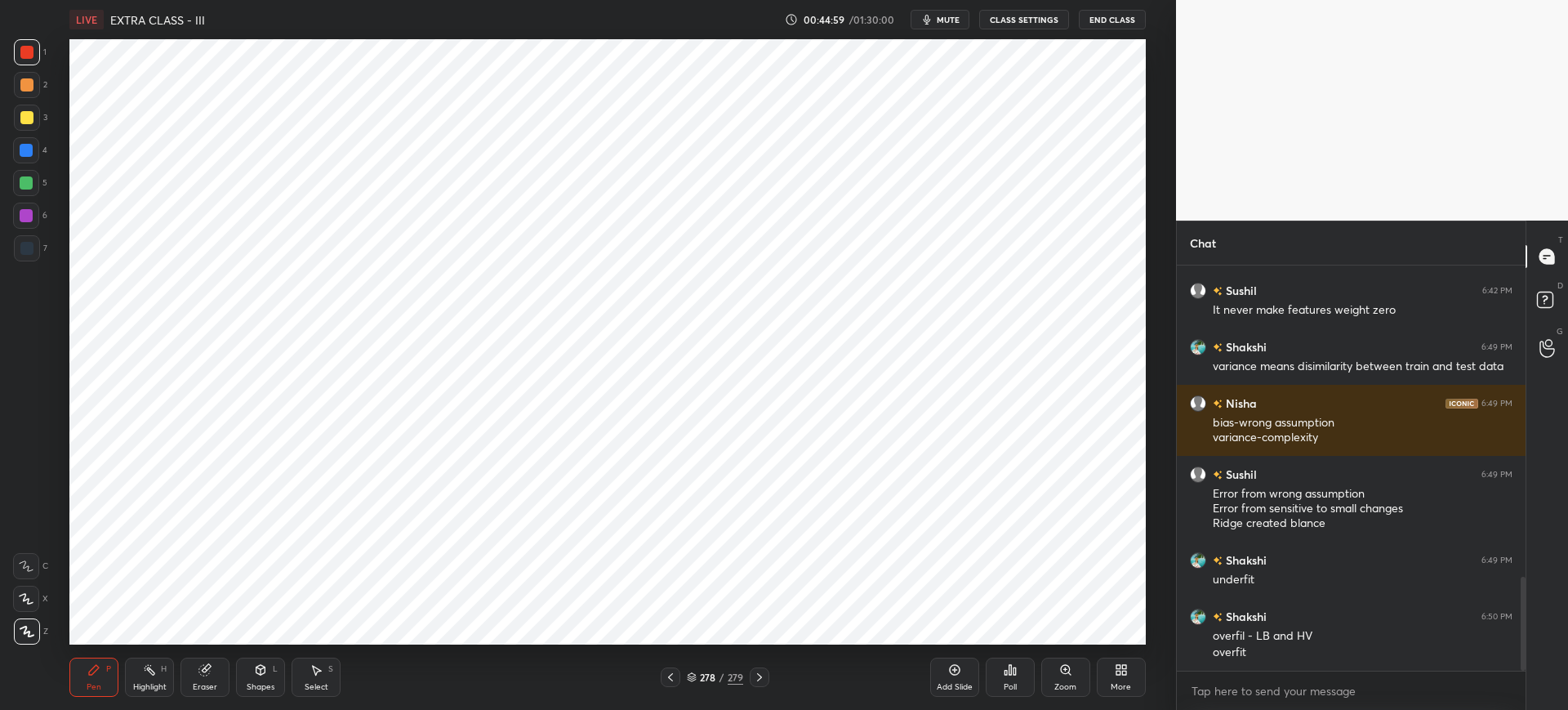
drag, startPoint x: 765, startPoint y: 680, endPoint x: 787, endPoint y: 672, distance: 23.4
click at [764, 681] on icon at bounding box center [759, 677] width 13 height 13
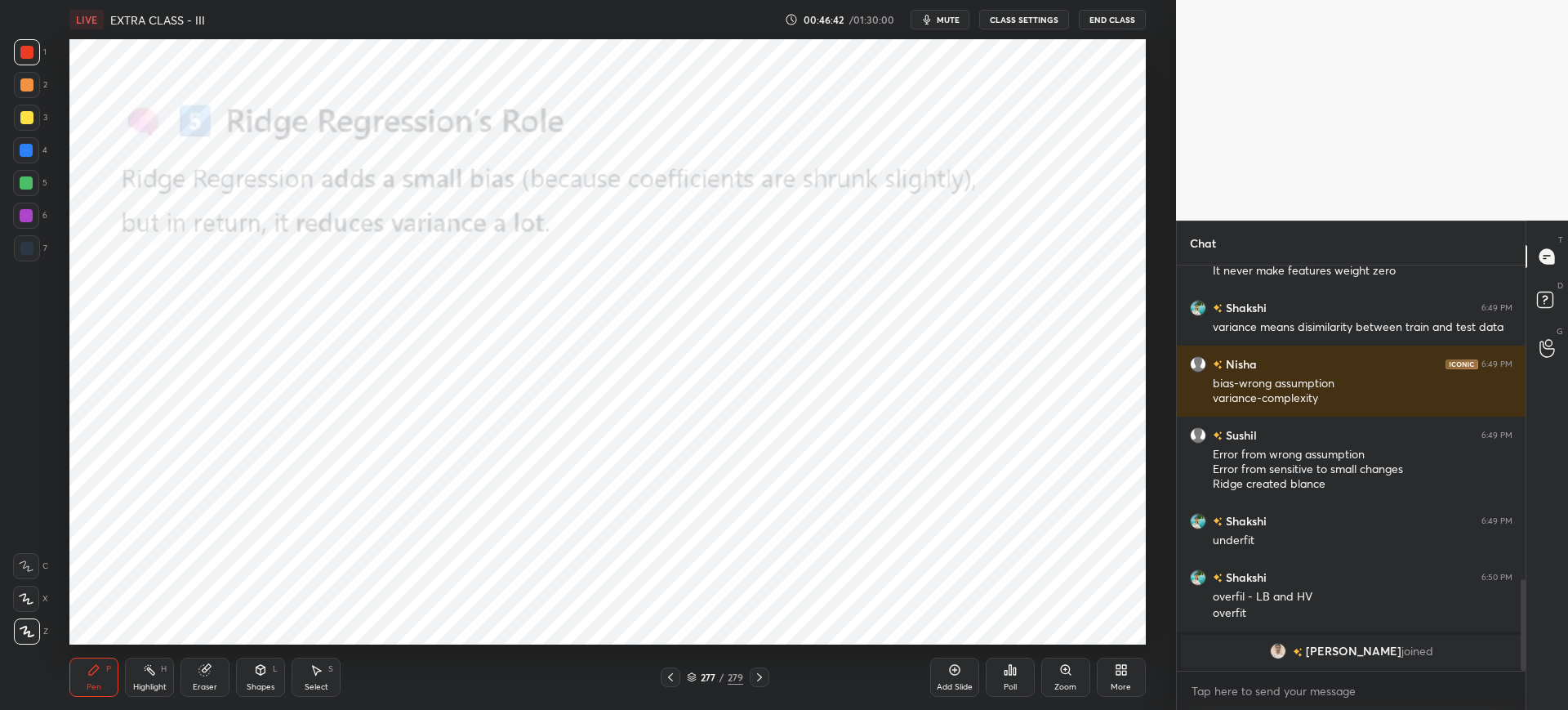
scroll to position [1324, 0]
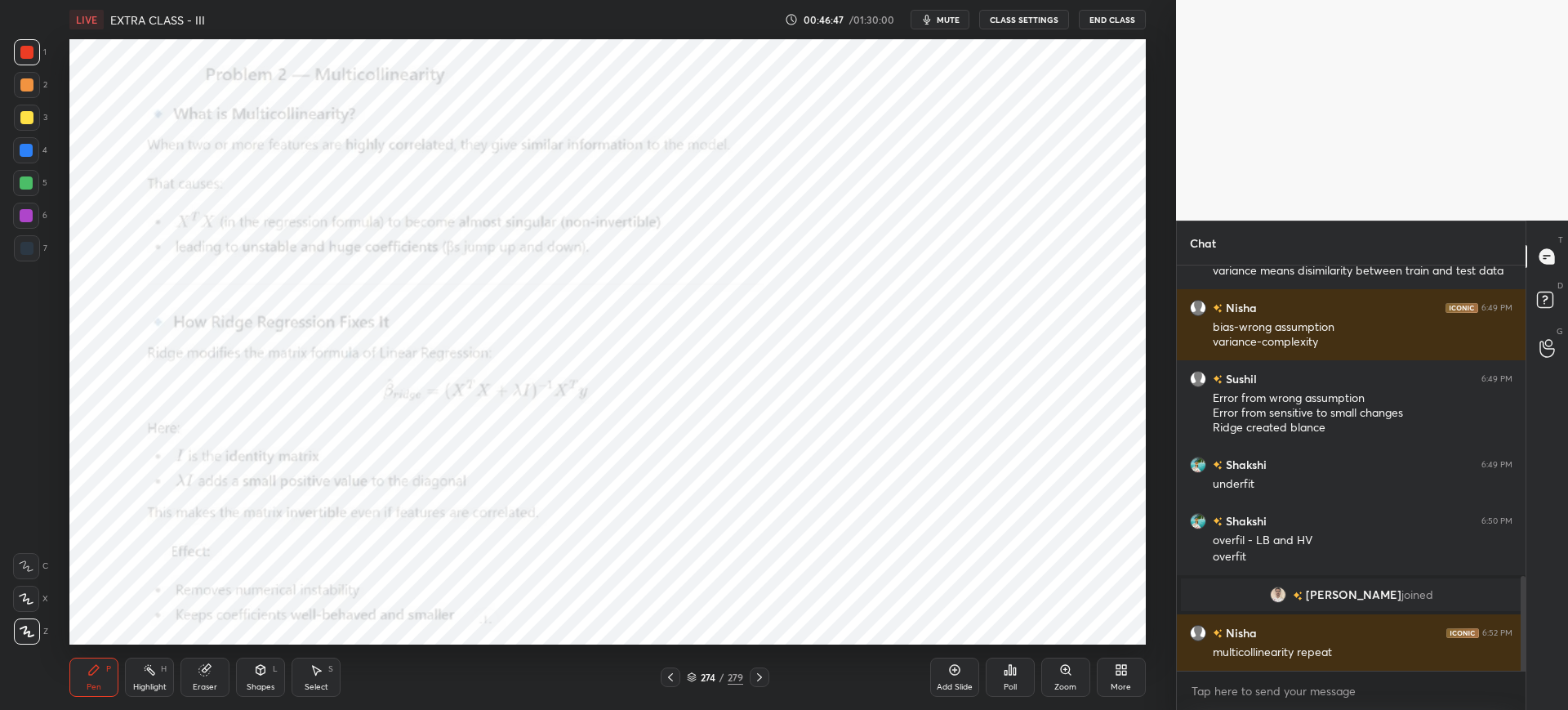
click at [1059, 672] on icon at bounding box center [1066, 670] width 13 height 13
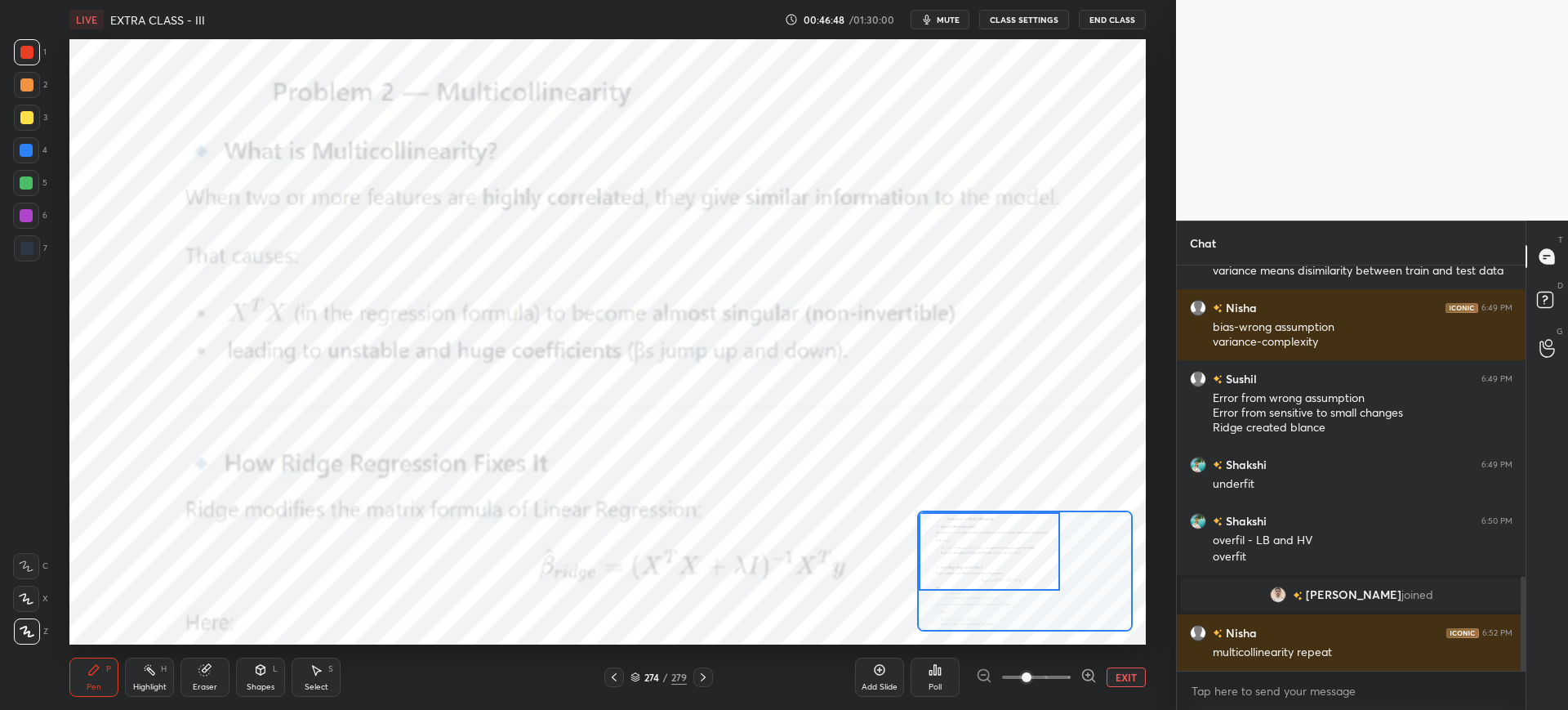
drag, startPoint x: 1002, startPoint y: 558, endPoint x: 978, endPoint y: 543, distance: 28.3
click at [988, 545] on div at bounding box center [990, 551] width 142 height 78
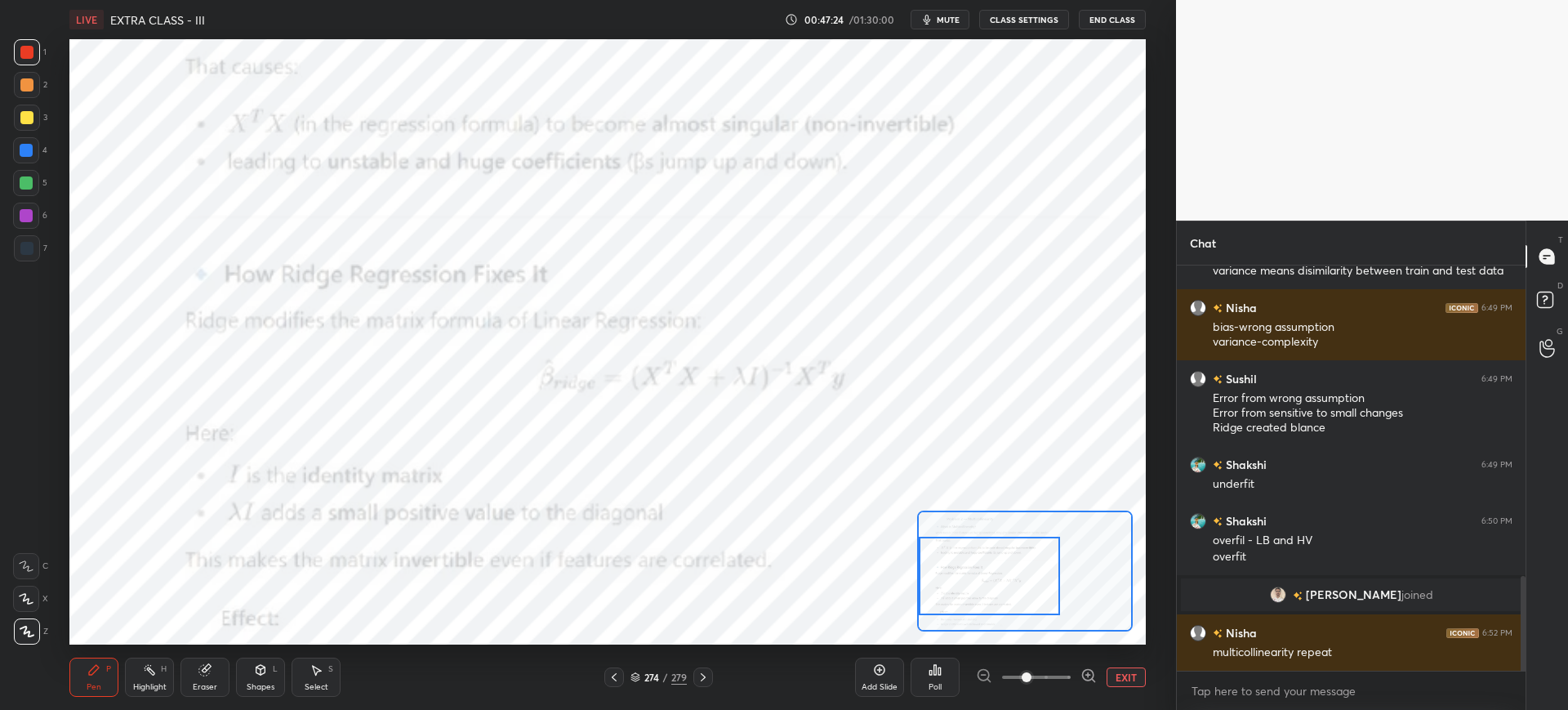
drag, startPoint x: 946, startPoint y: 545, endPoint x: 940, endPoint y: 569, distance: 24.7
click at [941, 569] on div at bounding box center [990, 576] width 142 height 78
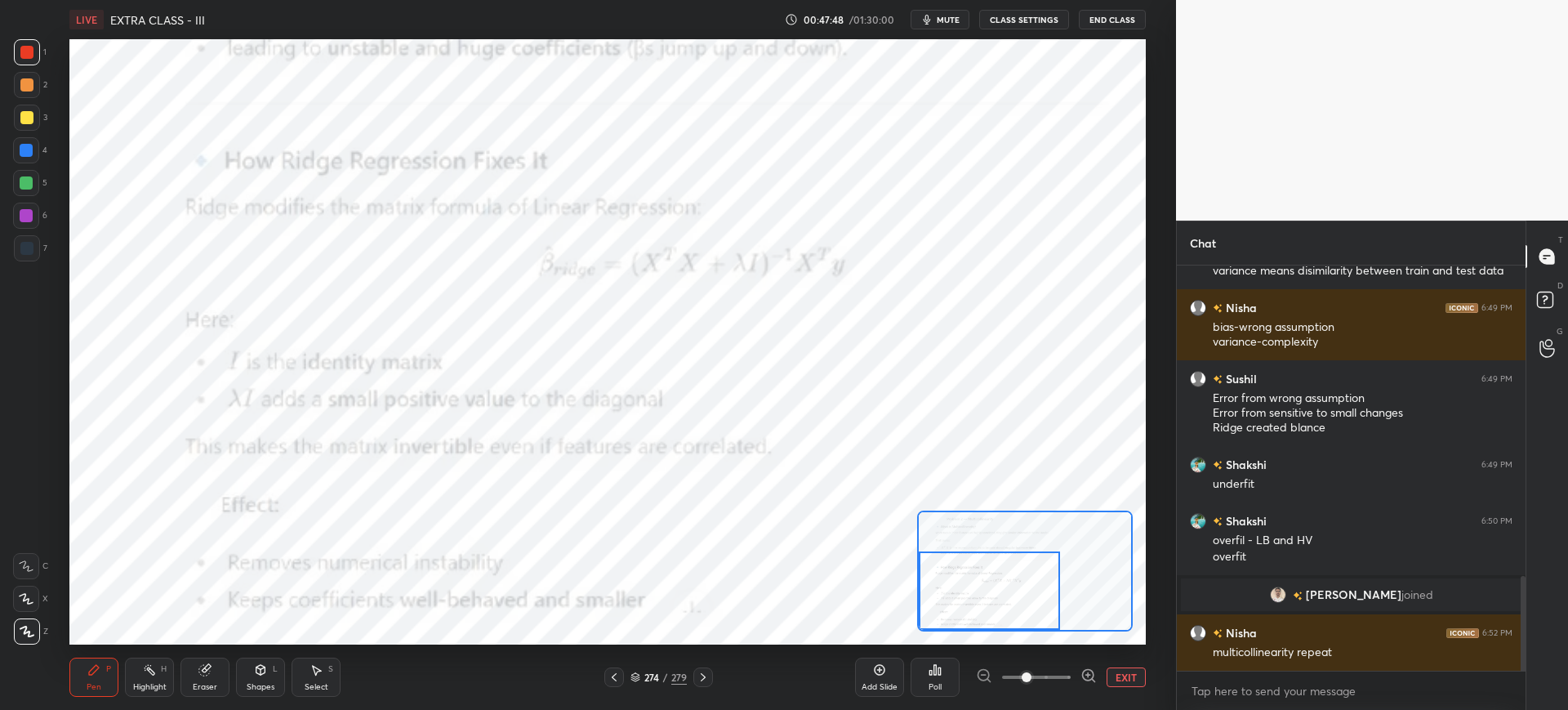
drag, startPoint x: 981, startPoint y: 547, endPoint x: 979, endPoint y: 574, distance: 27.1
click at [976, 579] on div at bounding box center [990, 590] width 142 height 78
drag, startPoint x: 618, startPoint y: 676, endPoint x: 617, endPoint y: 658, distance: 18.0
click at [618, 675] on icon at bounding box center [614, 677] width 13 height 13
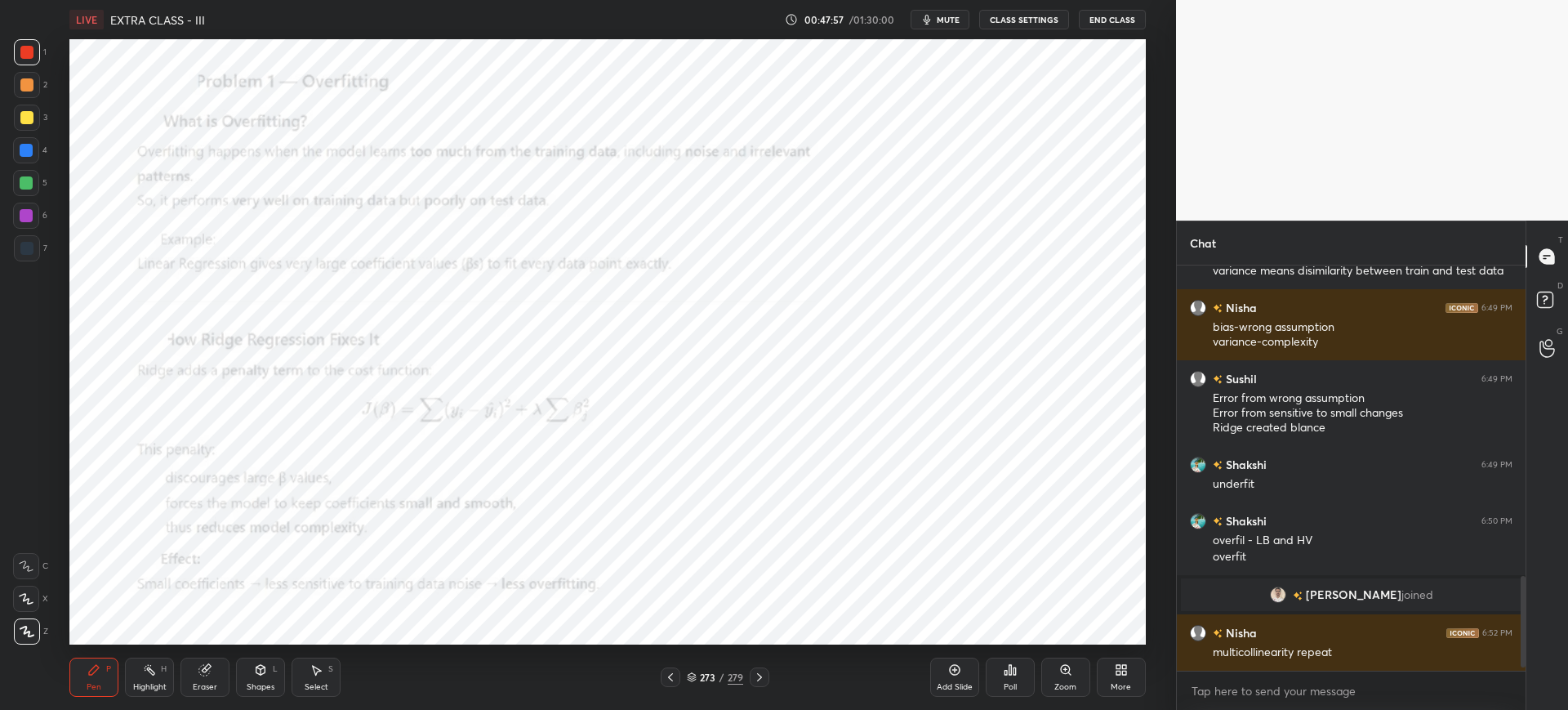
scroll to position [1380, 0]
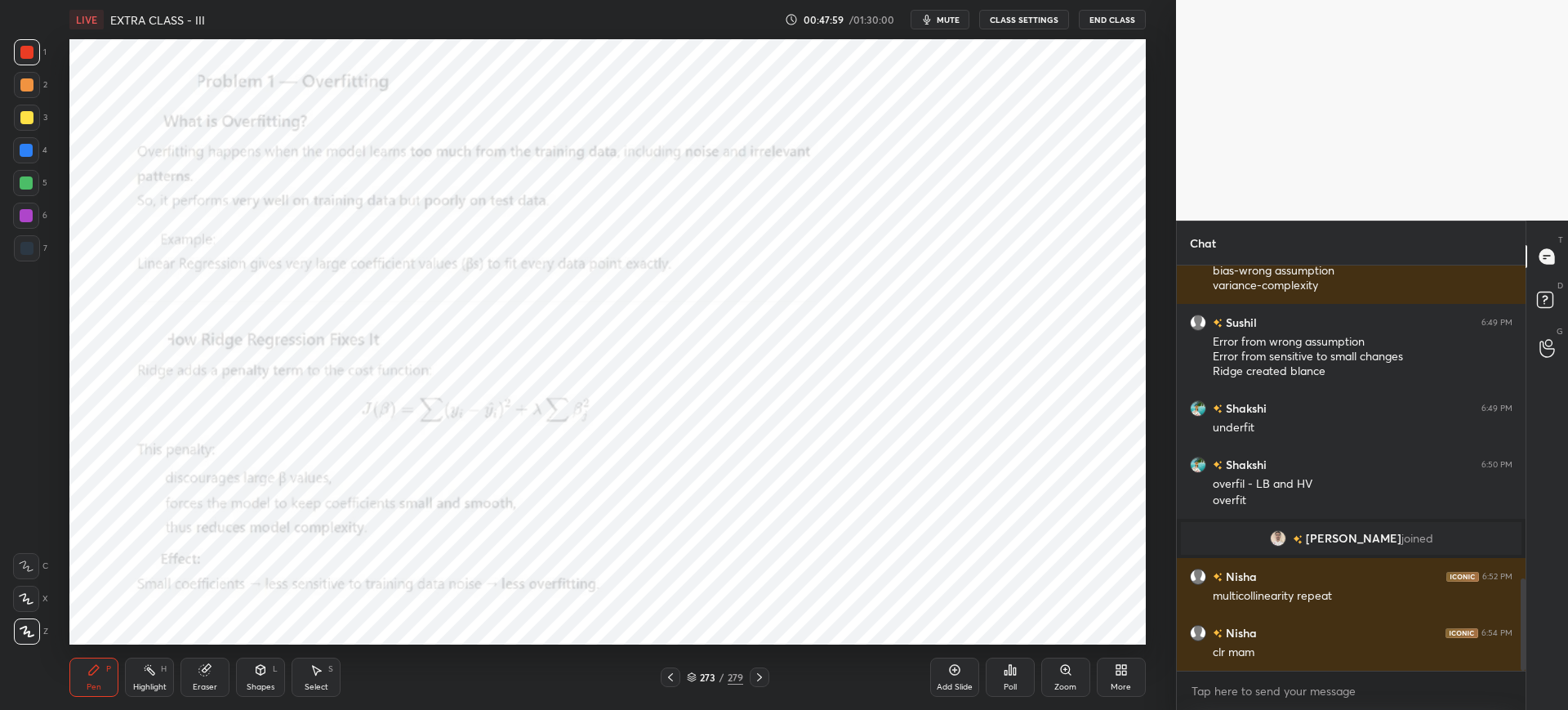
click at [757, 680] on icon at bounding box center [759, 677] width 13 height 13
click at [757, 679] on icon at bounding box center [759, 677] width 13 height 13
click at [757, 678] on icon at bounding box center [759, 677] width 13 height 13
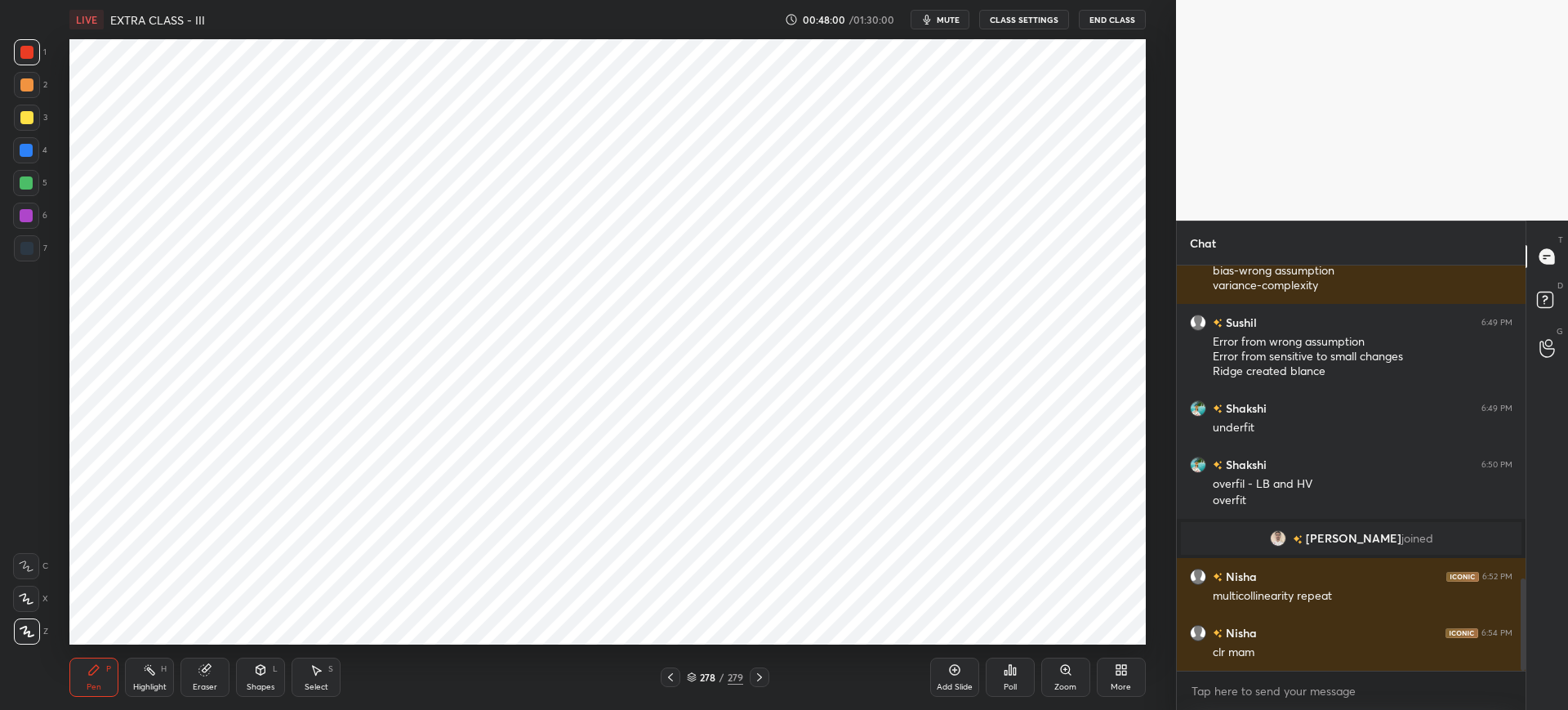
click at [757, 678] on icon at bounding box center [759, 677] width 13 height 13
click at [756, 679] on icon at bounding box center [759, 677] width 13 height 13
click at [758, 675] on icon at bounding box center [759, 677] width 13 height 13
click at [1111, 670] on div "More" at bounding box center [1122, 677] width 49 height 40
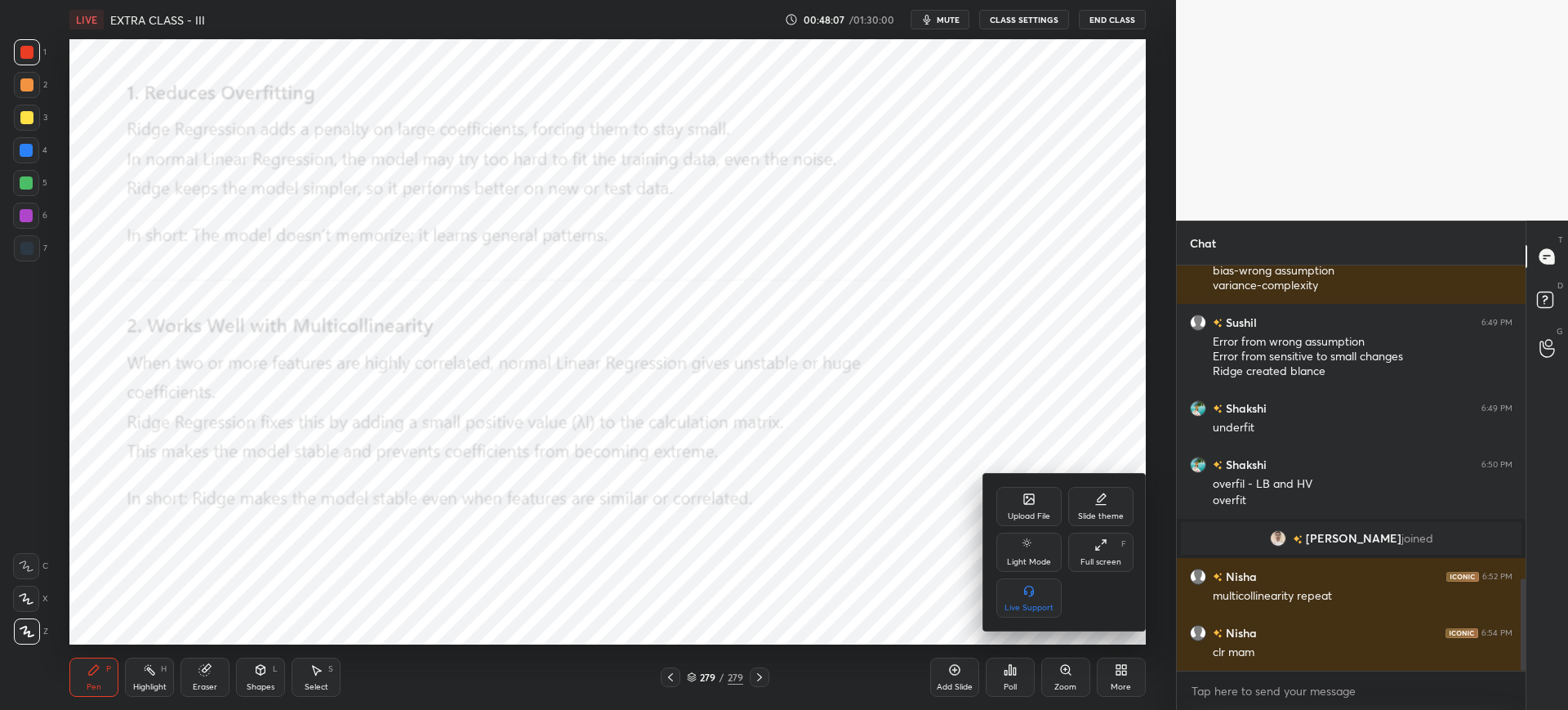
drag, startPoint x: 100, startPoint y: 113, endPoint x: 152, endPoint y: 77, distance: 63.2
click at [154, 77] on div at bounding box center [784, 355] width 1568 height 710
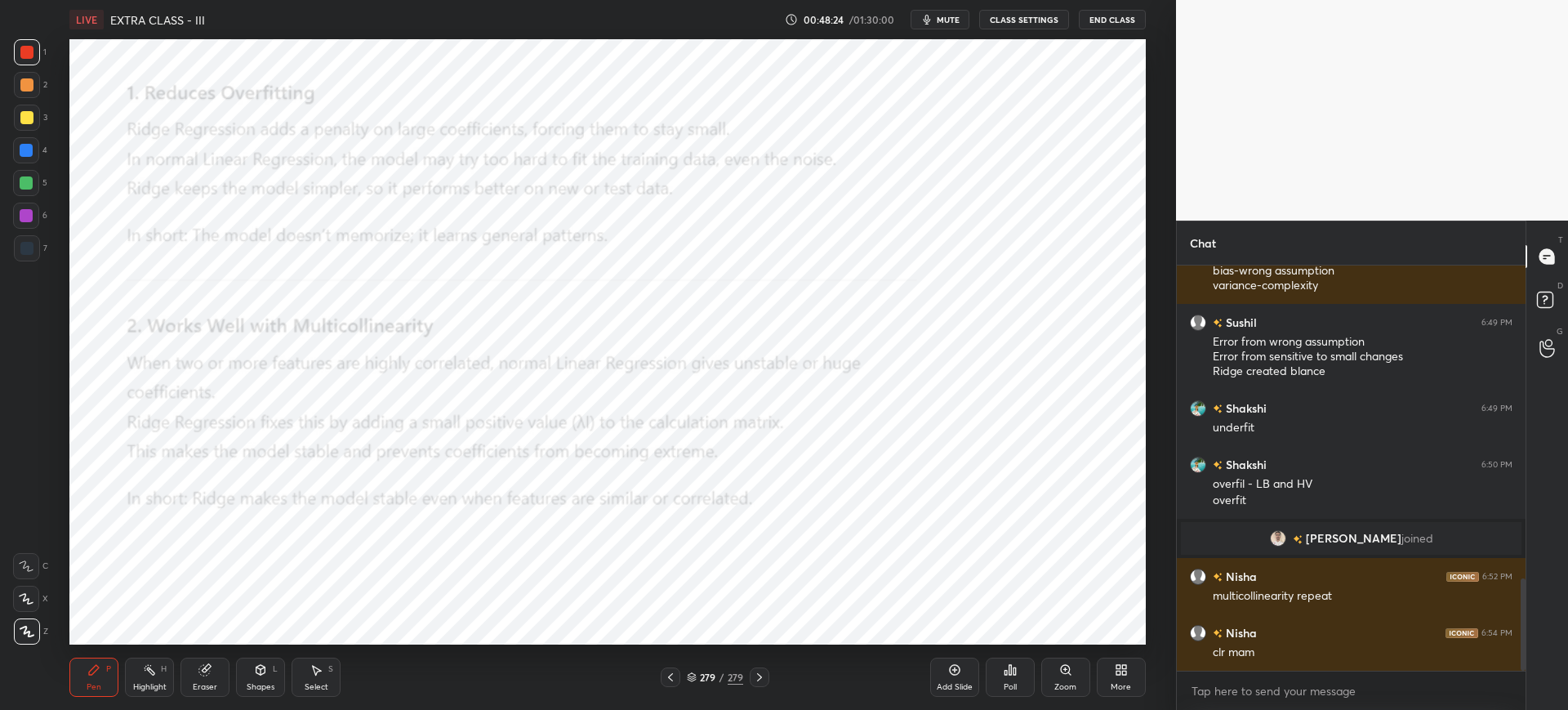
click at [1132, 675] on div "More" at bounding box center [1122, 677] width 49 height 40
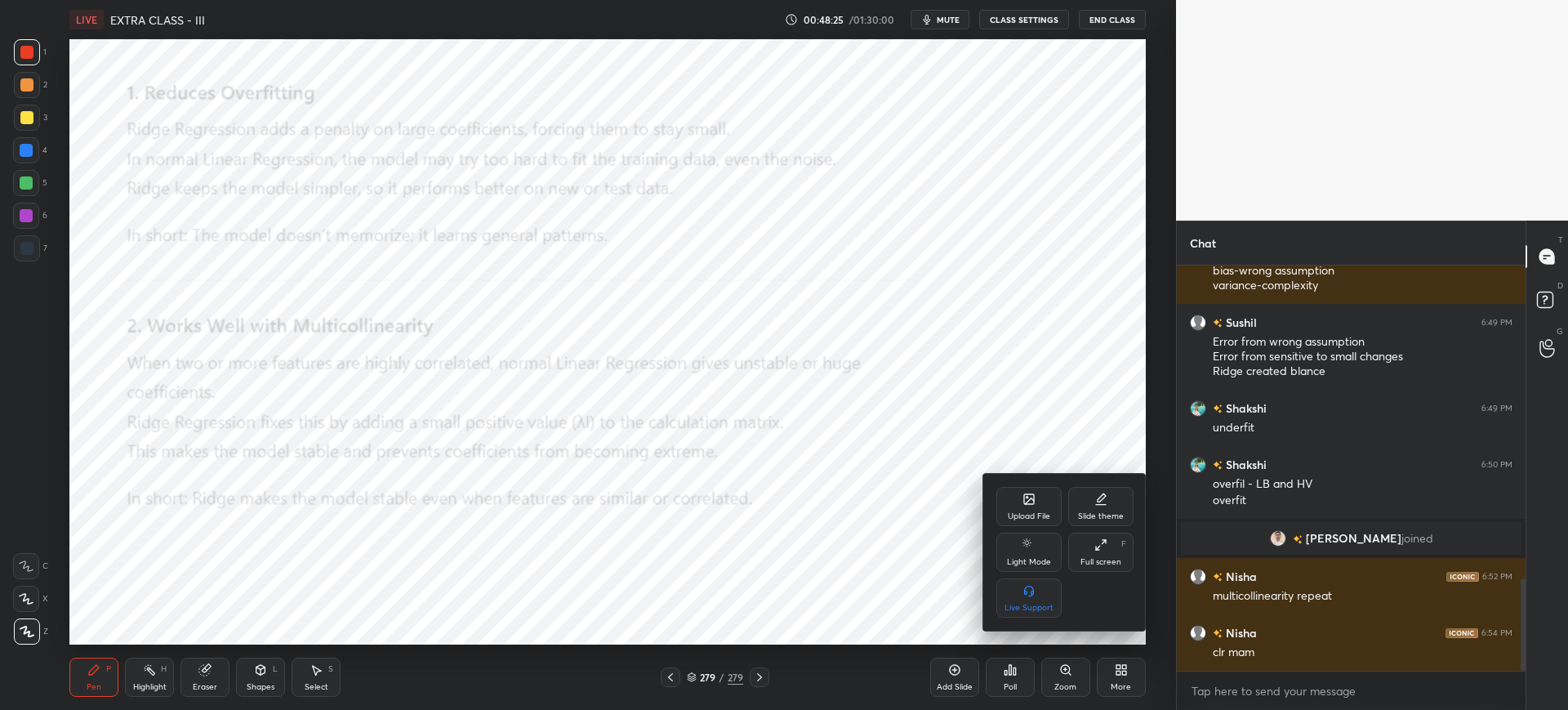
click at [1043, 520] on div "Upload File" at bounding box center [1029, 516] width 43 height 8
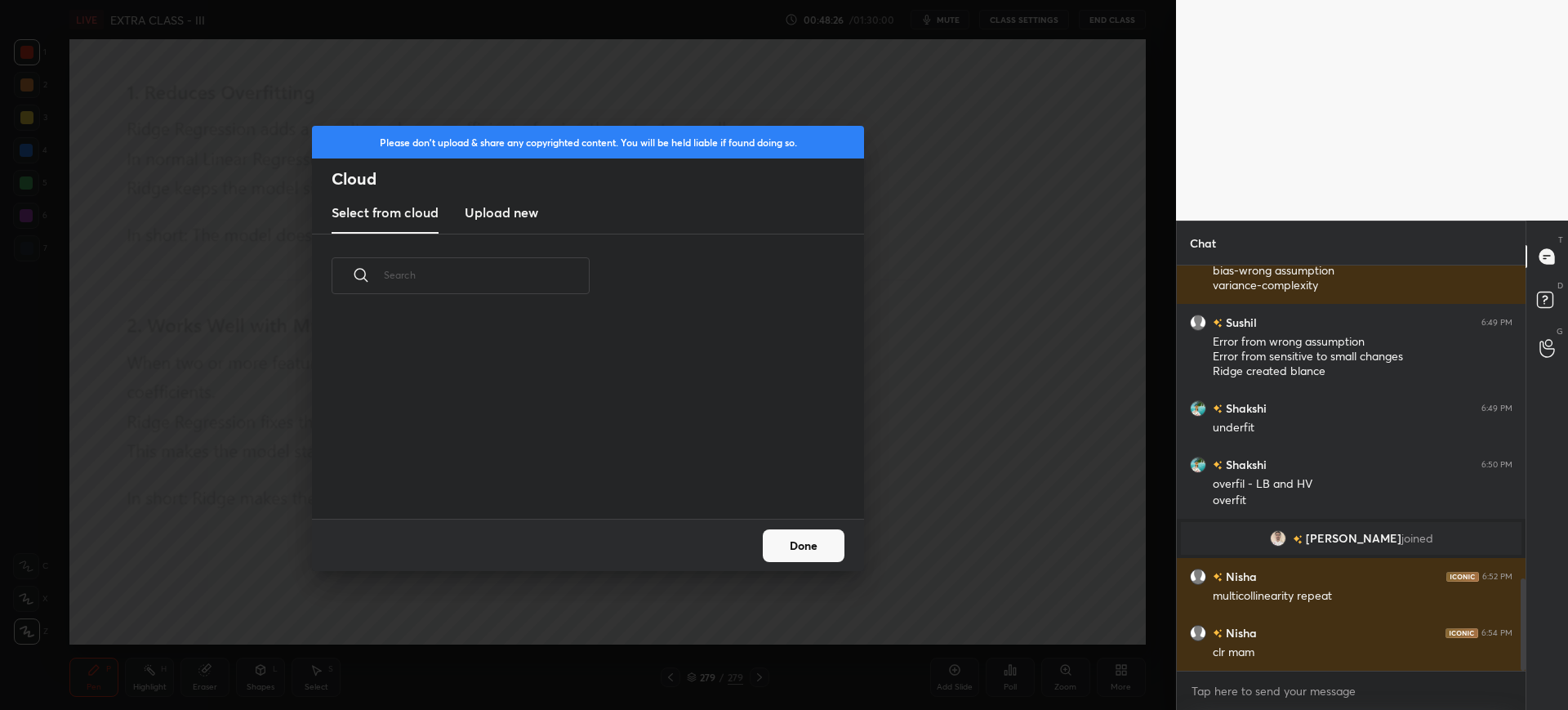
scroll to position [201, 525]
click at [513, 208] on h3 "Upload new" at bounding box center [501, 213] width 73 height 20
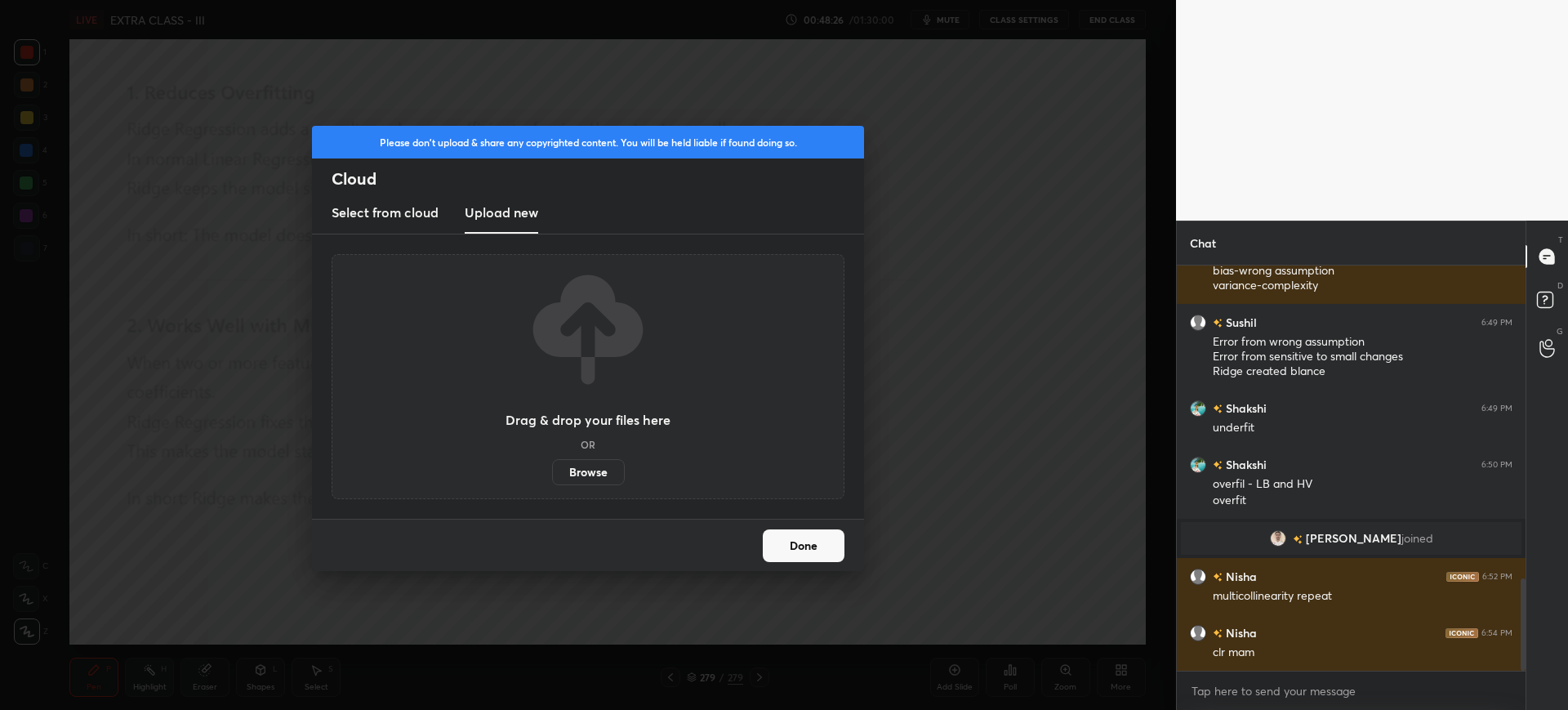
click at [583, 465] on label "Browse" at bounding box center [588, 472] width 72 height 26
click at [552, 465] on input "Browse" at bounding box center [552, 472] width 0 height 26
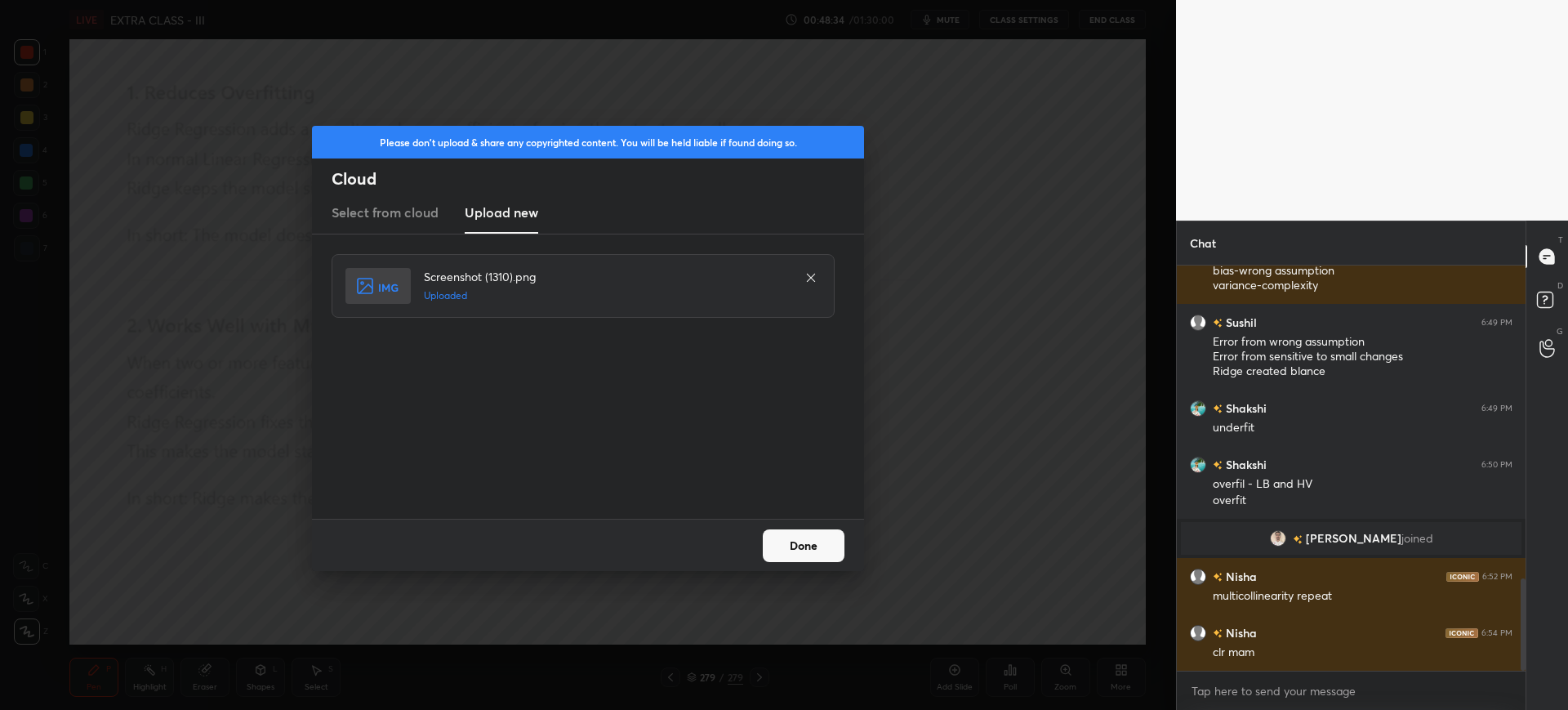
click at [807, 535] on button "Done" at bounding box center [803, 546] width 82 height 33
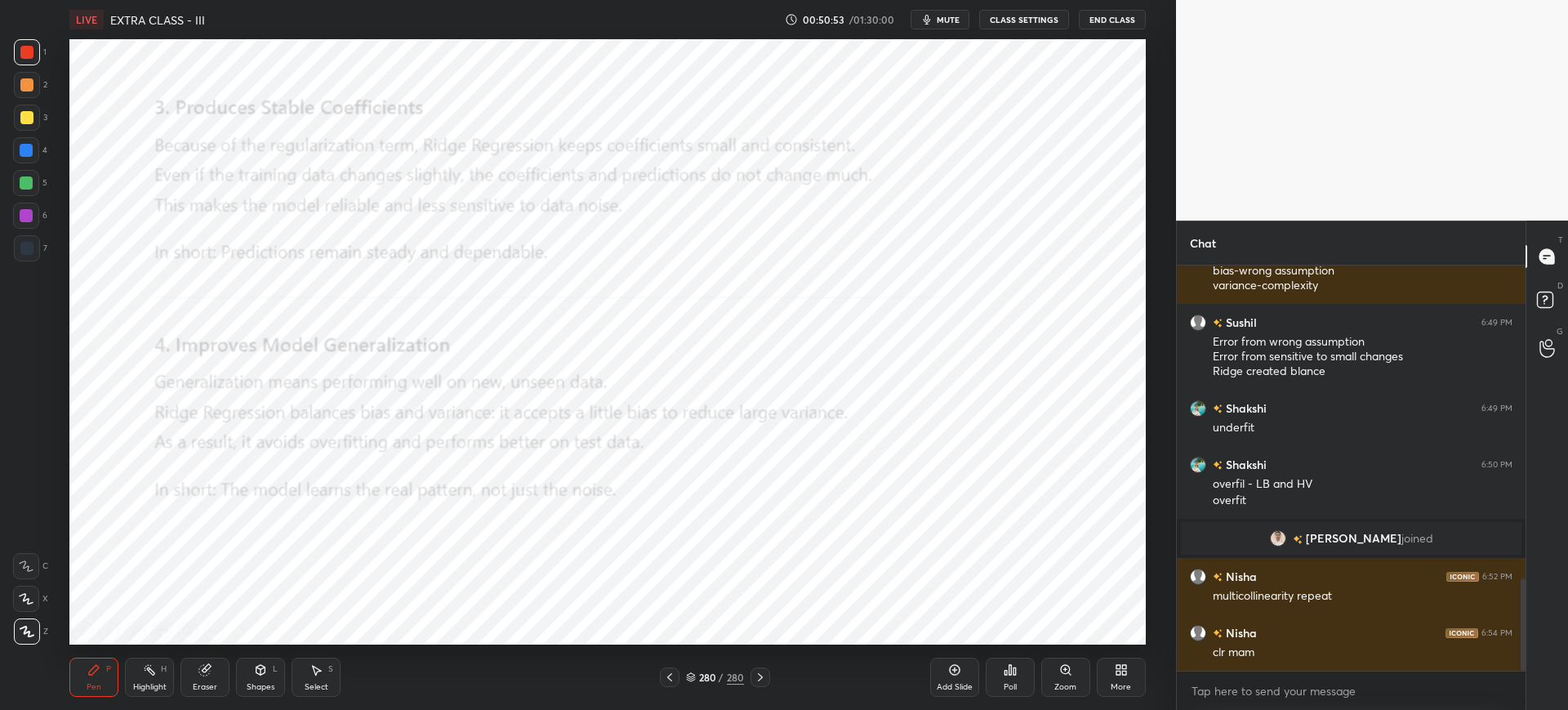
click at [1125, 670] on icon at bounding box center [1124, 672] width 4 height 4
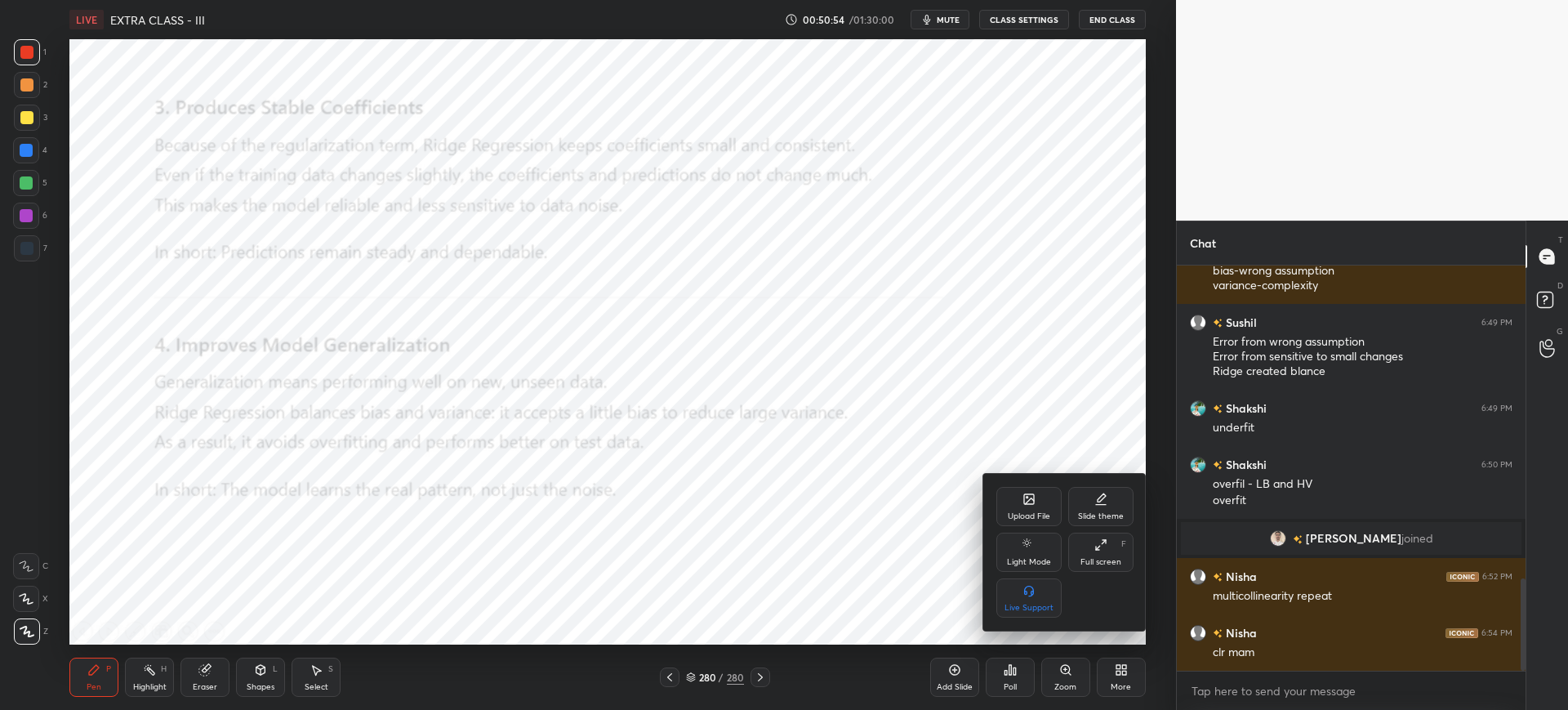
click at [1043, 489] on div "Upload File" at bounding box center [1029, 507] width 65 height 40
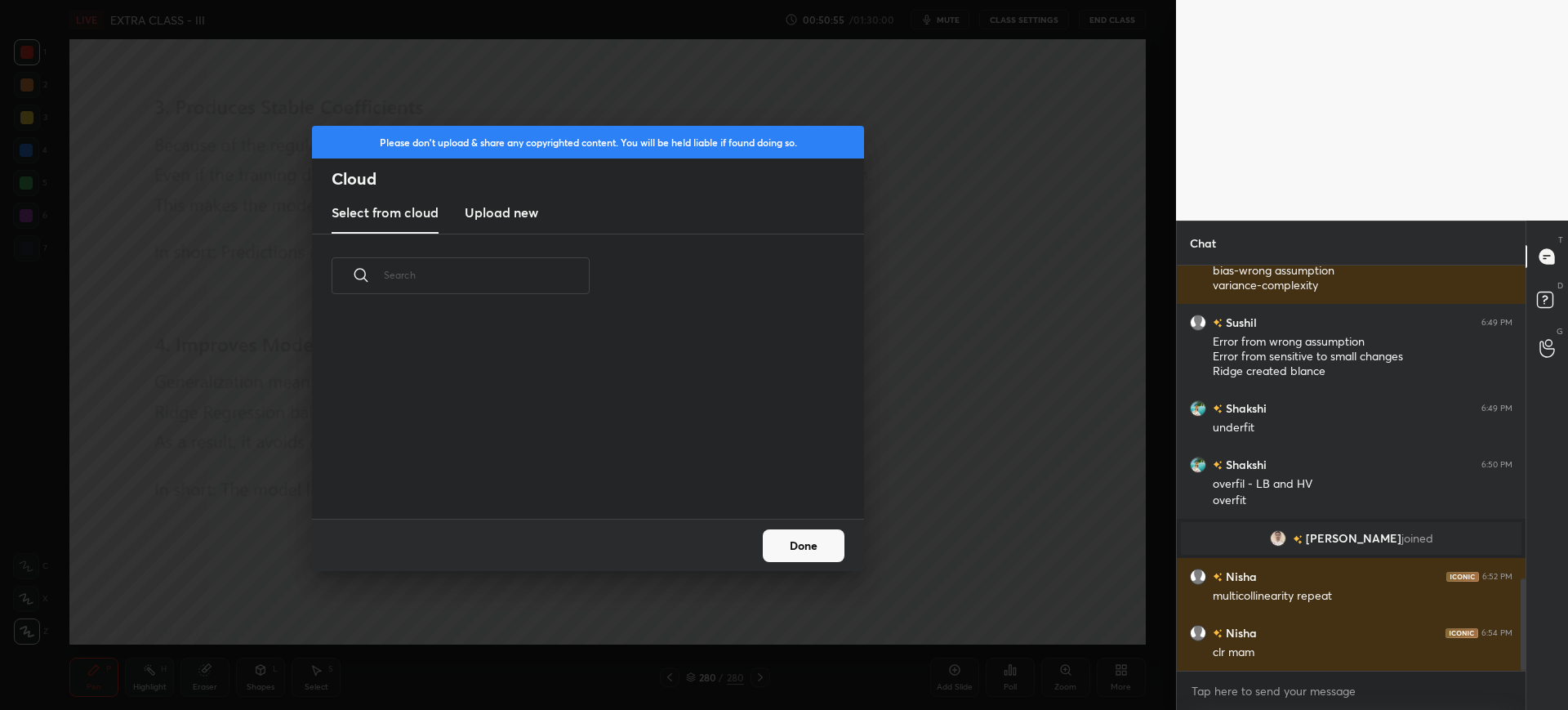
click at [504, 215] on h3 "Upload new" at bounding box center [501, 213] width 73 height 20
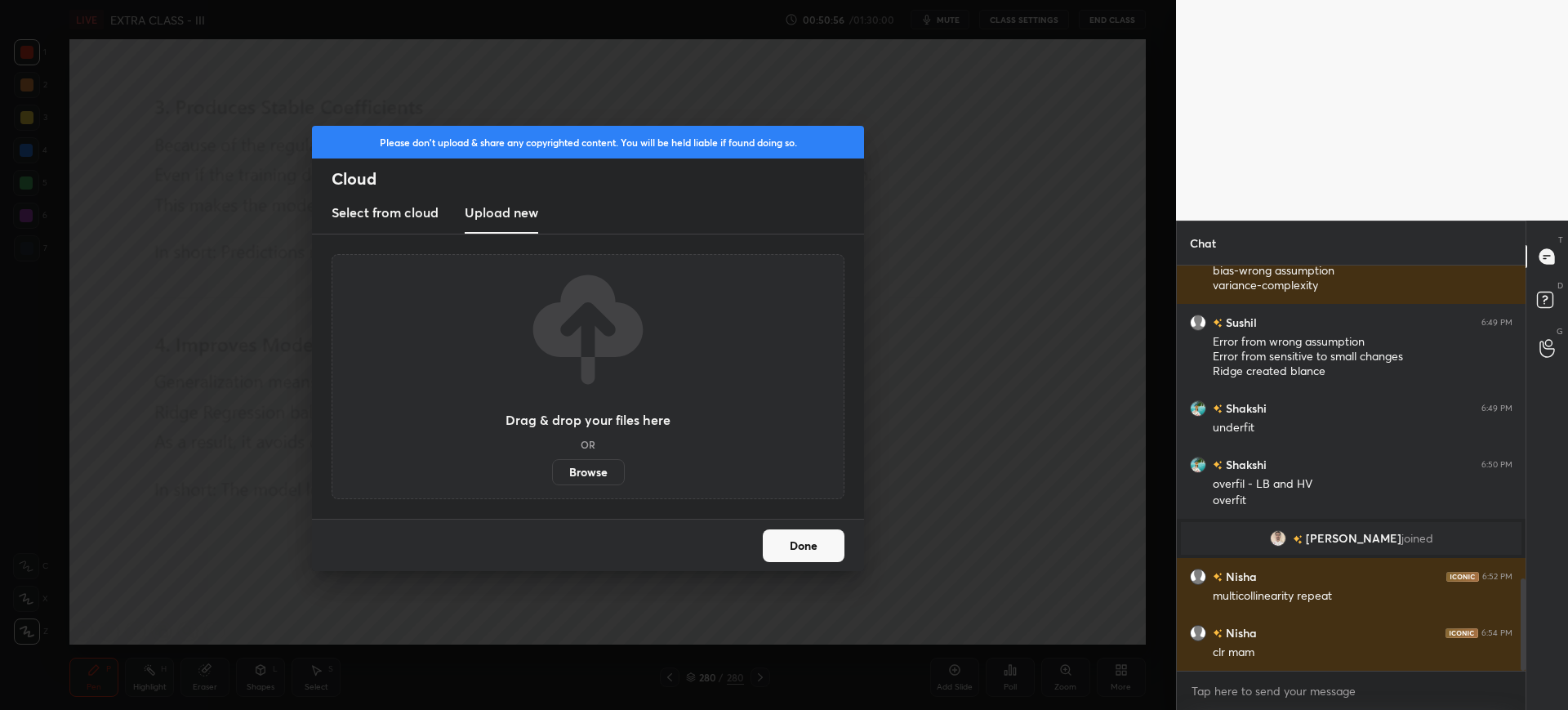
click at [586, 470] on label "Browse" at bounding box center [588, 472] width 72 height 26
click at [552, 470] on input "Browse" at bounding box center [552, 472] width 0 height 26
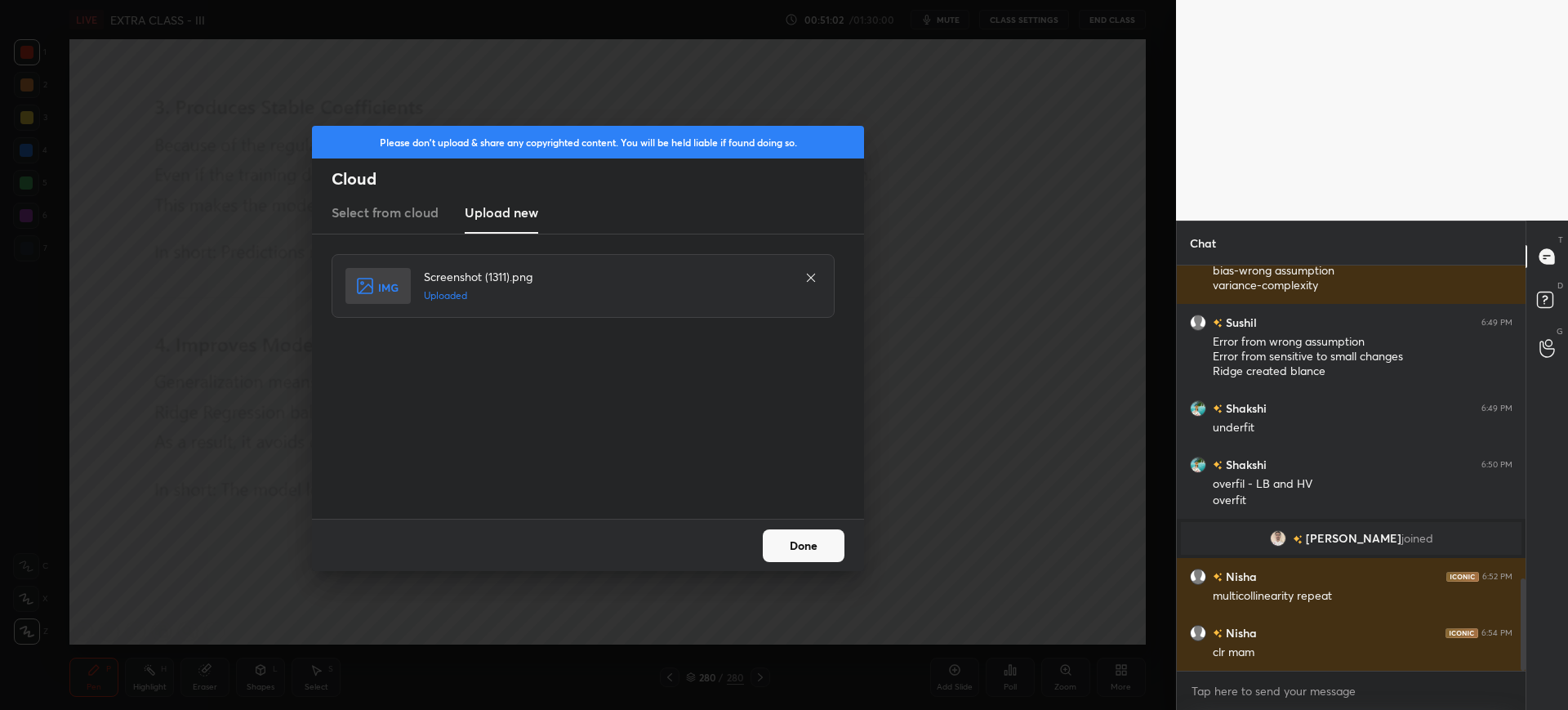
click at [786, 551] on button "Done" at bounding box center [803, 546] width 82 height 33
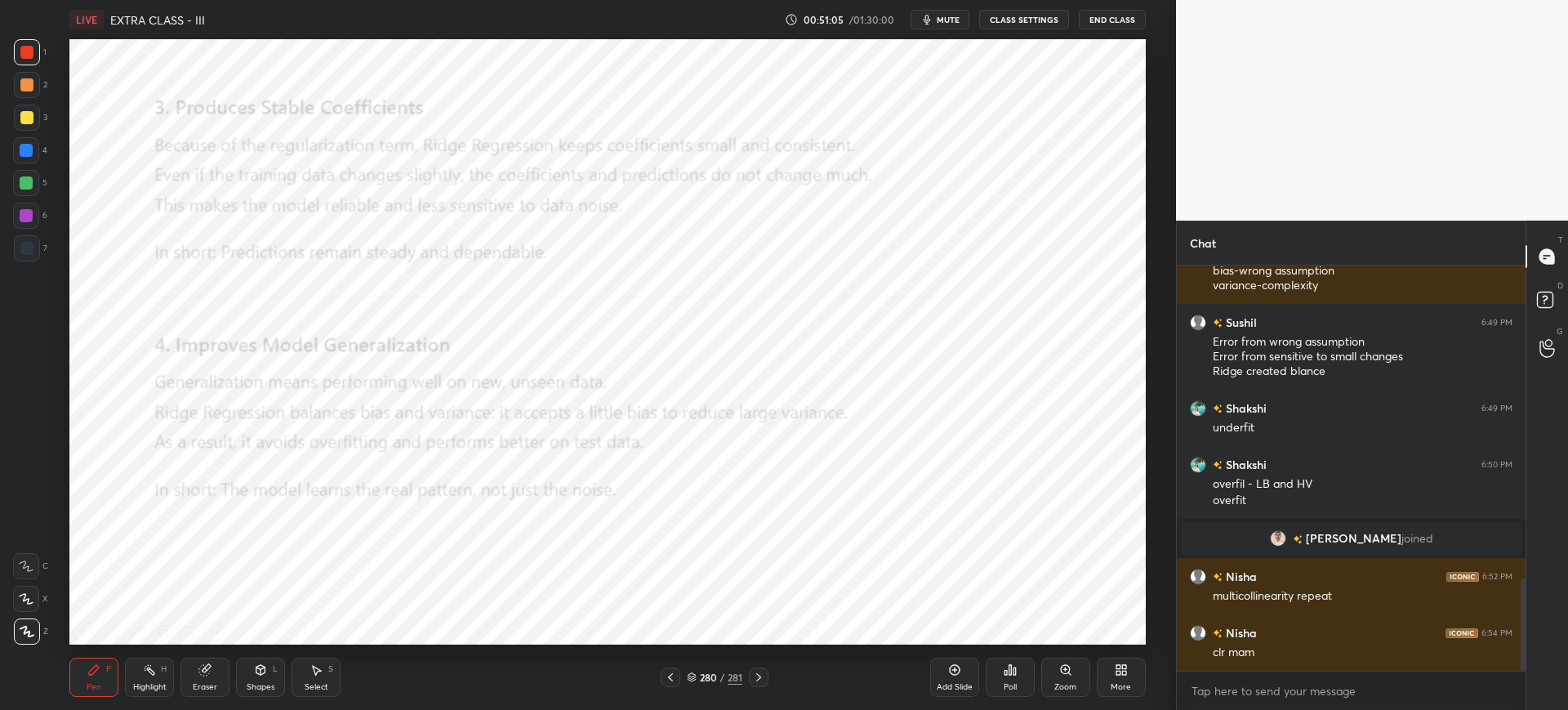
click at [940, 15] on span "mute" at bounding box center [948, 20] width 23 height 12
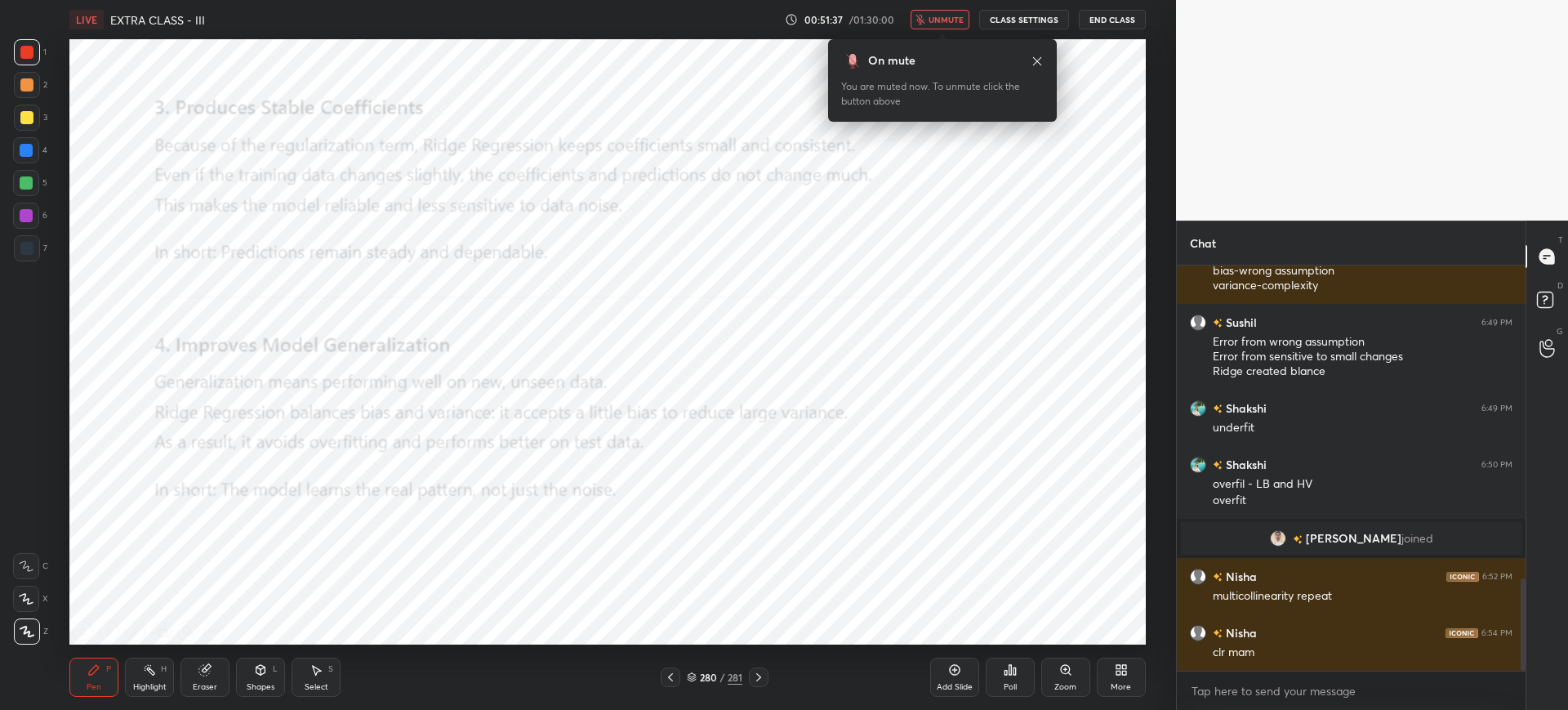
click at [948, 23] on span "unmute" at bounding box center [946, 20] width 35 height 12
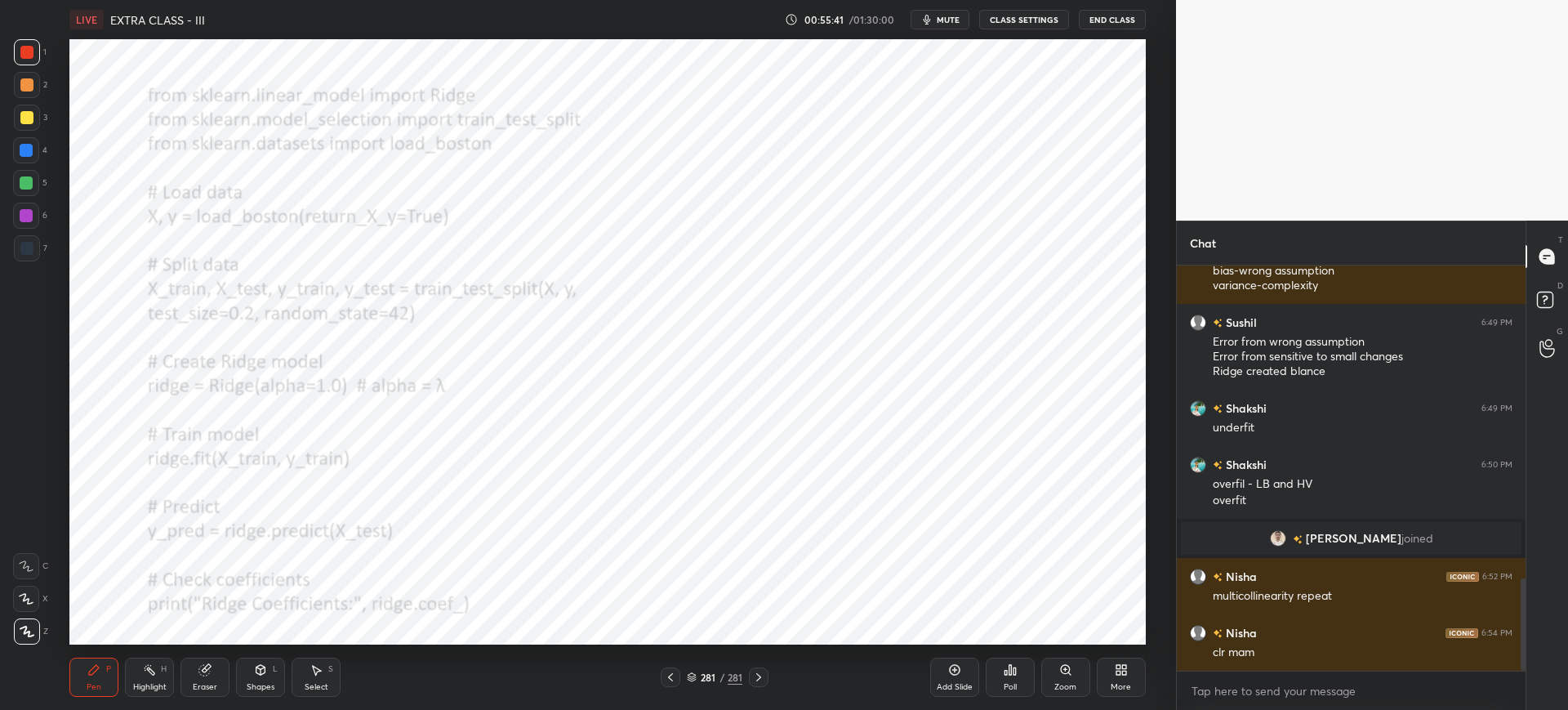
click at [1014, 673] on icon at bounding box center [1010, 670] width 13 height 13
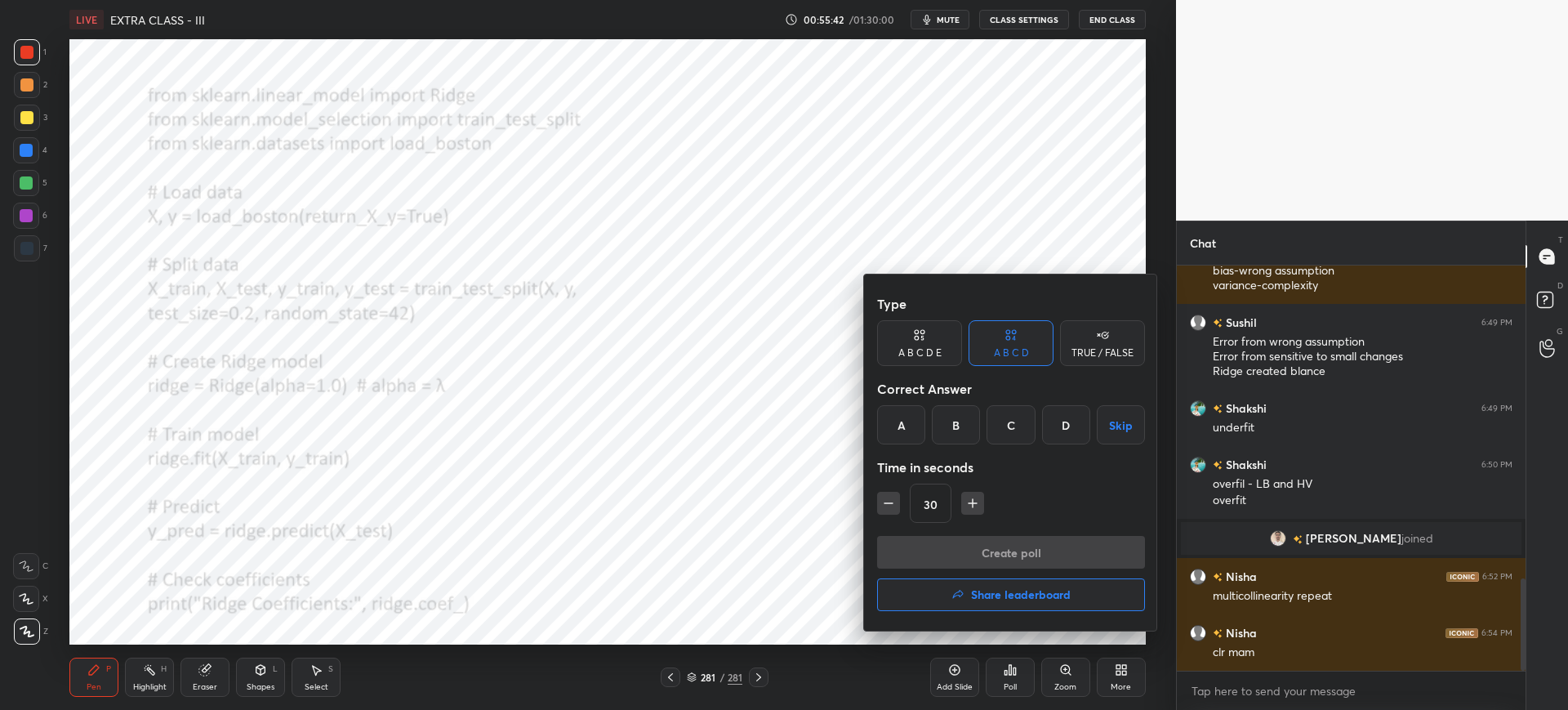
click at [903, 435] on div "A" at bounding box center [901, 425] width 49 height 40
drag, startPoint x: 932, startPoint y: 529, endPoint x: 934, endPoint y: 537, distance: 8.2
click at [934, 529] on div "Type A B C D E A B C D TRUE / FALSE Correct Answer A B C D Skip Time in seconds…" at bounding box center [1010, 411] width 268 height 248
click at [936, 544] on button "Create poll" at bounding box center [1010, 553] width 268 height 33
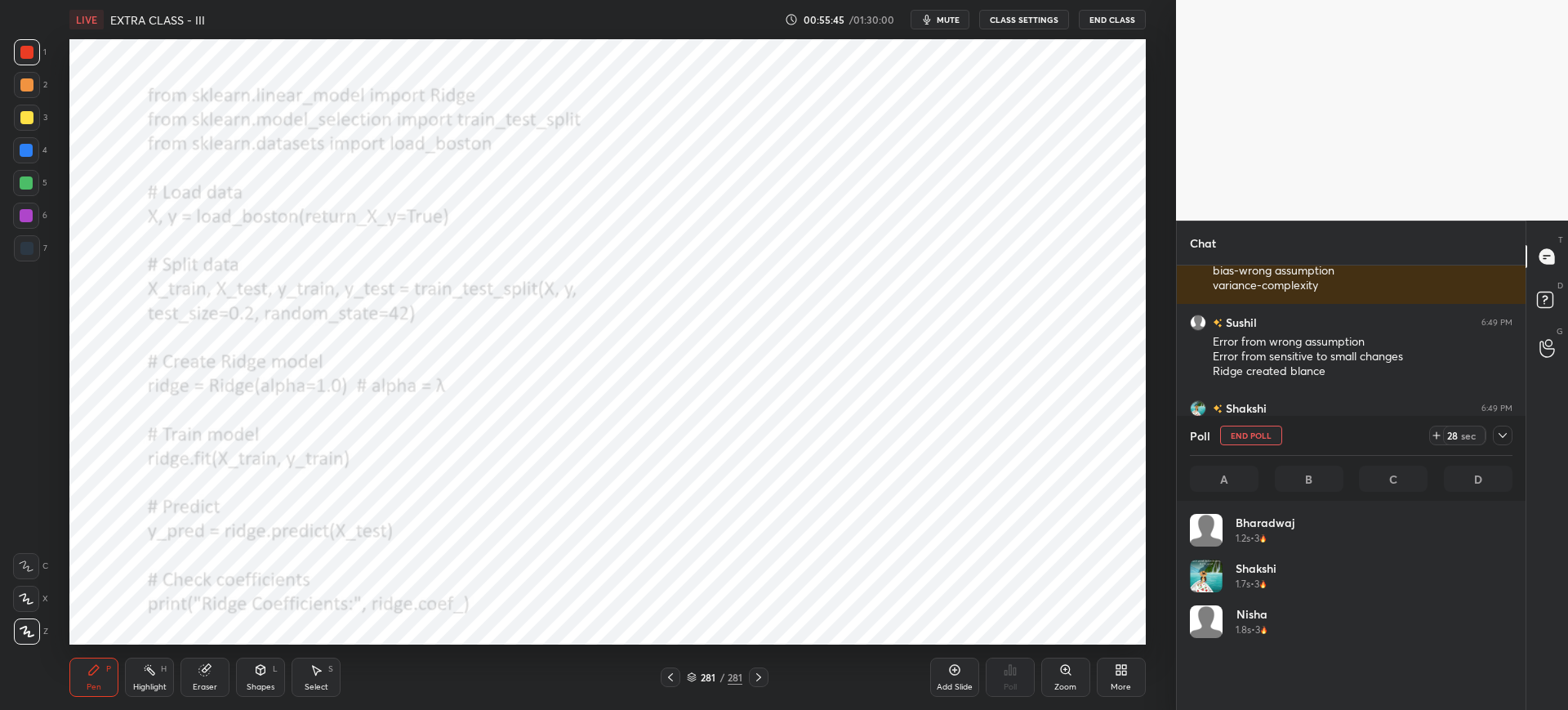
scroll to position [191, 318]
click at [939, 25] on span "mute" at bounding box center [948, 20] width 23 height 12
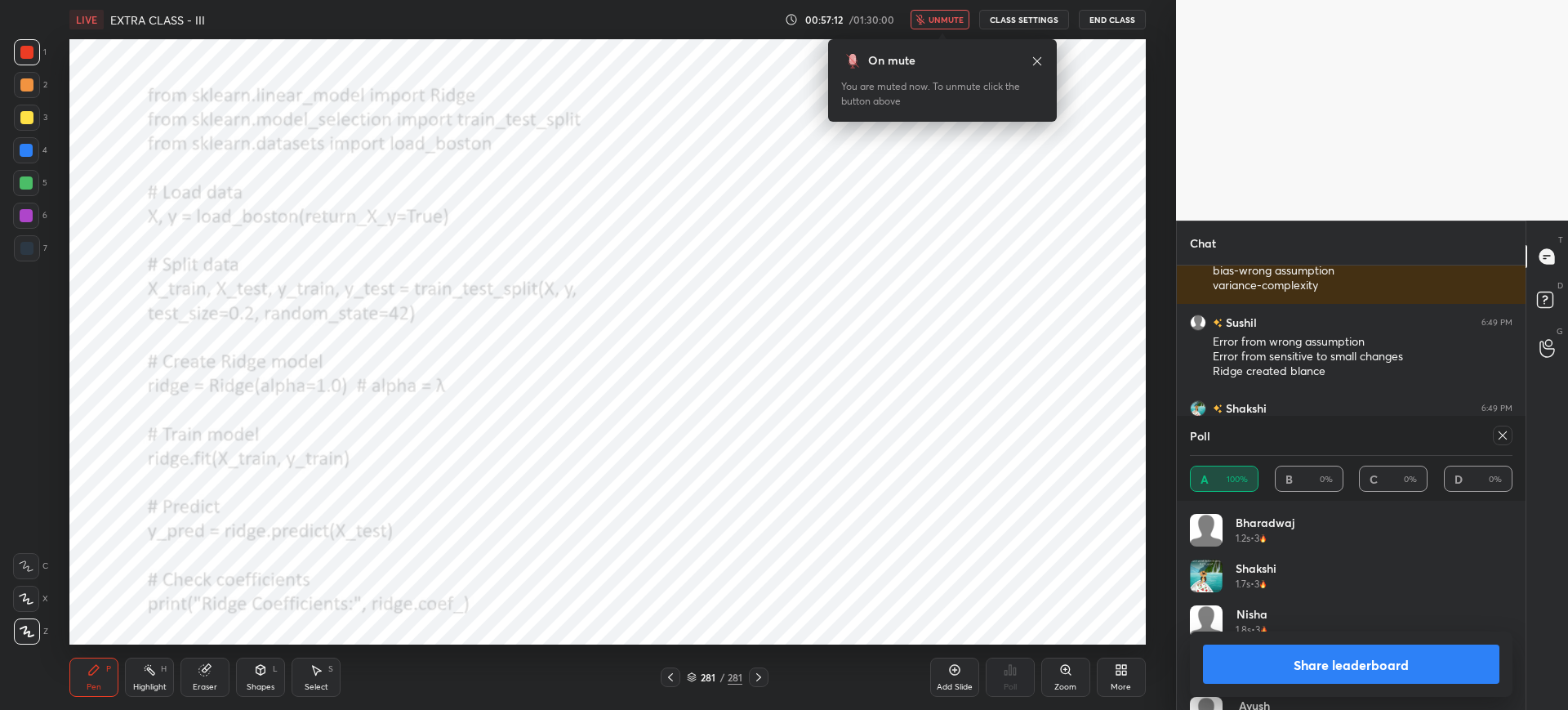
click at [946, 18] on span "unmute" at bounding box center [946, 20] width 35 height 12
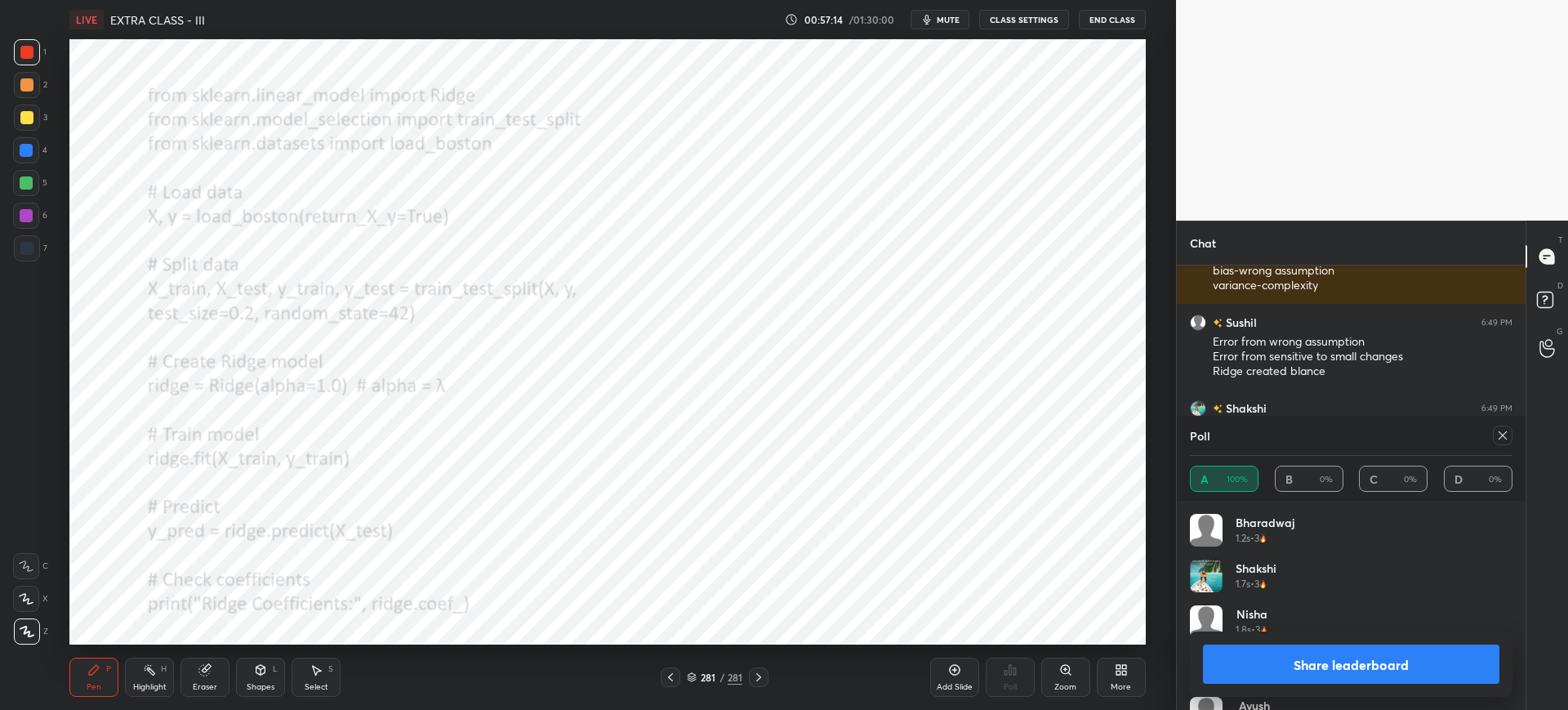
click at [1295, 649] on button "Share leaderboard" at bounding box center [1351, 664] width 296 height 40
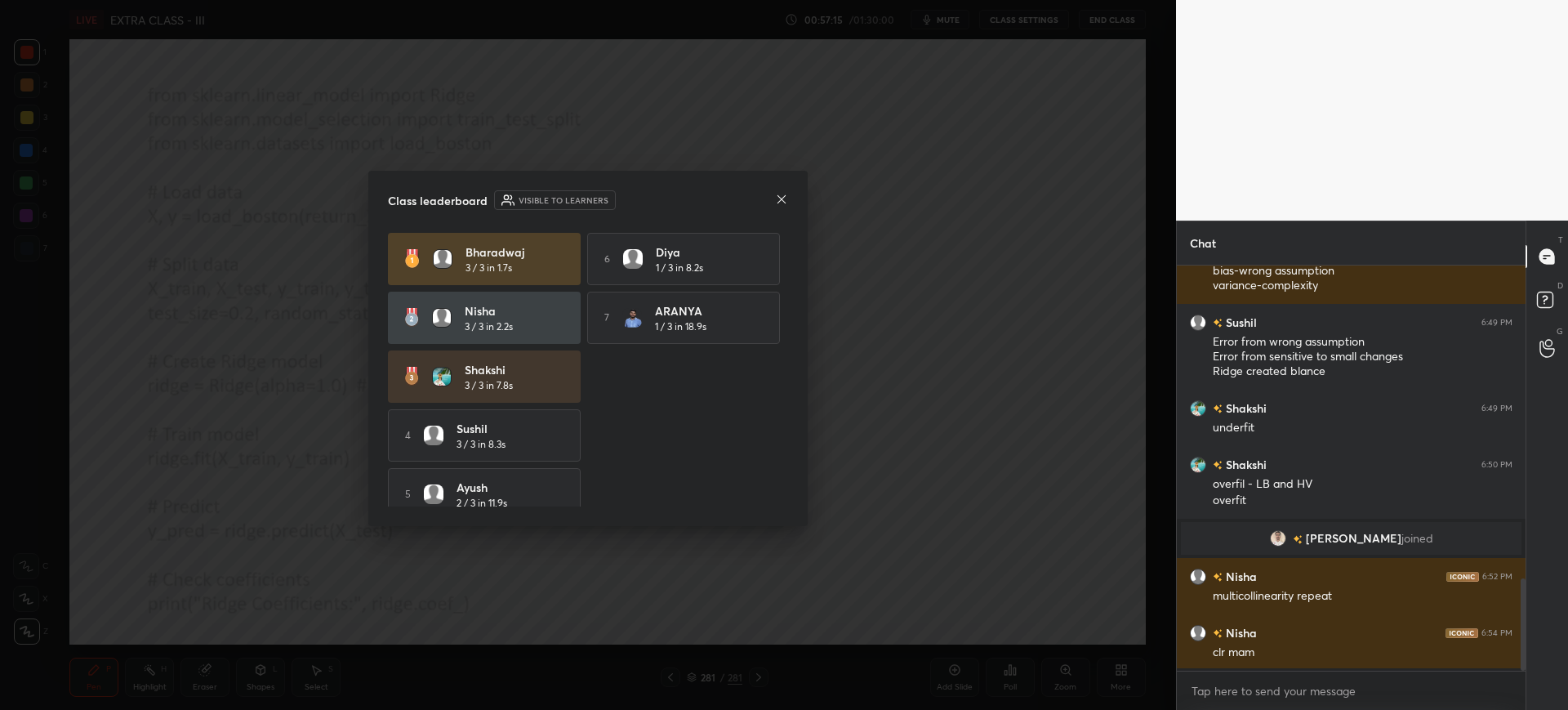
scroll to position [0, 0]
click at [780, 208] on div "Class leaderboard Visible to learners Bharadwaj 3 / 3 in 1.7s 6 Diya 1 / 3 in 8…" at bounding box center [588, 348] width 440 height 355
click at [780, 203] on icon at bounding box center [782, 199] width 13 height 13
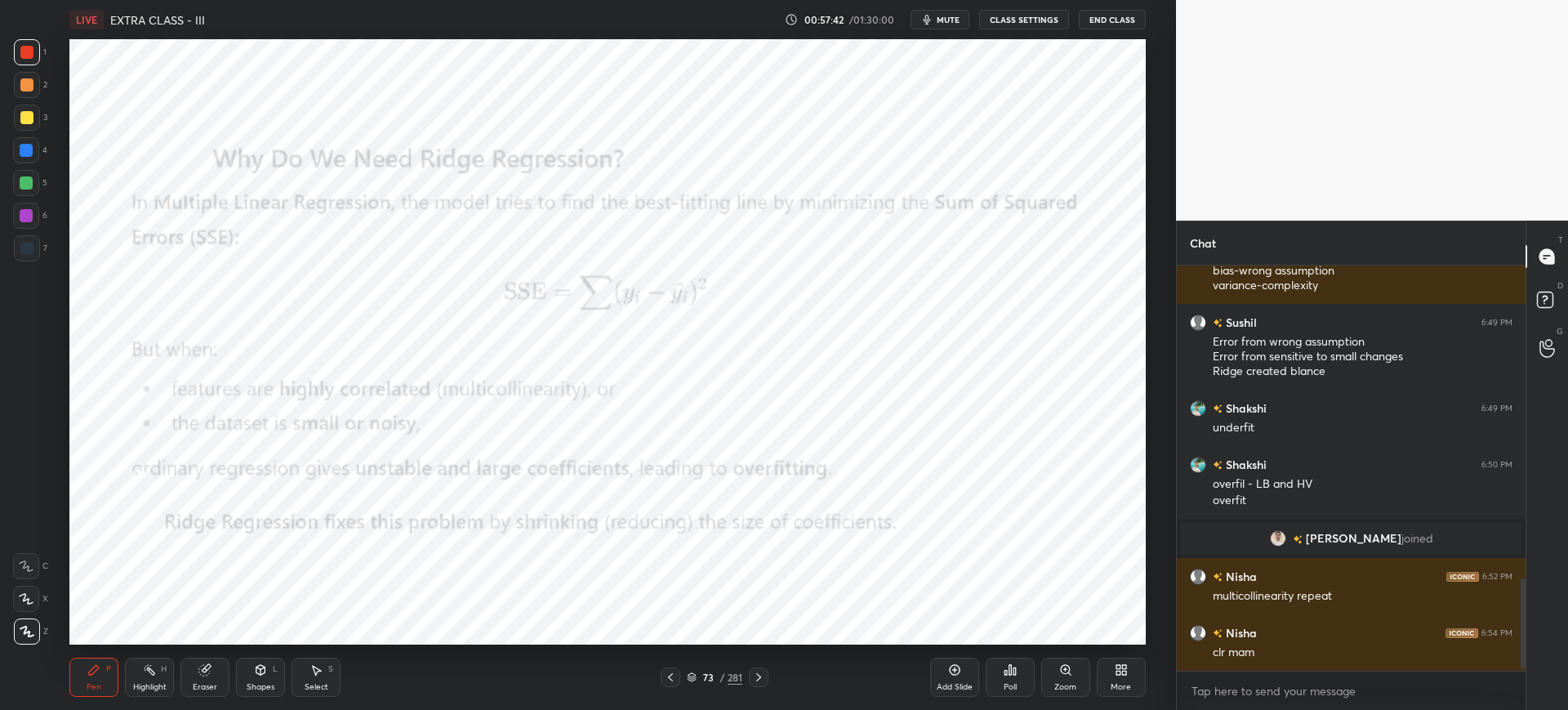
scroll to position [1436, 0]
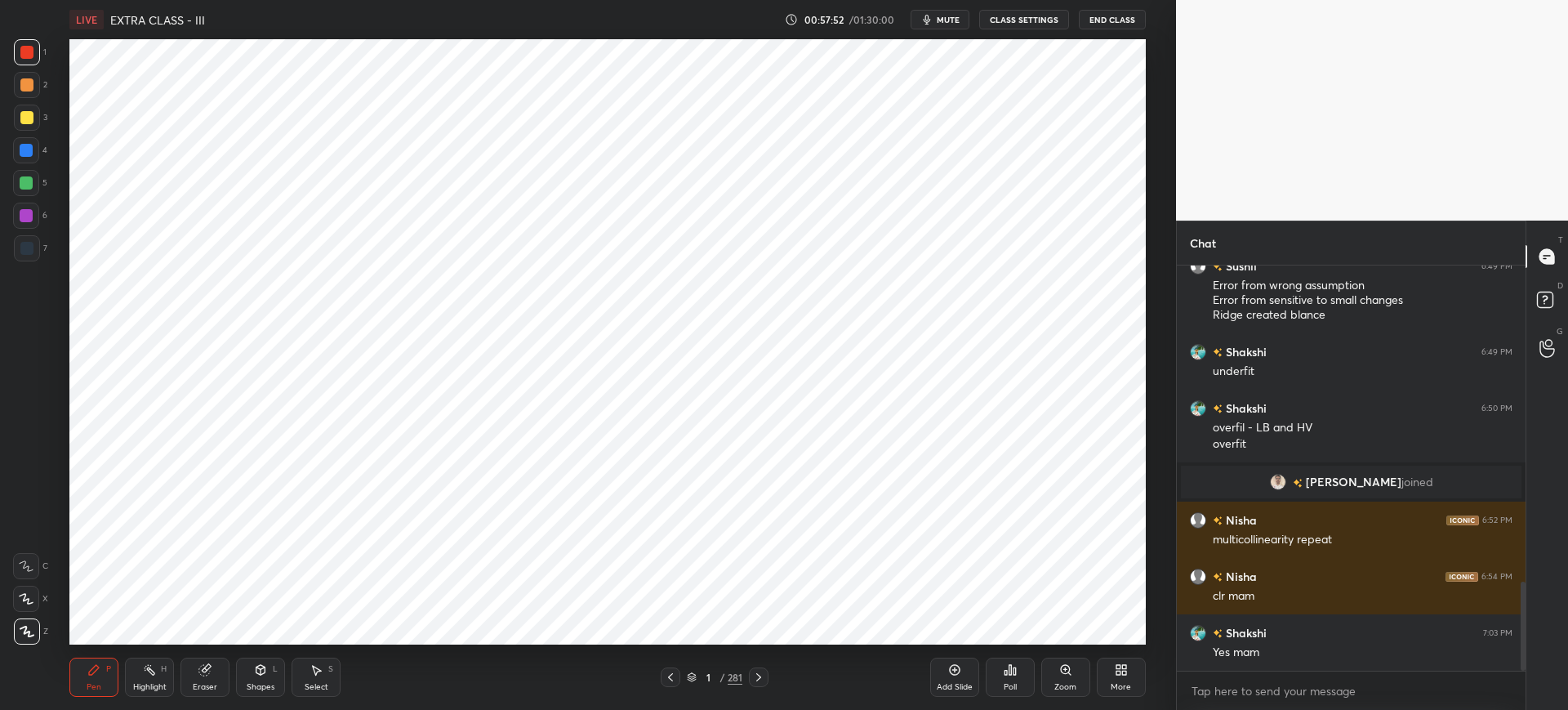
click at [953, 676] on div "Add Slide" at bounding box center [955, 677] width 49 height 40
drag, startPoint x: 940, startPoint y: 664, endPoint x: 928, endPoint y: 656, distance: 14.4
click at [938, 664] on div "Add Slide" at bounding box center [955, 677] width 49 height 40
click at [1120, 14] on button "End Class" at bounding box center [1112, 20] width 67 height 20
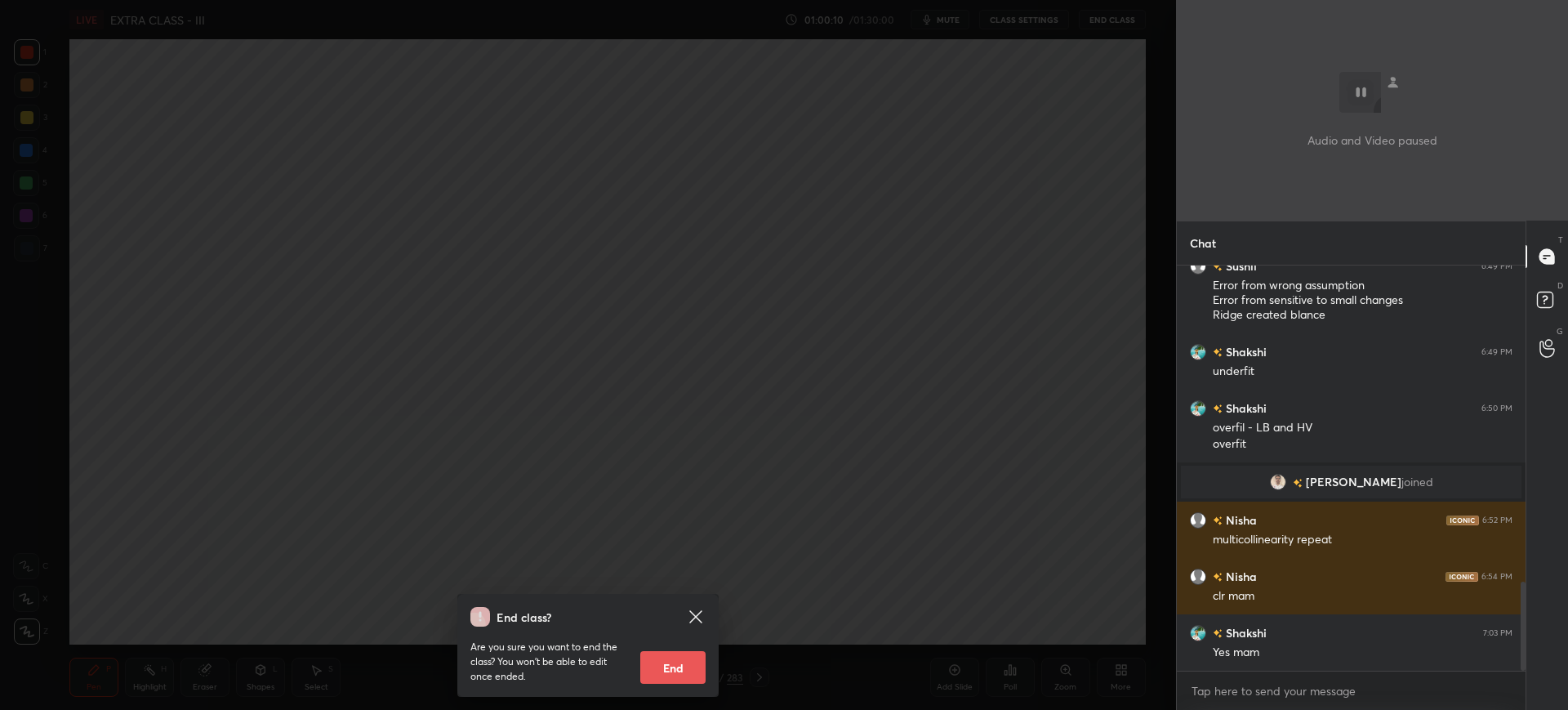
click at [688, 660] on button "End" at bounding box center [672, 667] width 65 height 33
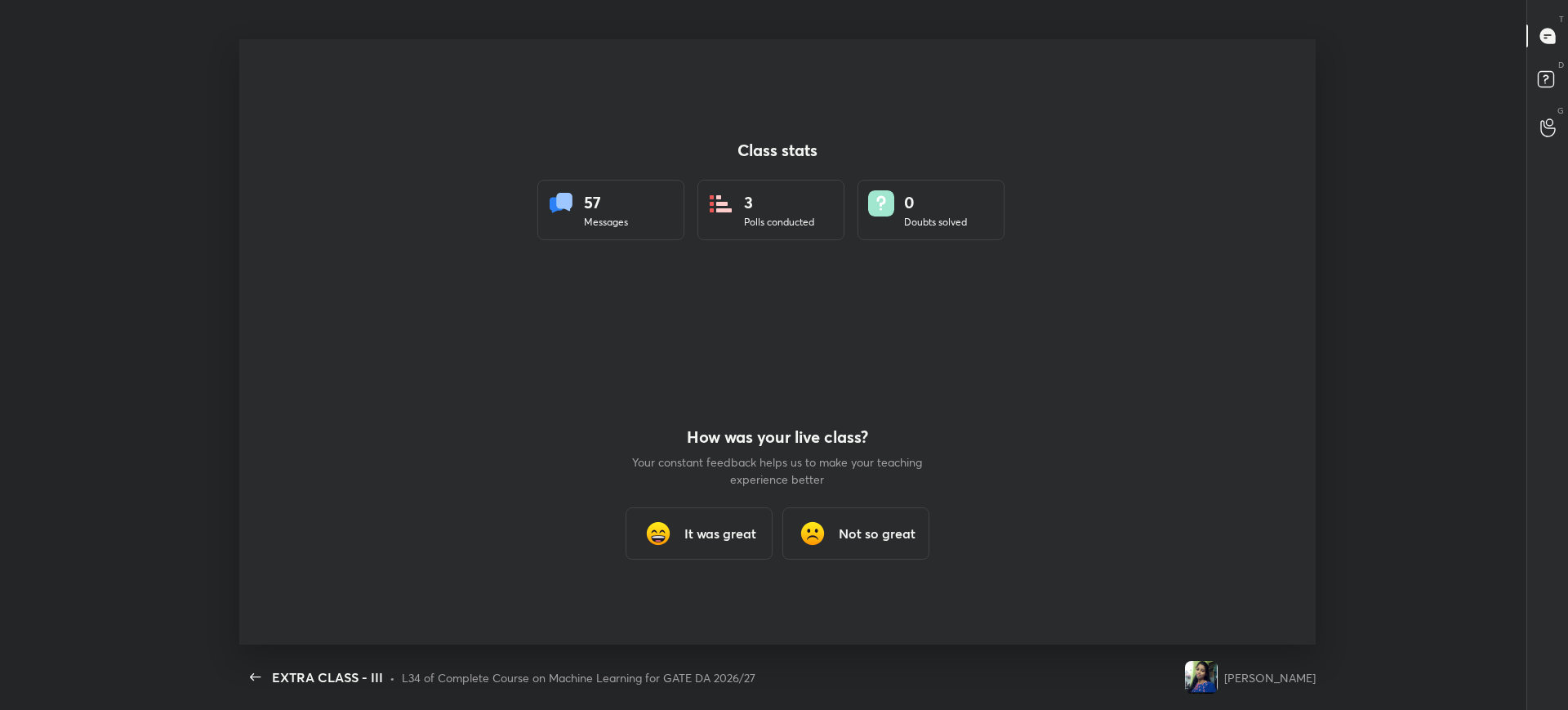
scroll to position [81078, 80115]
